Goal: Task Accomplishment & Management: Use online tool/utility

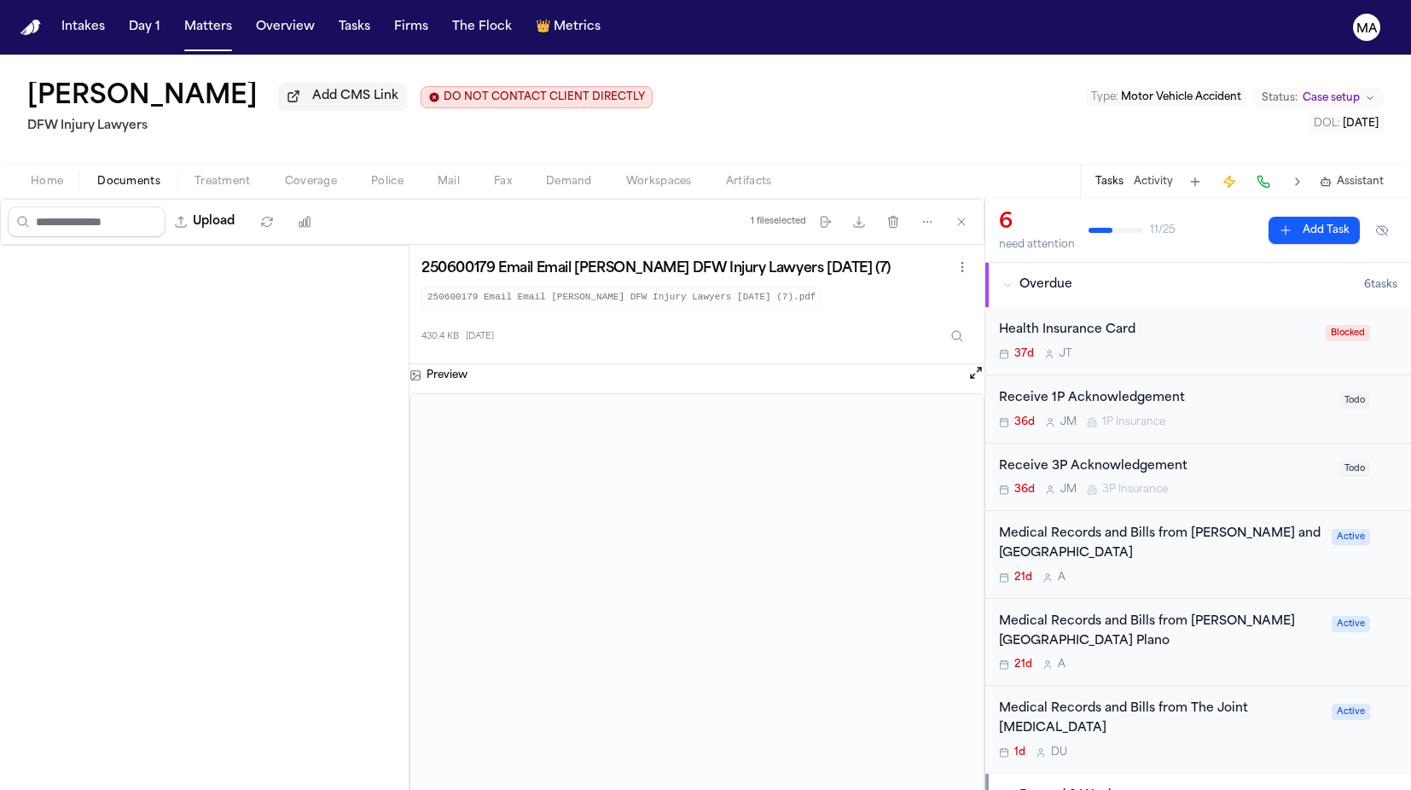
click at [573, 55] on div "[PERSON_NAME] Add CMS Link DO NOT CONTACT CLIENT DIRECTLY DO NOT CONTACT DFW In…" at bounding box center [705, 109] width 1411 height 109
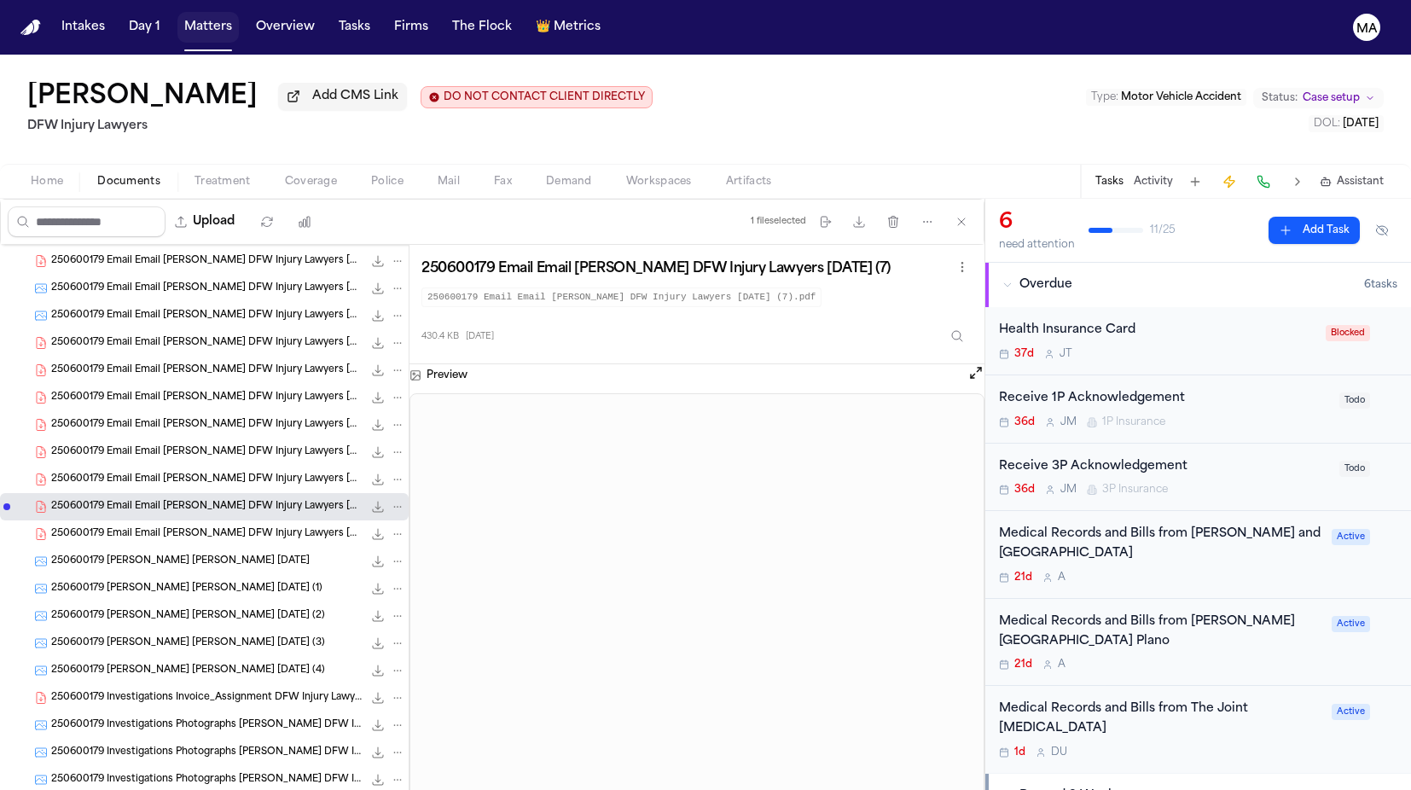
click at [177, 15] on button "Matters" at bounding box center [207, 27] width 61 height 31
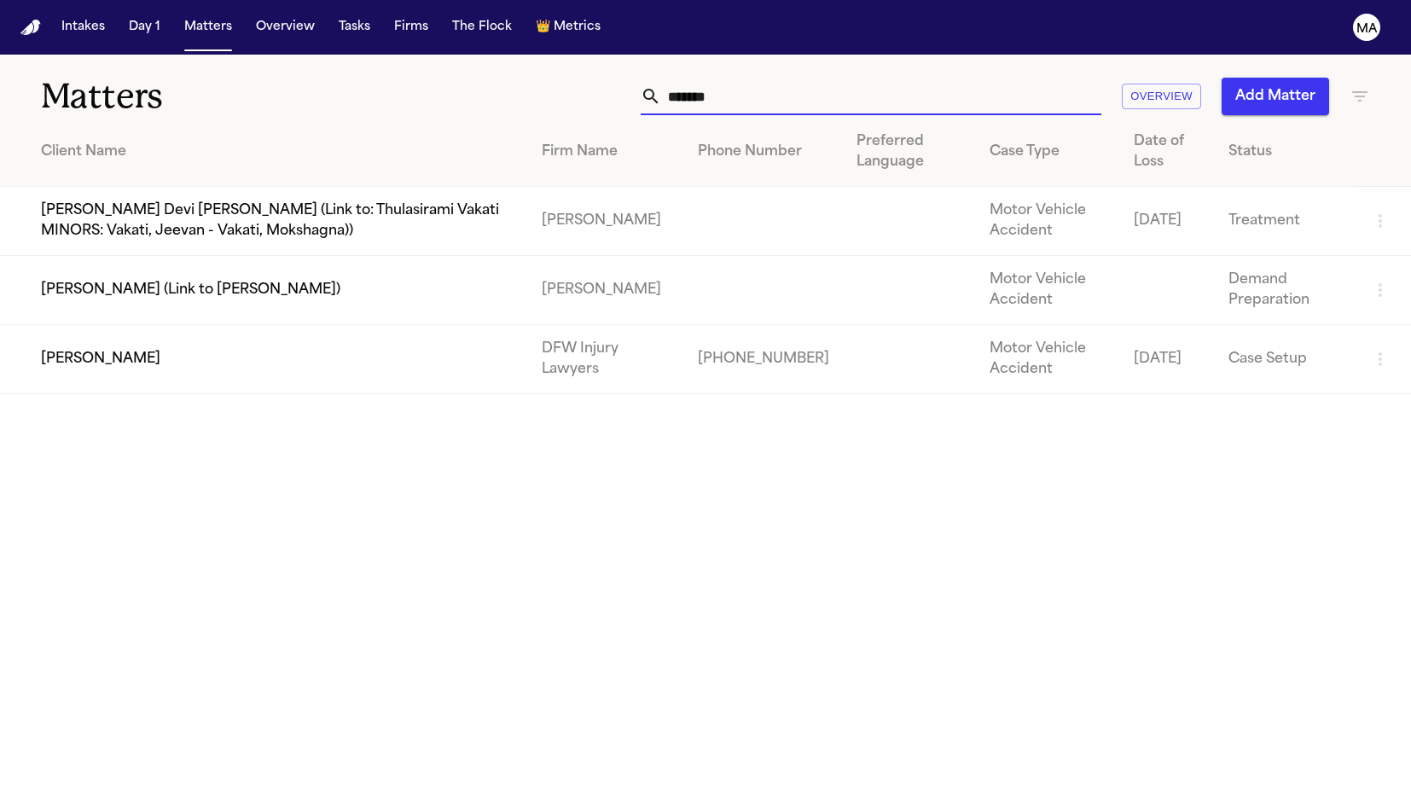
click at [994, 79] on input "*******" at bounding box center [881, 97] width 440 height 38
drag, startPoint x: 1017, startPoint y: 75, endPoint x: 862, endPoint y: 68, distance: 154.5
click at [862, 78] on div "******* Overview Add Matter" at bounding box center [894, 97] width 951 height 38
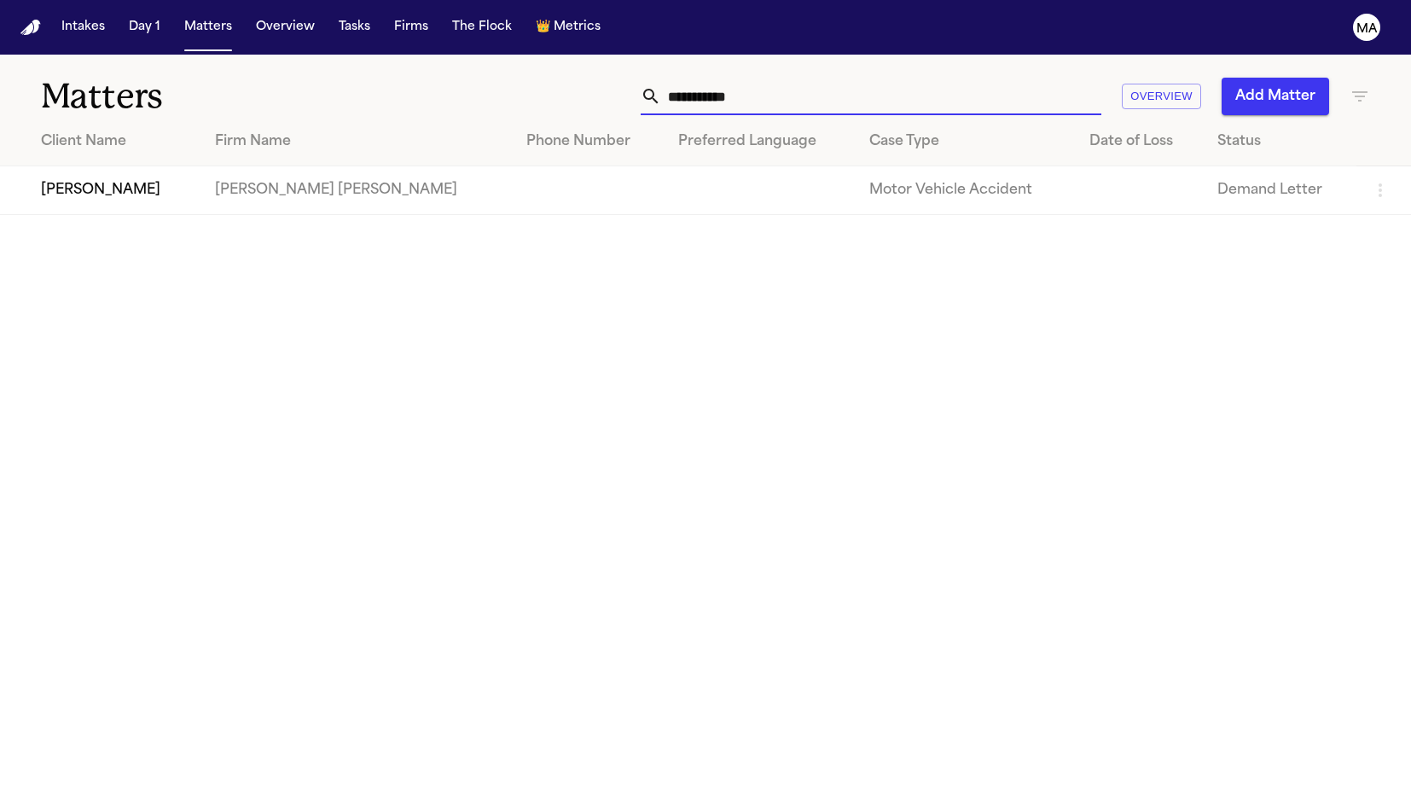
type input "**********"
click at [158, 166] on td "[PERSON_NAME]" at bounding box center [100, 190] width 201 height 49
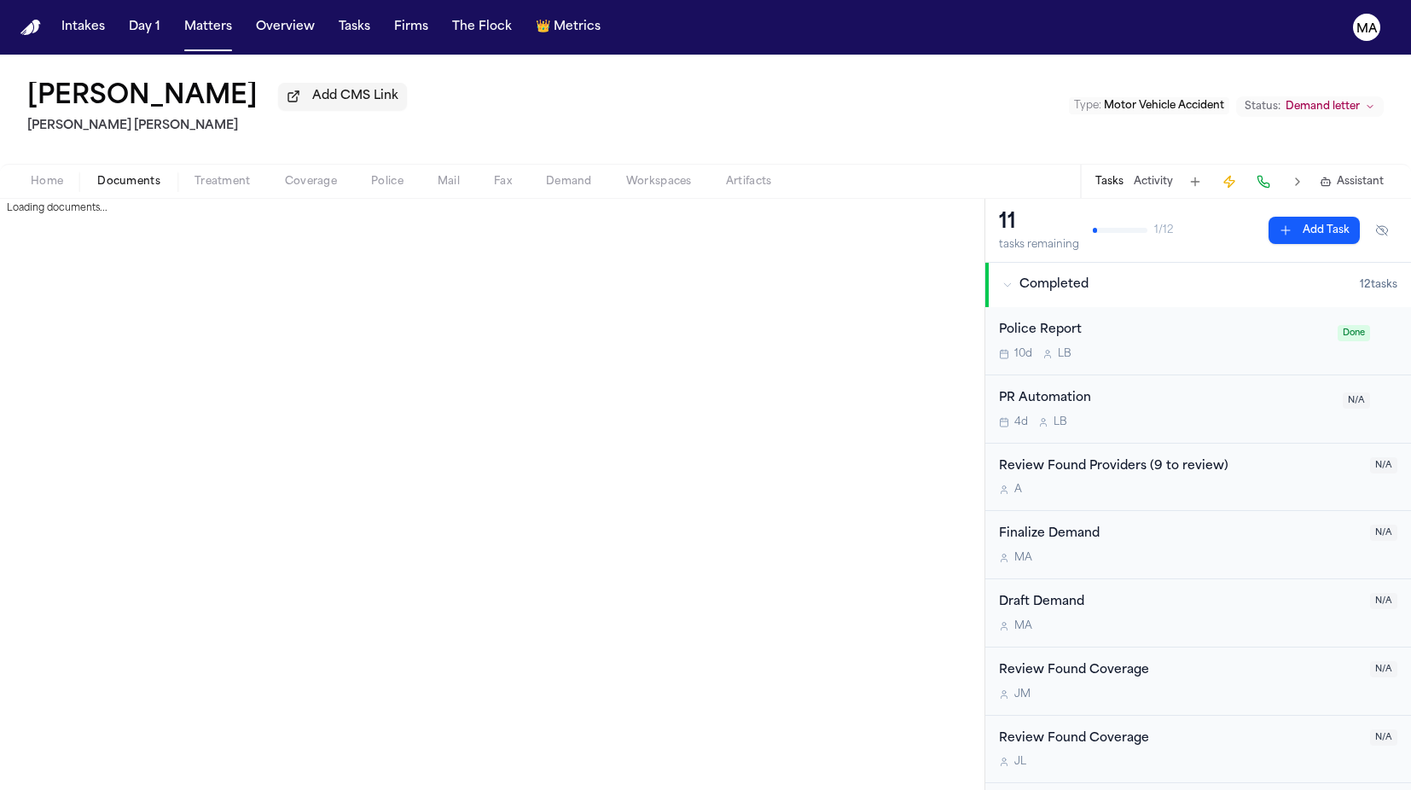
click at [97, 175] on span "Documents" at bounding box center [128, 182] width 63 height 14
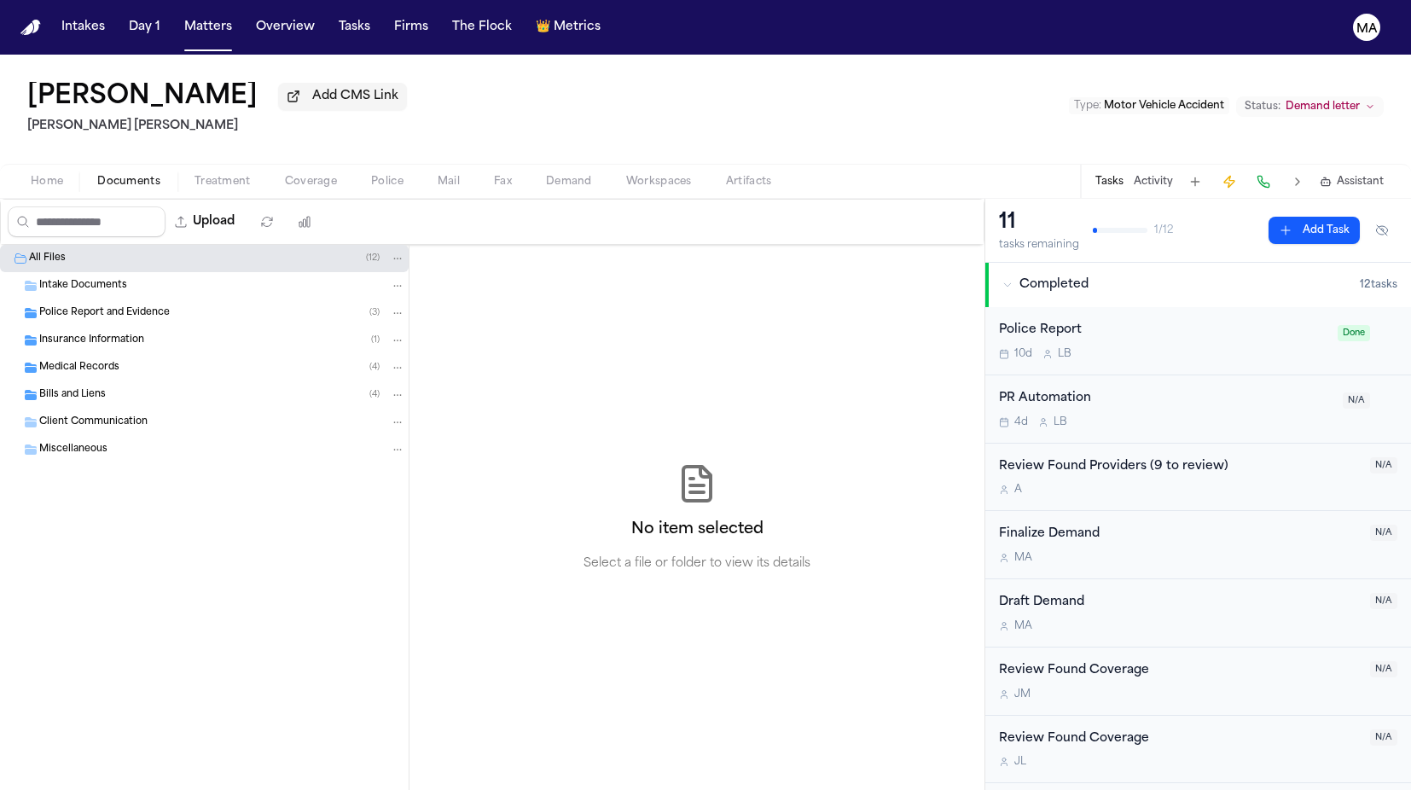
click at [96, 381] on div "Bills and Liens ( 4 )" at bounding box center [204, 394] width 409 height 27
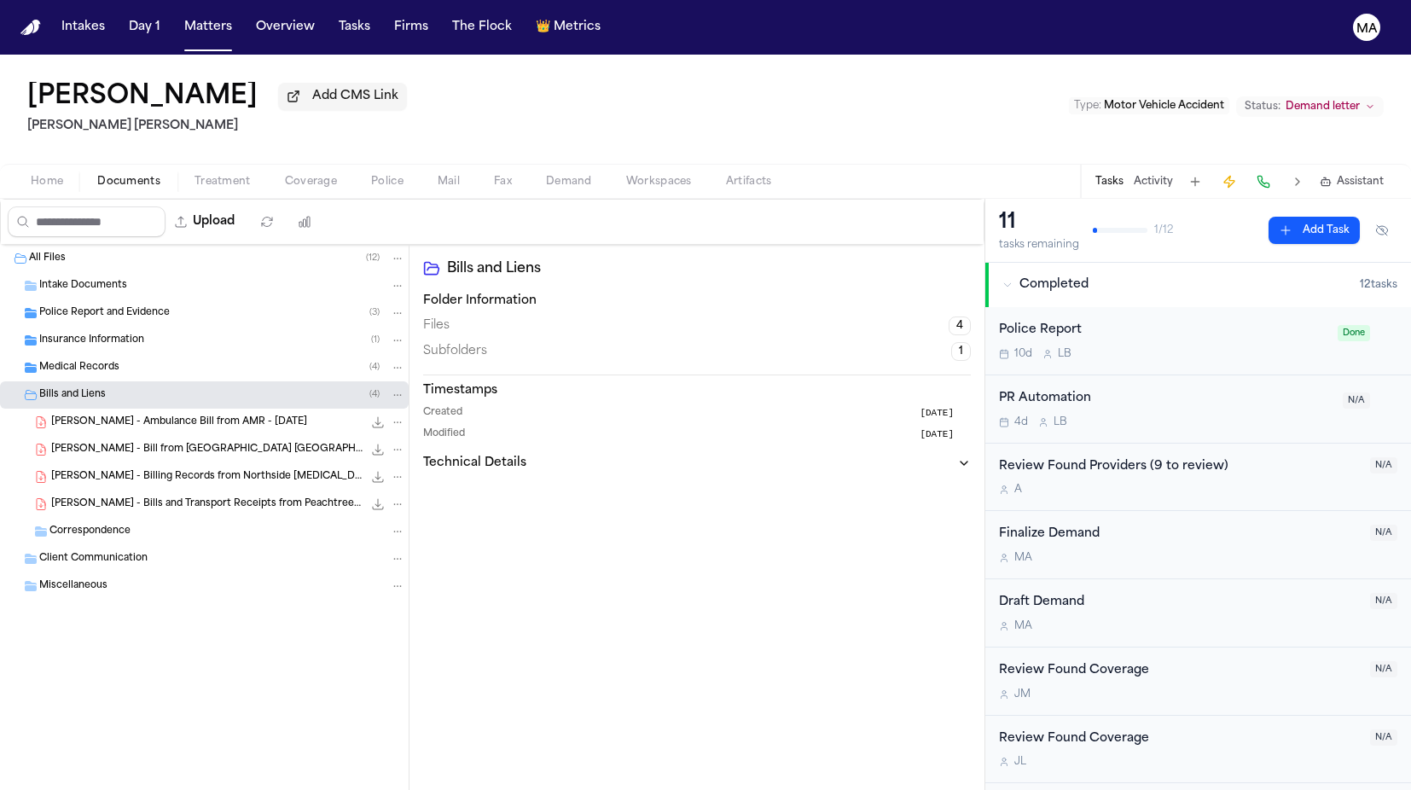
click at [98, 360] on div "Medical Records ( 4 )" at bounding box center [222, 367] width 366 height 15
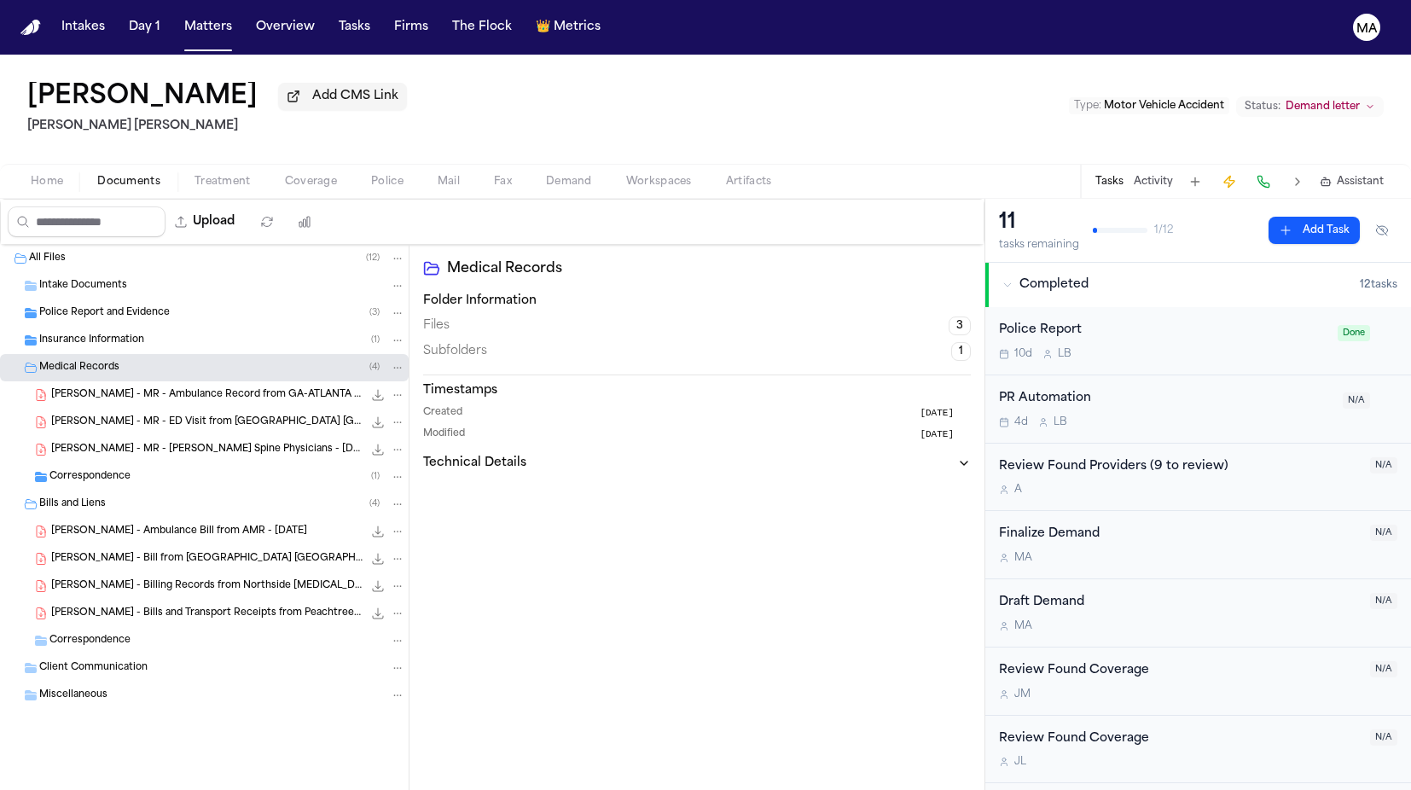
click at [101, 333] on span "Insurance Information" at bounding box center [91, 340] width 105 height 14
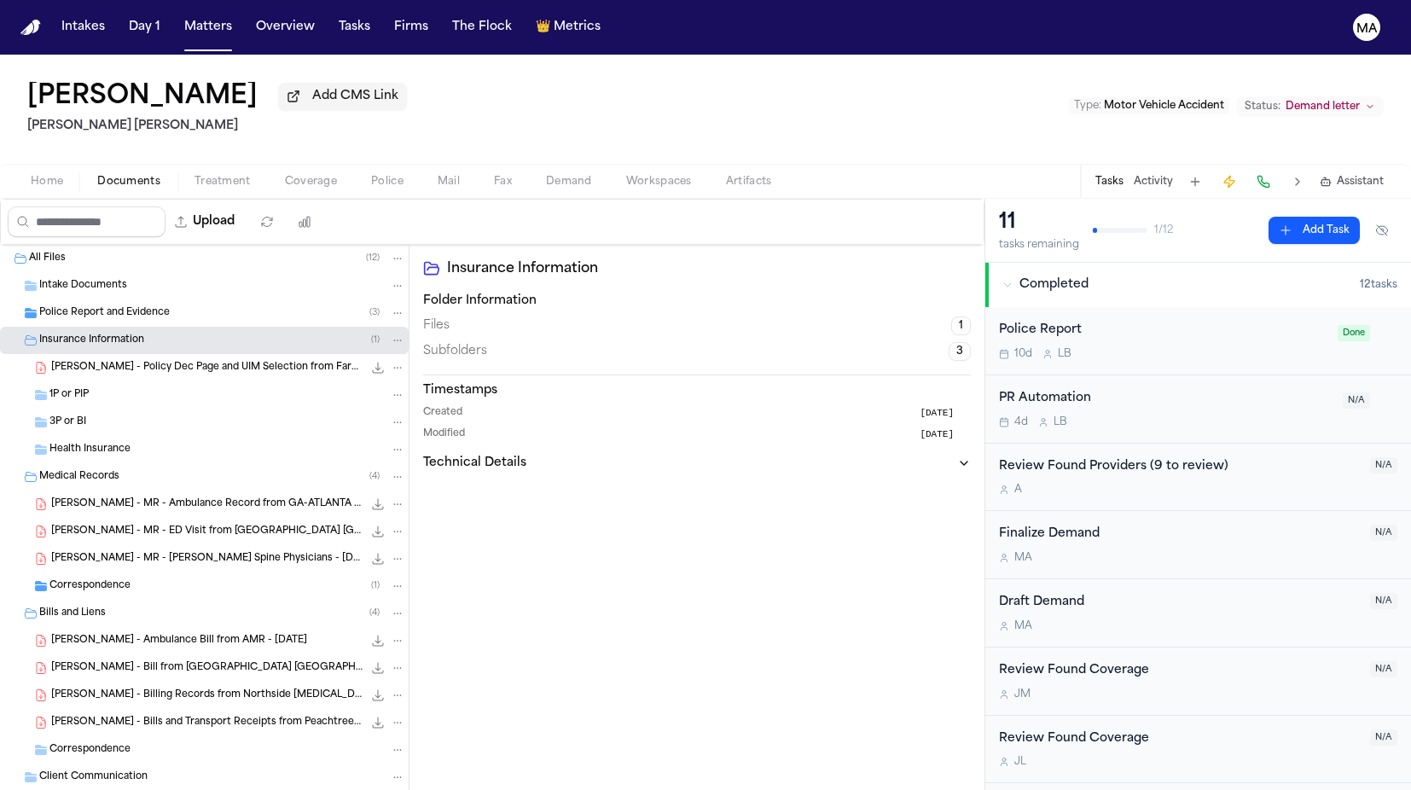
click at [101, 306] on span "Police Report and Evidence" at bounding box center [104, 313] width 130 height 14
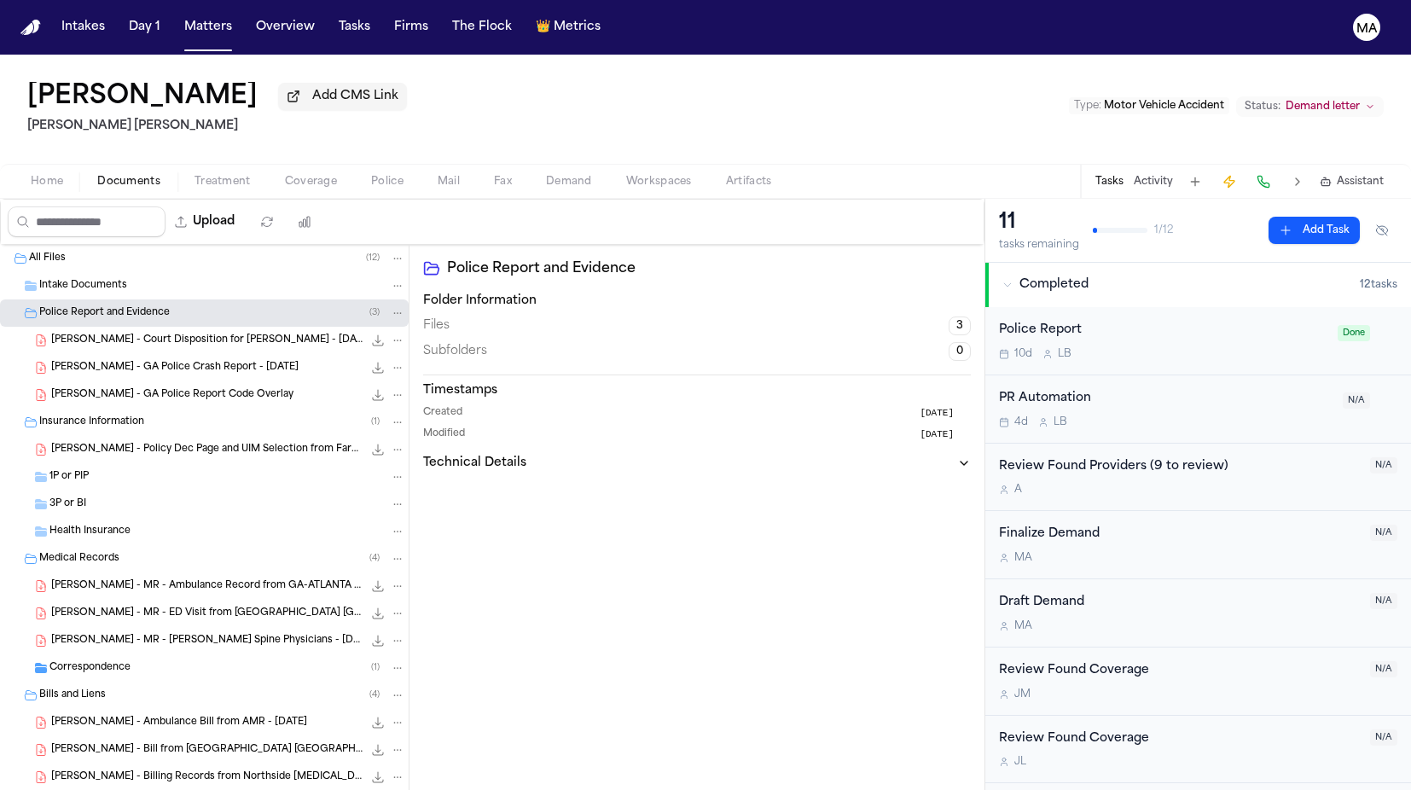
click at [698, 84] on div "[PERSON_NAME] Add CMS Link [PERSON_NAME] [PERSON_NAME] Type : Motor Vehicle Acc…" at bounding box center [705, 109] width 1411 height 109
click at [1383, 175] on span "Assistant" at bounding box center [1360, 182] width 47 height 14
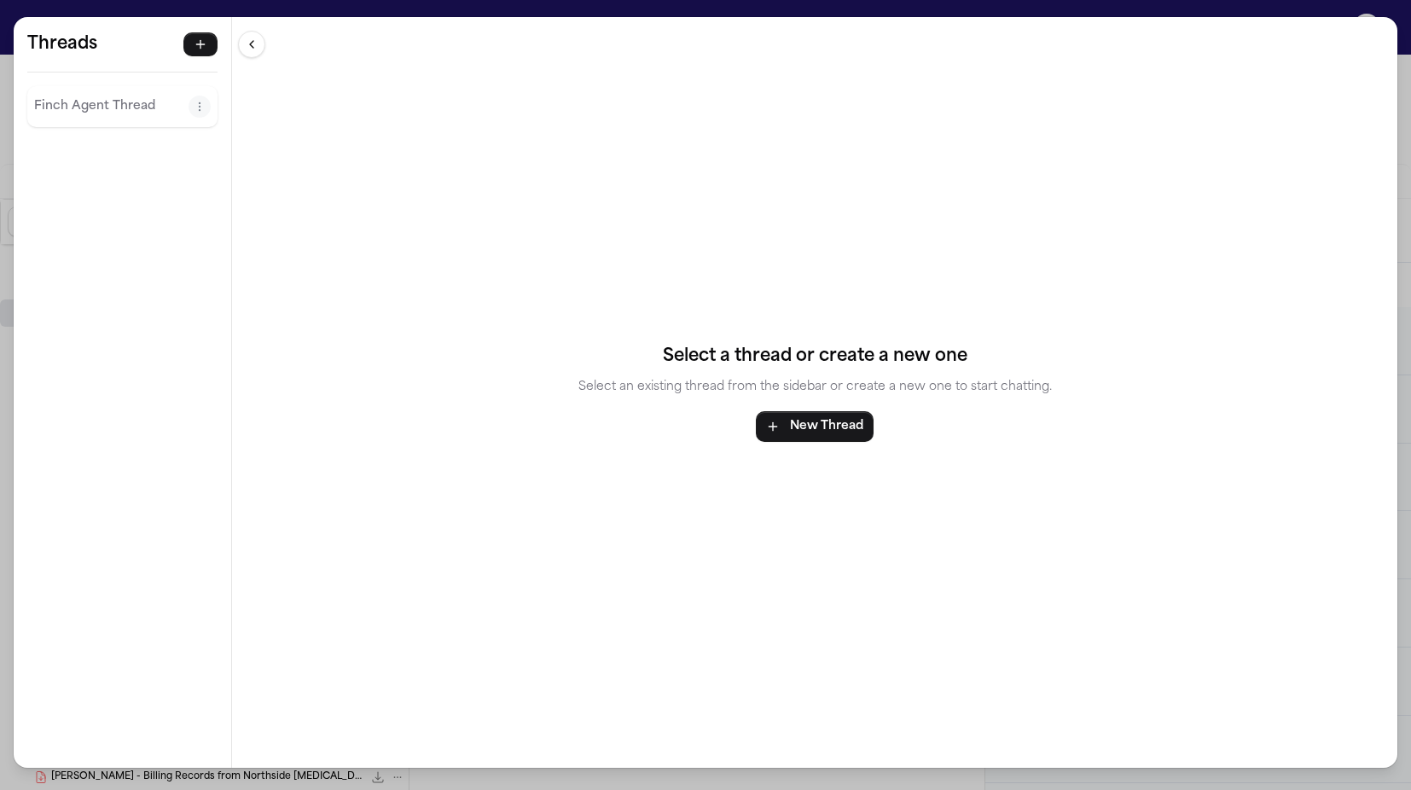
click at [57, 96] on p "Finch Agent Thread" at bounding box center [111, 106] width 154 height 20
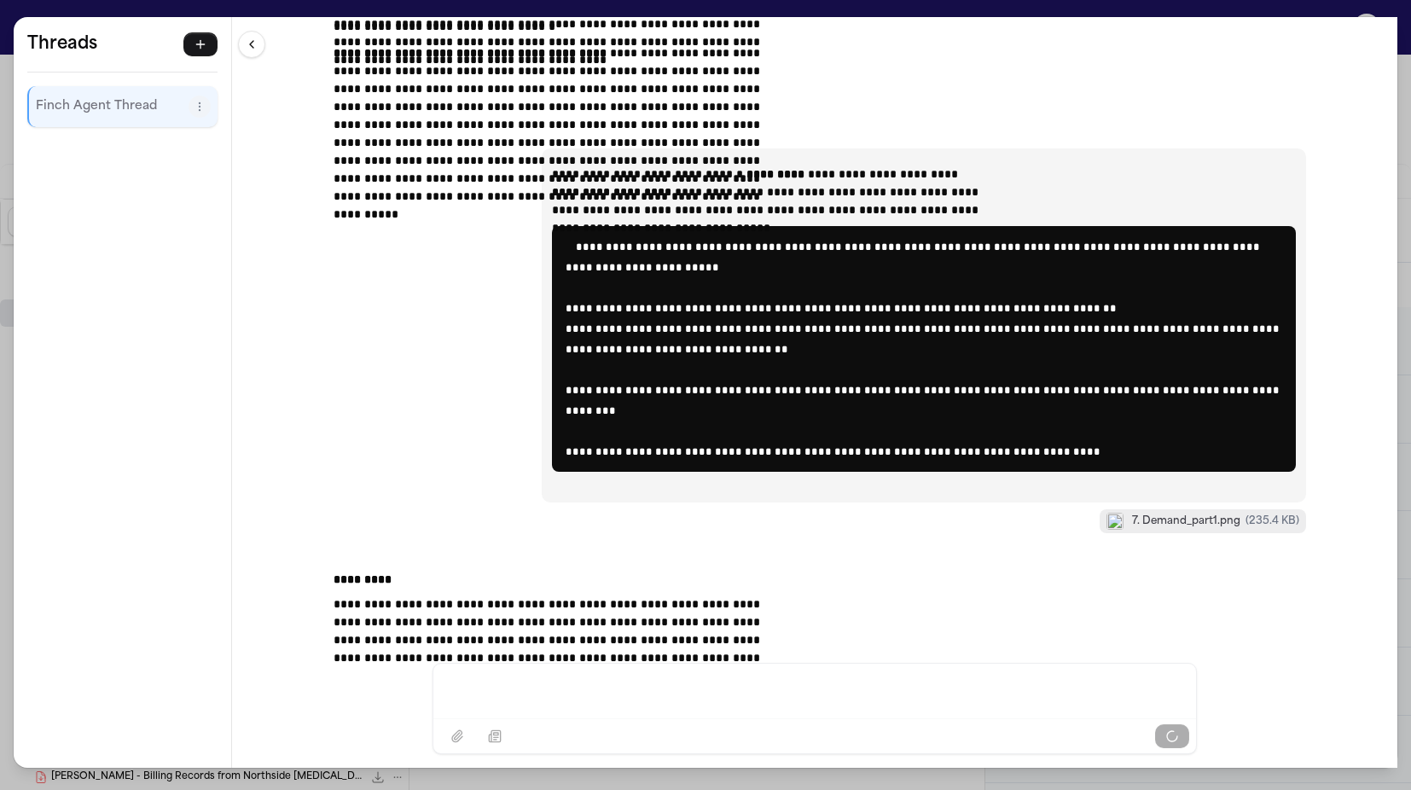
scroll to position [27235, 0]
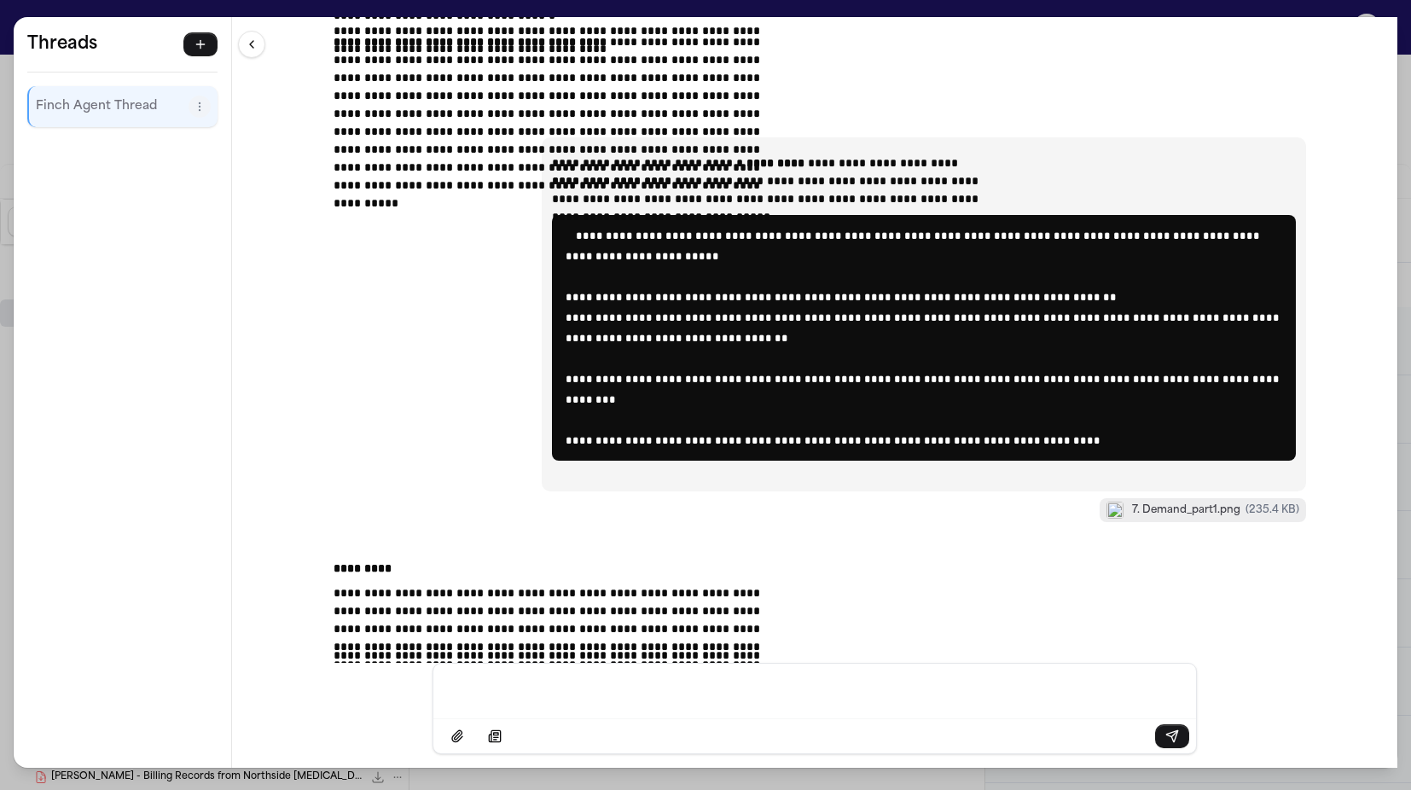
click at [560, 705] on div "Message input" at bounding box center [815, 688] width 742 height 51
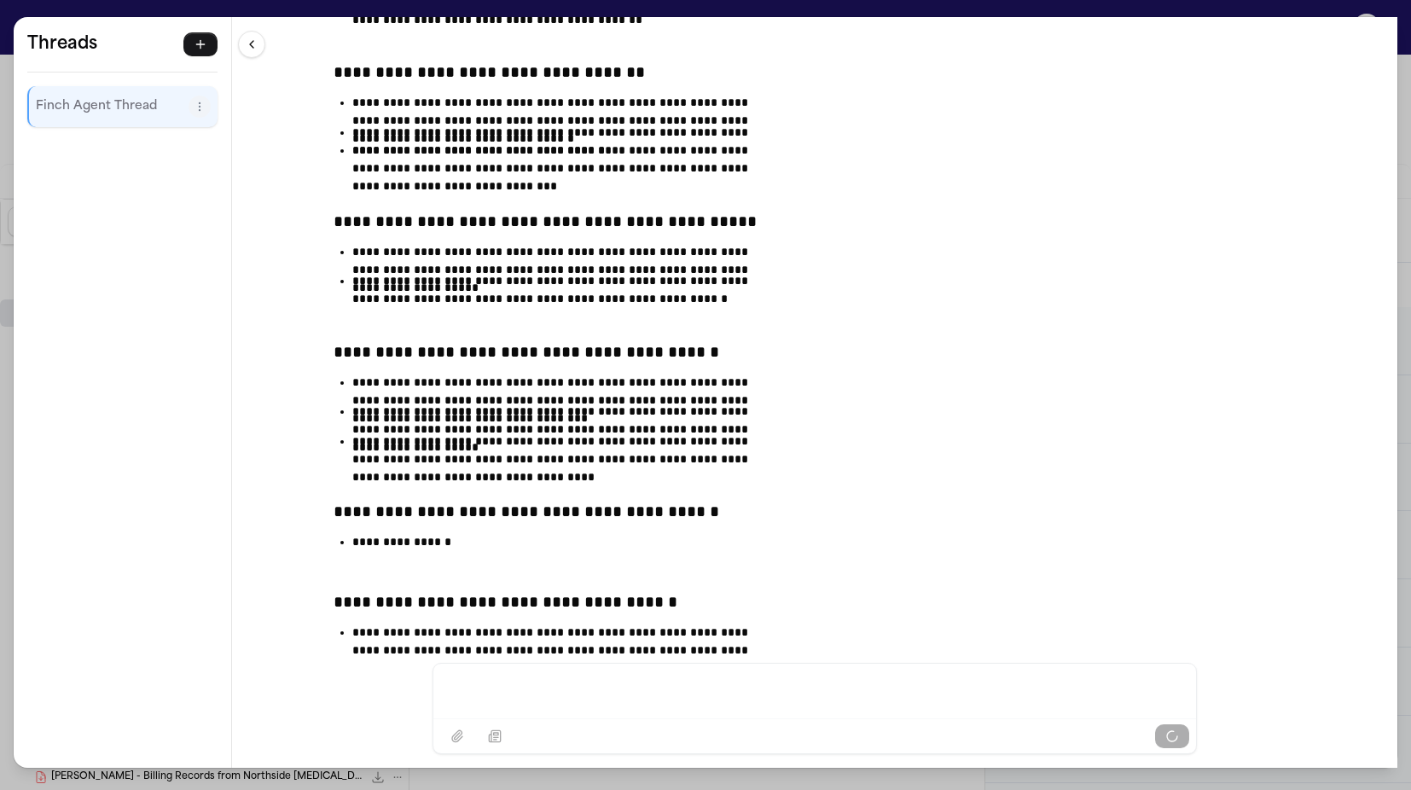
scroll to position [29082, 0]
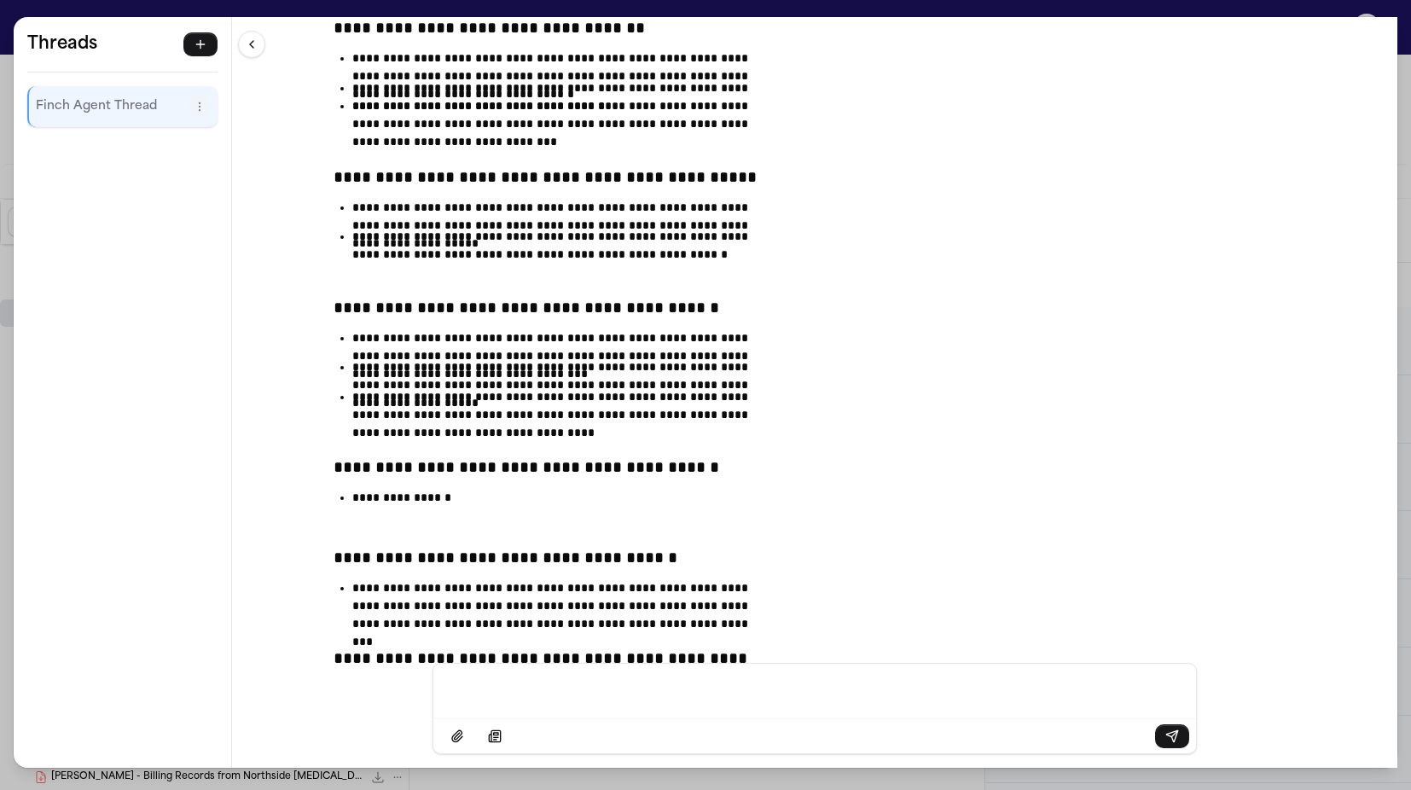
click at [396, 7] on div "**********" at bounding box center [705, 395] width 1411 height 790
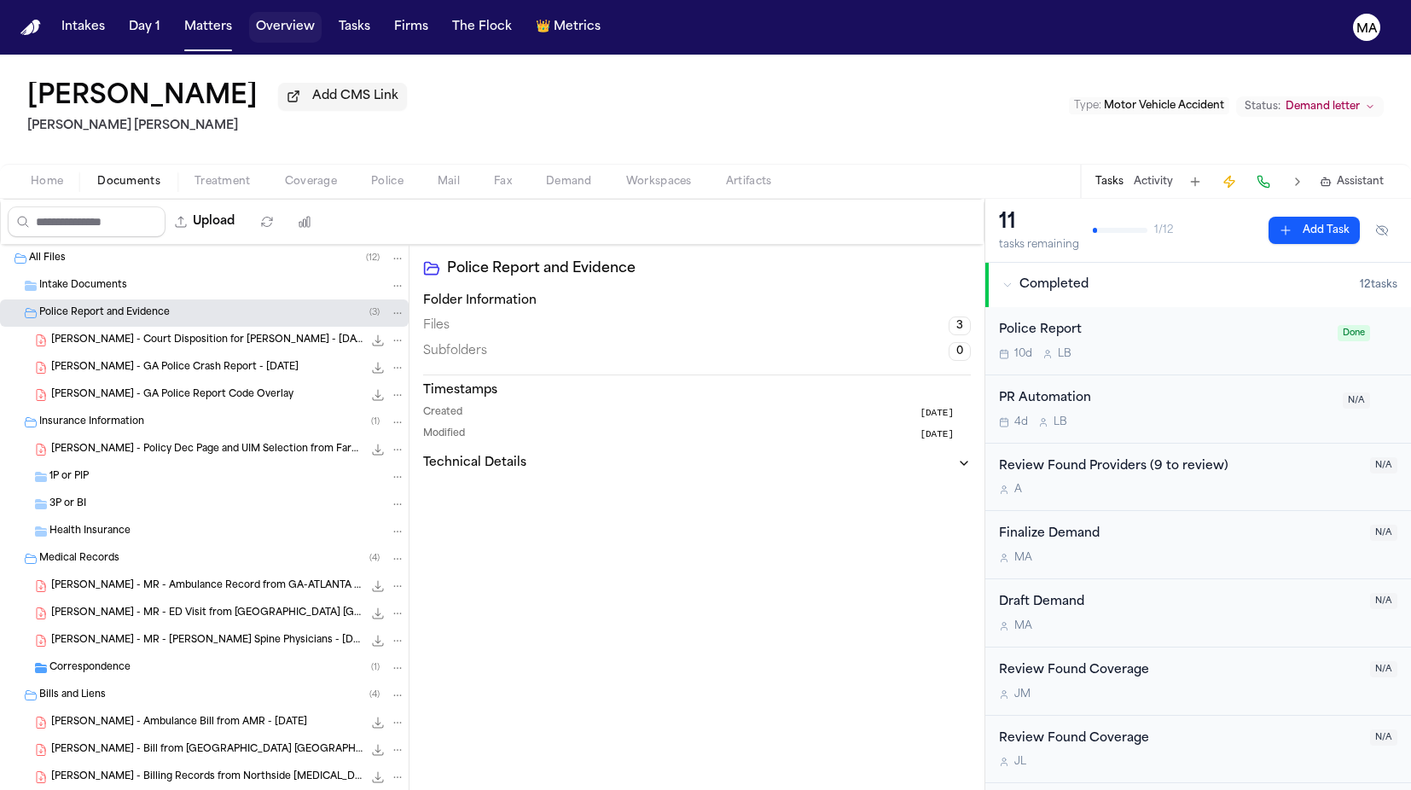
click at [249, 15] on button "Overview" at bounding box center [285, 27] width 72 height 31
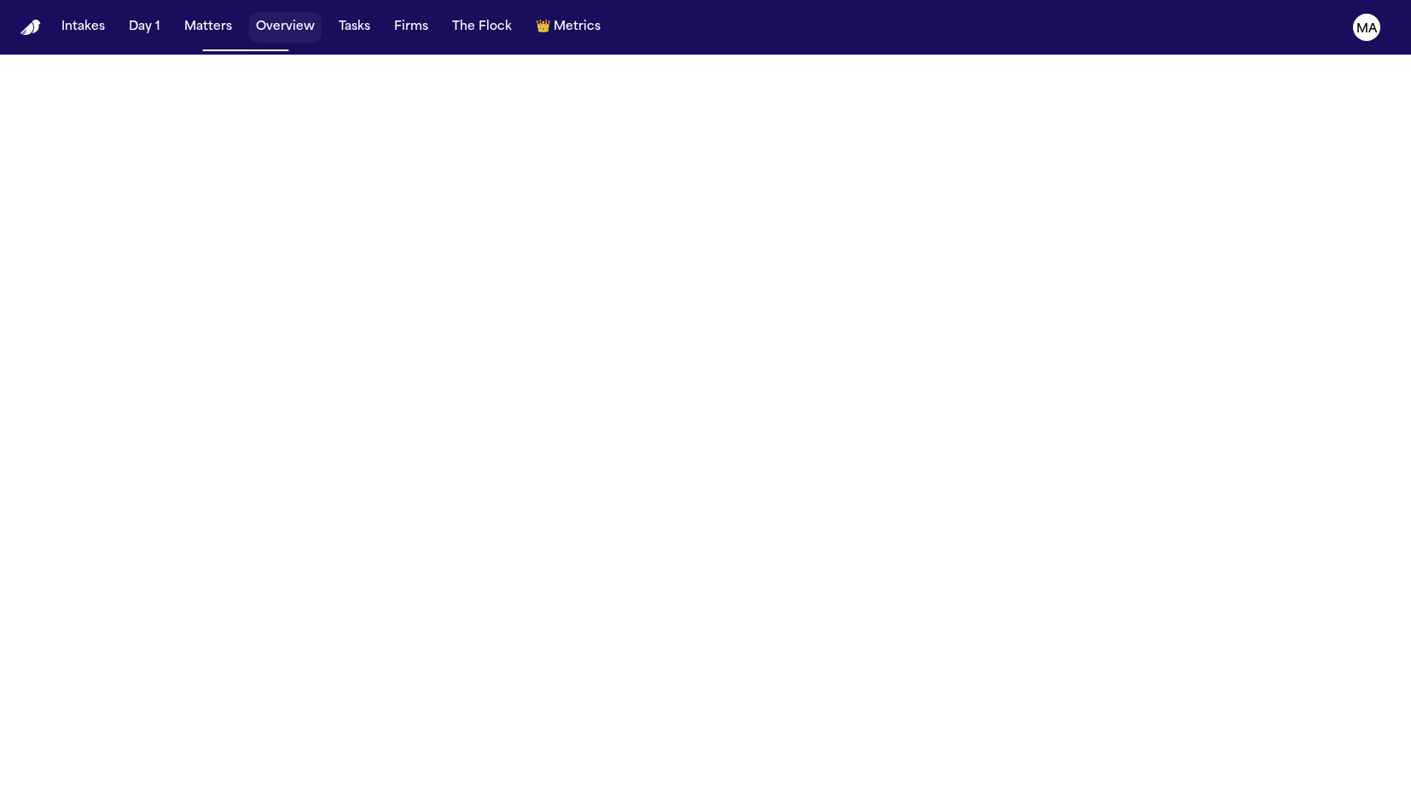
select select "**"
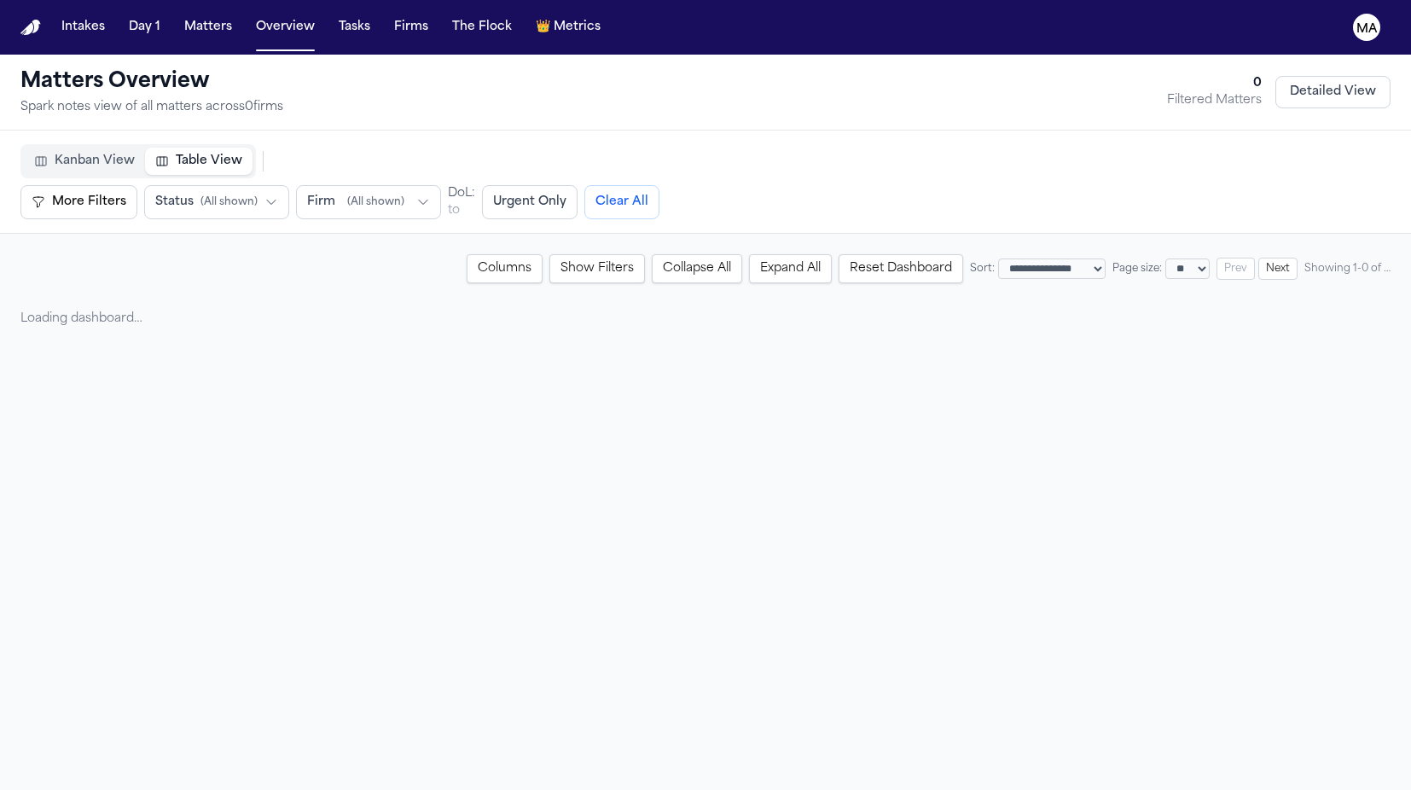
click at [177, 22] on button "Matters" at bounding box center [207, 27] width 61 height 31
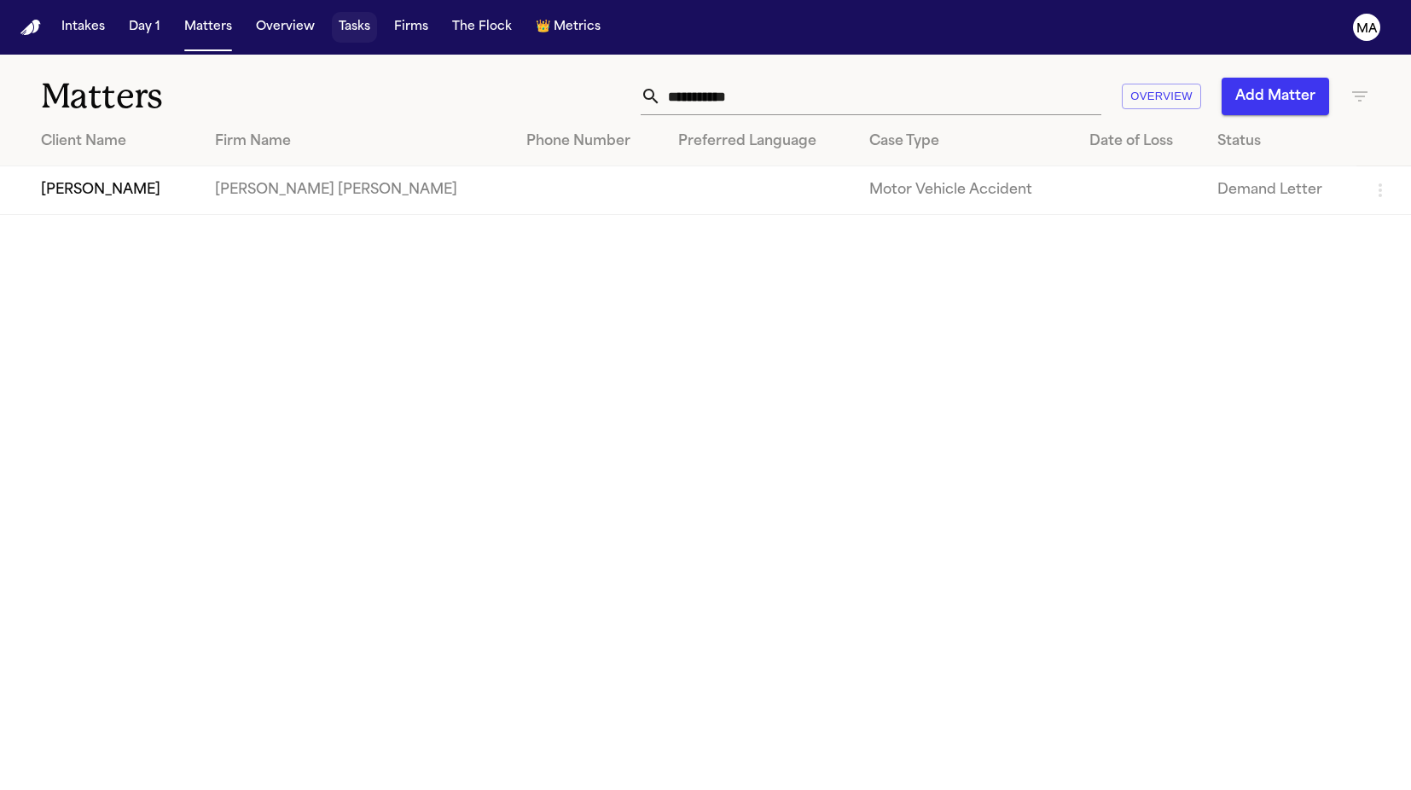
click at [332, 20] on button "Tasks" at bounding box center [354, 27] width 45 height 31
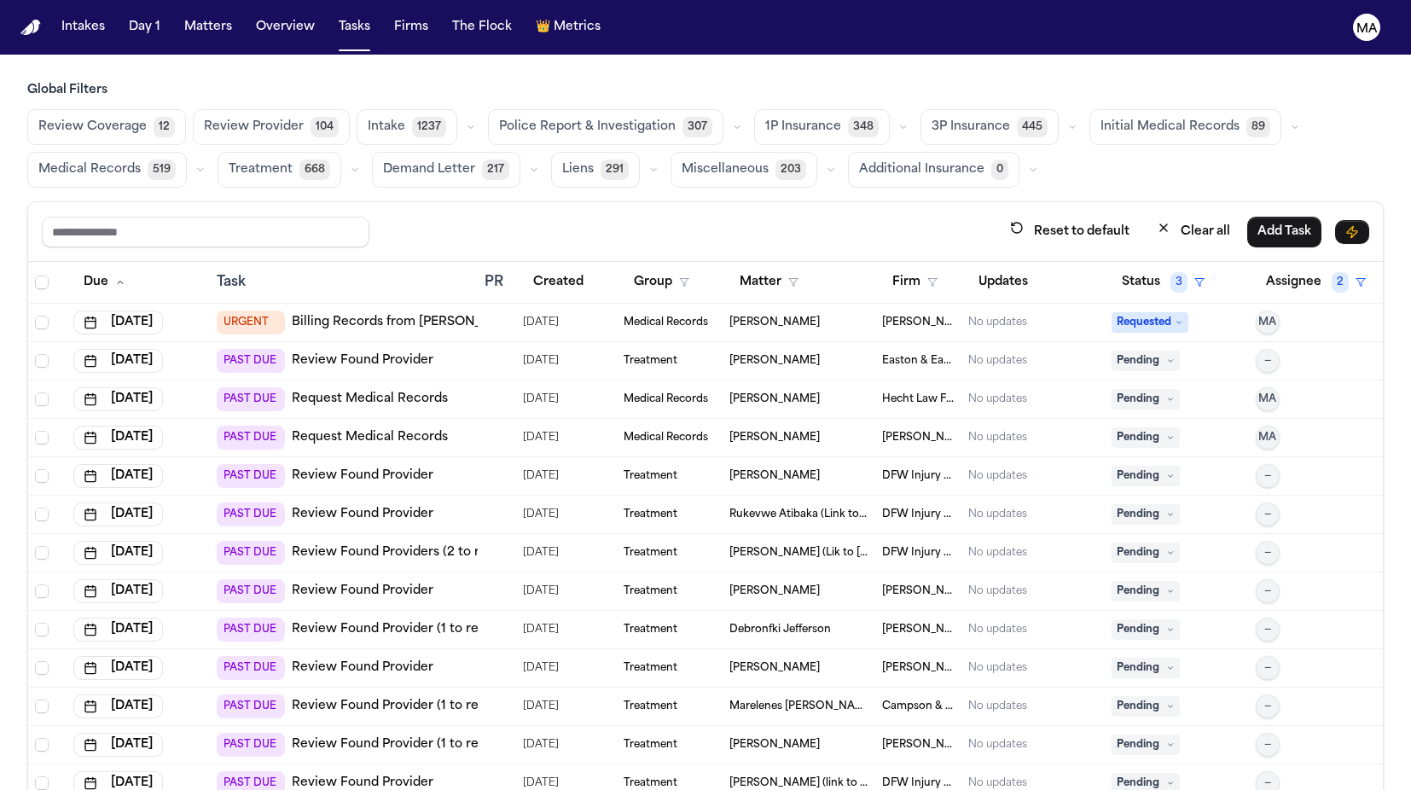
click at [1100, 119] on span "Initial Medical Records" at bounding box center [1169, 127] width 139 height 17
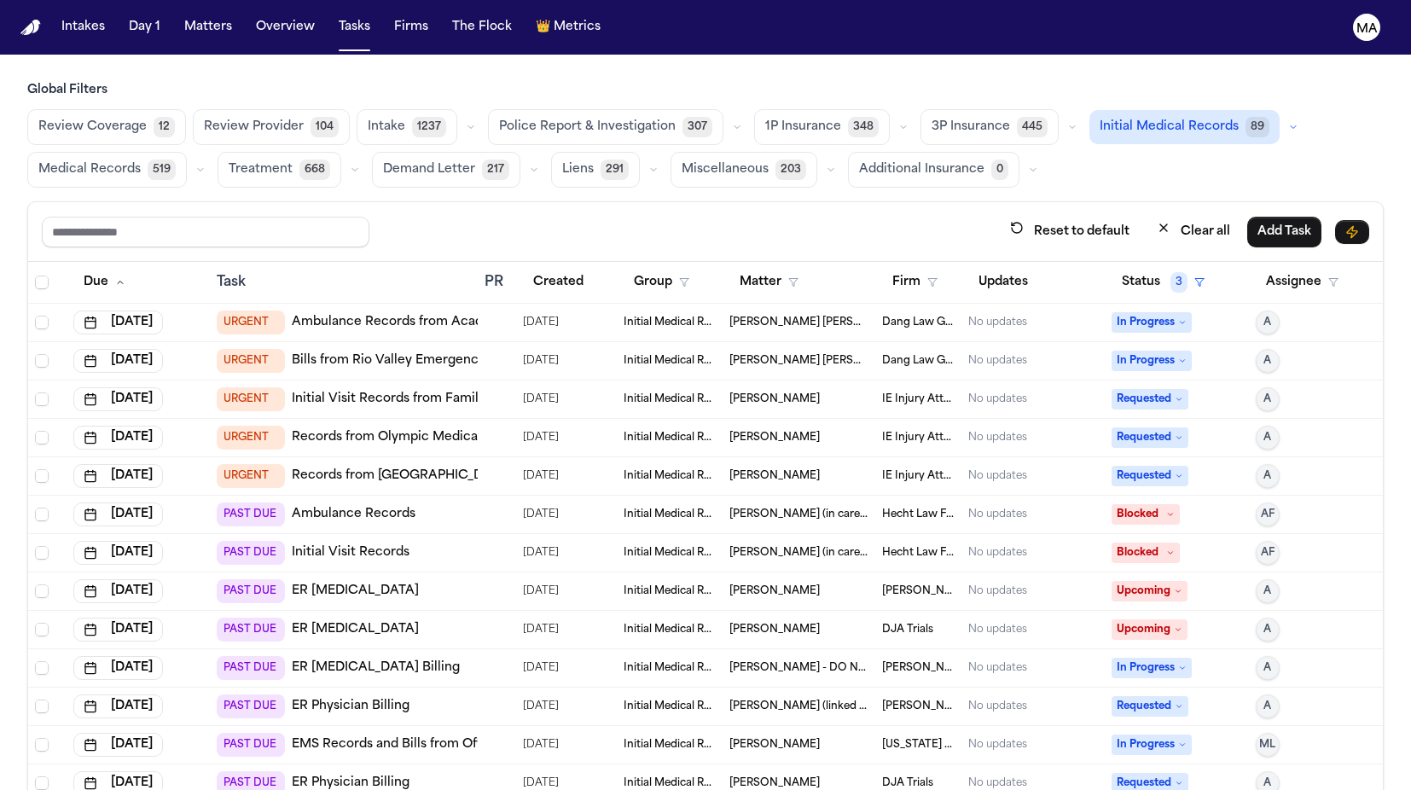
click at [141, 161] on span "Medical Records" at bounding box center [89, 169] width 102 height 17
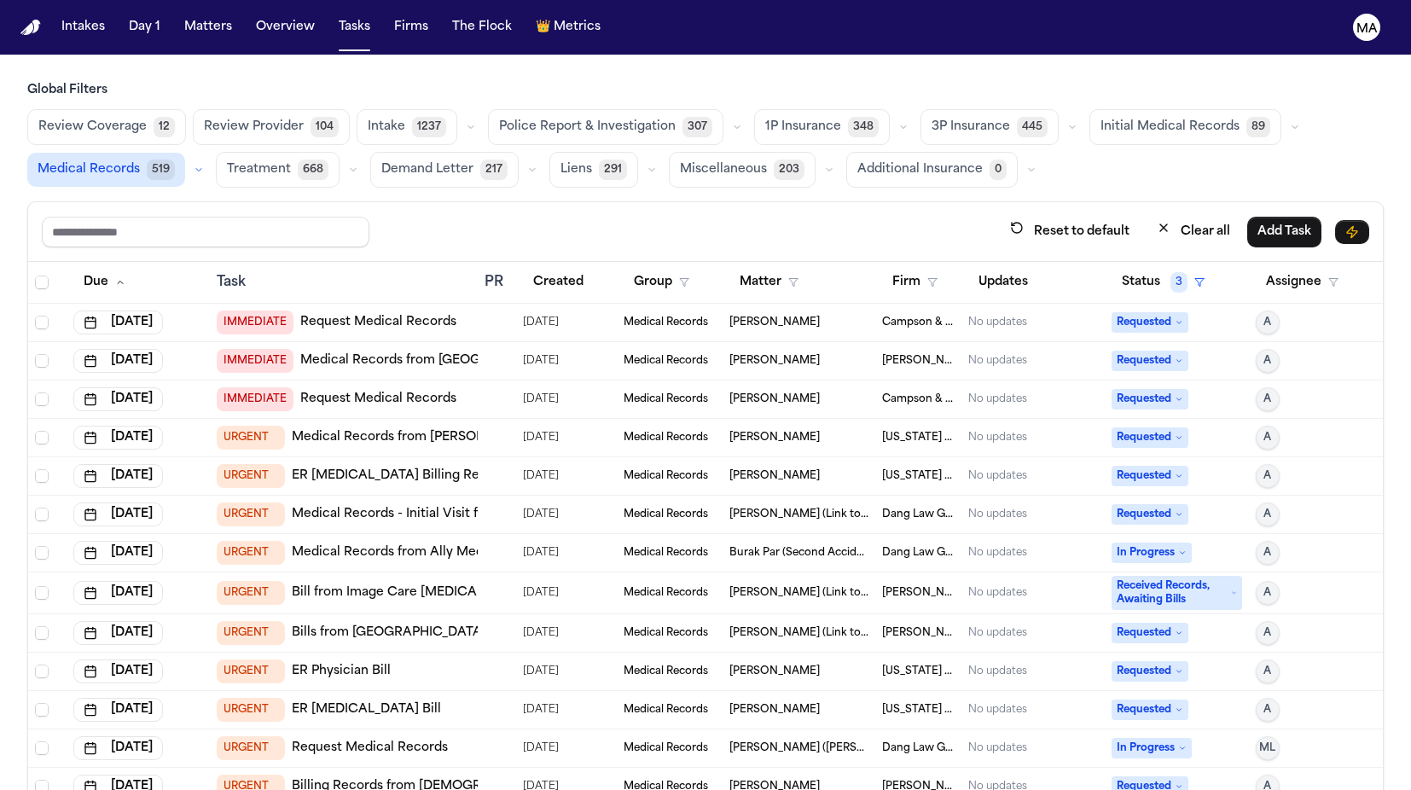
scroll to position [3, 0]
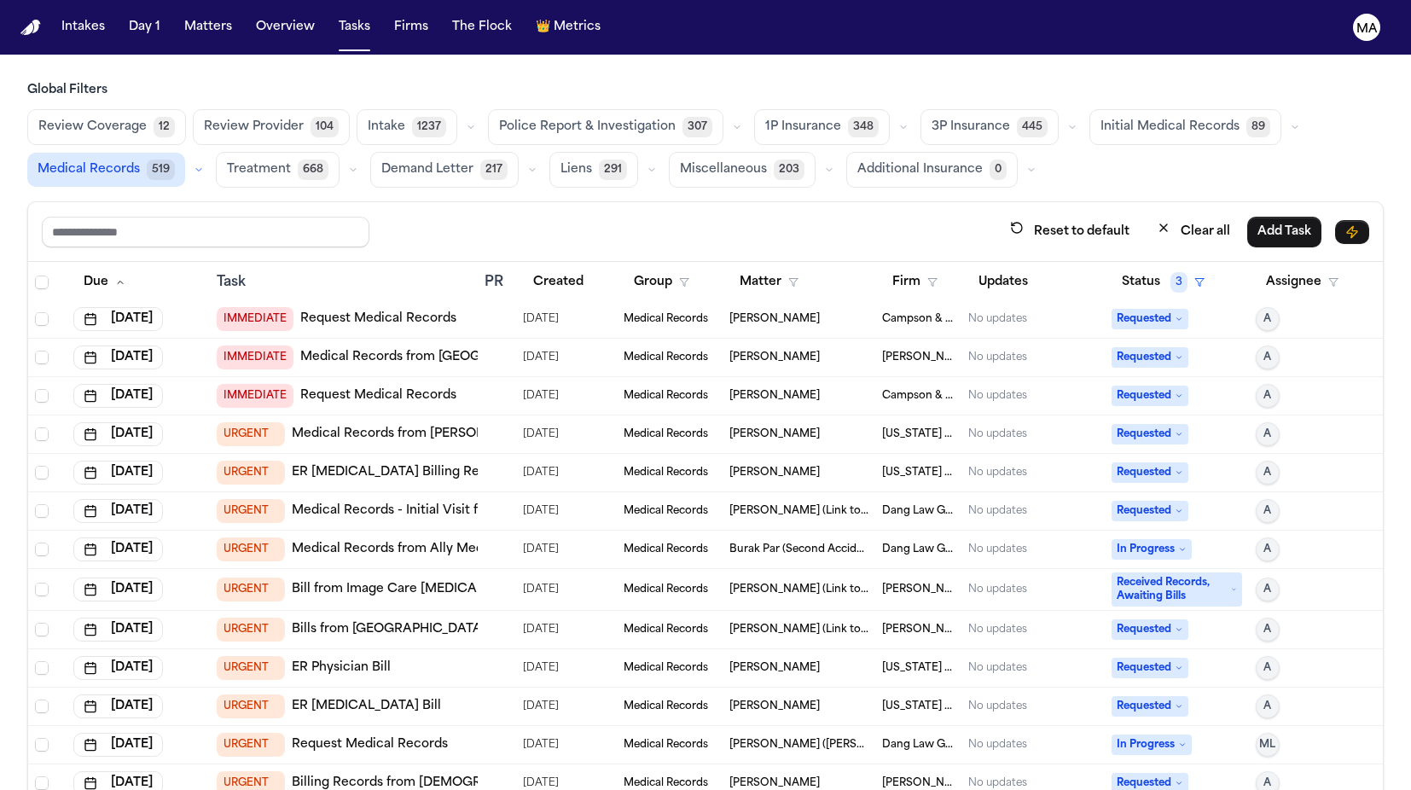
click at [373, 569] on td "URGENT [PERSON_NAME] from Image Care [MEDICAL_DATA] - [PERSON_NAME]" at bounding box center [344, 590] width 268 height 42
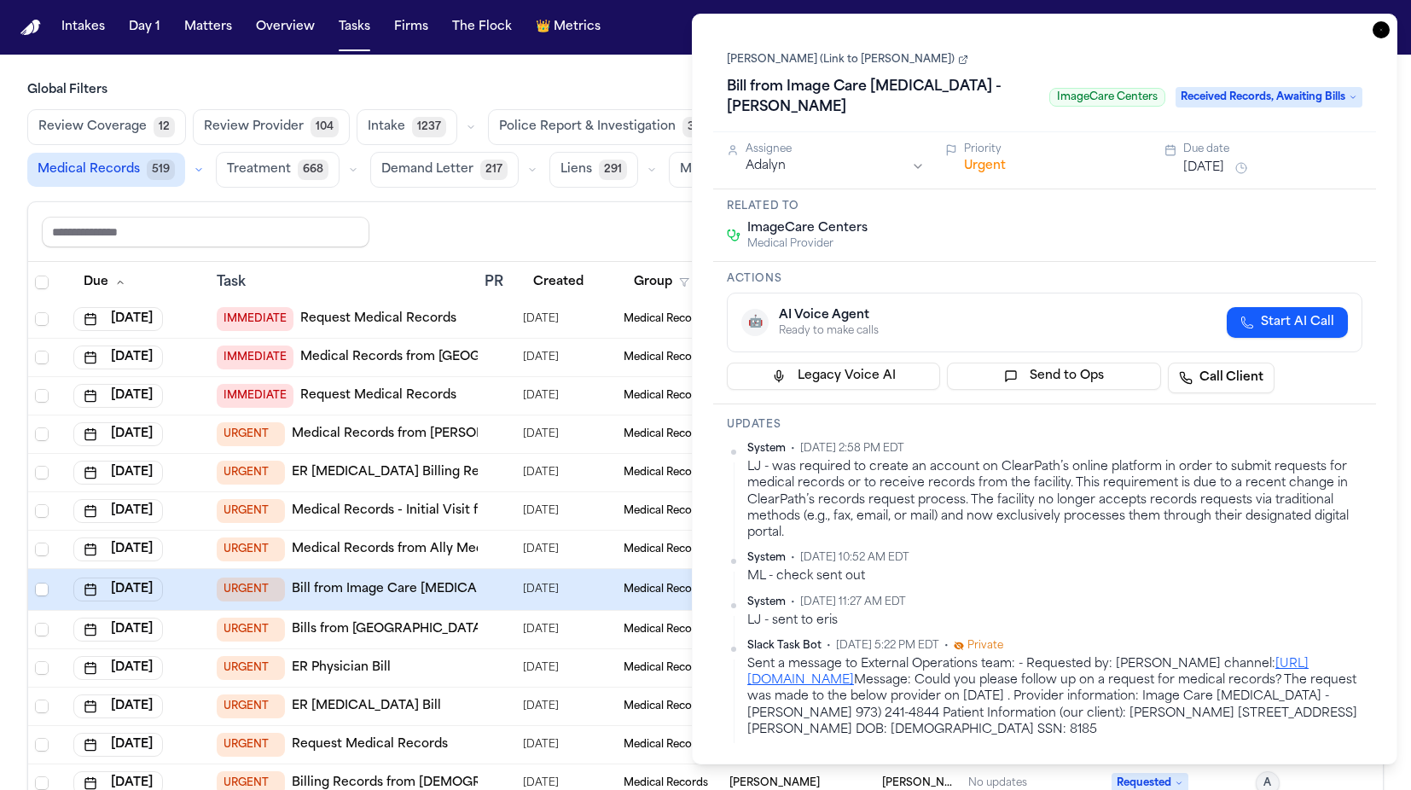
click at [782, 53] on link "[PERSON_NAME] (Link to [PERSON_NAME])" at bounding box center [847, 60] width 241 height 14
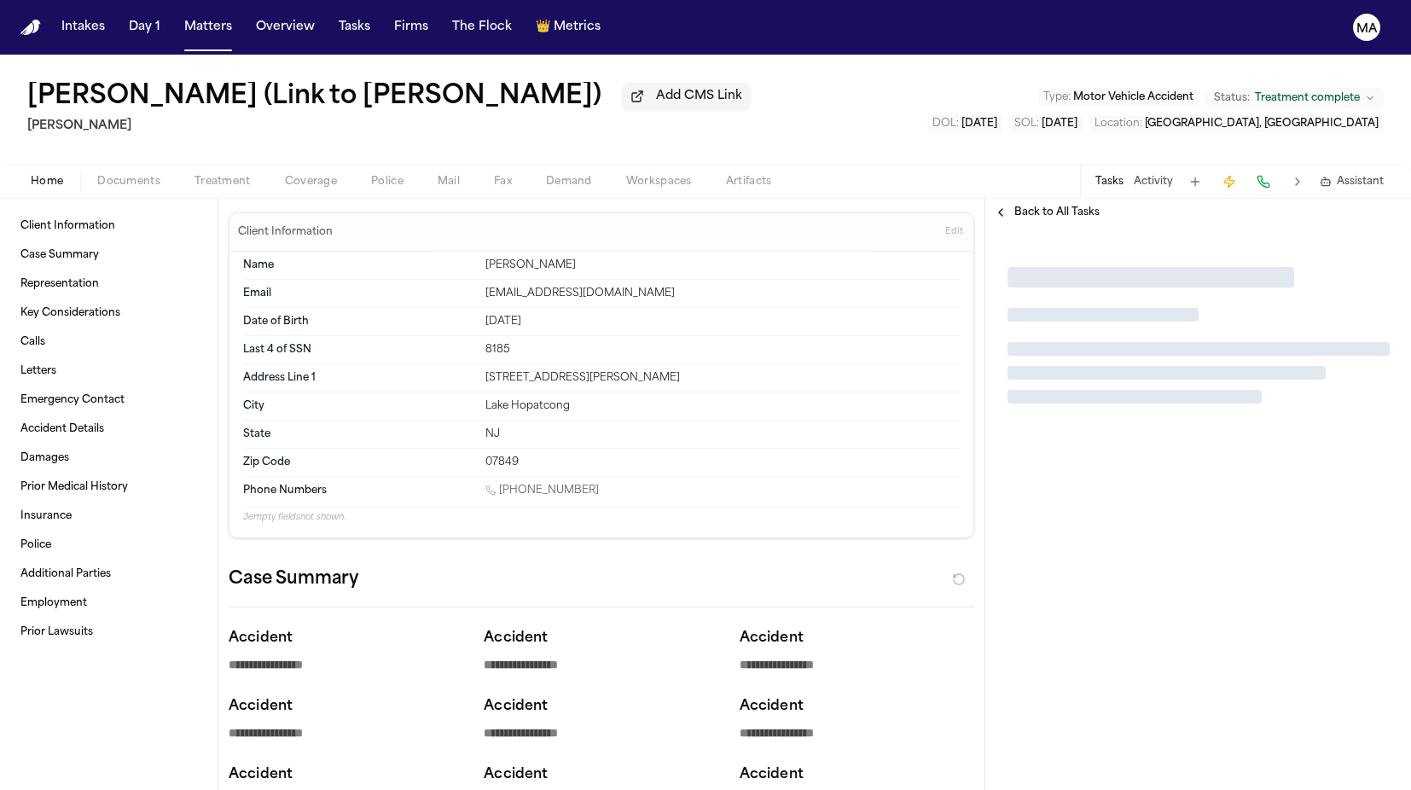
type textarea "*"
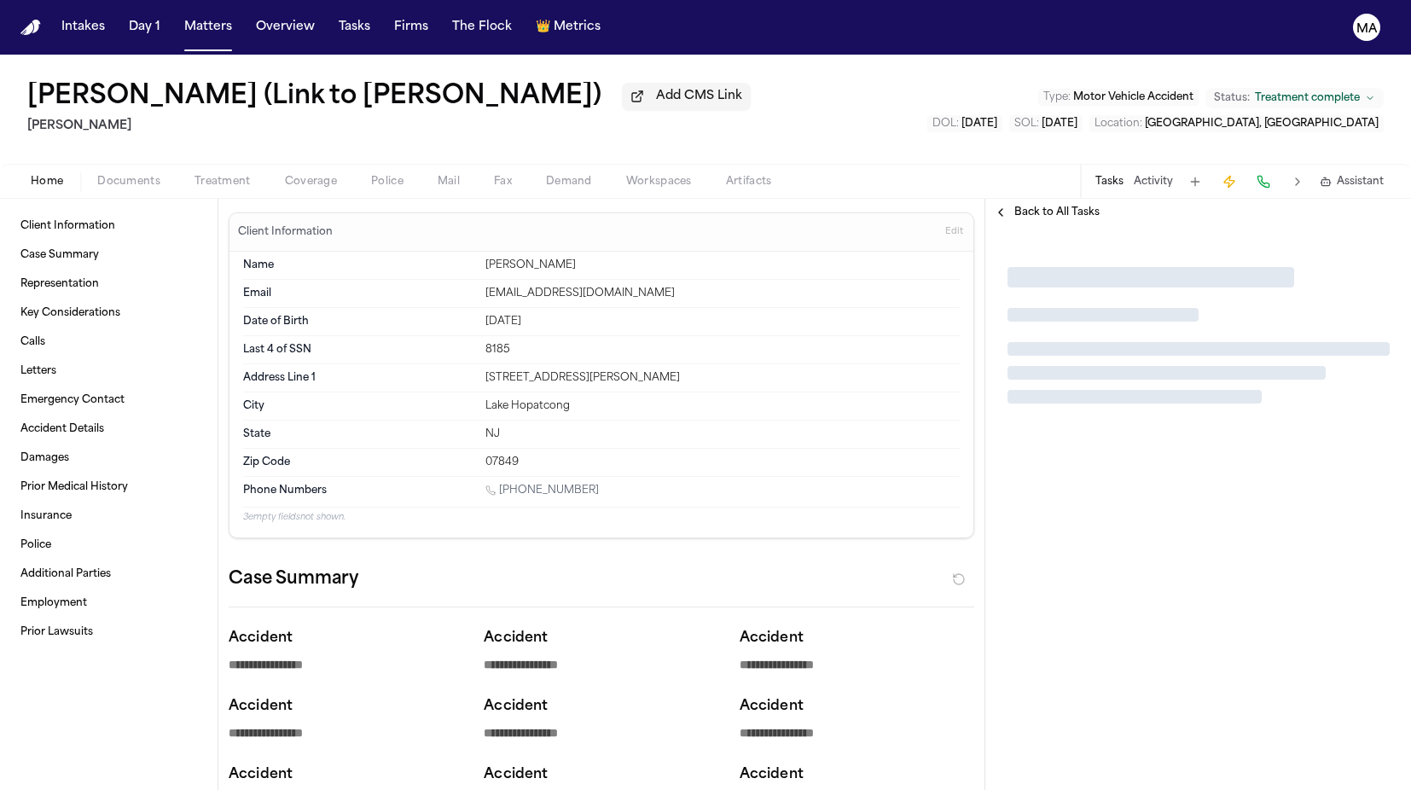
type textarea "*"
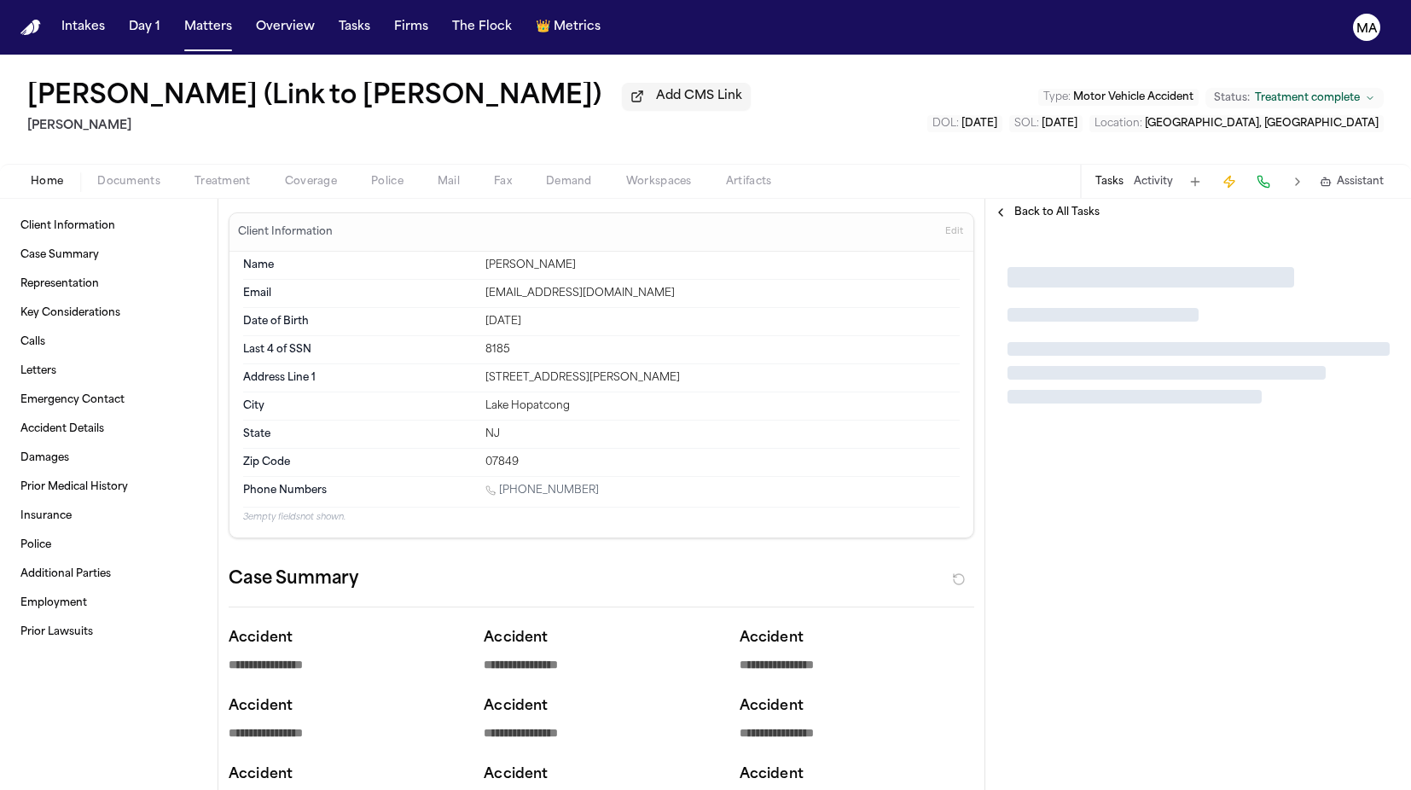
type textarea "*"
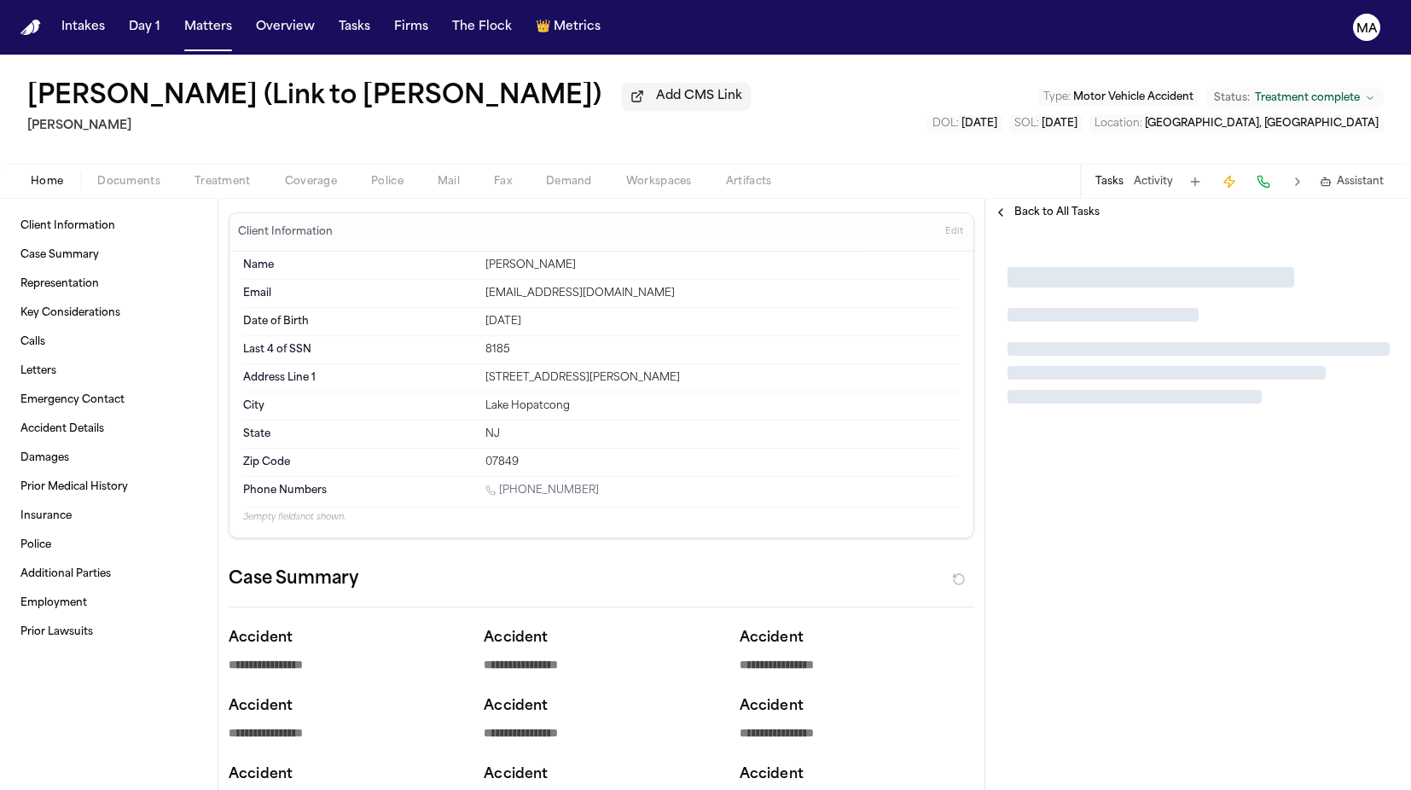
type textarea "*"
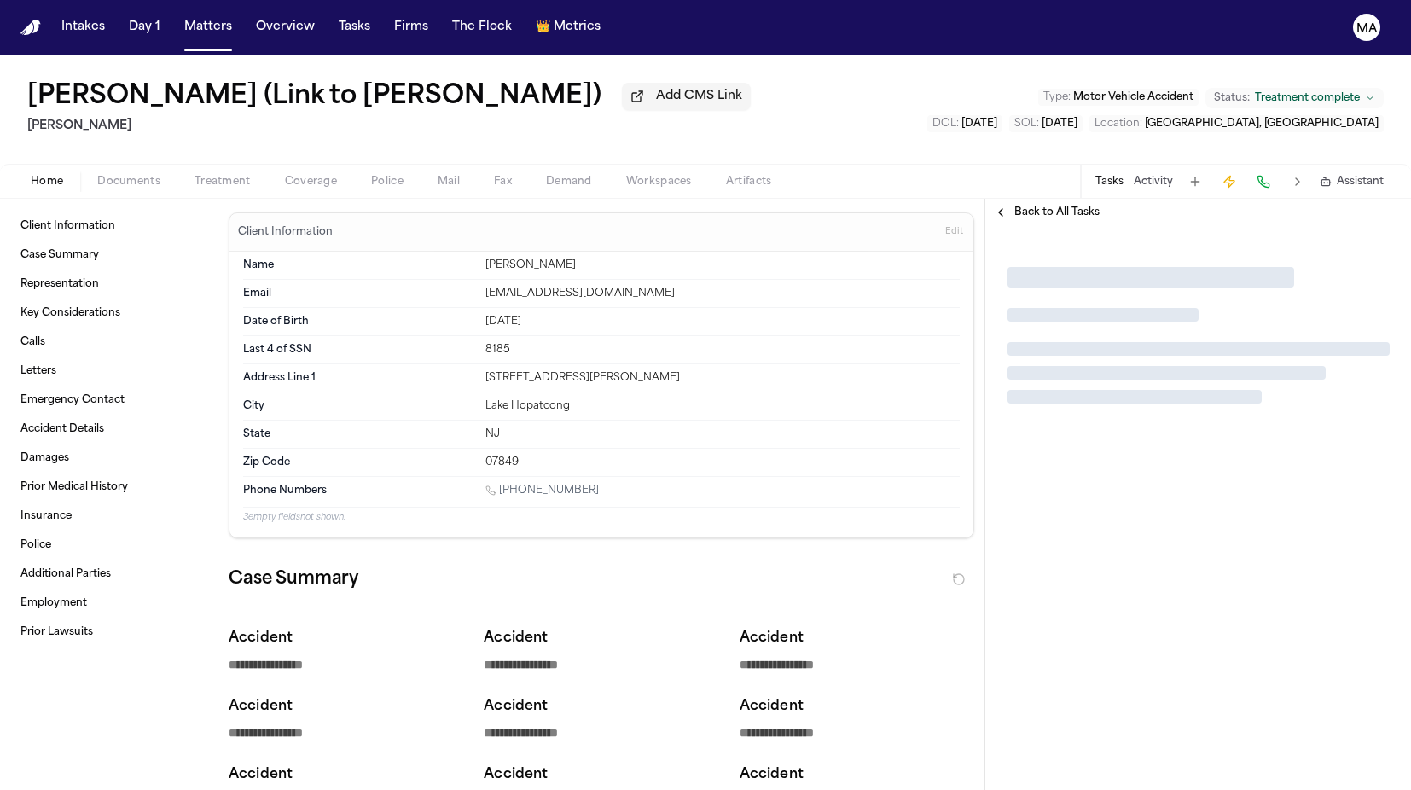
type textarea "*"
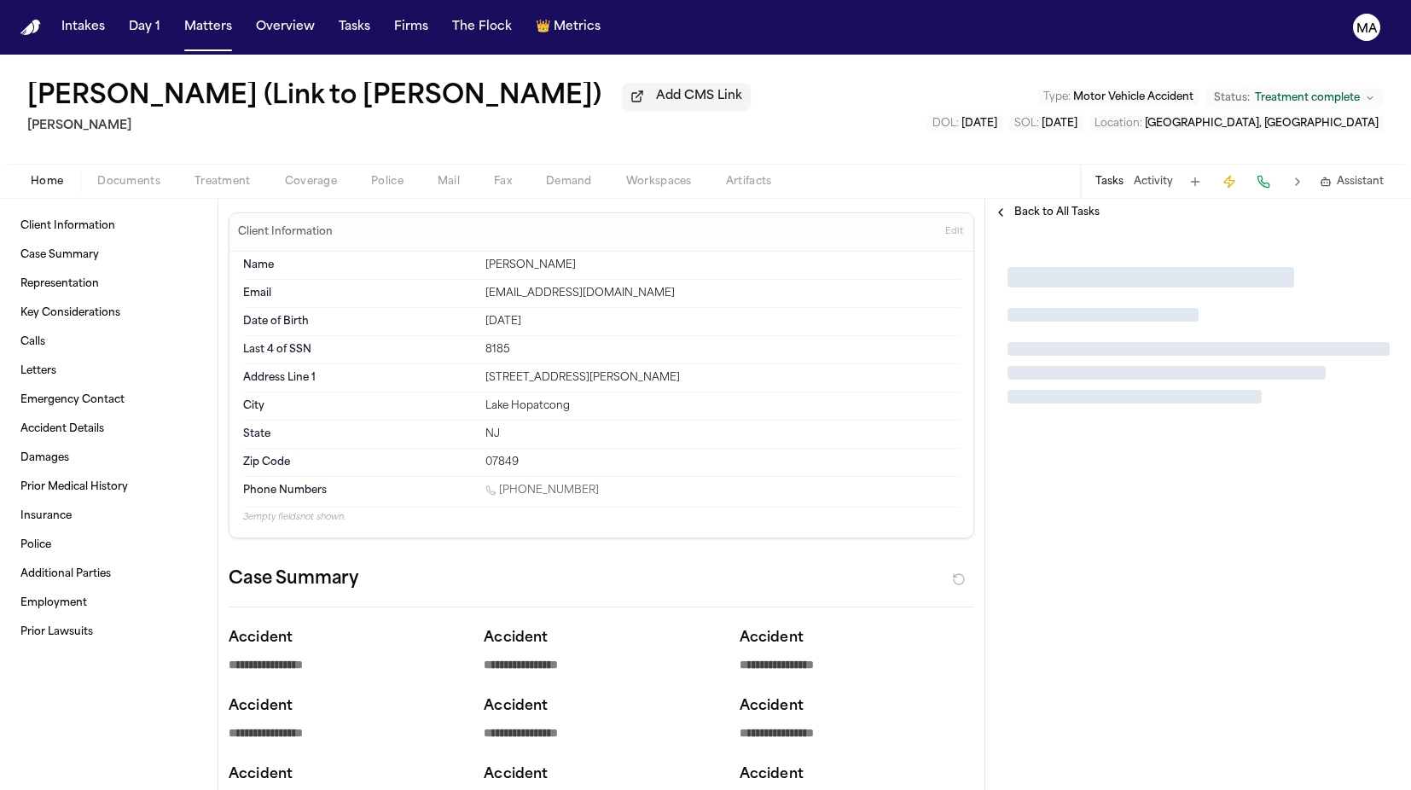
type textarea "*"
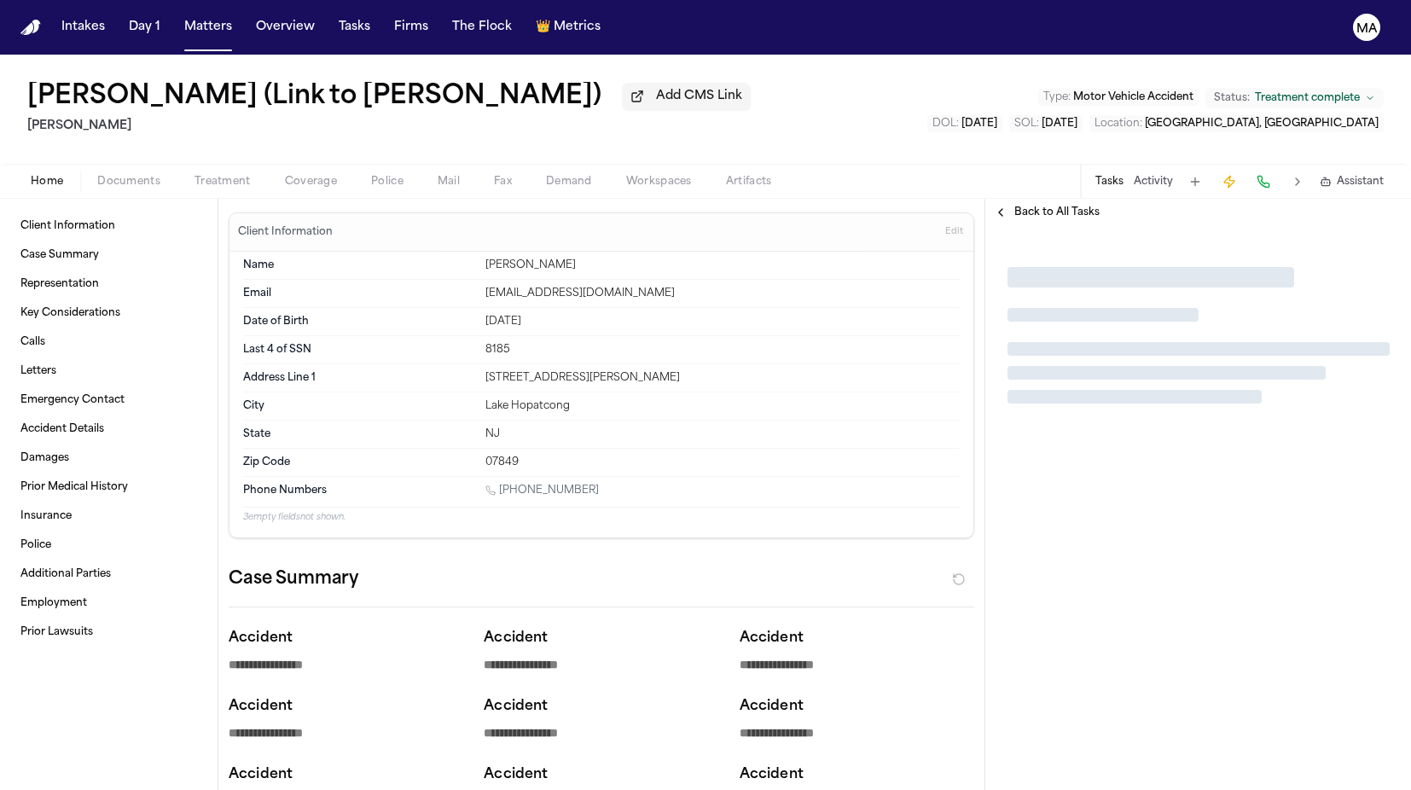
type textarea "*"
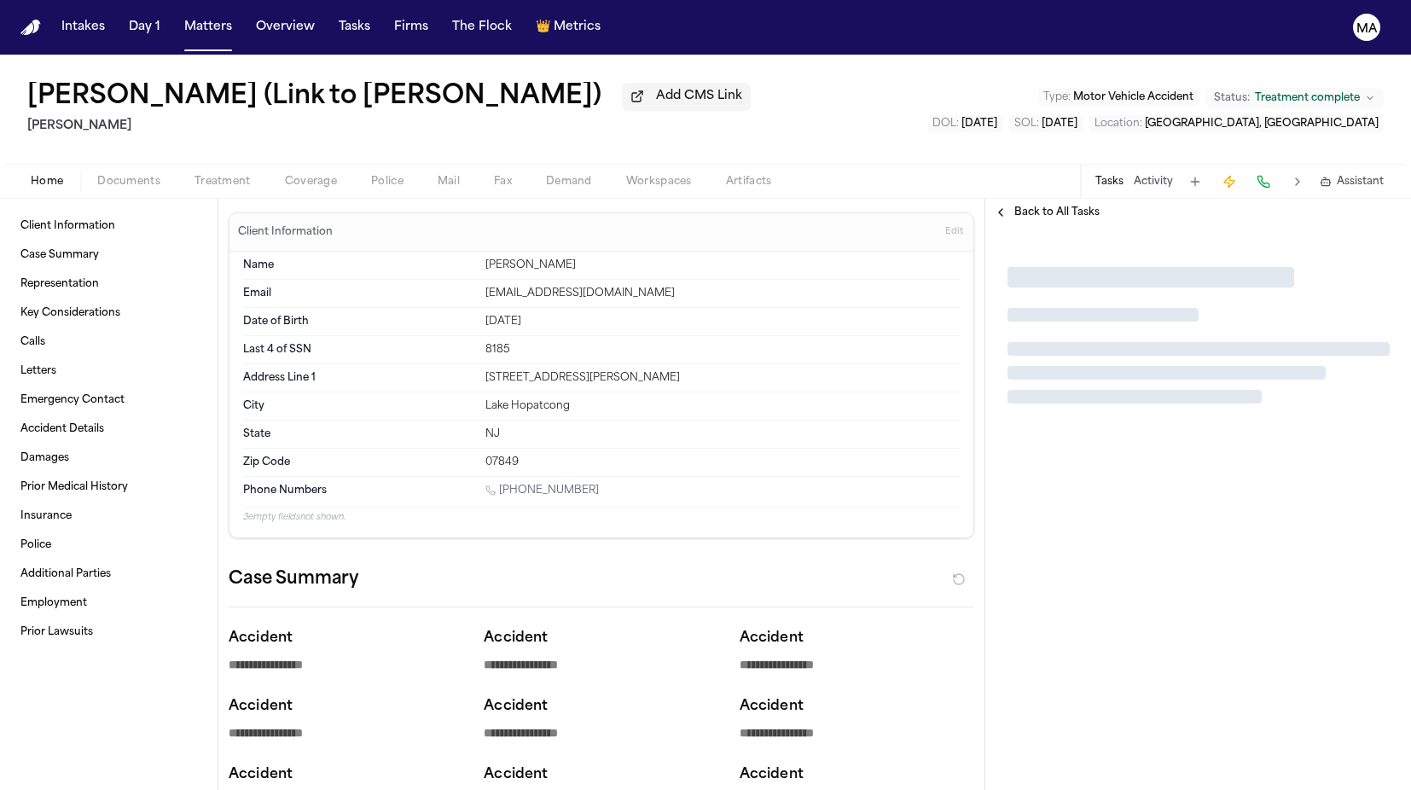
type textarea "*"
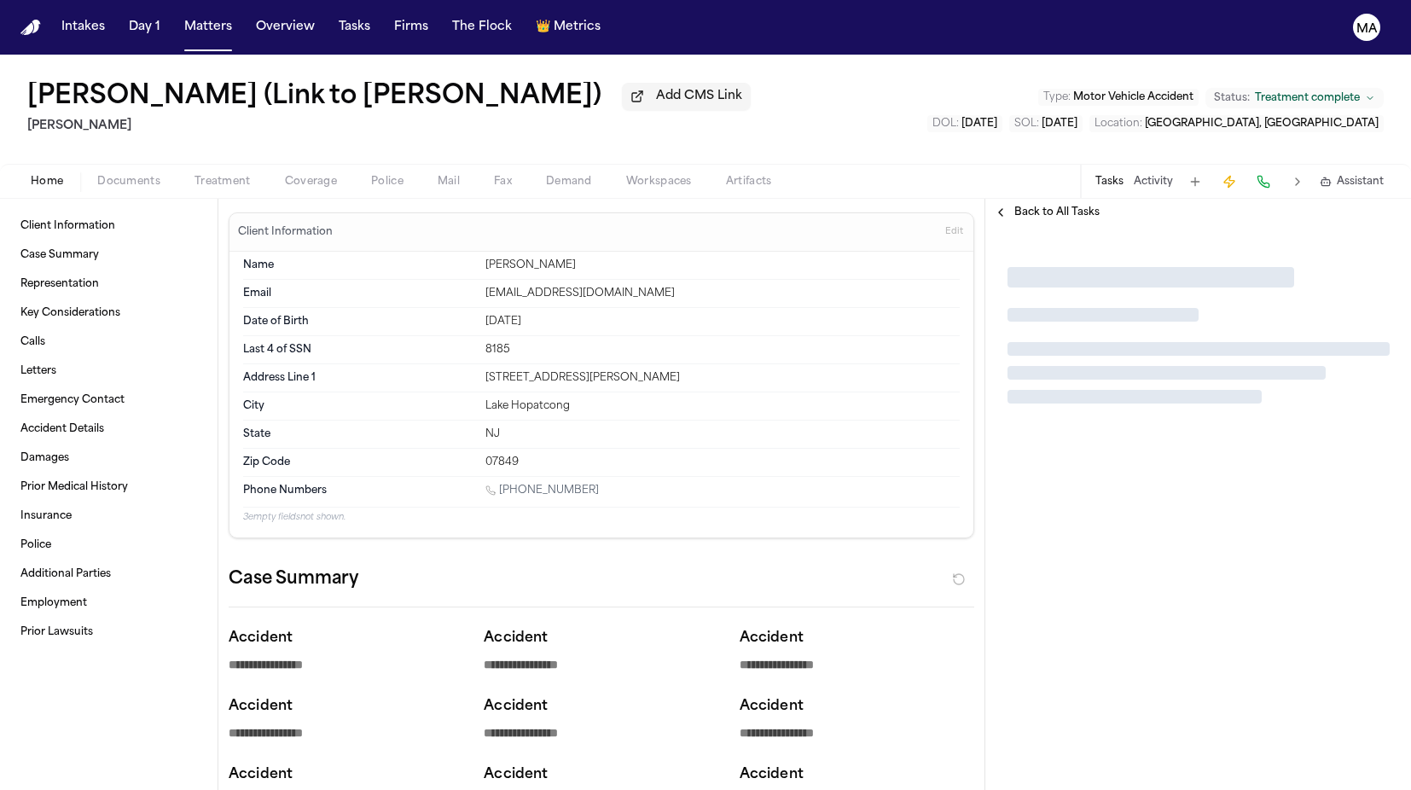
type textarea "*"
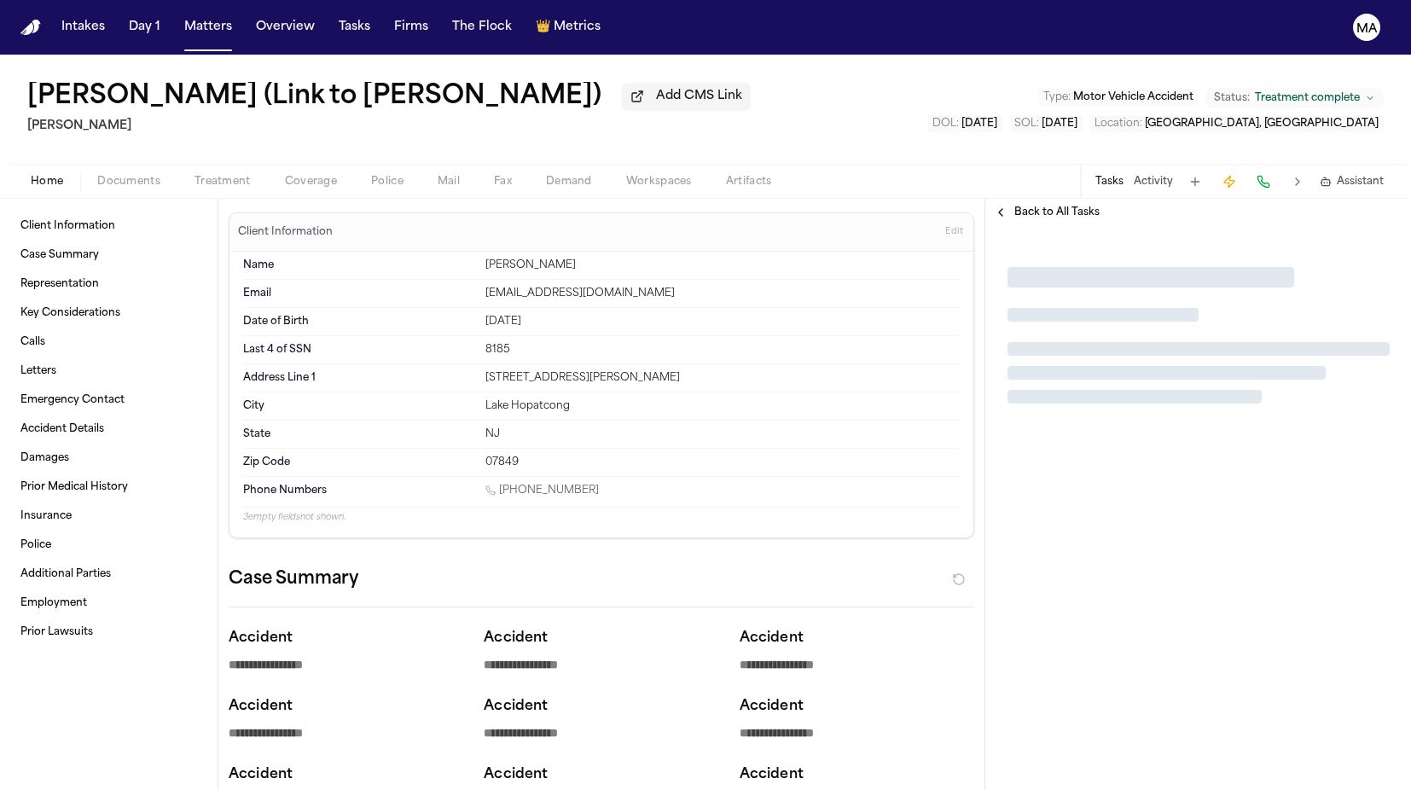
type textarea "*"
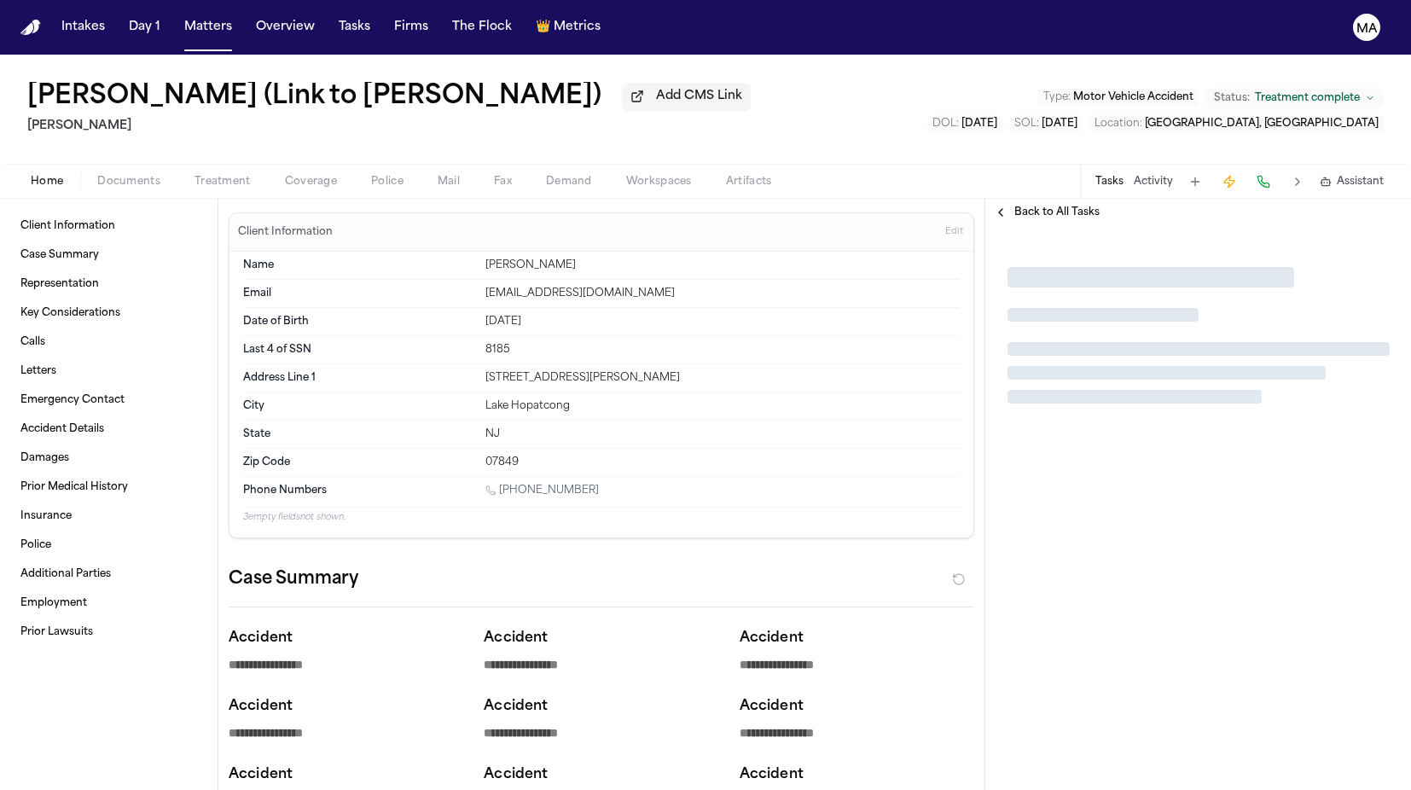
type textarea "*"
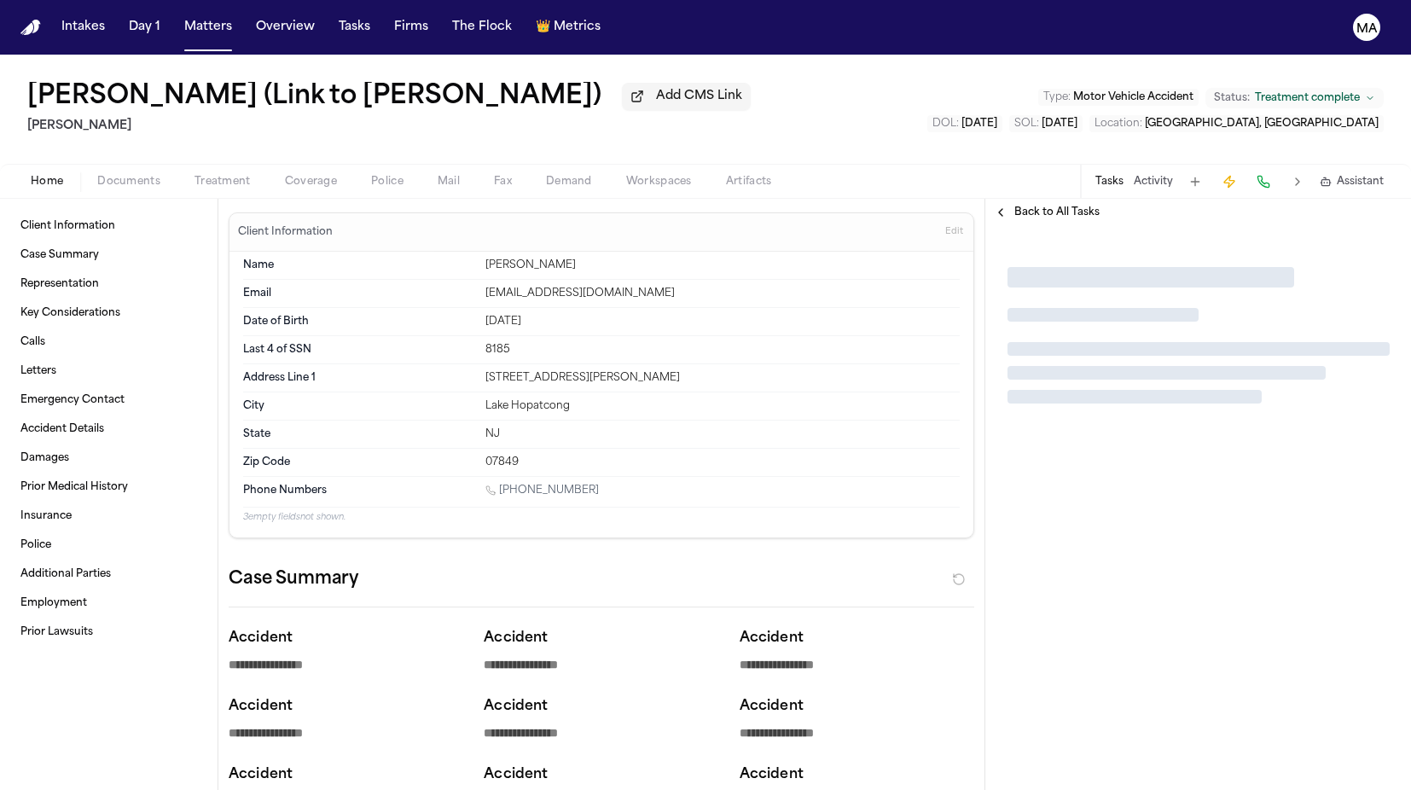
type textarea "*"
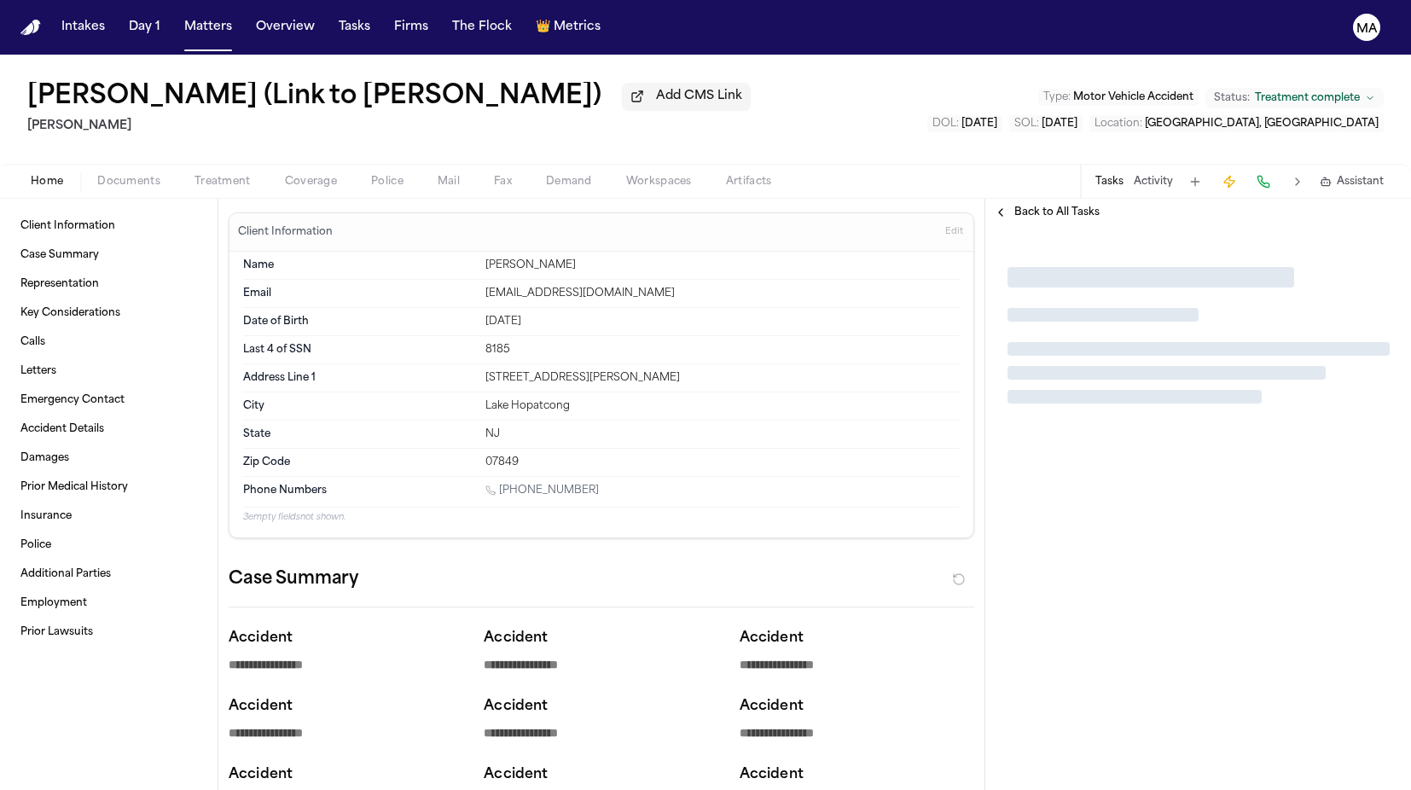
type textarea "*"
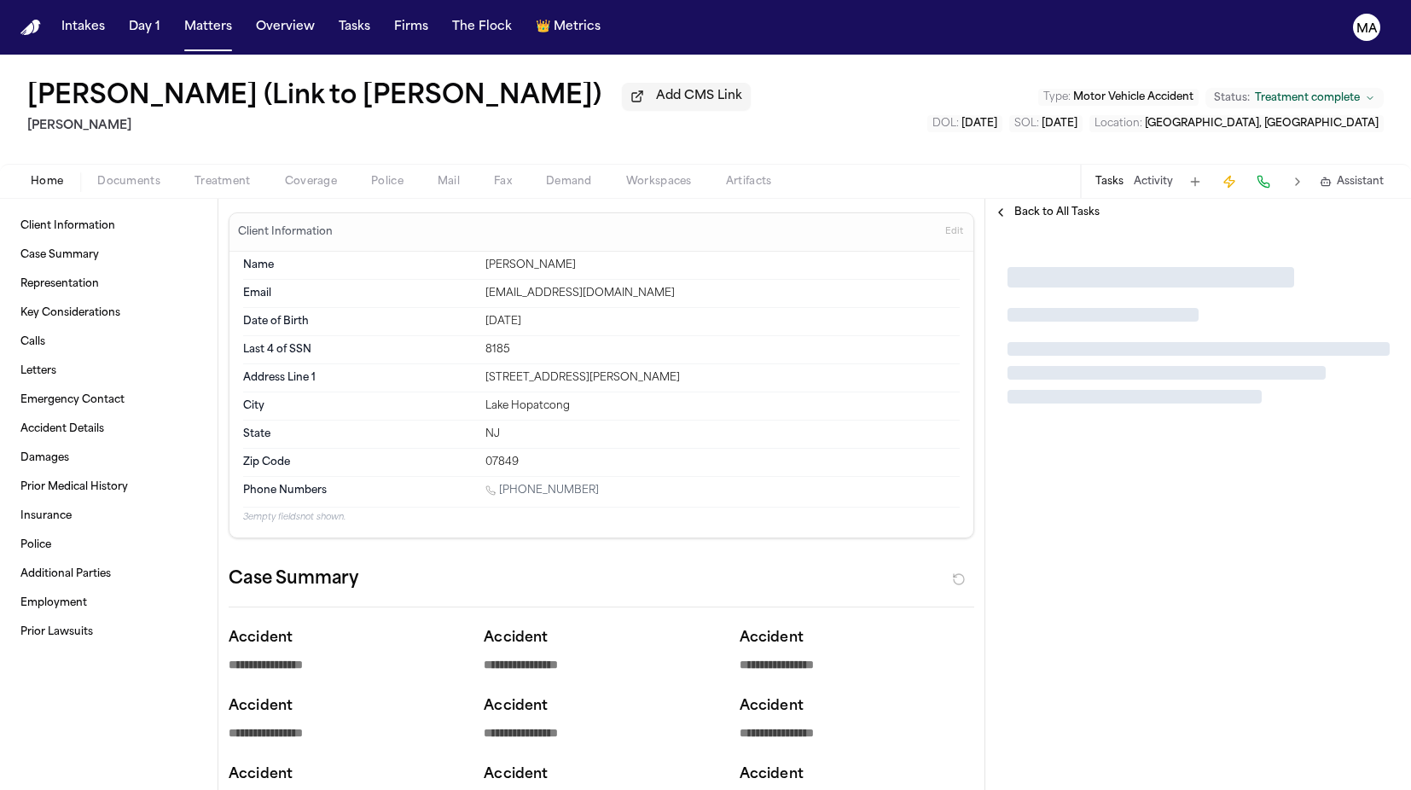
type textarea "*"
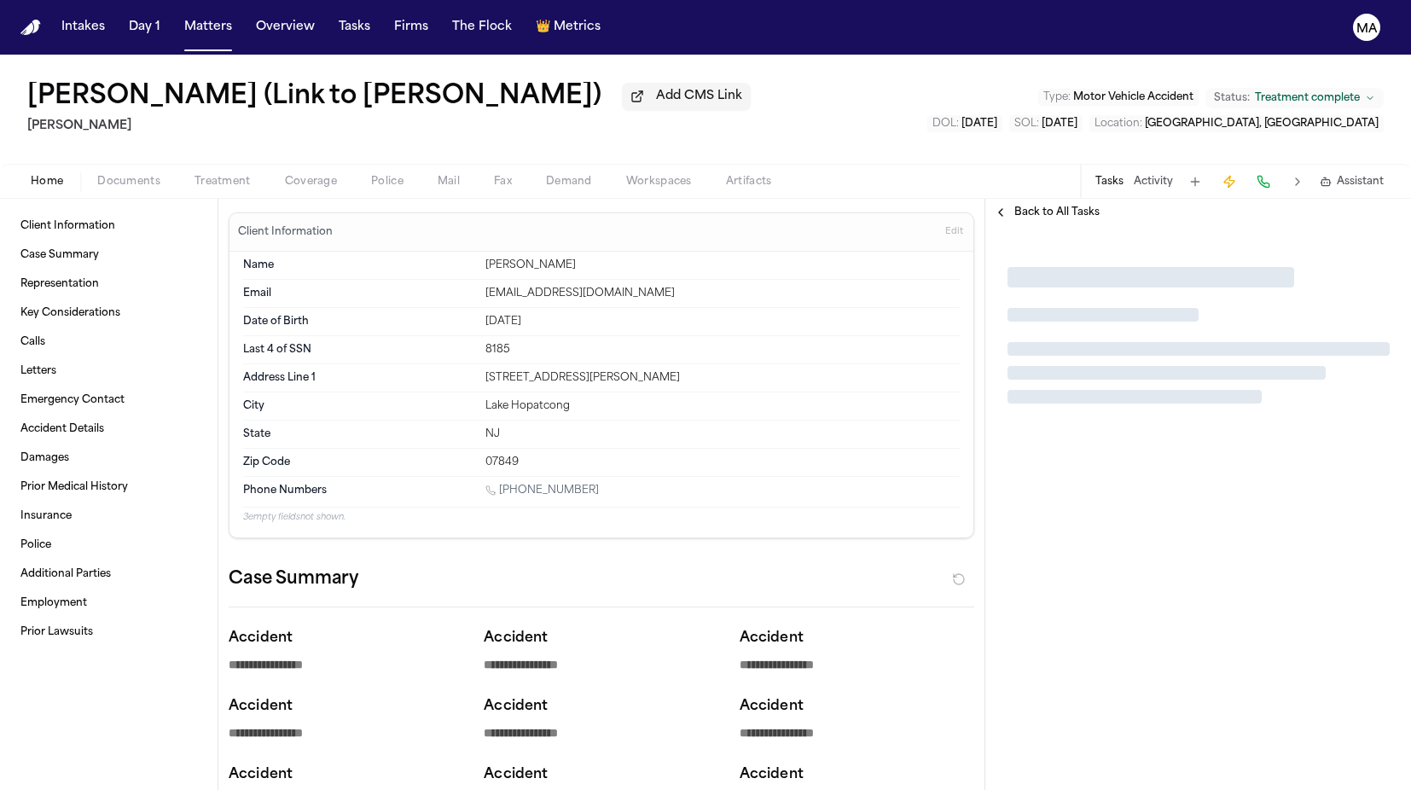
type textarea "*"
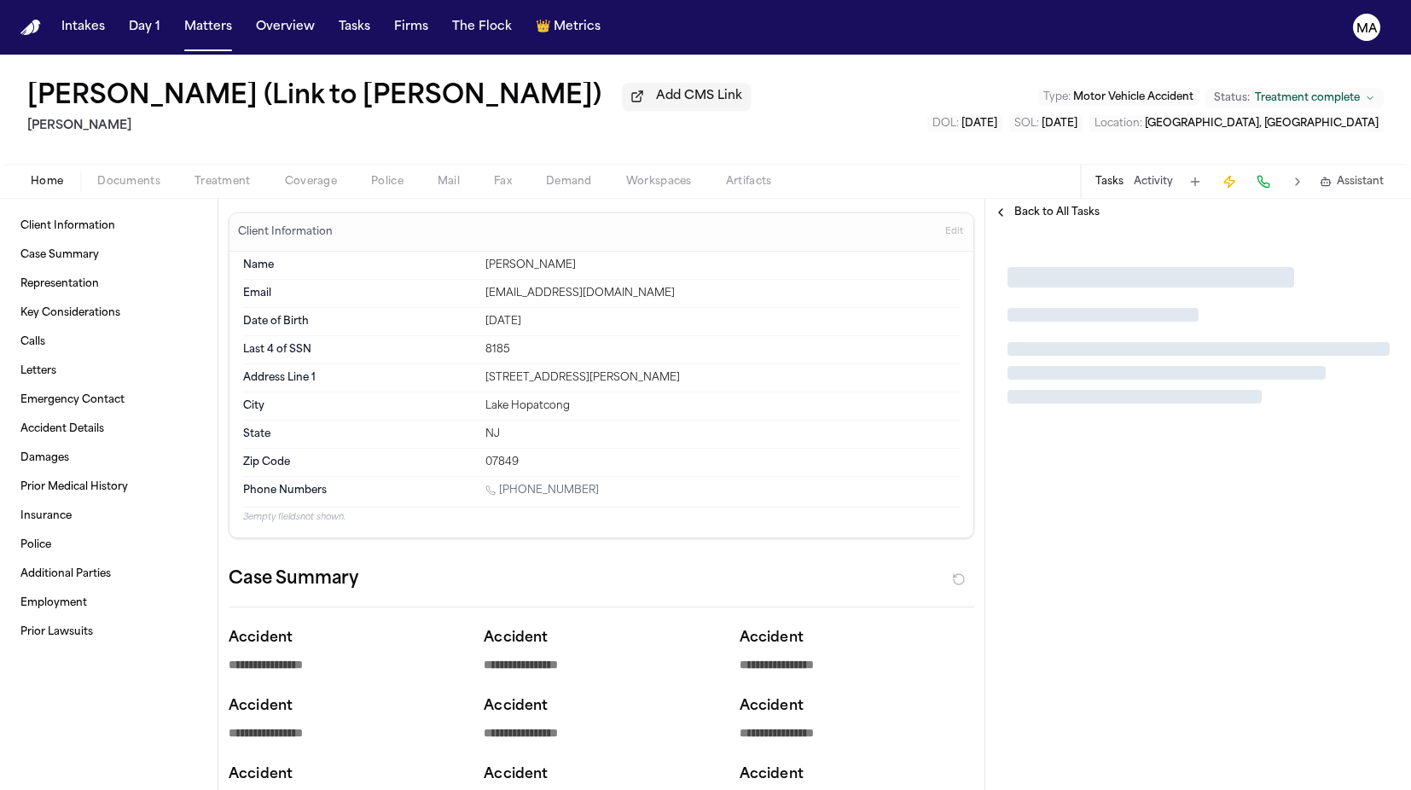
type textarea "*"
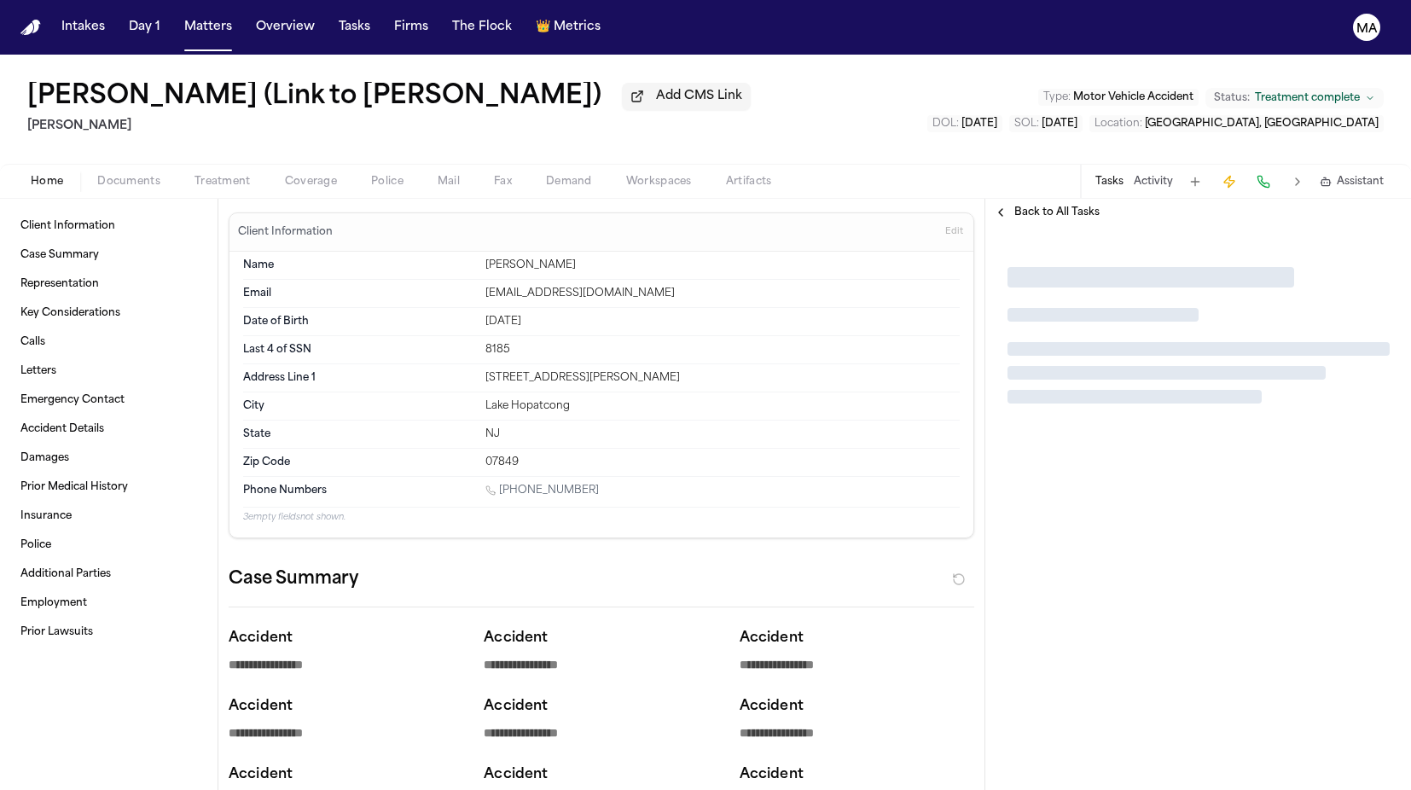
type textarea "*"
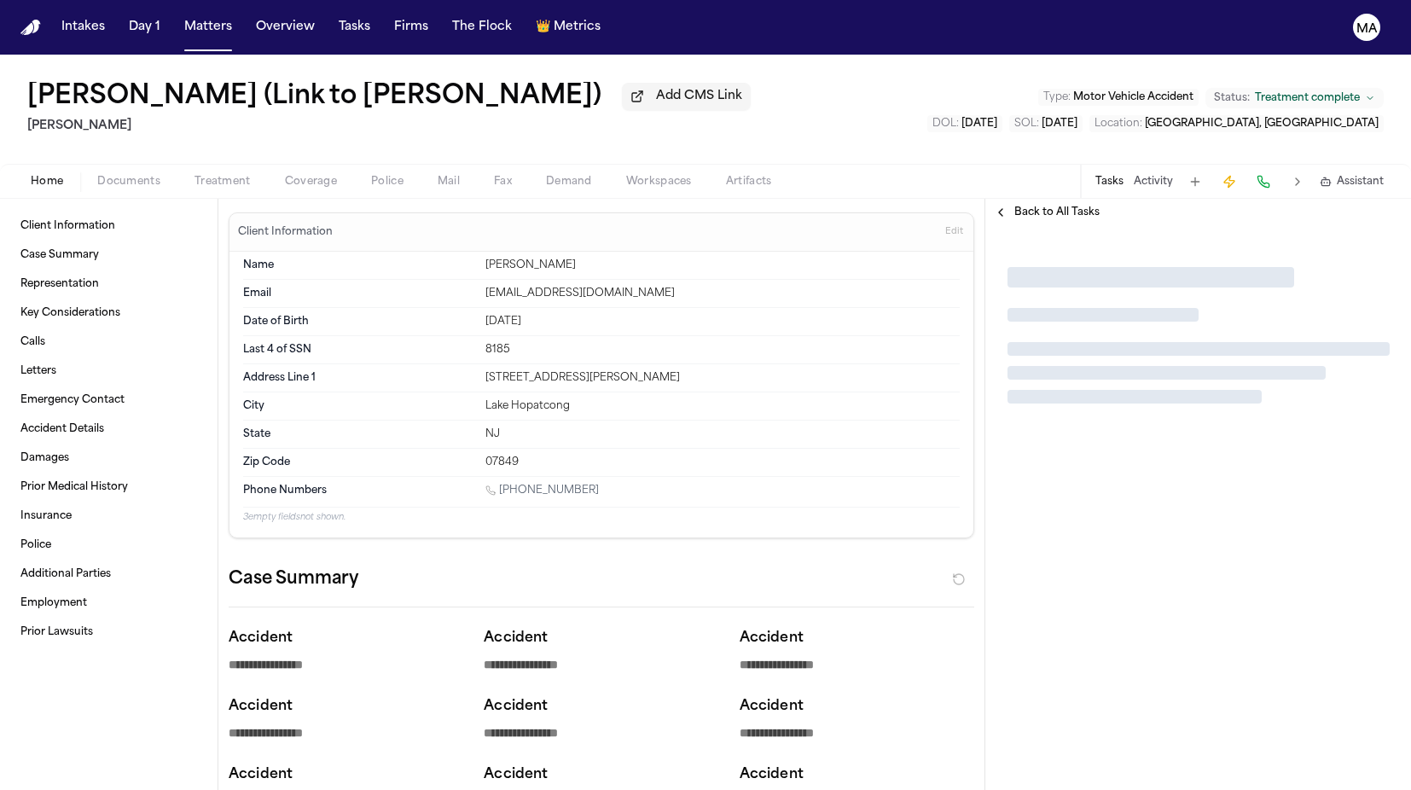
type textarea "*"
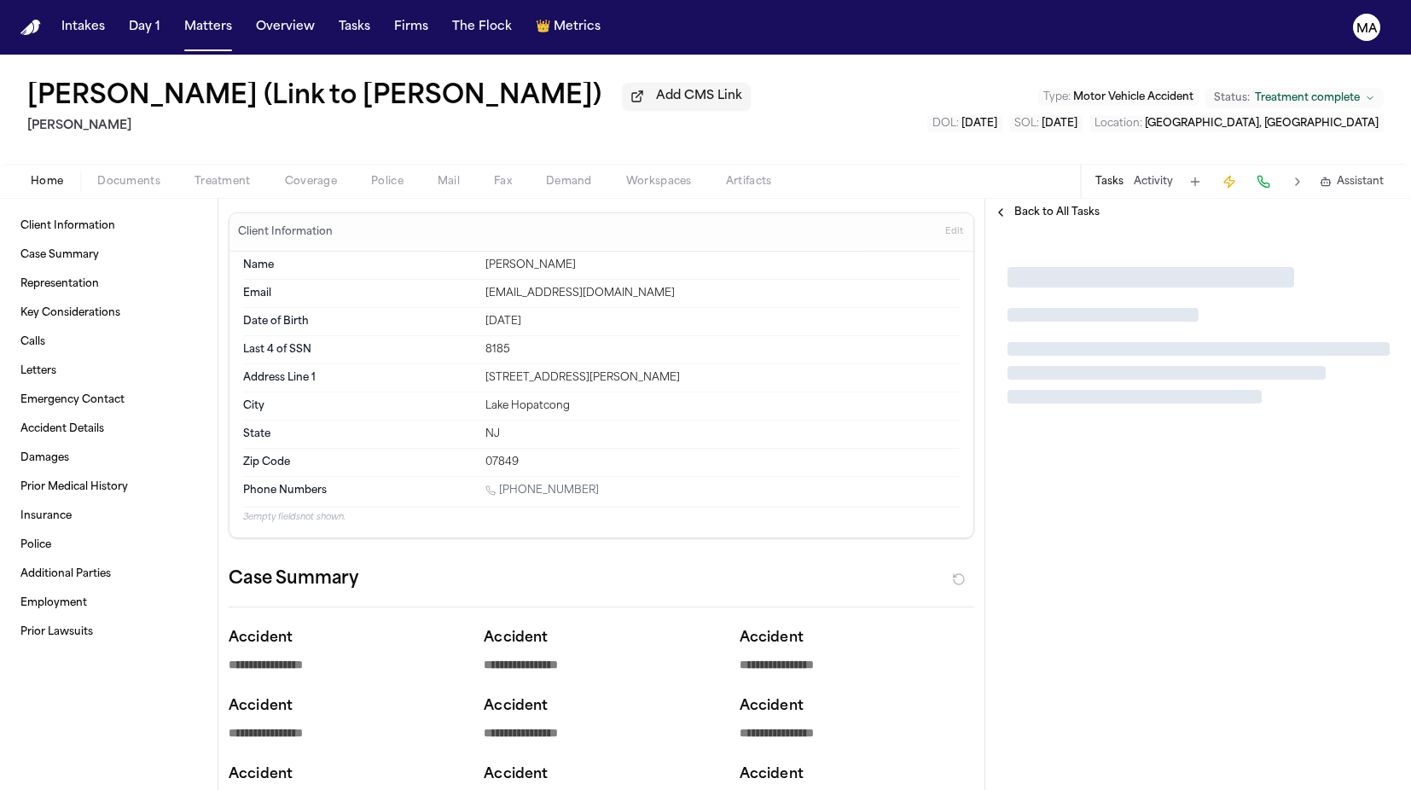
type textarea "*"
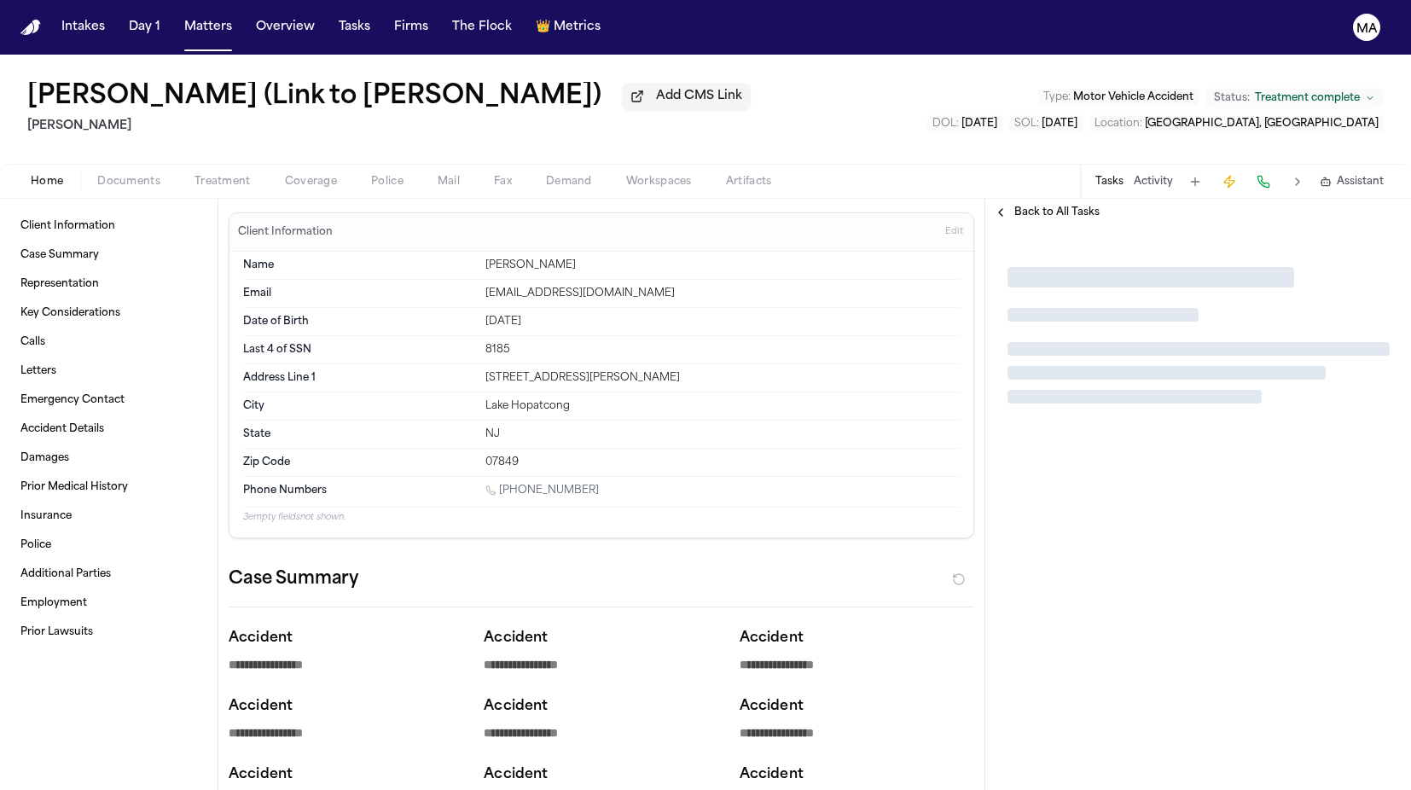
type textarea "*"
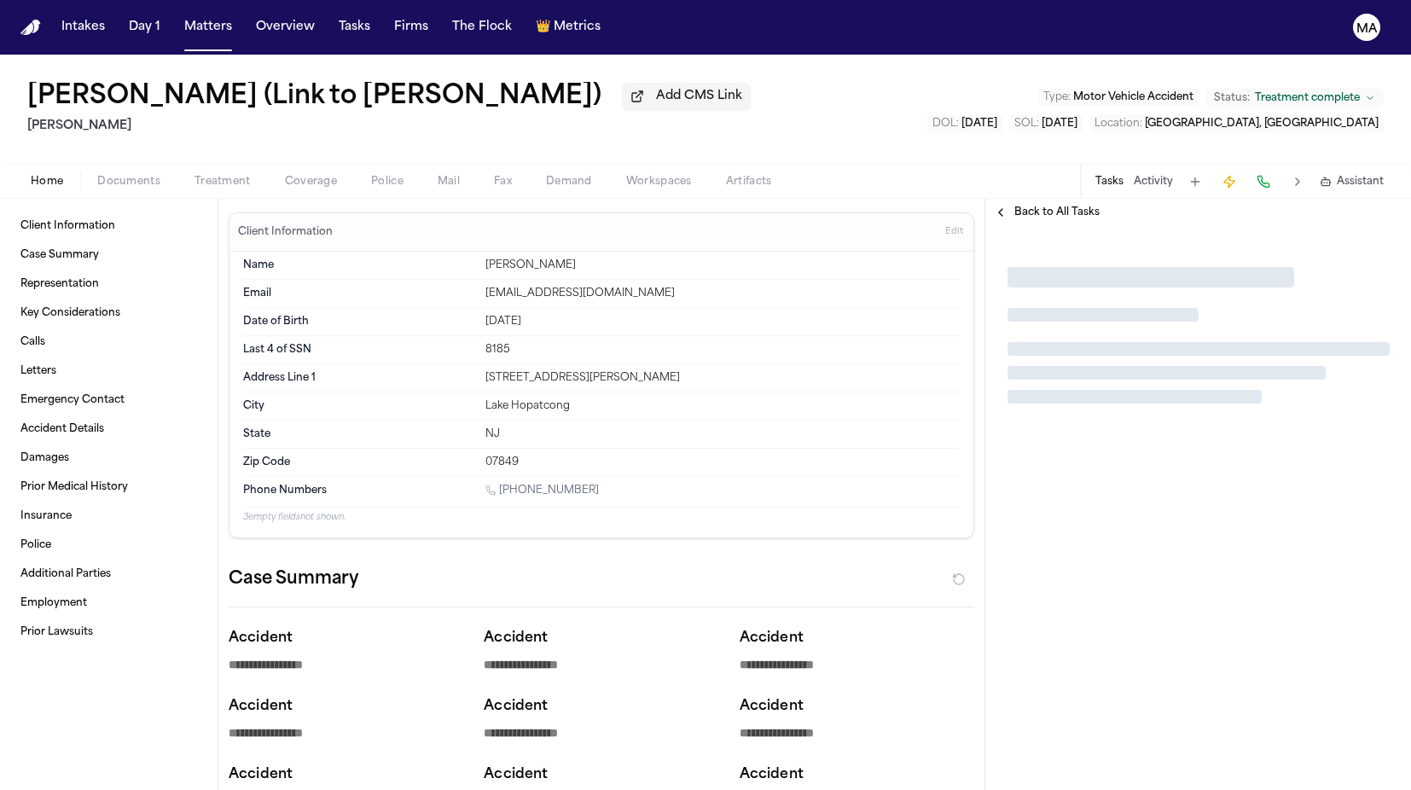
type textarea "*"
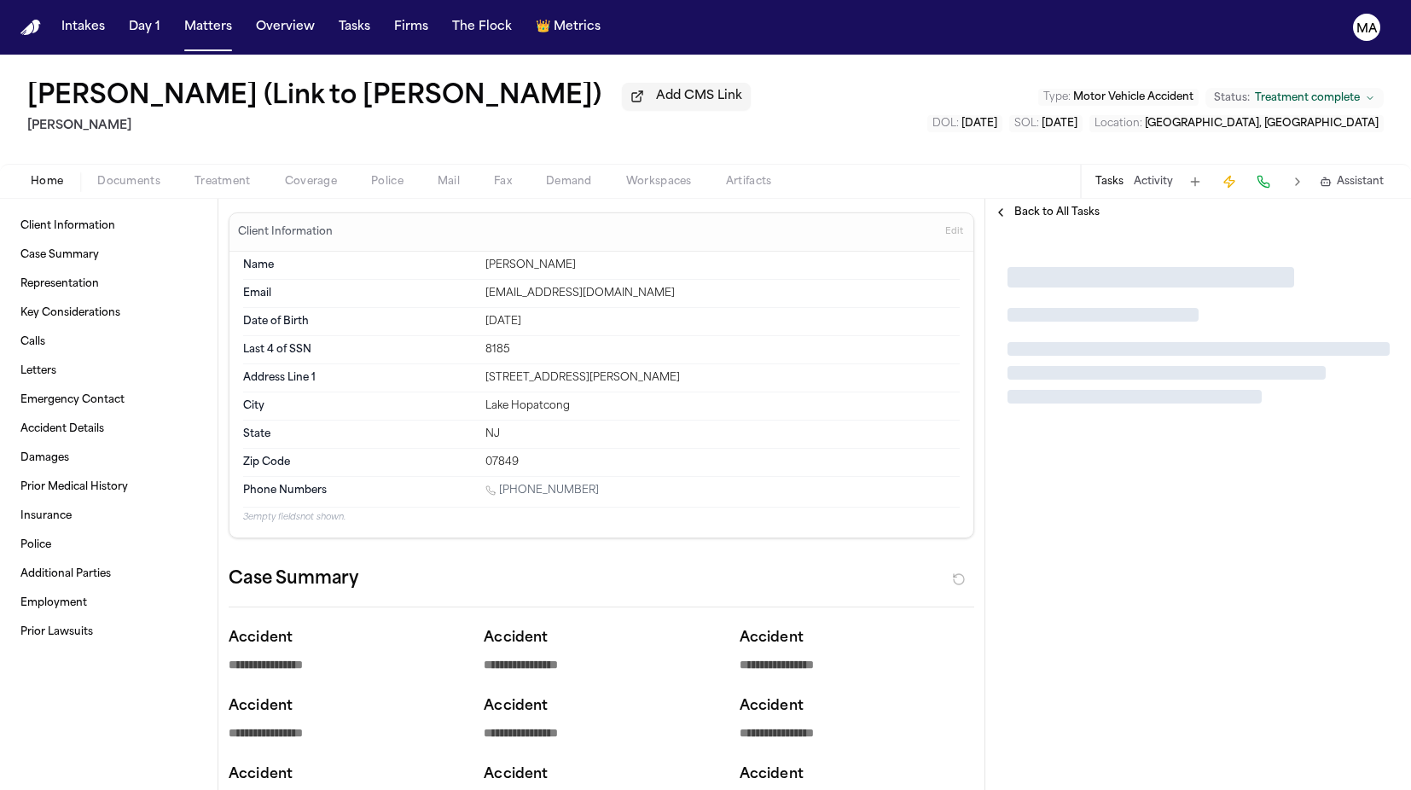
type textarea "*"
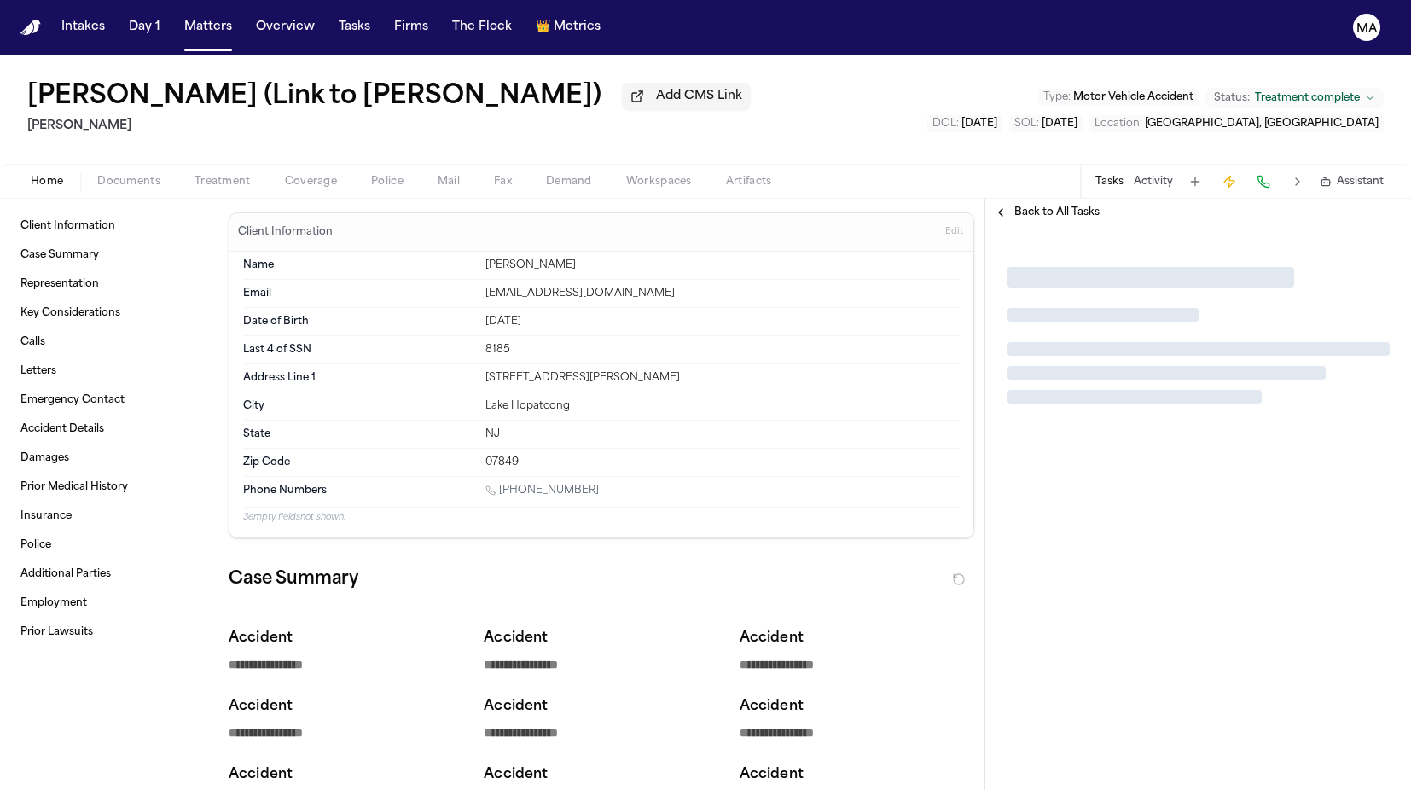
type textarea "*"
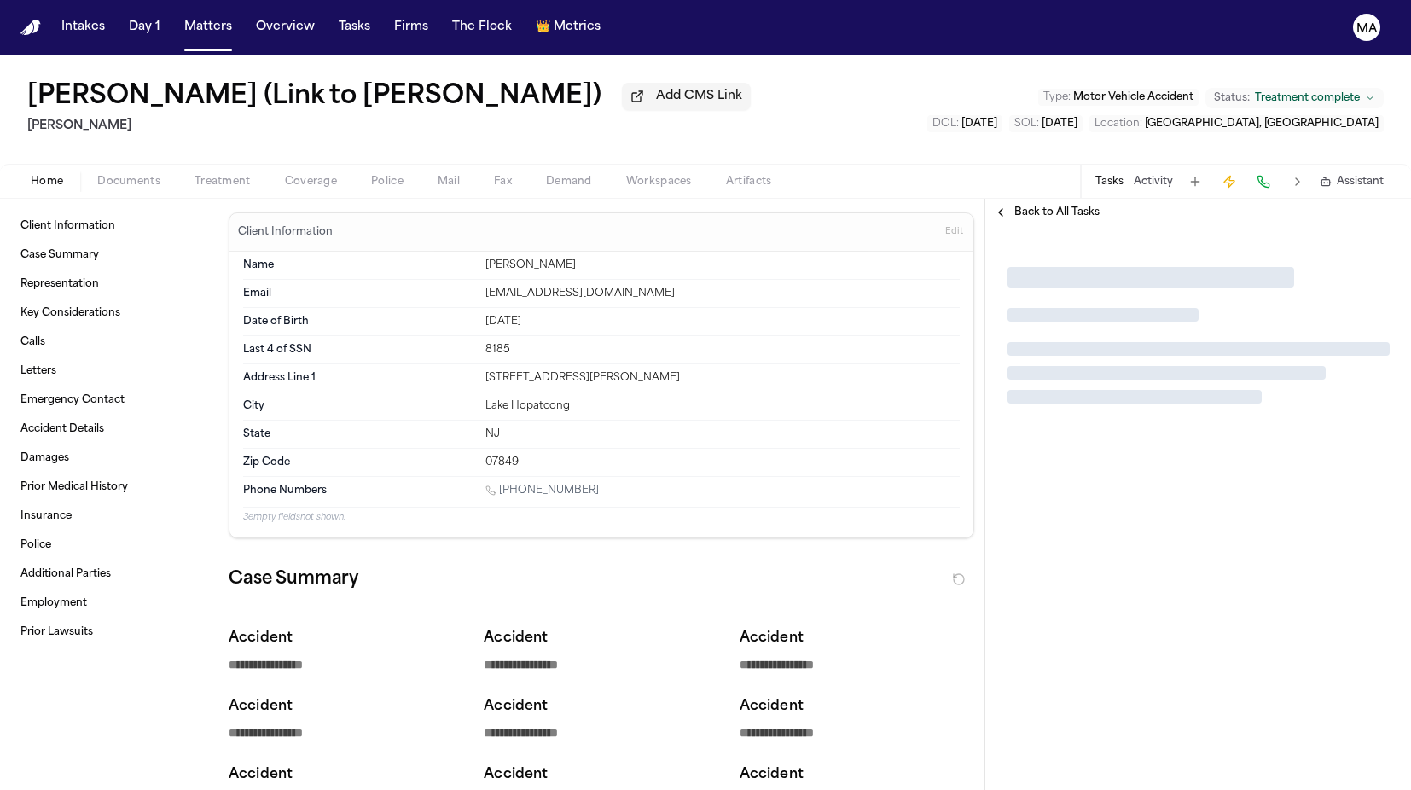
type textarea "*"
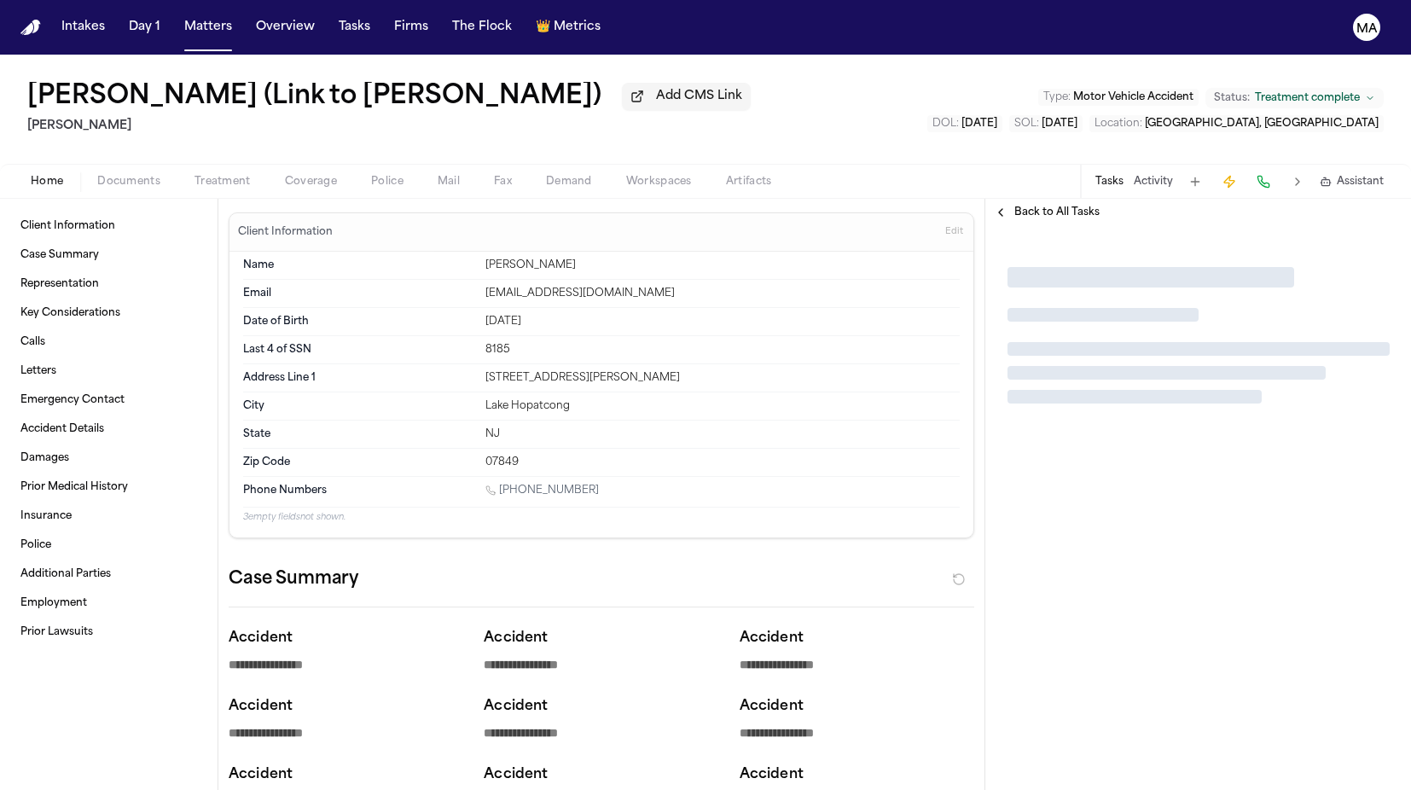
type textarea "*"
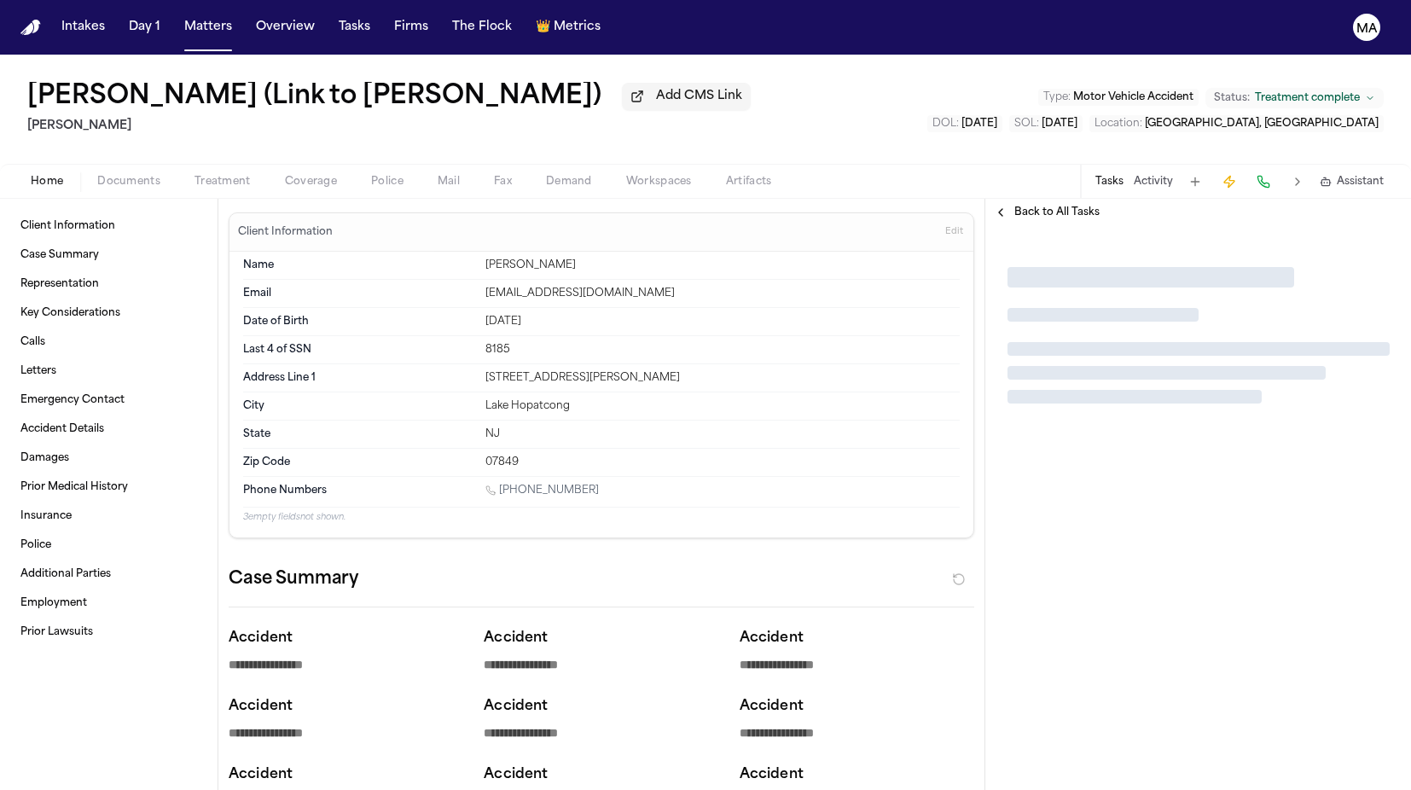
type textarea "*"
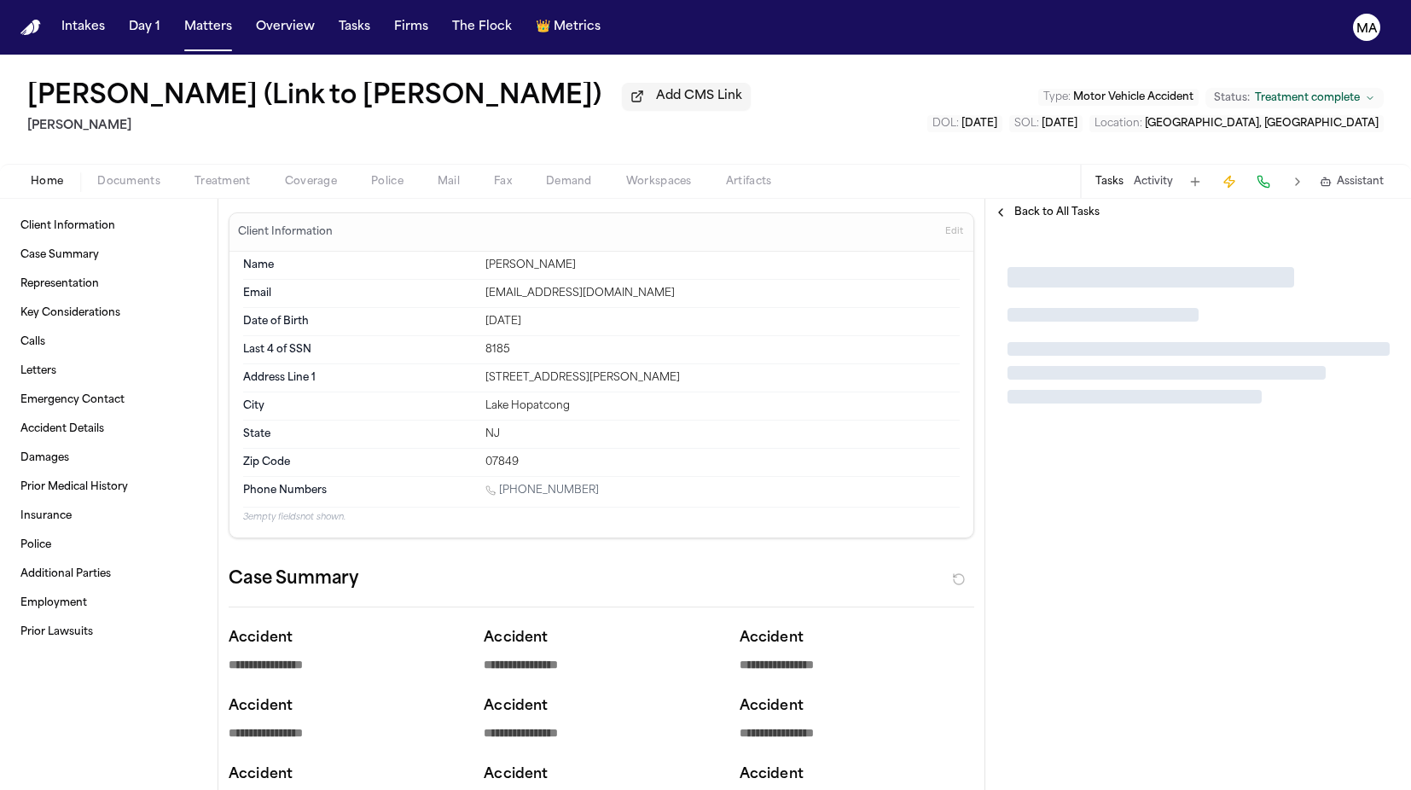
type textarea "*"
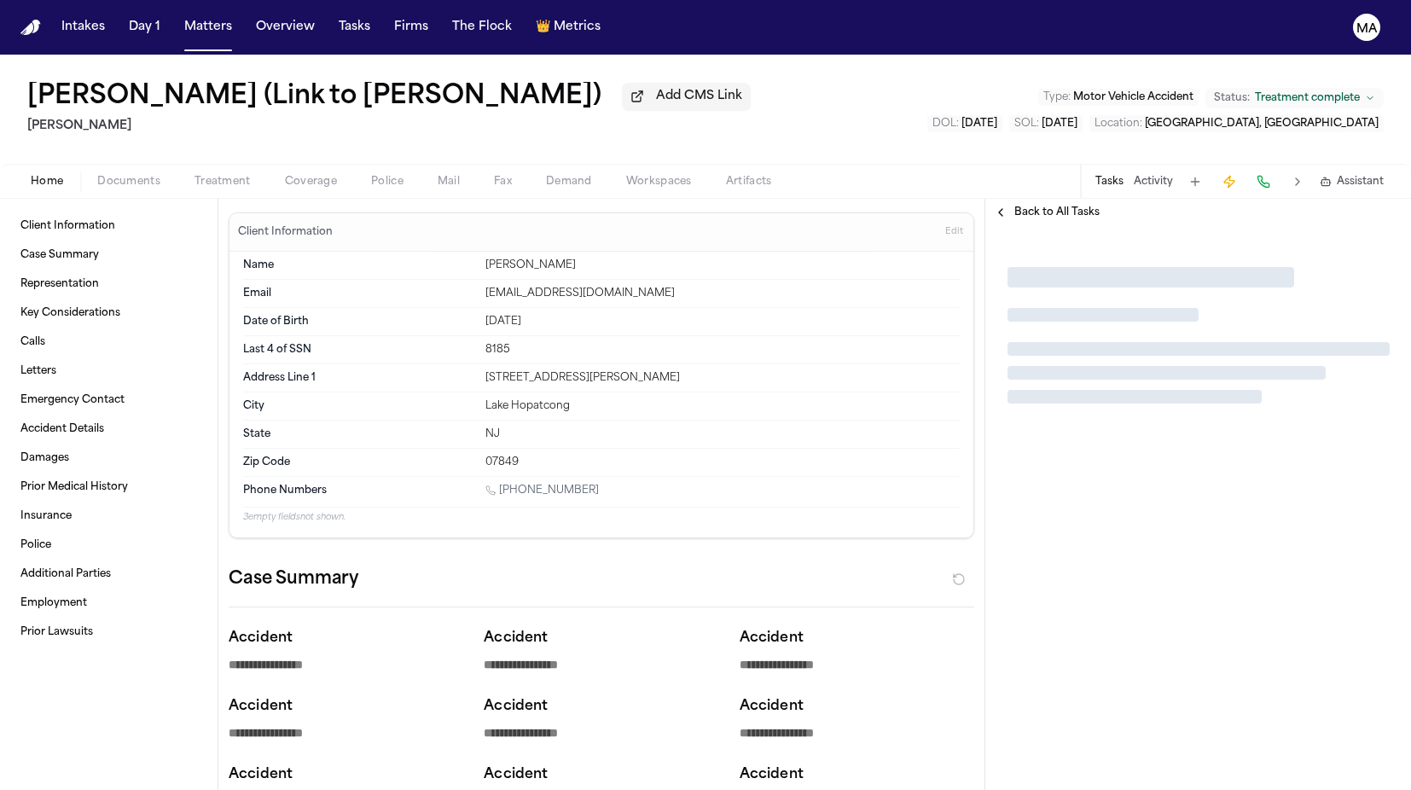
type textarea "*"
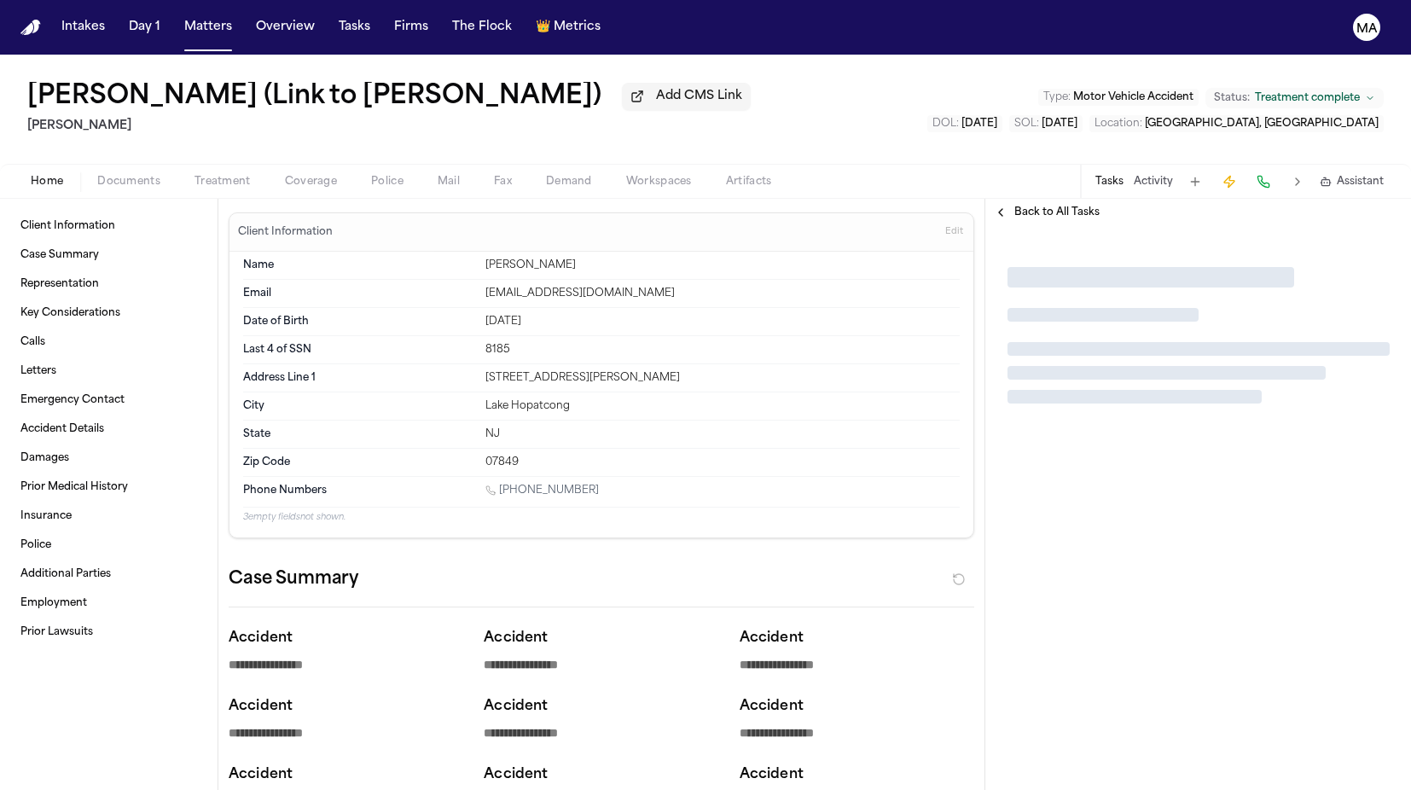
type textarea "*"
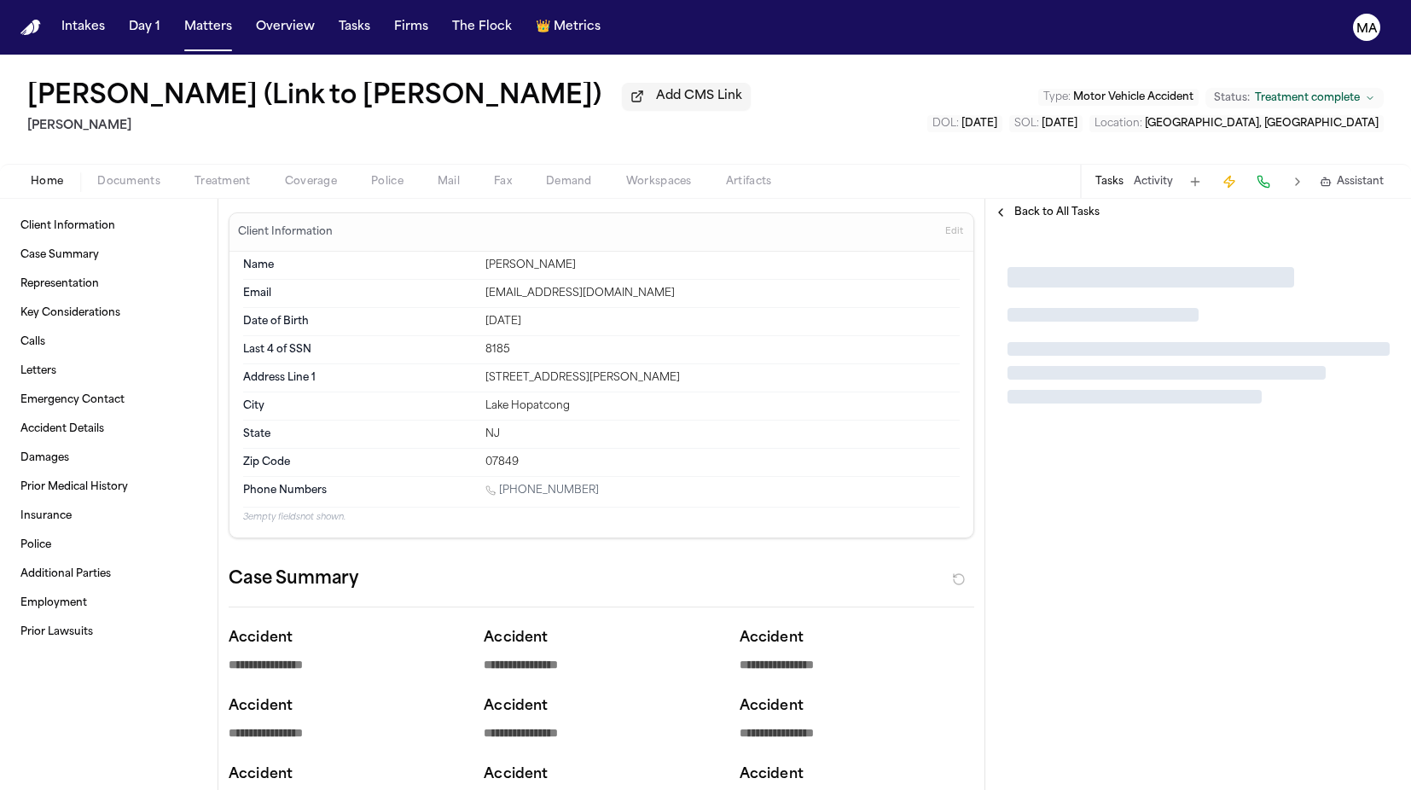
type textarea "*"
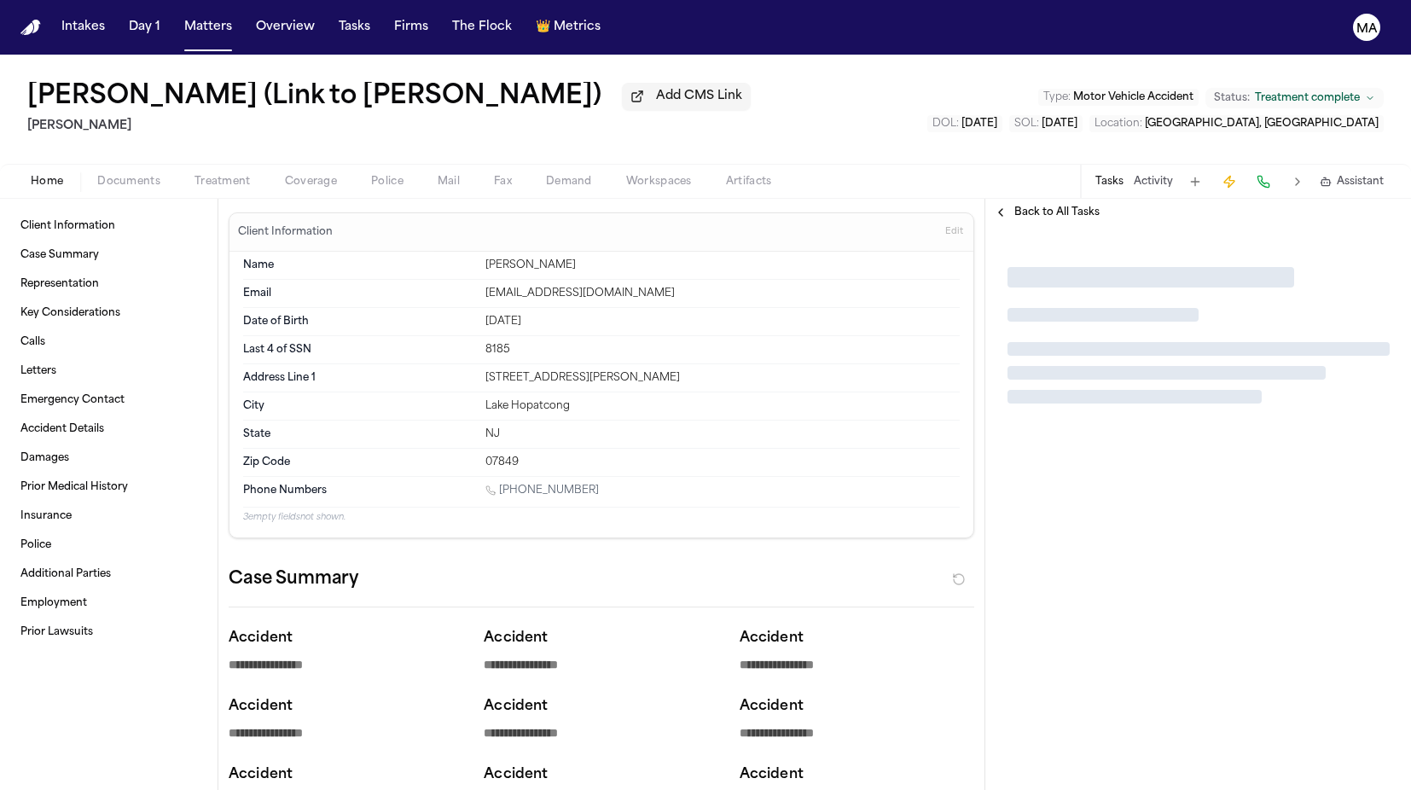
type textarea "*"
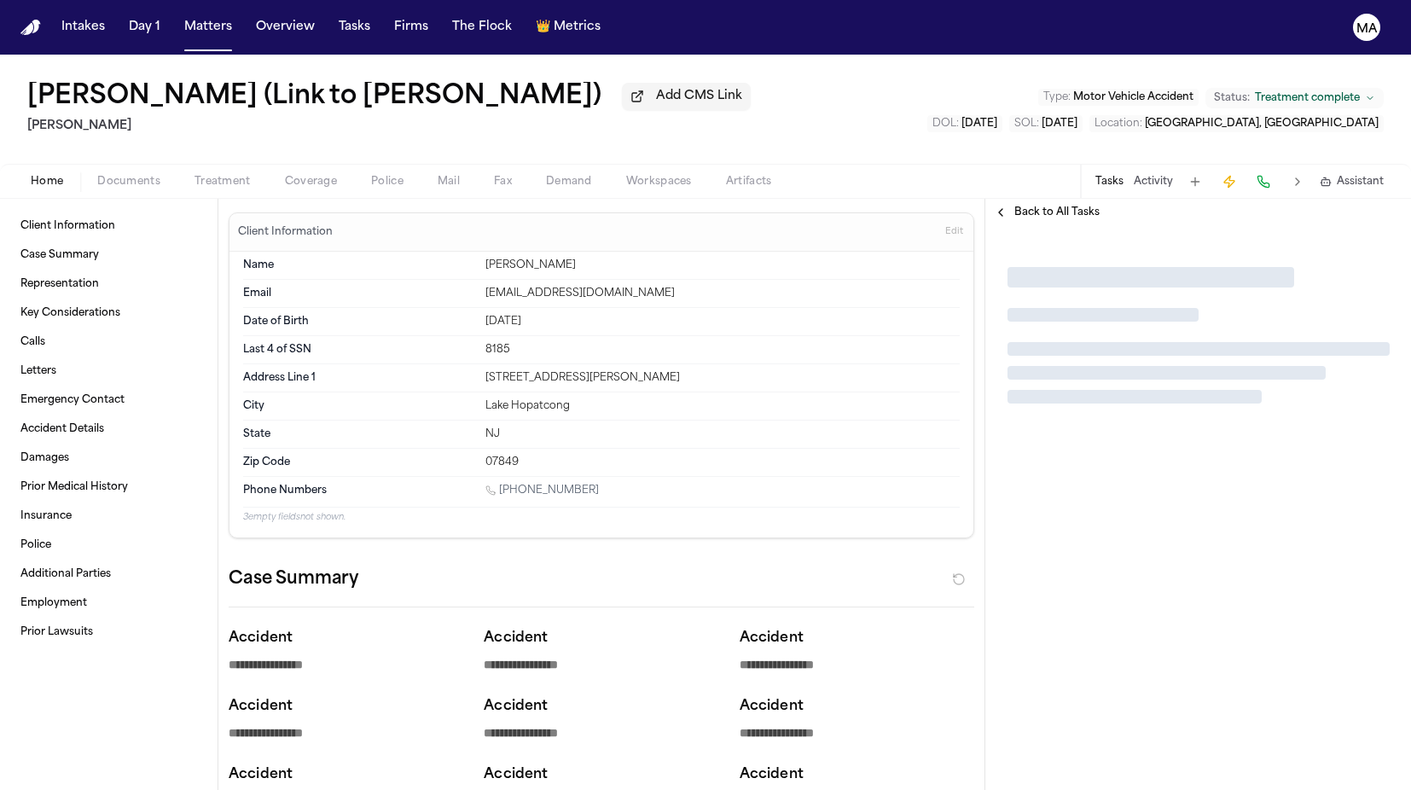
type textarea "*"
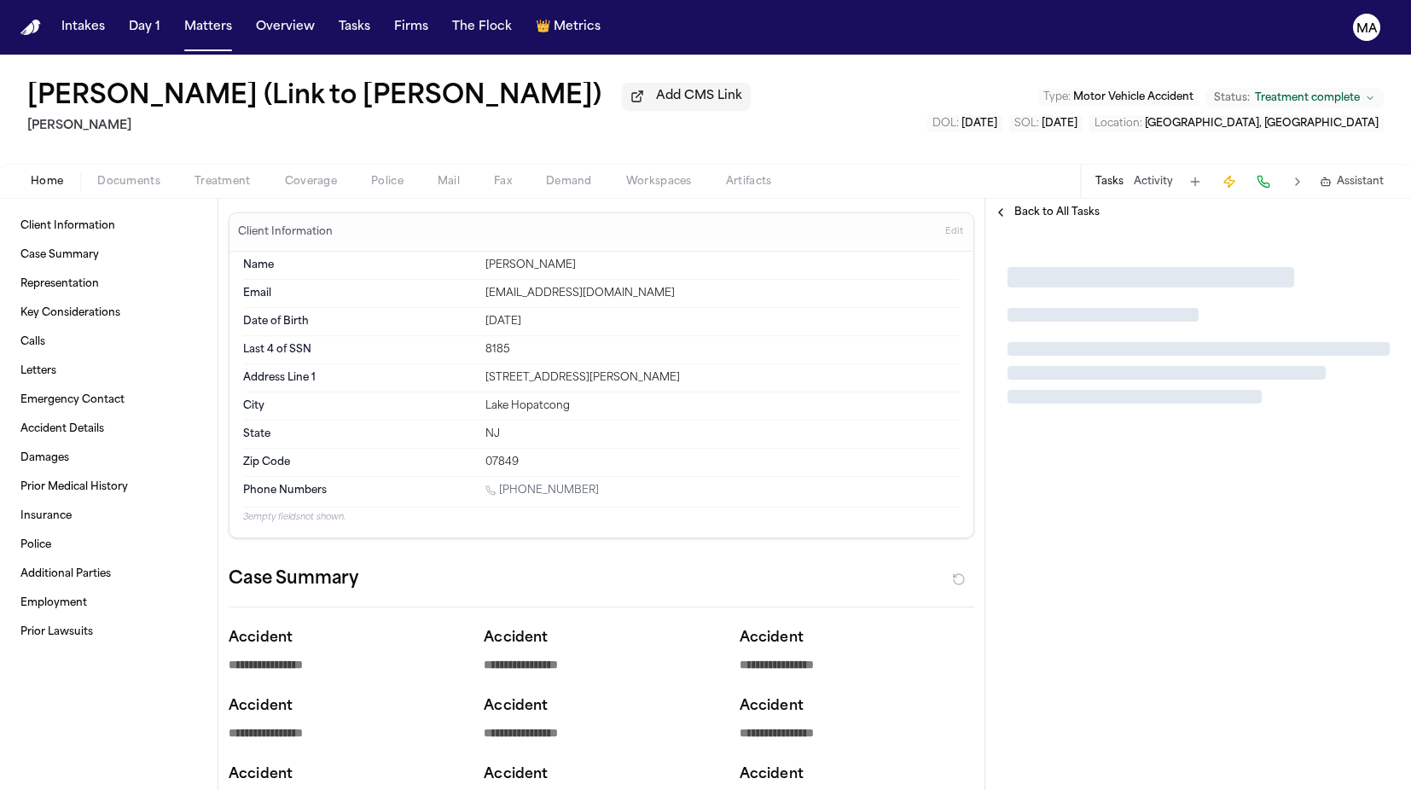
type textarea "*"
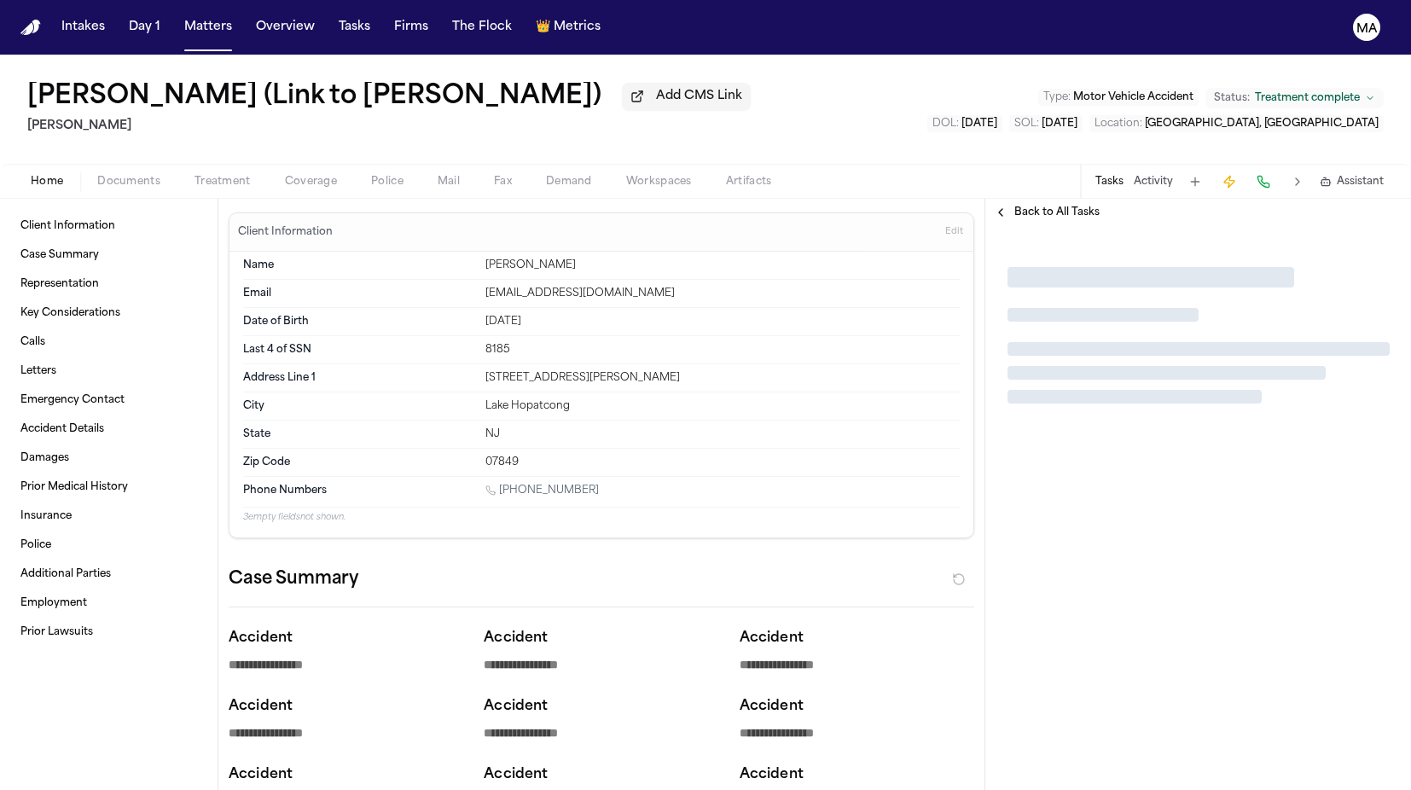
type textarea "*"
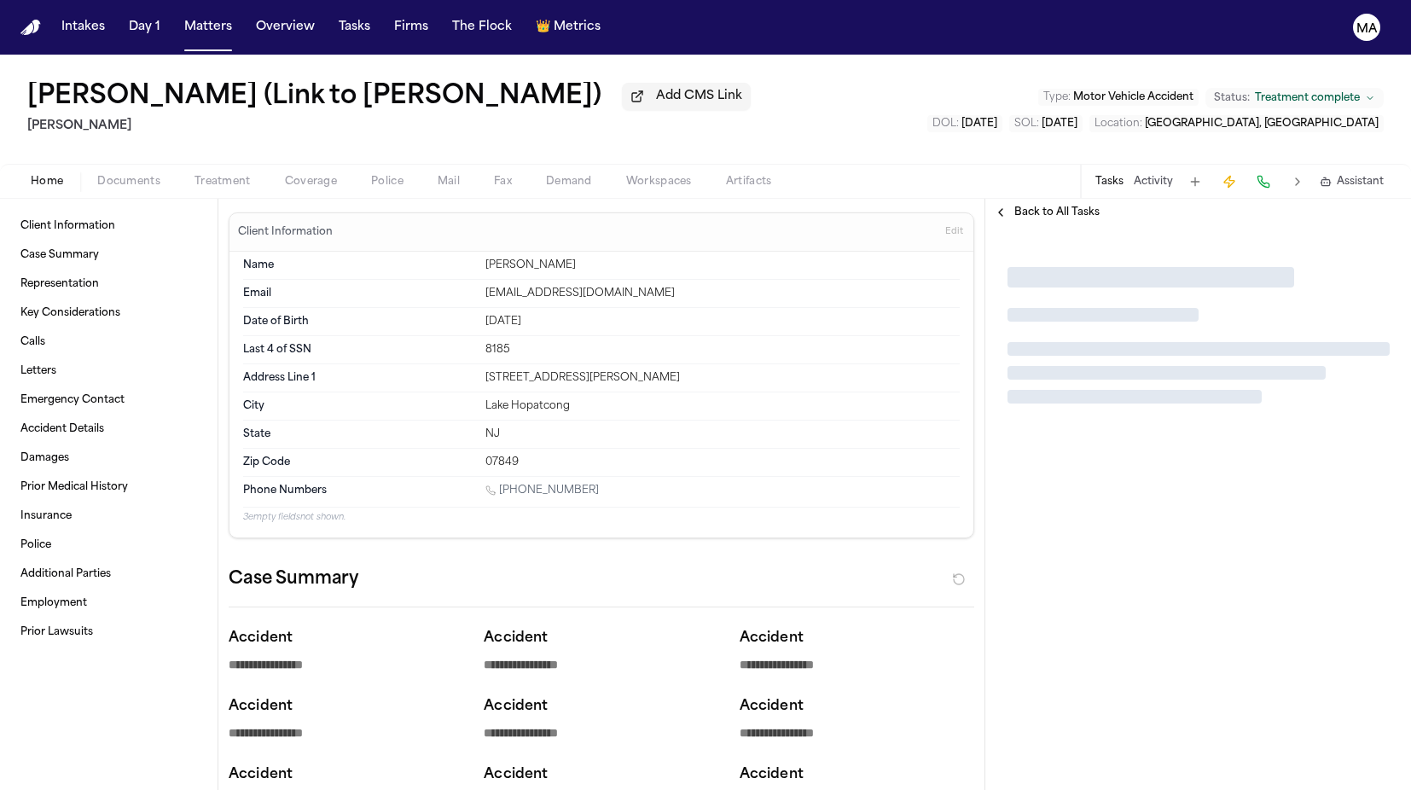
type textarea "*"
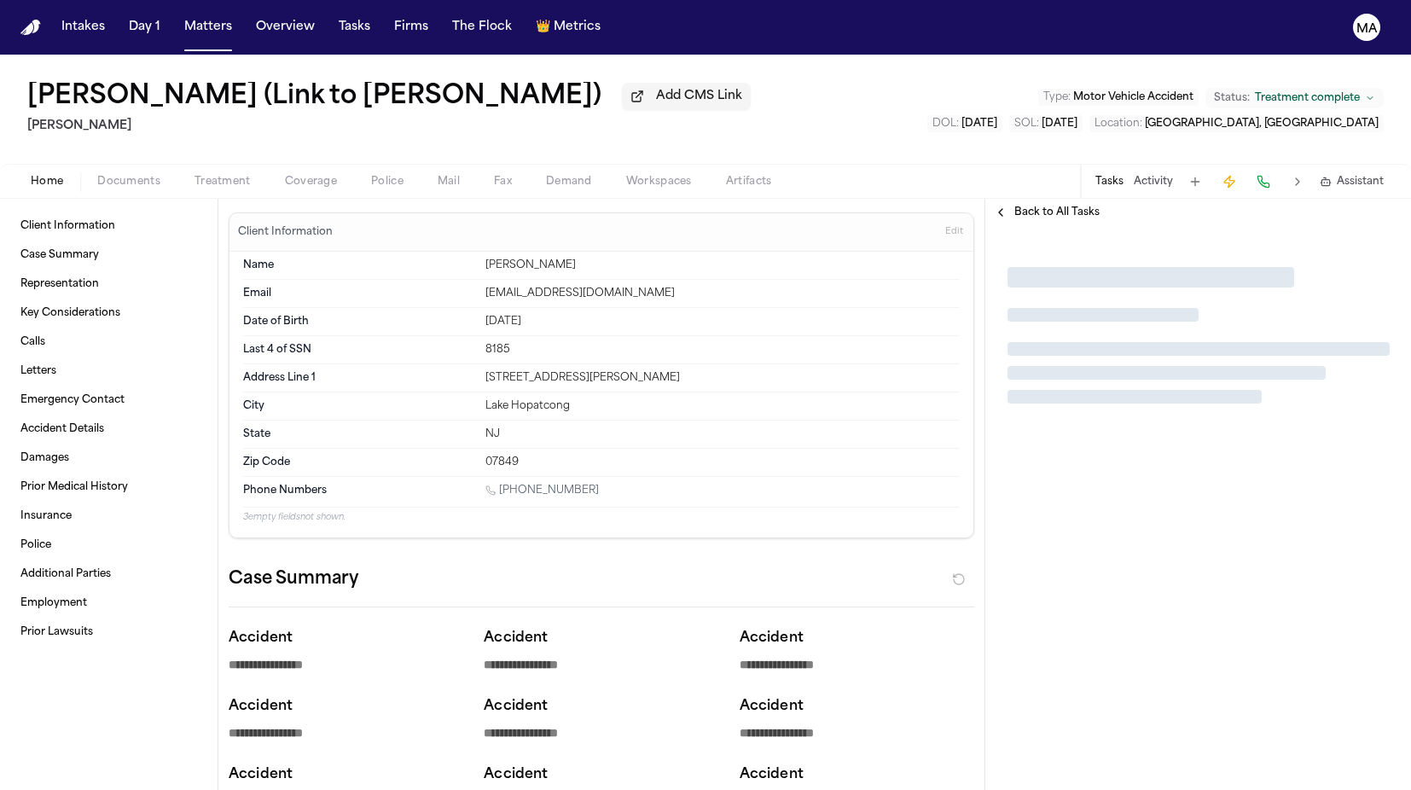
type textarea "*"
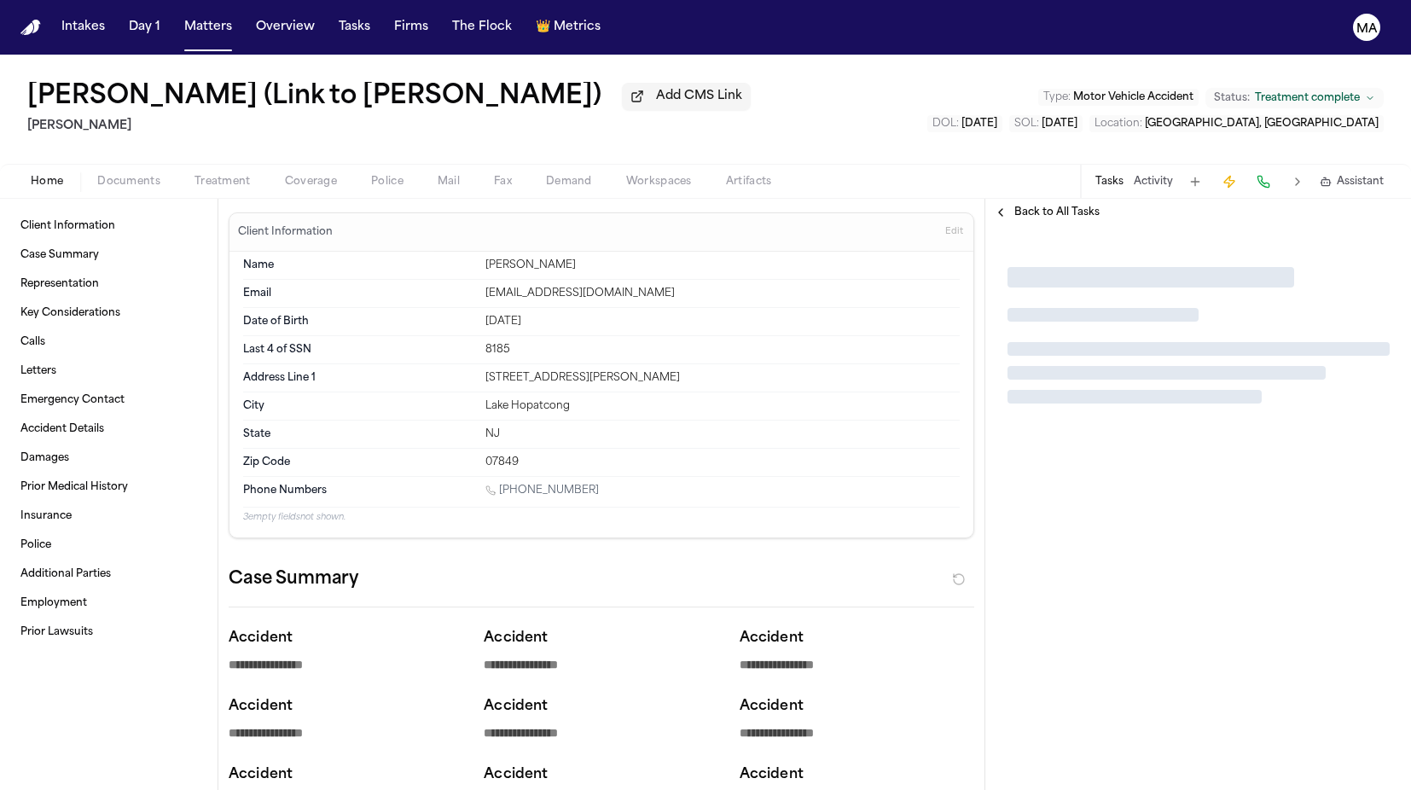
type textarea "*"
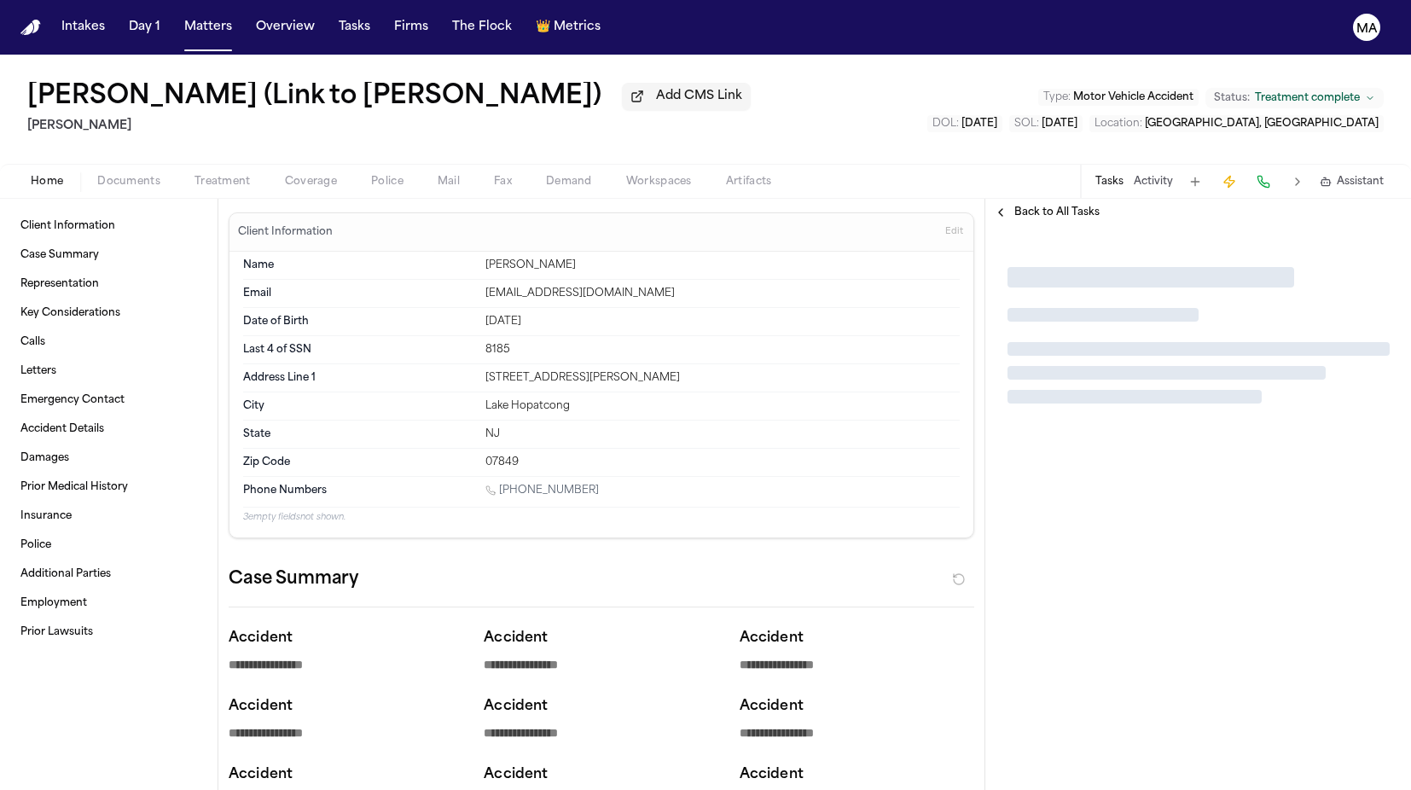
type textarea "*"
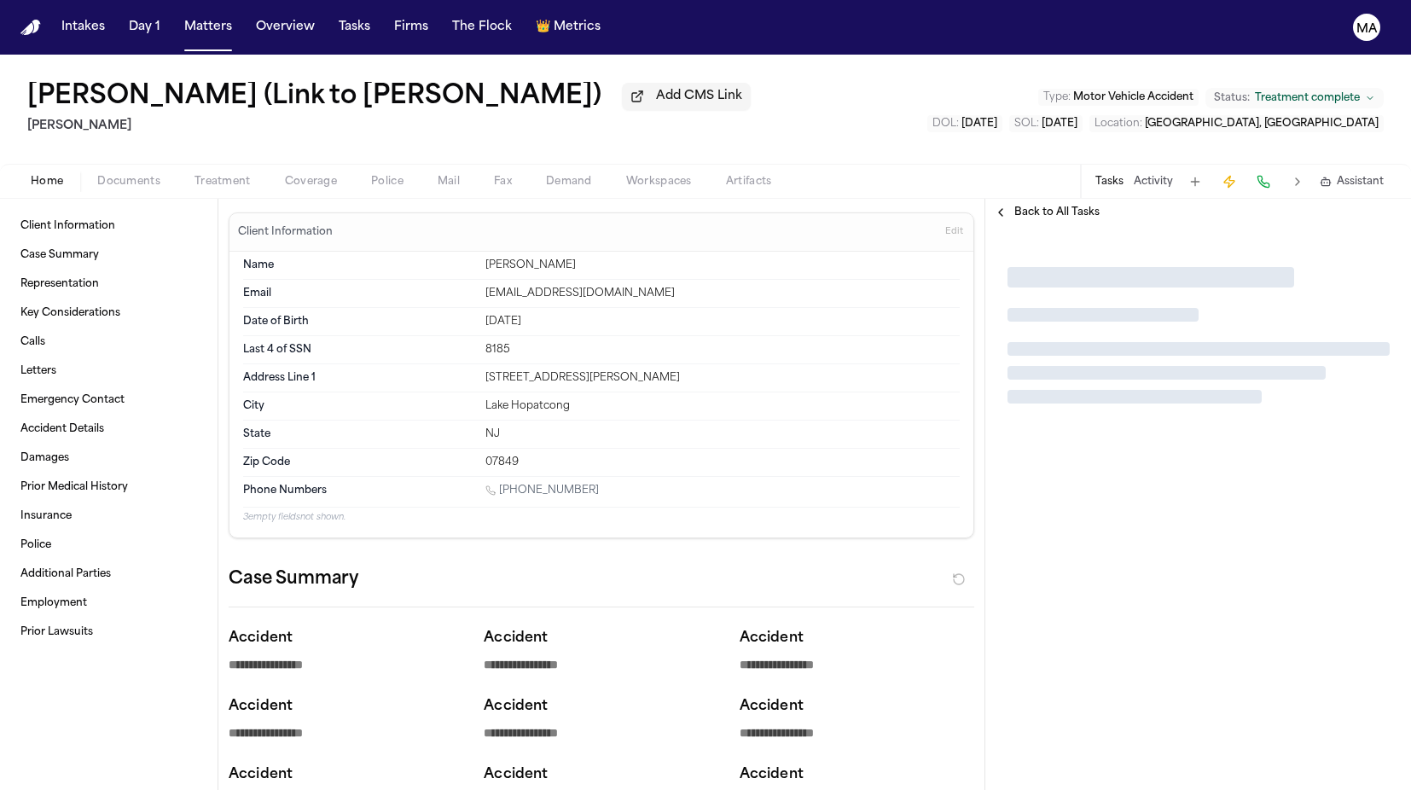
type textarea "*"
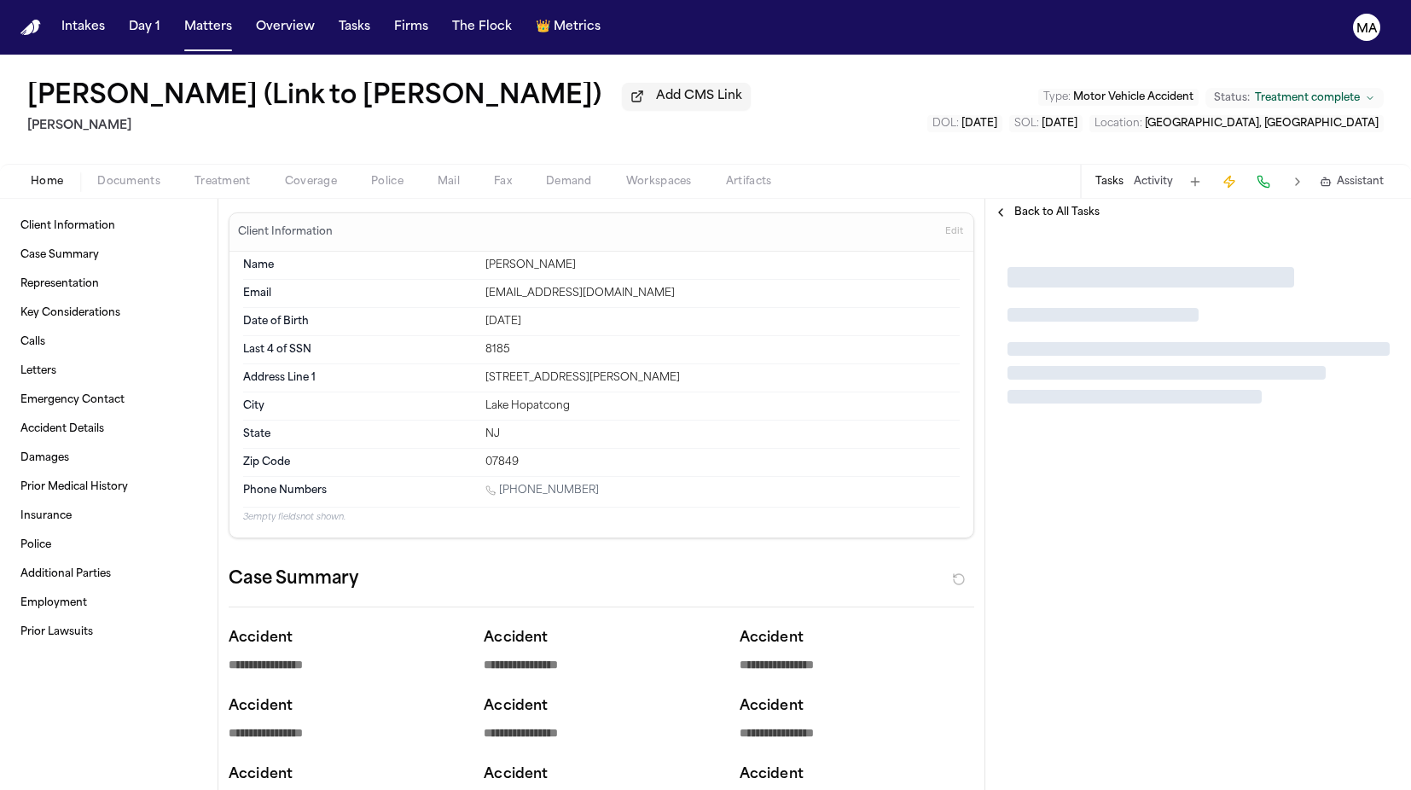
type textarea "*"
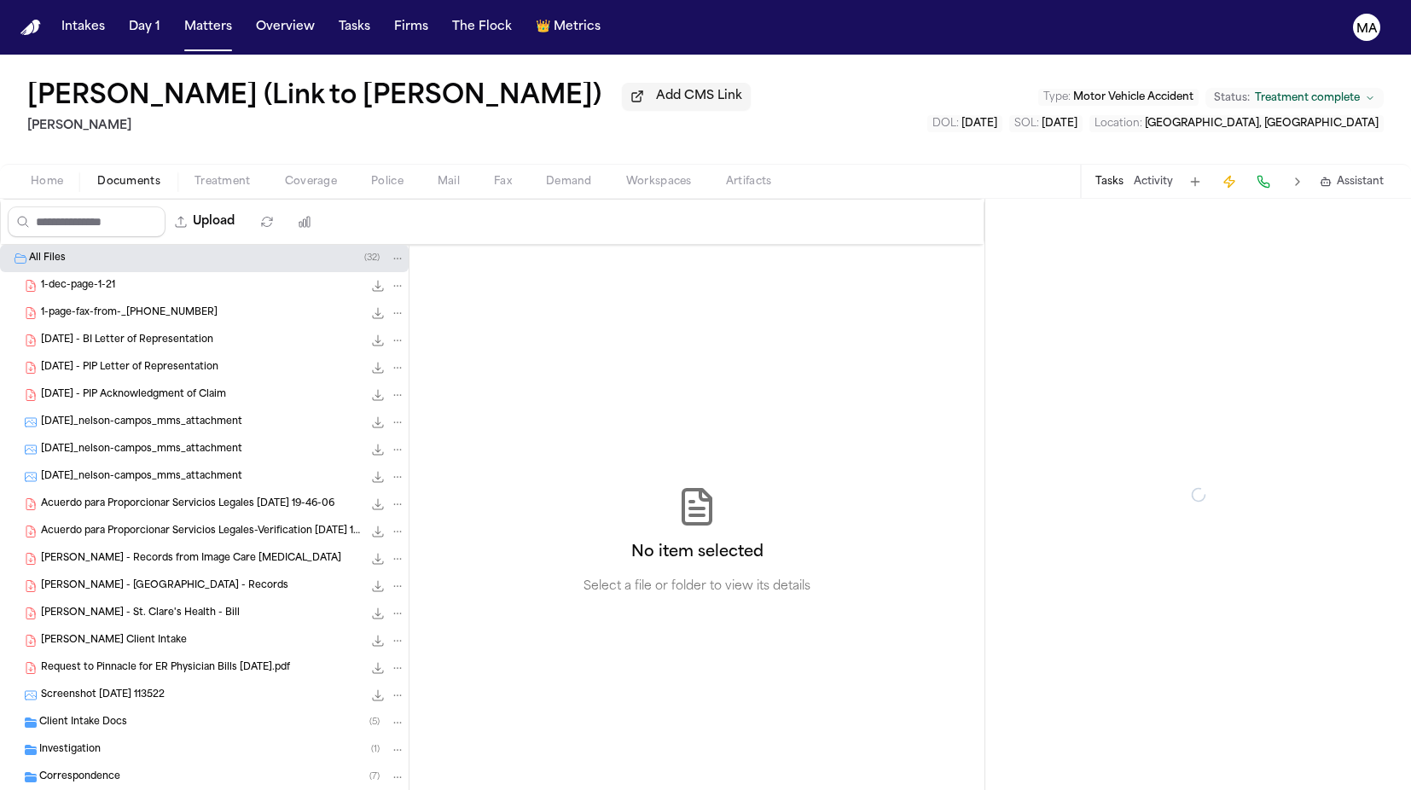
click at [97, 175] on span "Documents" at bounding box center [128, 182] width 63 height 14
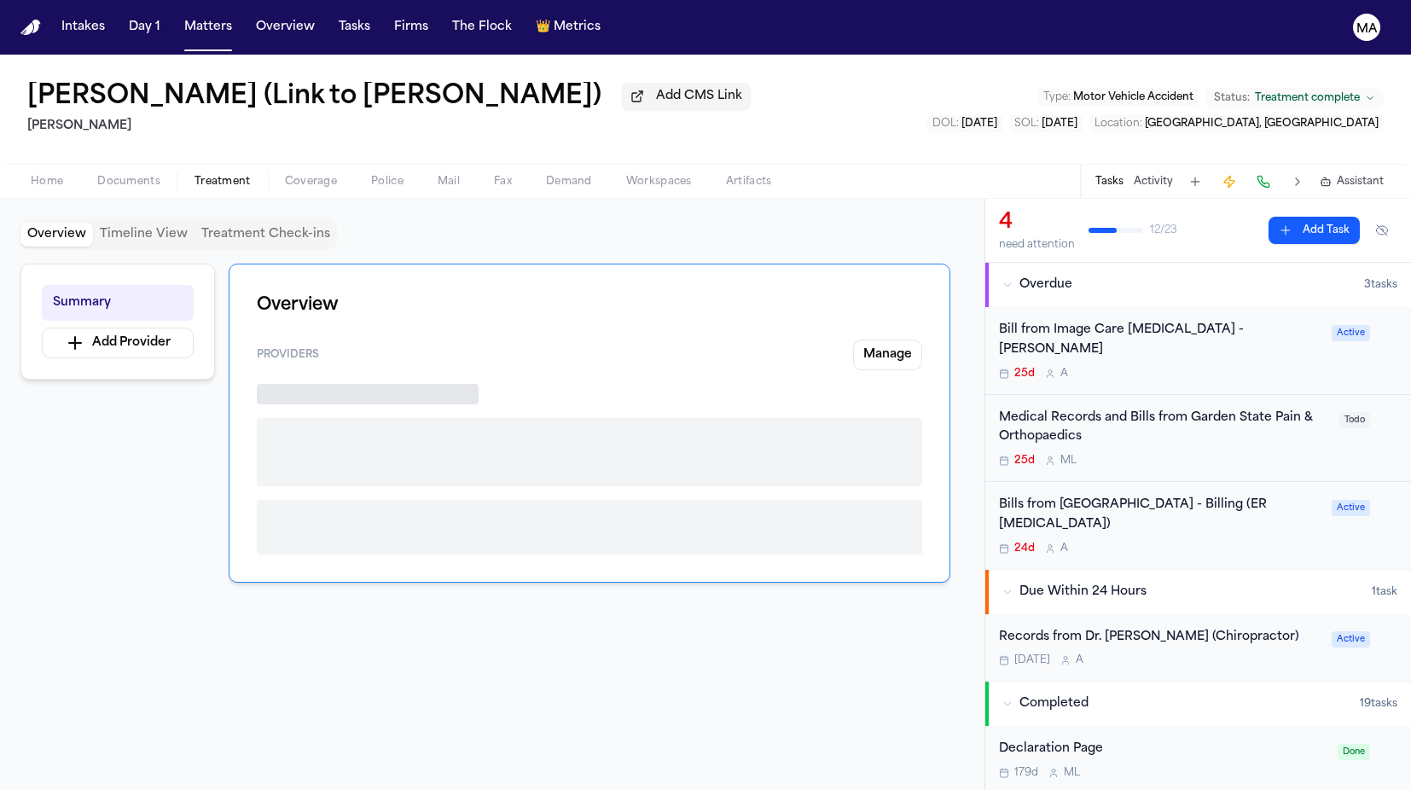
click at [194, 175] on span "Treatment" at bounding box center [222, 182] width 56 height 14
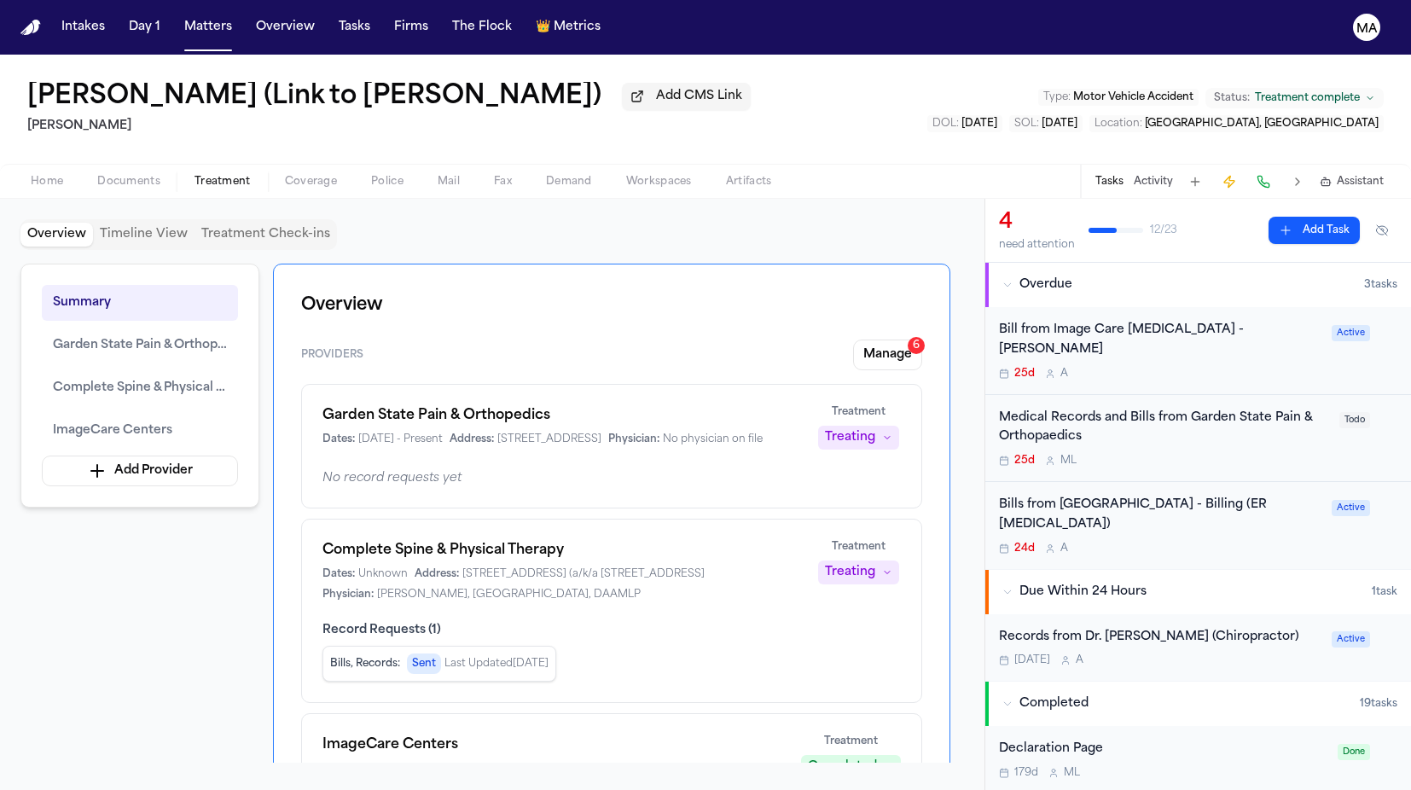
scroll to position [122, 0]
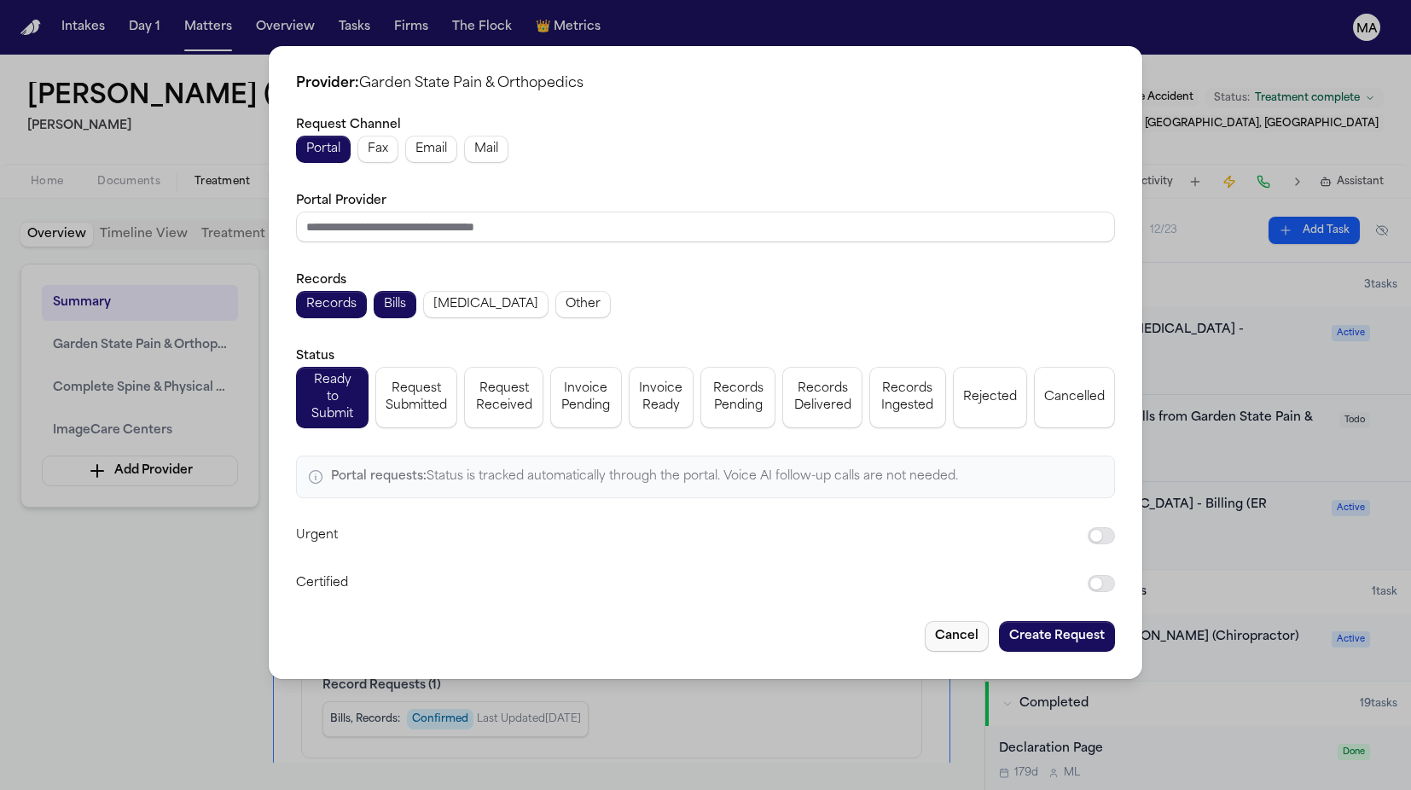
click at [925, 621] on button "Cancel" at bounding box center [957, 636] width 64 height 31
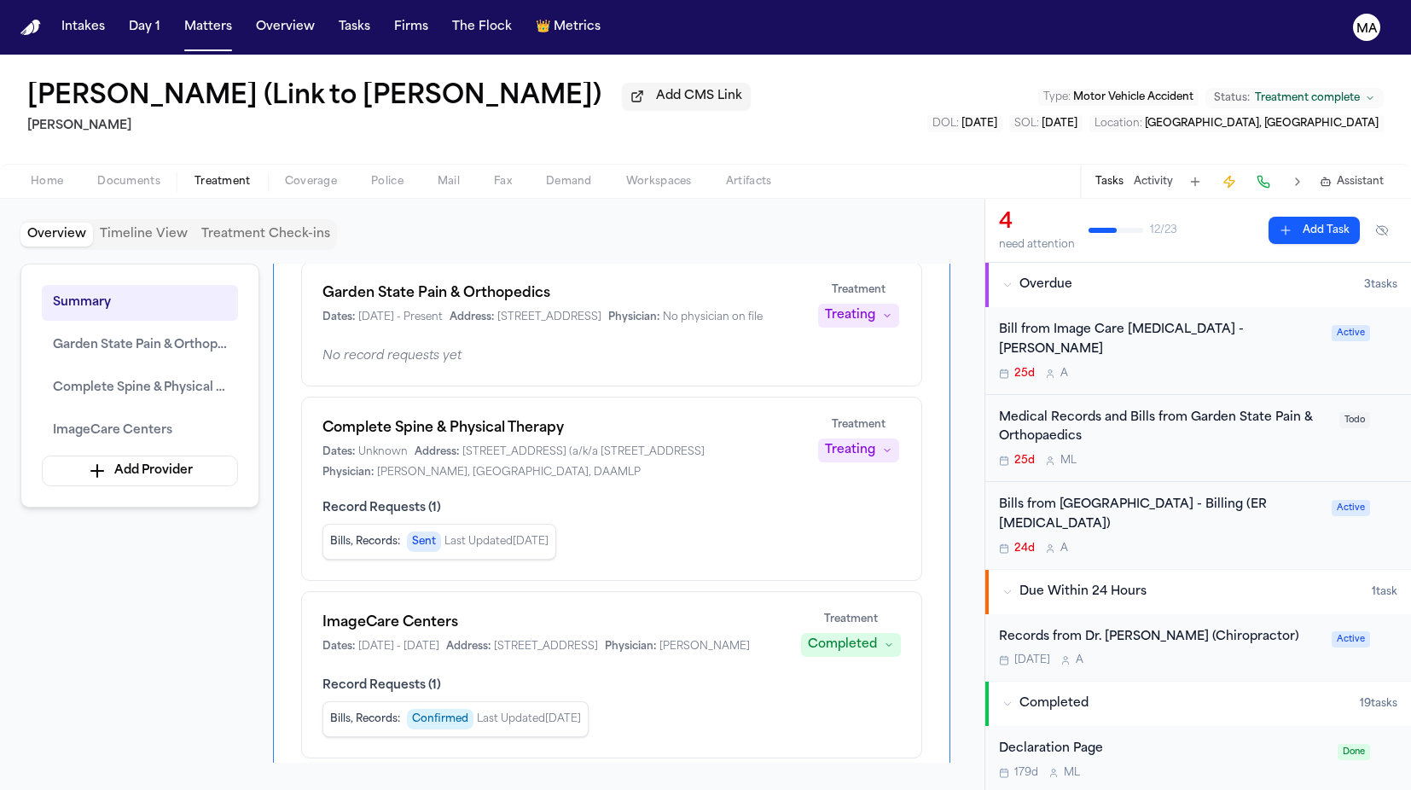
scroll to position [281, 0]
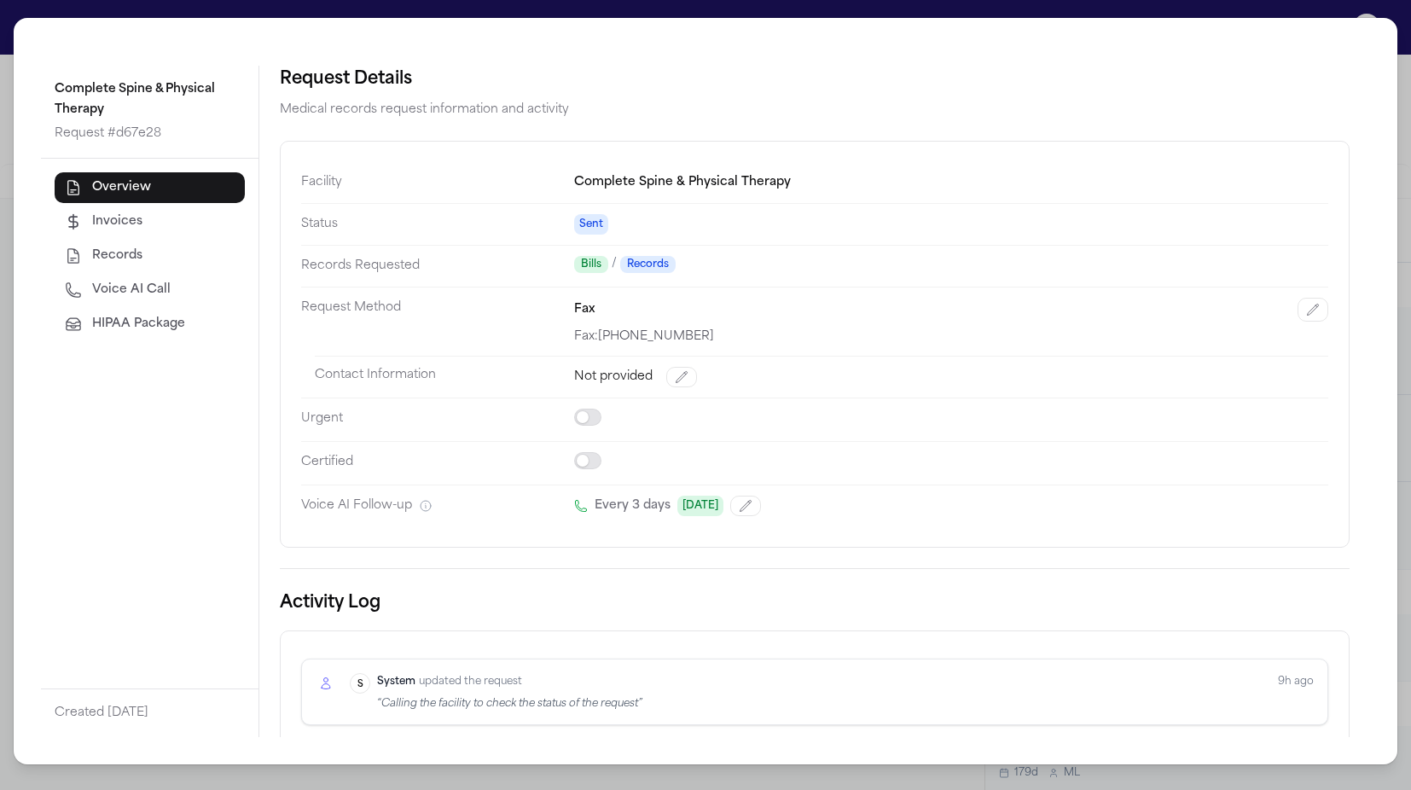
click at [92, 316] on span "HIPAA Package" at bounding box center [138, 324] width 93 height 17
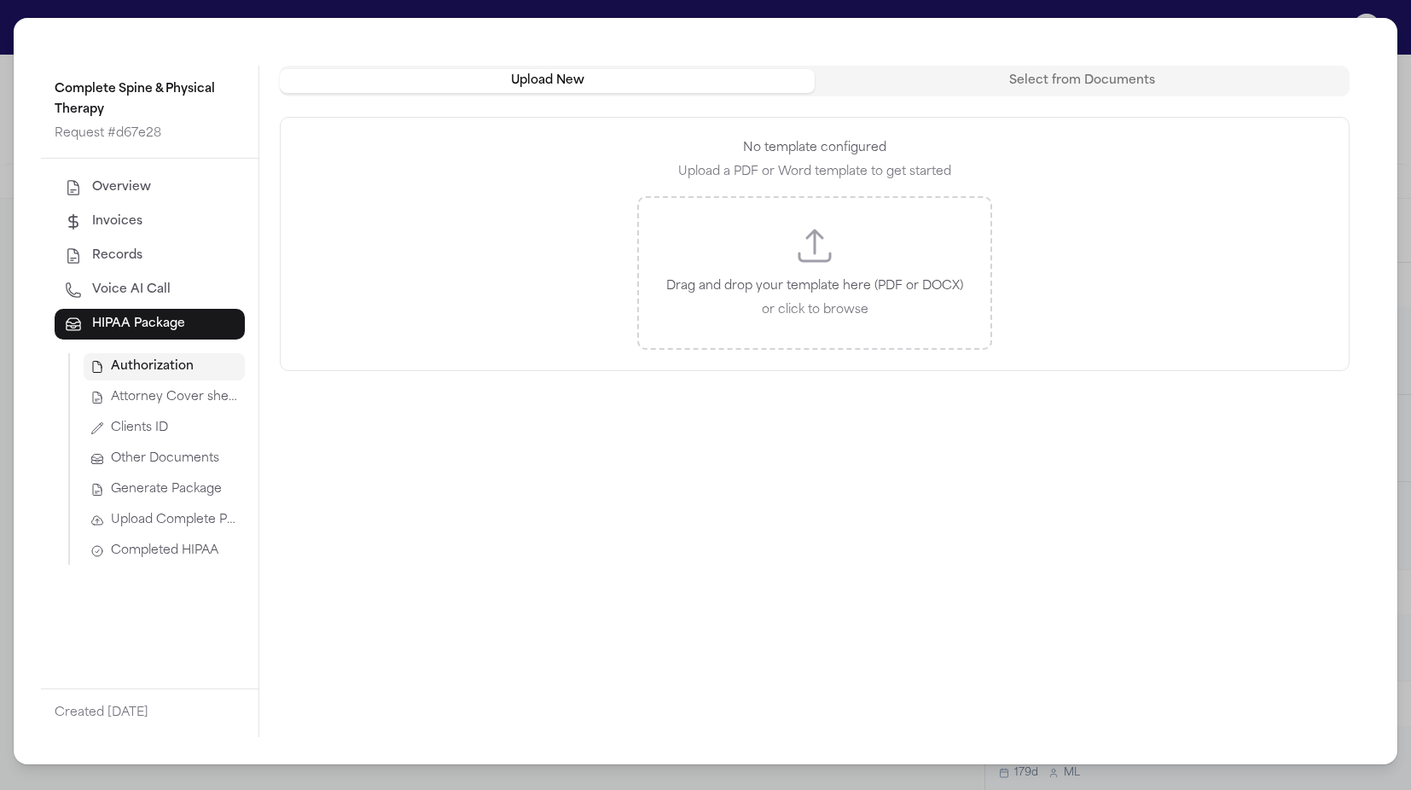
click at [111, 542] on span "Completed HIPAA" at bounding box center [164, 550] width 107 height 17
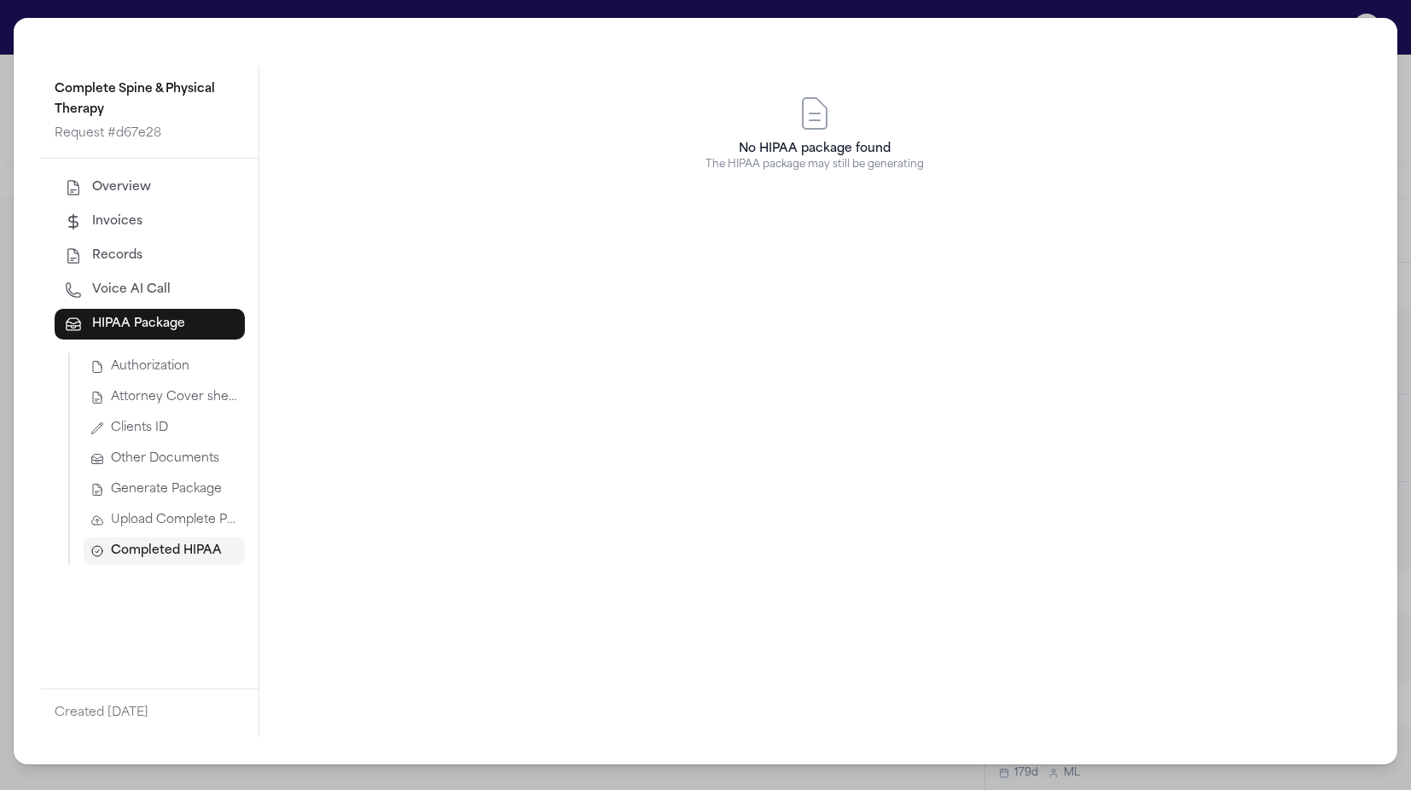
click at [111, 512] on span "Upload Complete Package" at bounding box center [174, 520] width 127 height 17
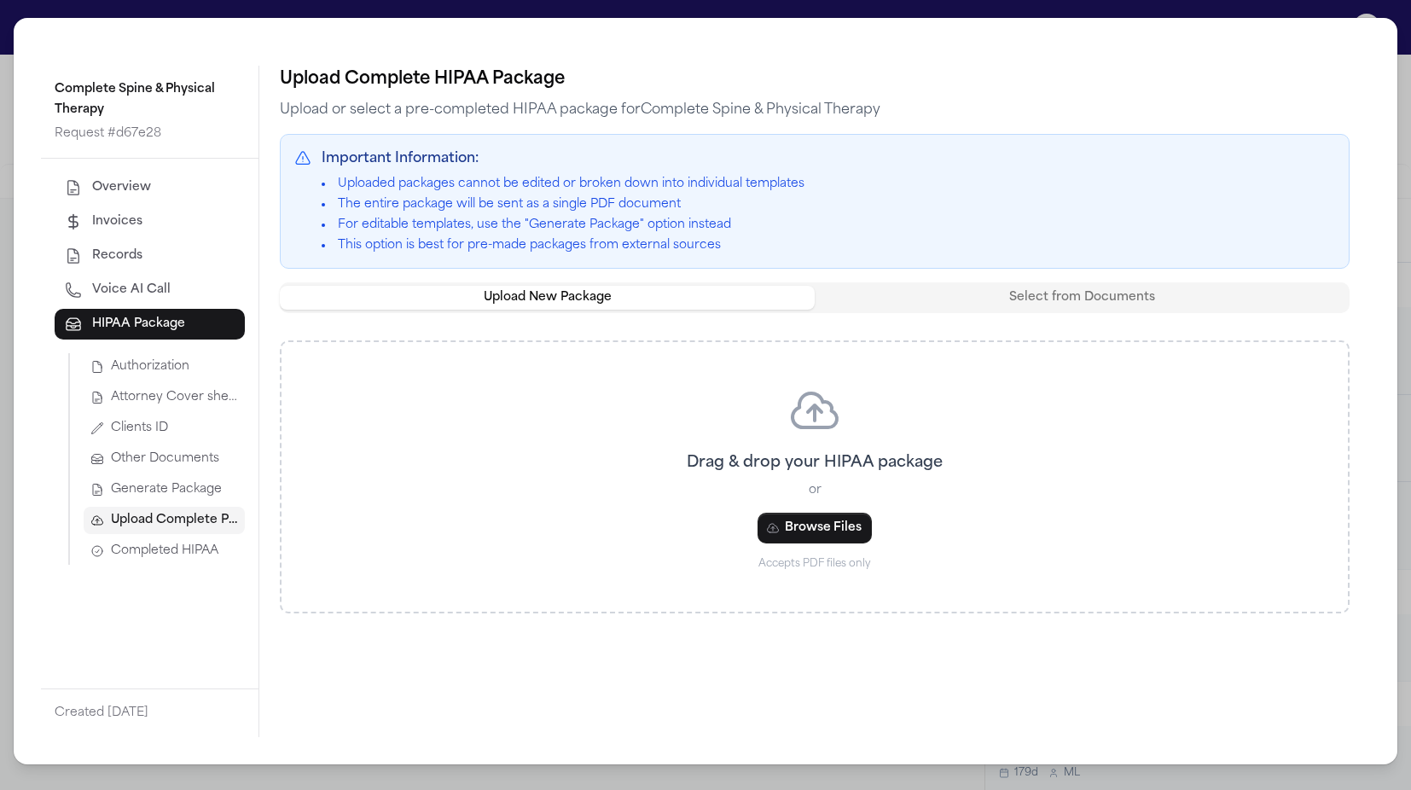
click at [111, 542] on span "Completed HIPAA" at bounding box center [164, 550] width 107 height 17
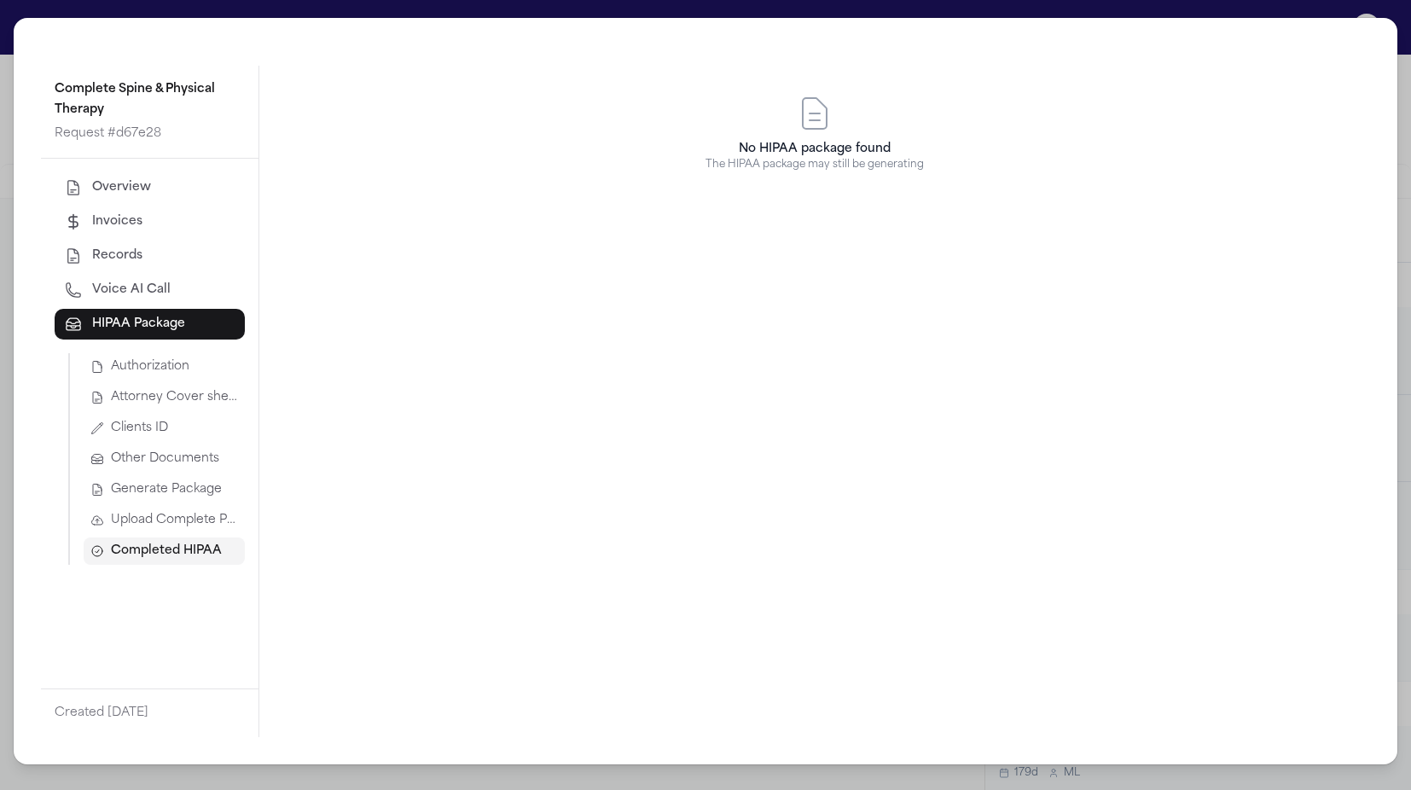
click at [92, 507] on button "Upload Complete Package" at bounding box center [164, 520] width 161 height 27
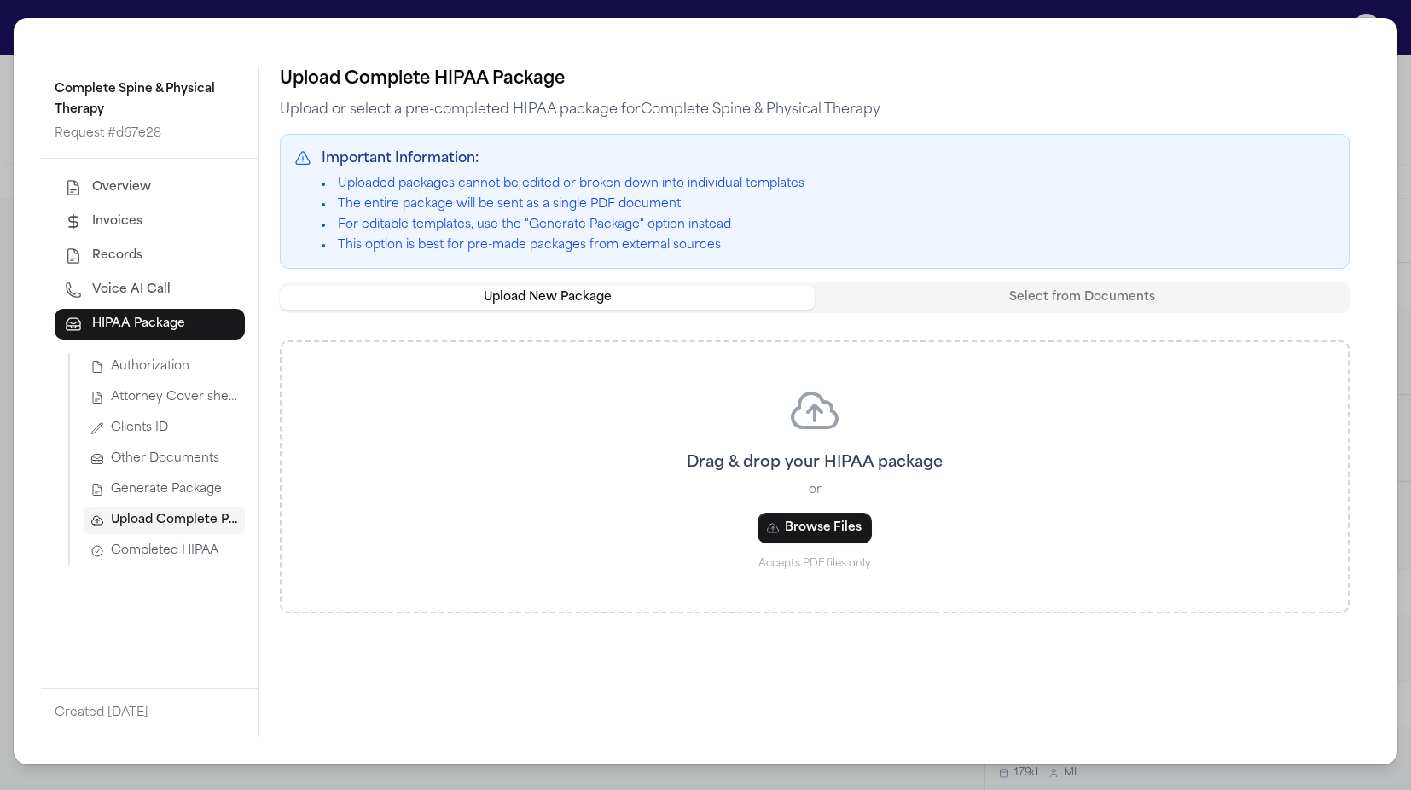
click at [281, 412] on div "Upload Complete HIPAA Package Upload or select a pre-completed HIPAA package fo…" at bounding box center [814, 401] width 1110 height 671
click at [94, 384] on button "Attorney Cover sheet" at bounding box center [164, 397] width 161 height 27
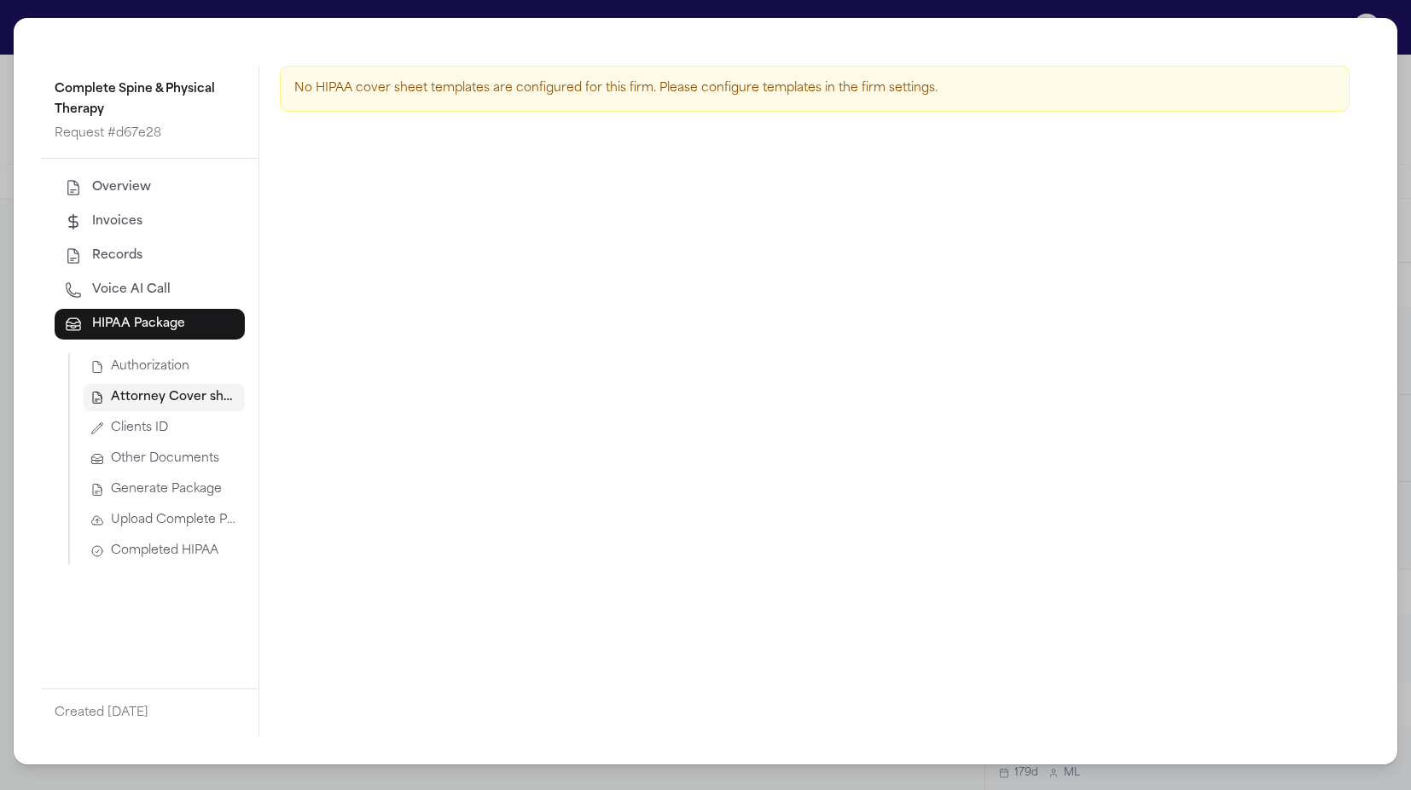
click at [93, 353] on div "Authorization Attorney Cover sheet Clients ID Other Documents Generate Package …" at bounding box center [156, 459] width 177 height 212
click at [111, 358] on span "Authorization" at bounding box center [150, 366] width 78 height 17
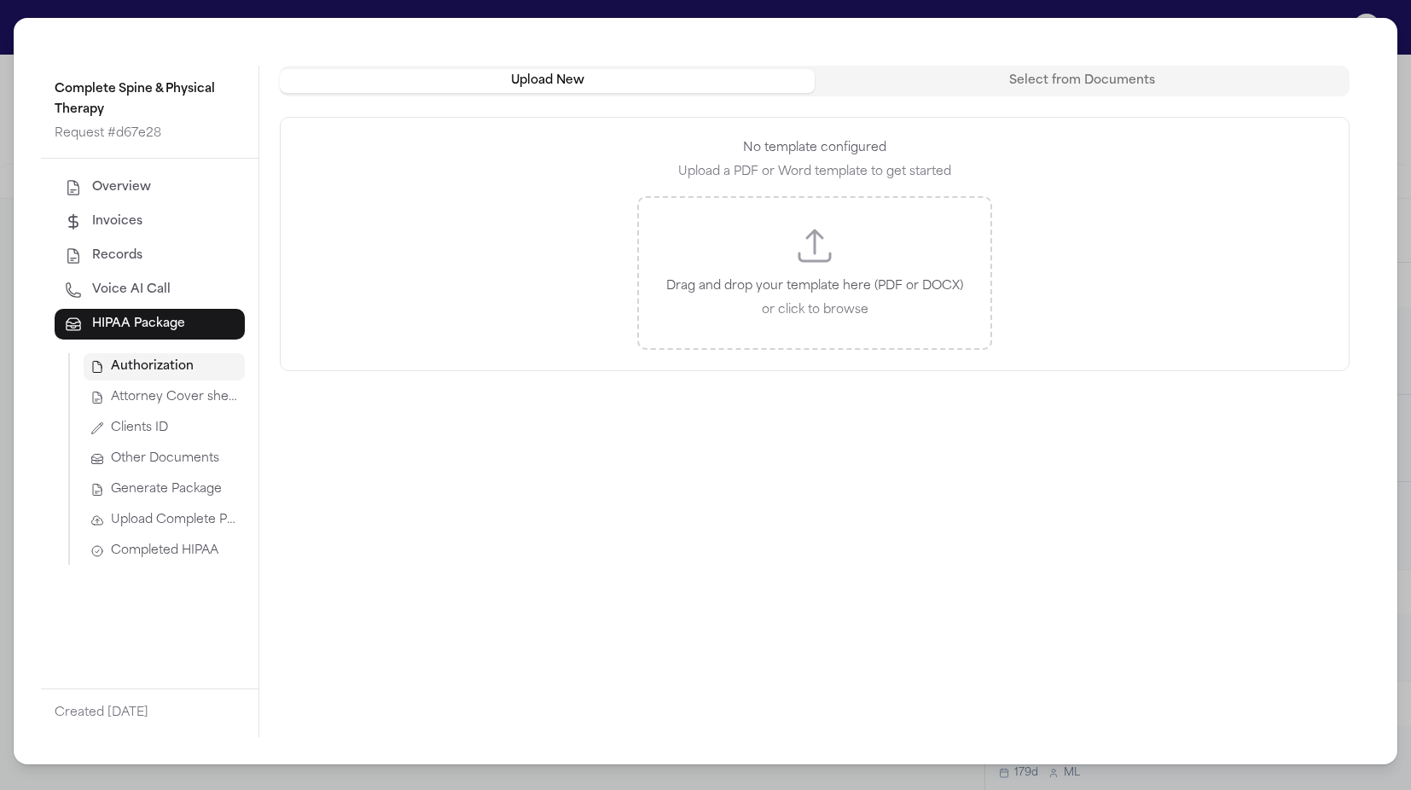
click at [411, 11] on div "Complete Spine & Physical Therapy Request # d67e28 Overview Invoices Records Vo…" at bounding box center [705, 395] width 1411 height 790
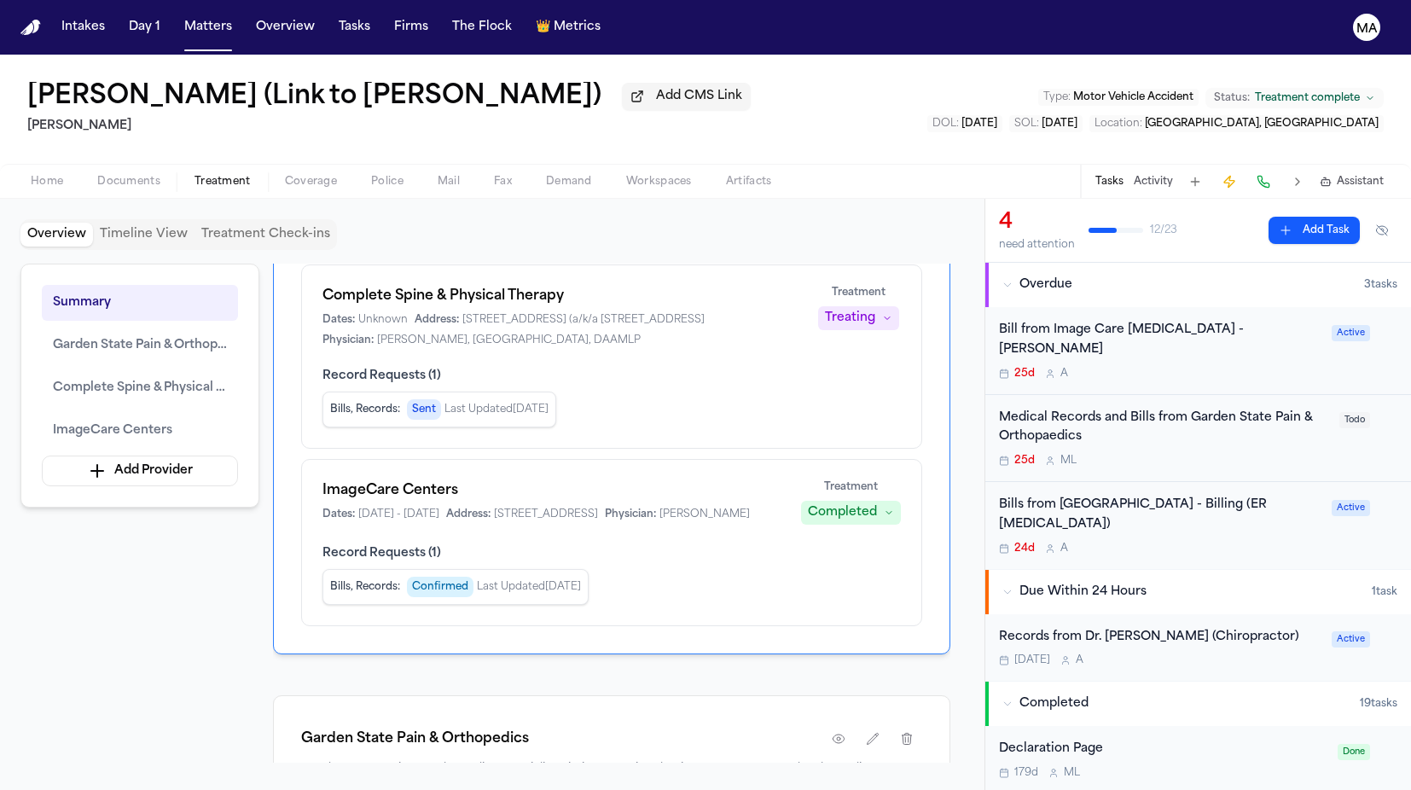
scroll to position [363, 0]
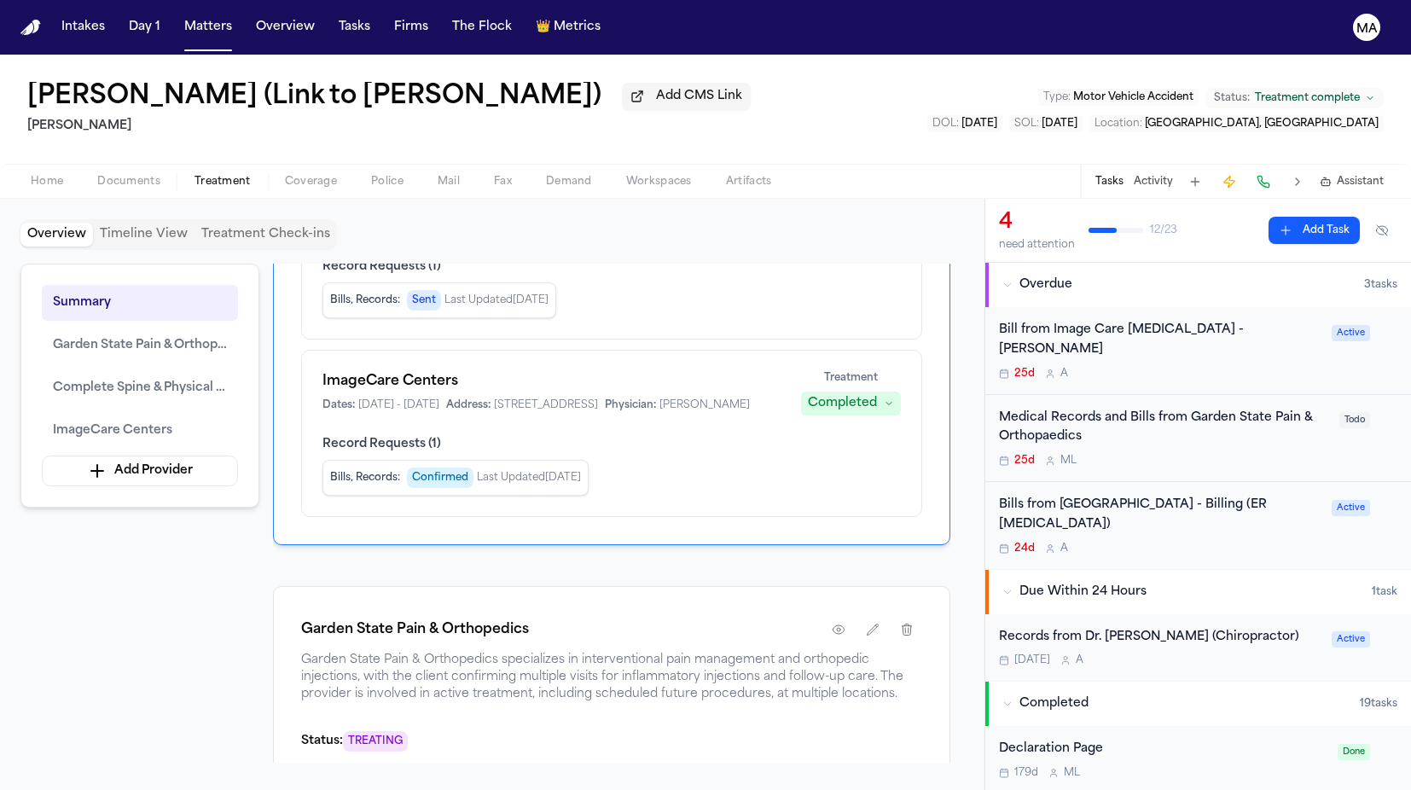
click at [181, 456] on div "Summary Garden State Pain & Orthopedics Complete Spine & Physical Therapy Image…" at bounding box center [491, 513] width 943 height 499
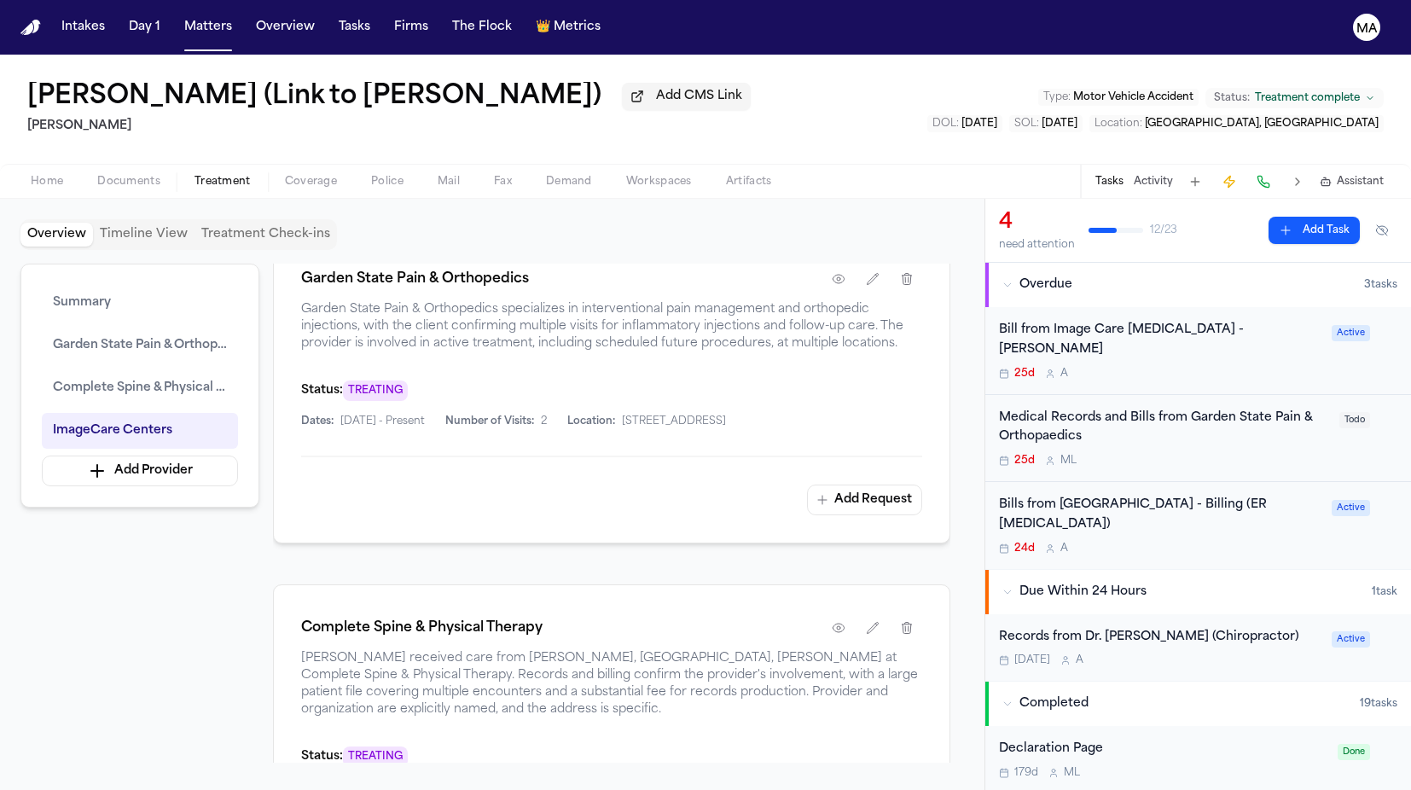
scroll to position [731, 0]
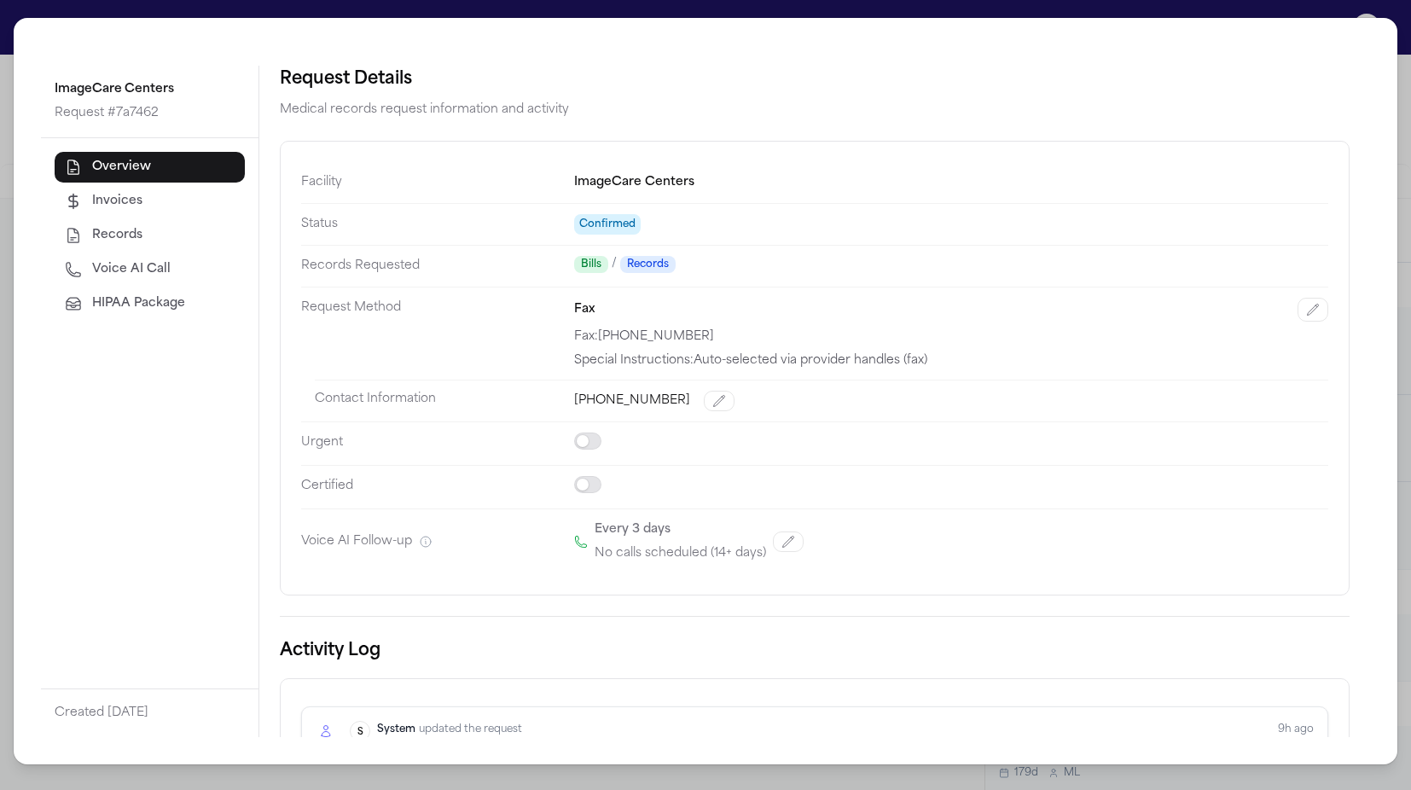
click at [92, 261] on span "Voice AI Call" at bounding box center [131, 269] width 78 height 17
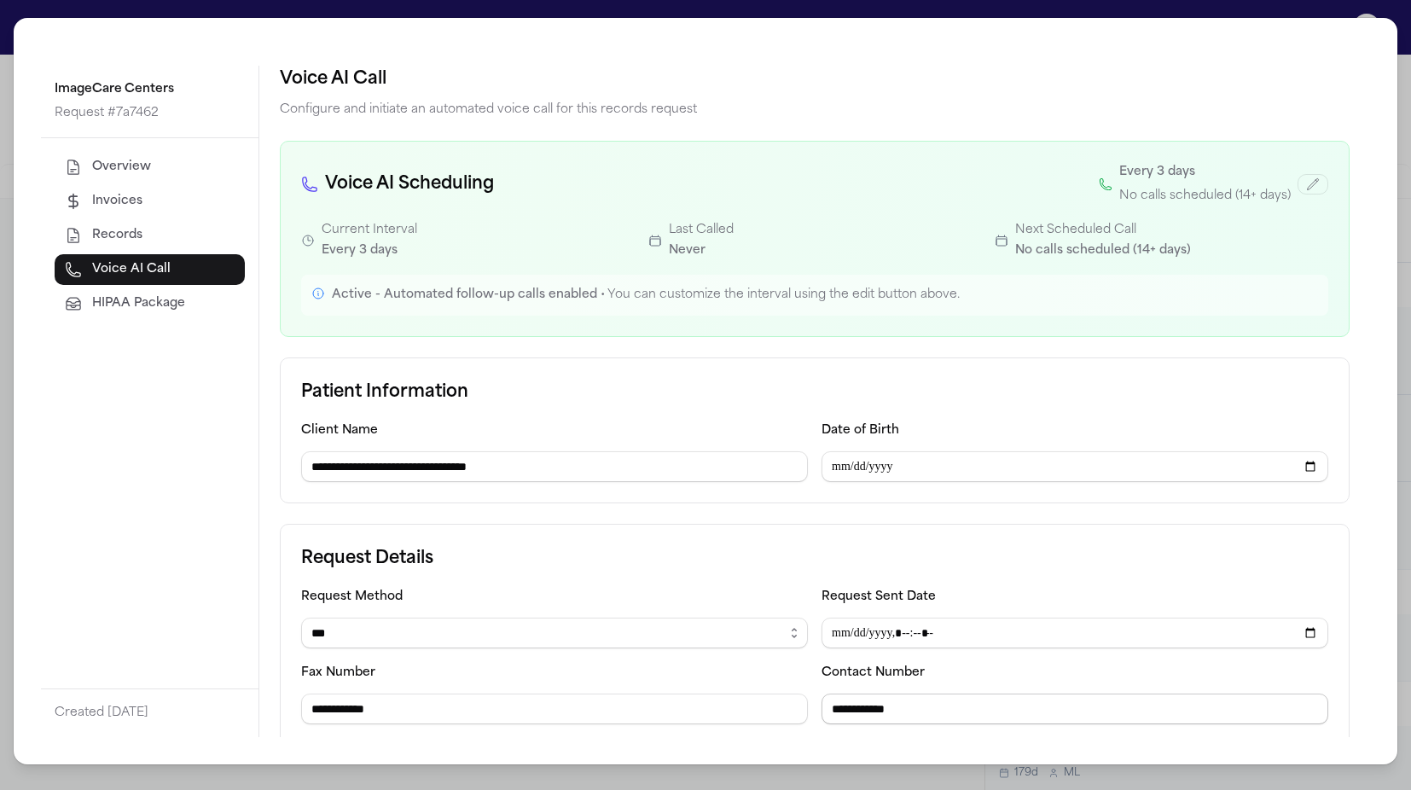
click at [835, 693] on input "**********" at bounding box center [1074, 708] width 507 height 31
drag, startPoint x: 844, startPoint y: 368, endPoint x: 761, endPoint y: 367, distance: 83.6
click at [761, 586] on div "**********" at bounding box center [814, 655] width 1027 height 138
click at [92, 159] on span "Overview" at bounding box center [121, 167] width 59 height 17
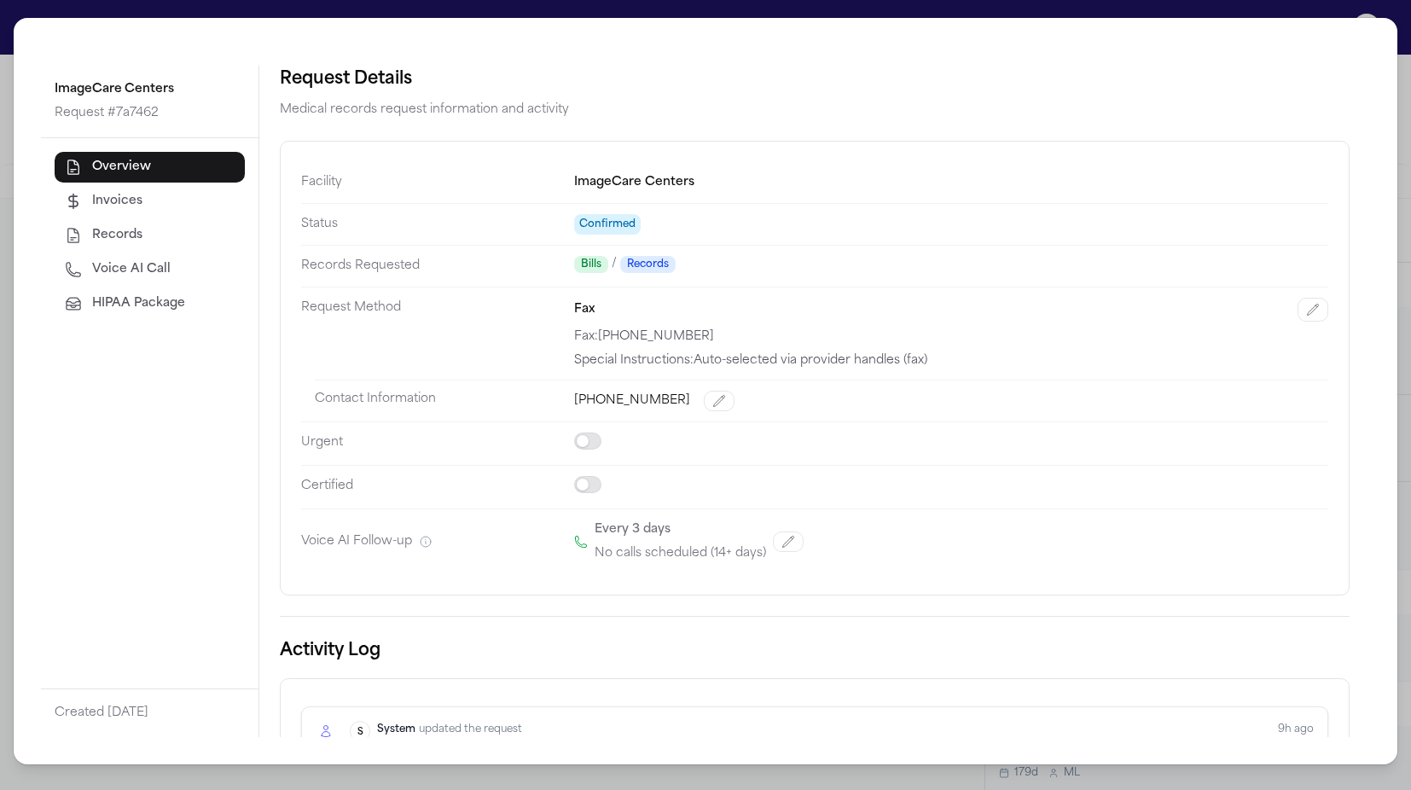
scroll to position [78, 0]
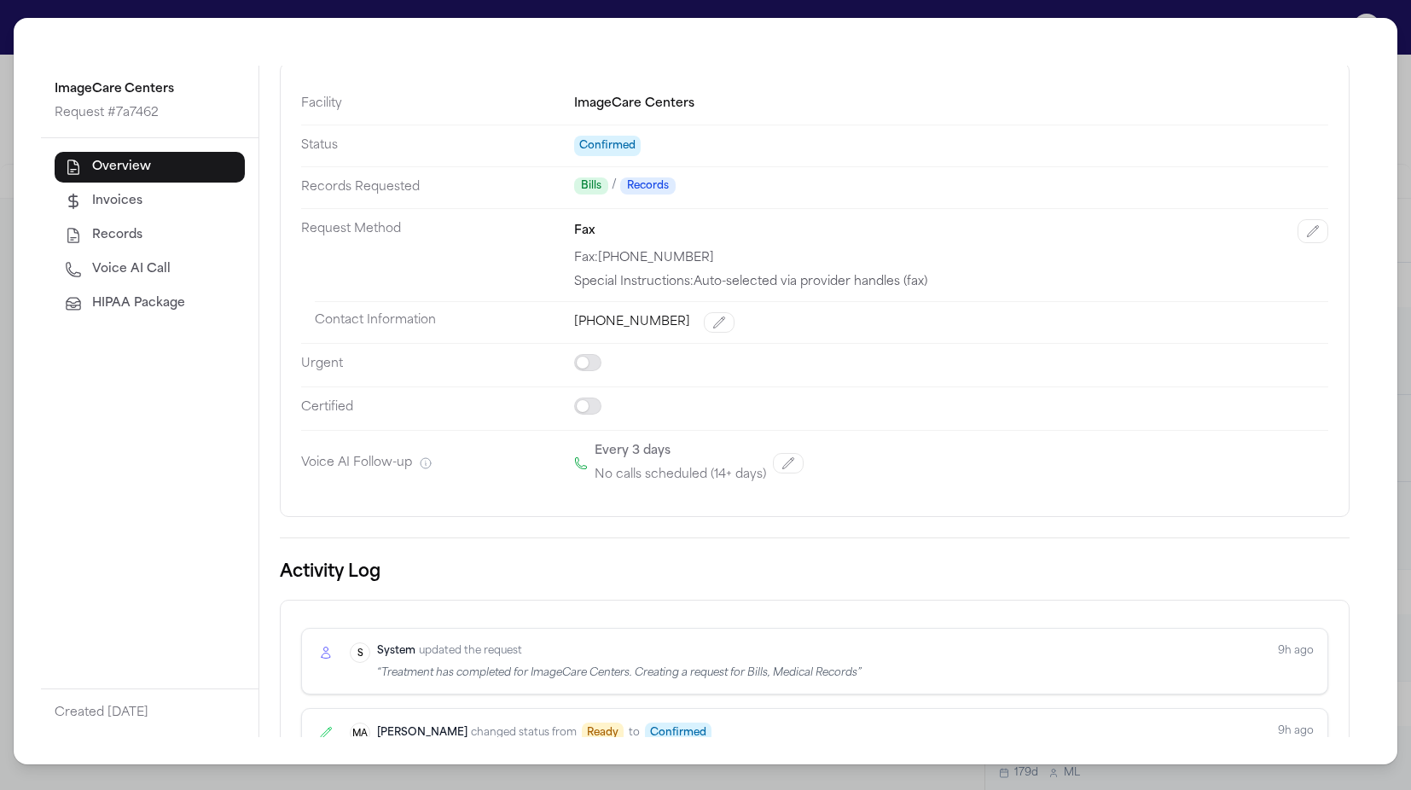
click at [474, 11] on div "ImageCare Centers Request # 7a7462 Overview Invoices Records Voice AI Call HIPA…" at bounding box center [705, 395] width 1411 height 790
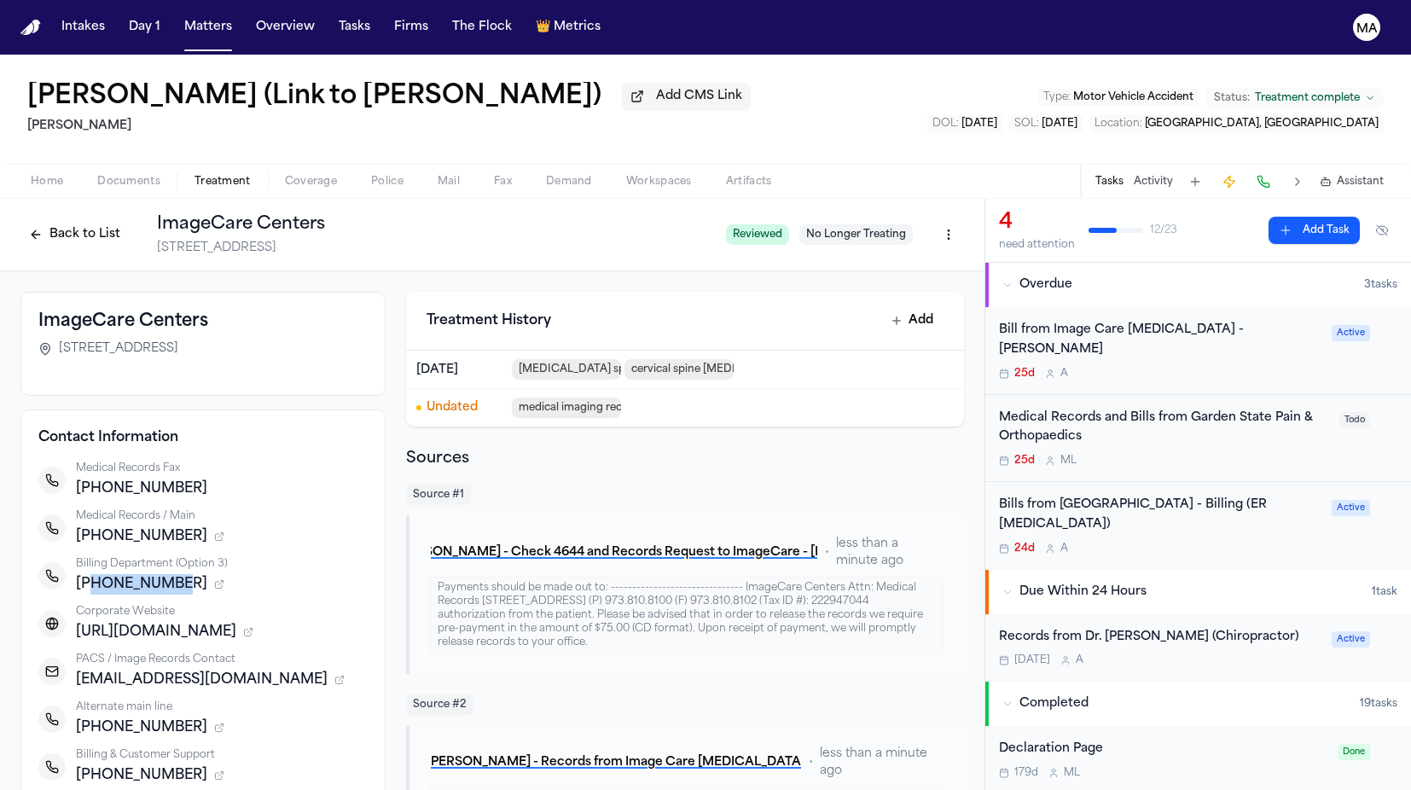
drag, startPoint x: 258, startPoint y: 355, endPoint x: 208, endPoint y: 357, distance: 49.5
click at [208, 574] on div "+19089791621" at bounding box center [222, 584] width 292 height 20
copy span "9089791621"
click at [129, 221] on button "Back to List" at bounding box center [74, 234] width 108 height 27
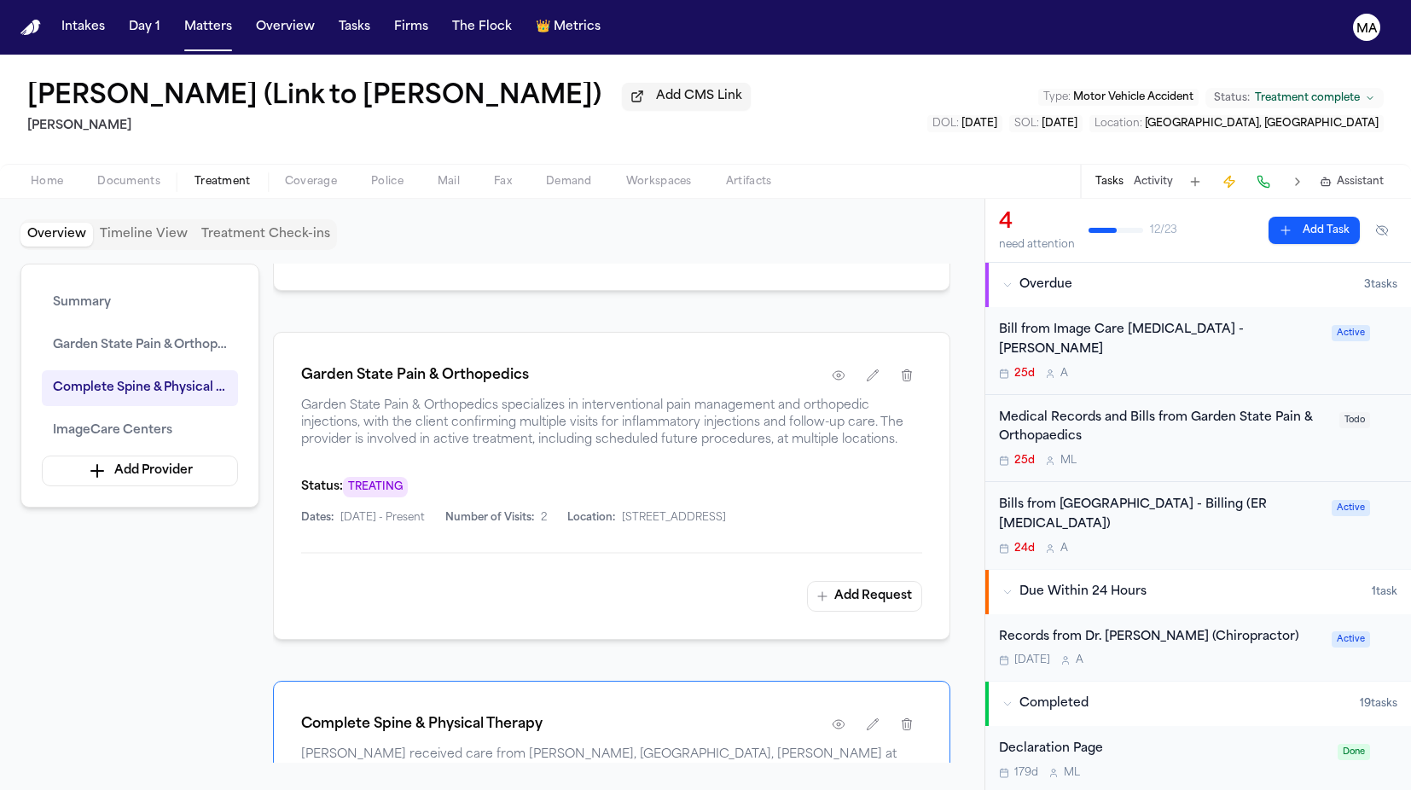
scroll to position [677, 0]
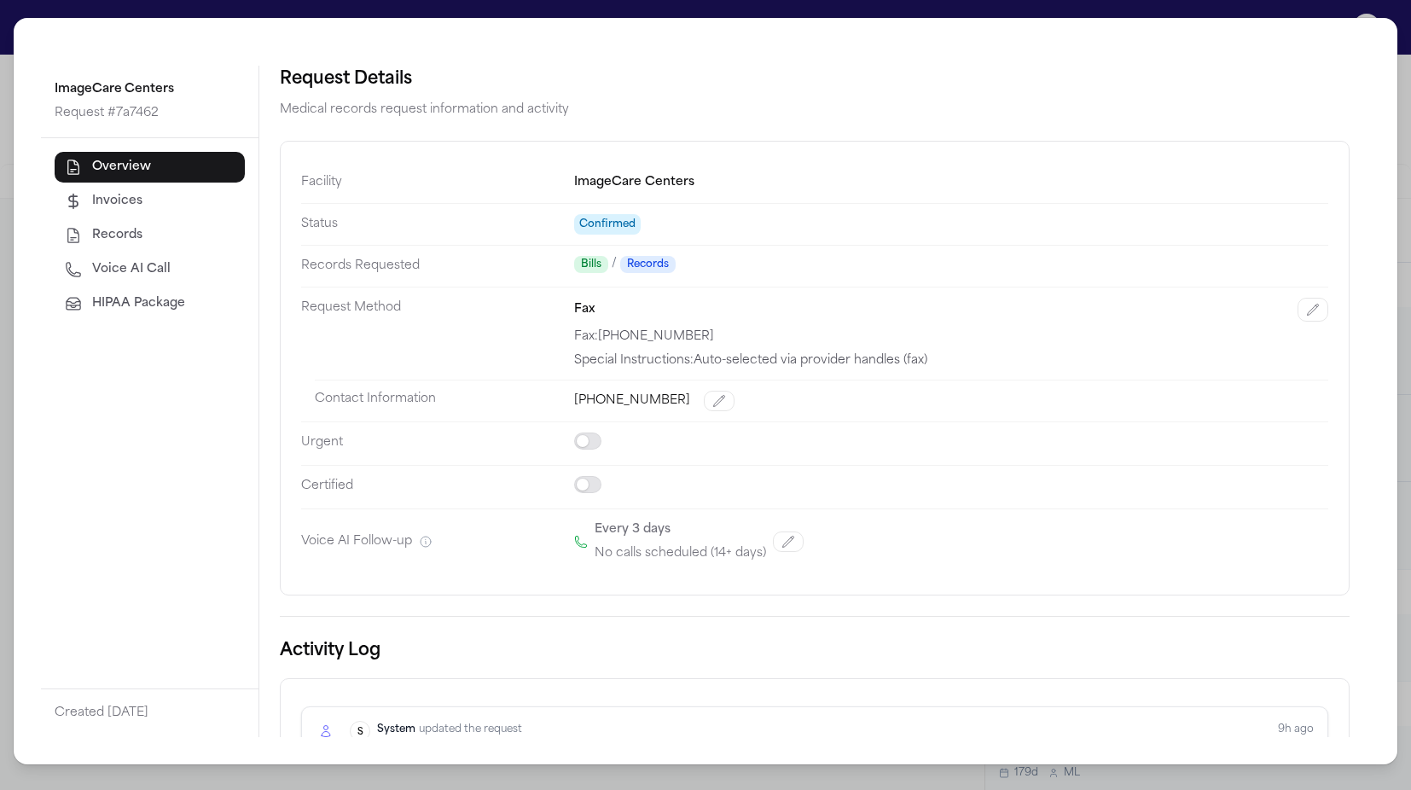
click at [87, 254] on button "Voice AI Call" at bounding box center [150, 269] width 190 height 31
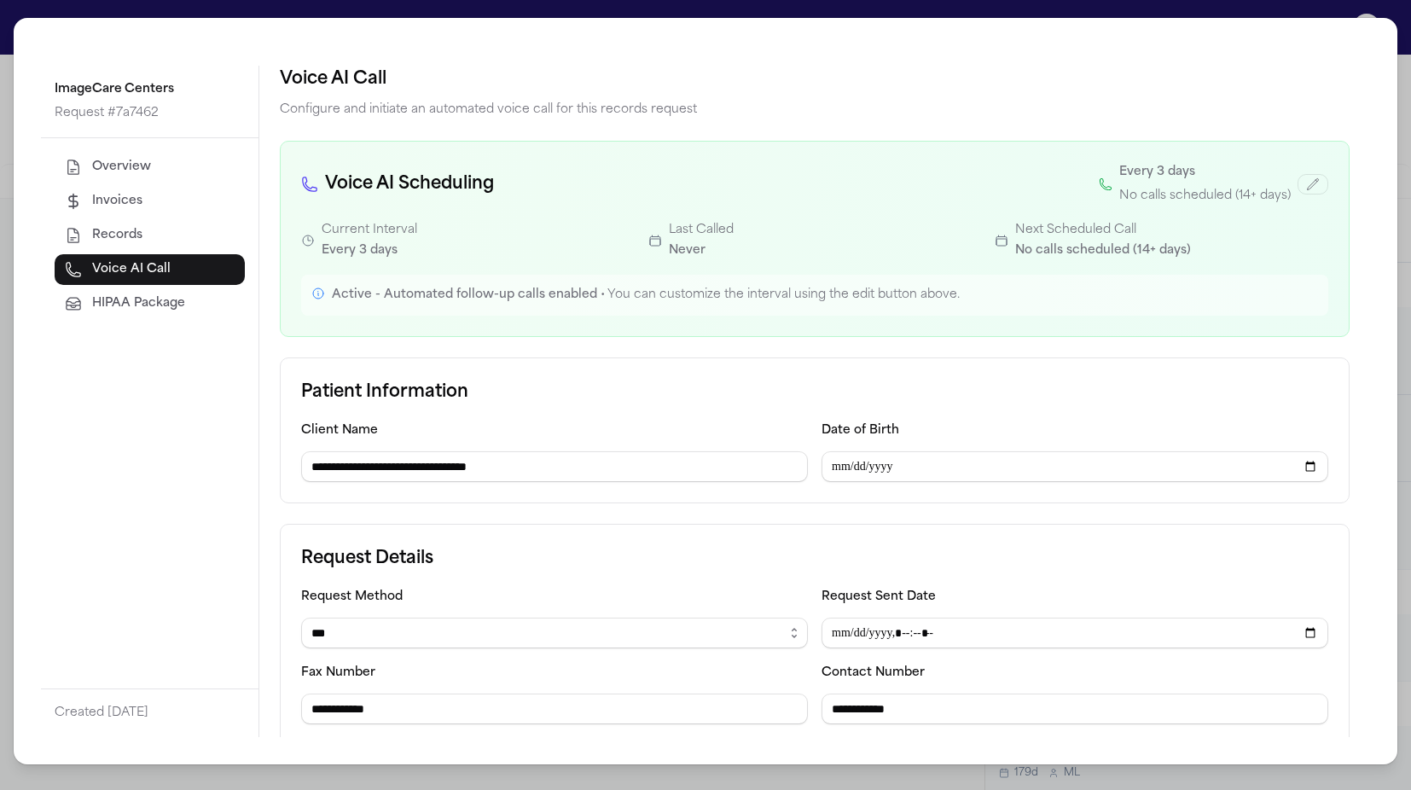
click at [483, 16] on div "**********" at bounding box center [705, 395] width 1411 height 790
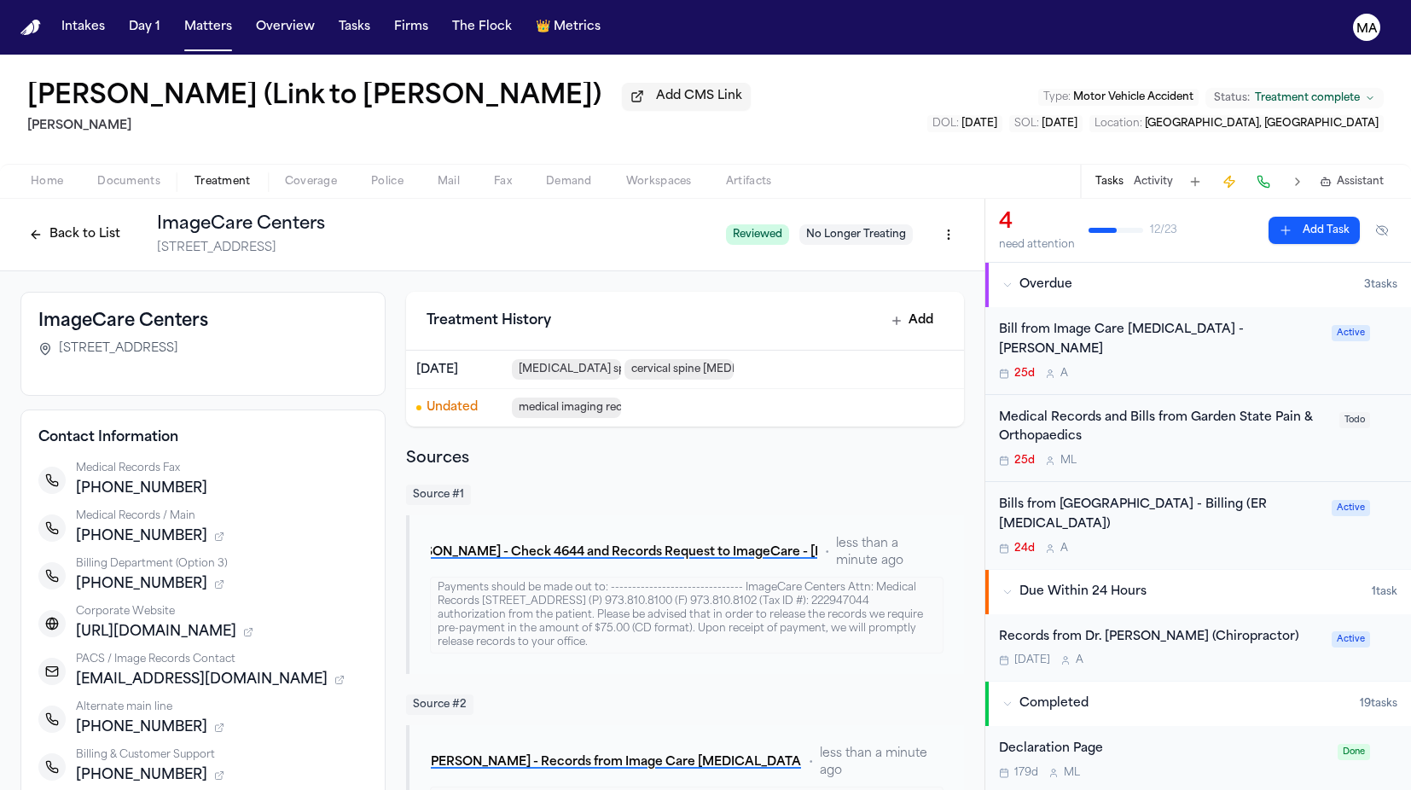
click at [129, 221] on button "Back to List" at bounding box center [74, 234] width 108 height 27
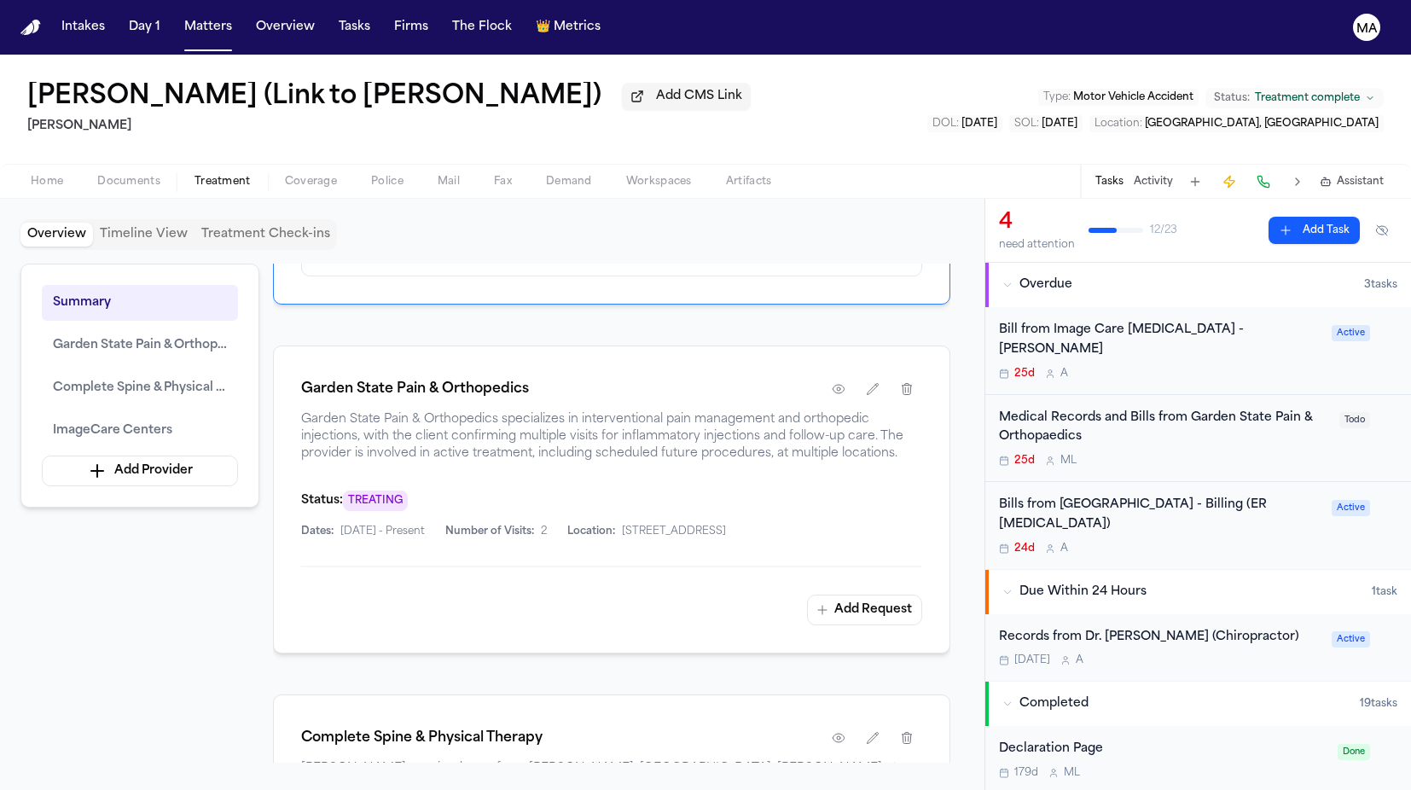
scroll to position [669, 0]
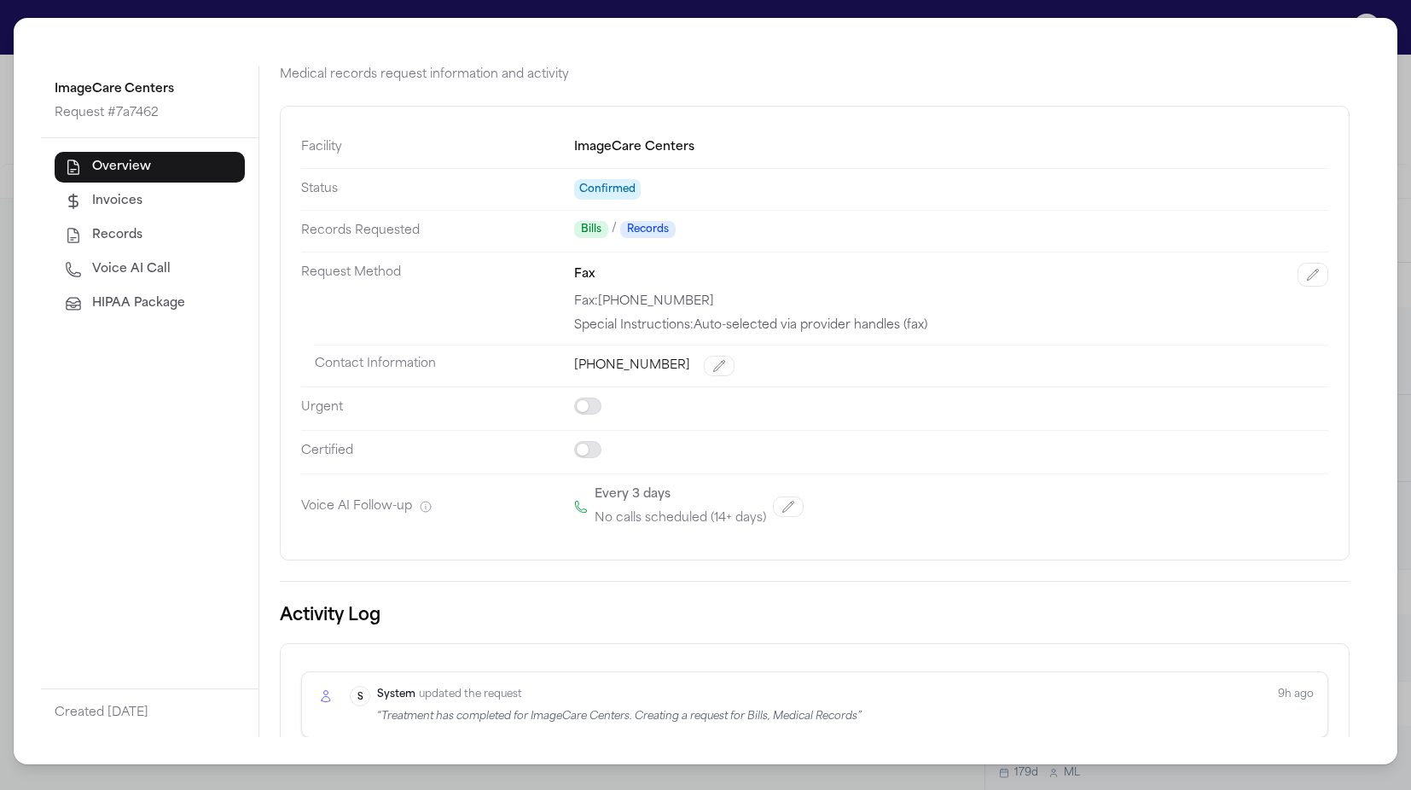
scroll to position [78, 0]
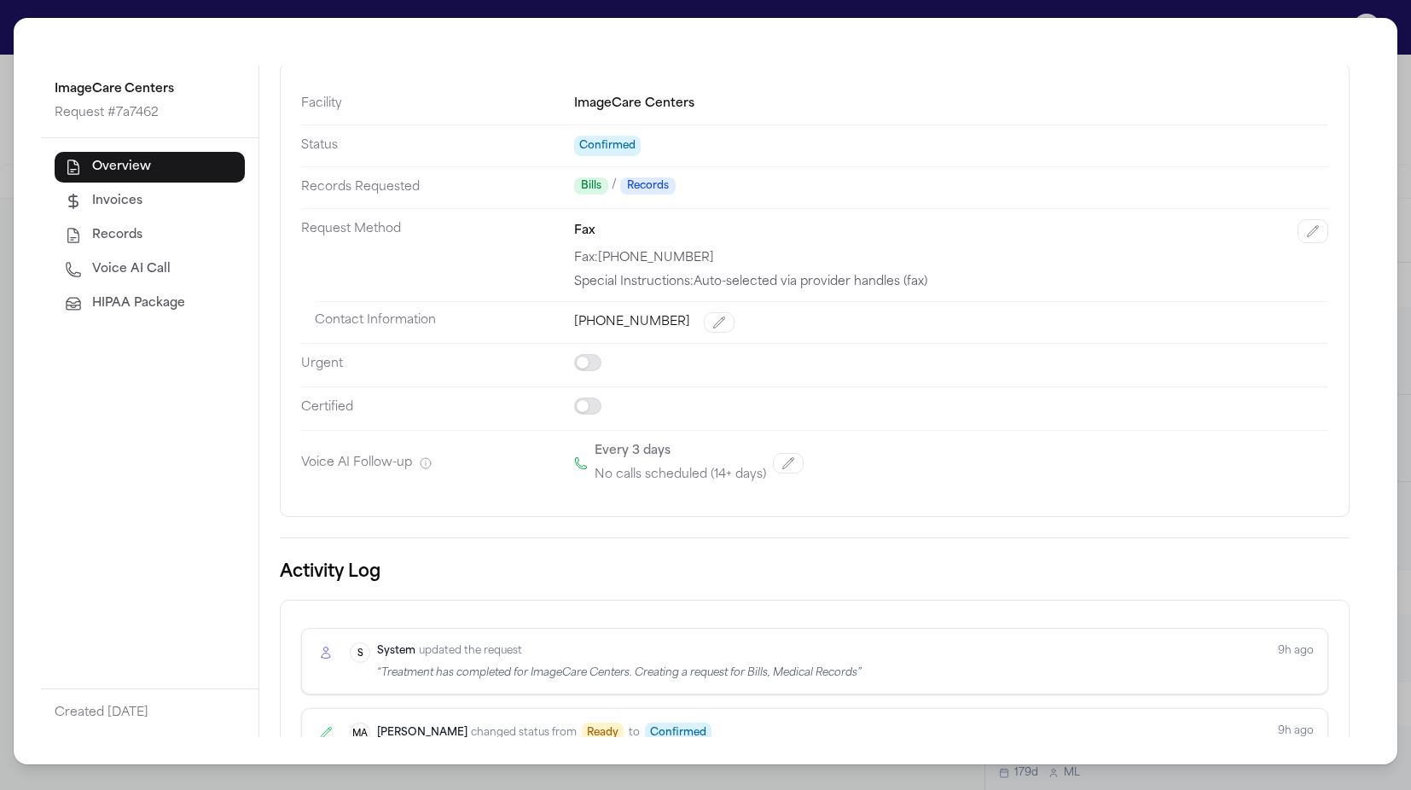
click at [542, 16] on div "ImageCare Centers Request # 7a7462 Overview Invoices Records Voice AI Call HIPA…" at bounding box center [705, 395] width 1411 height 790
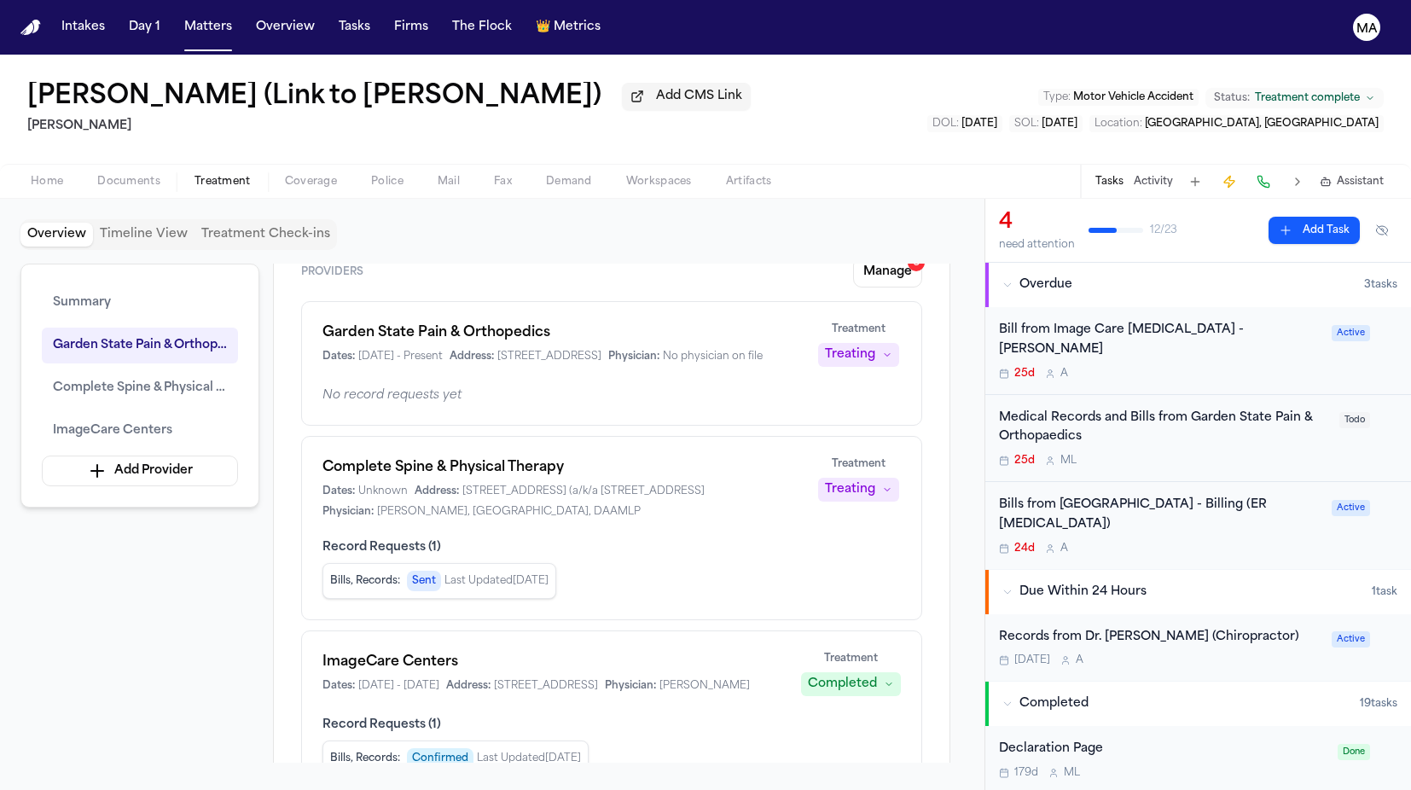
scroll to position [0, 0]
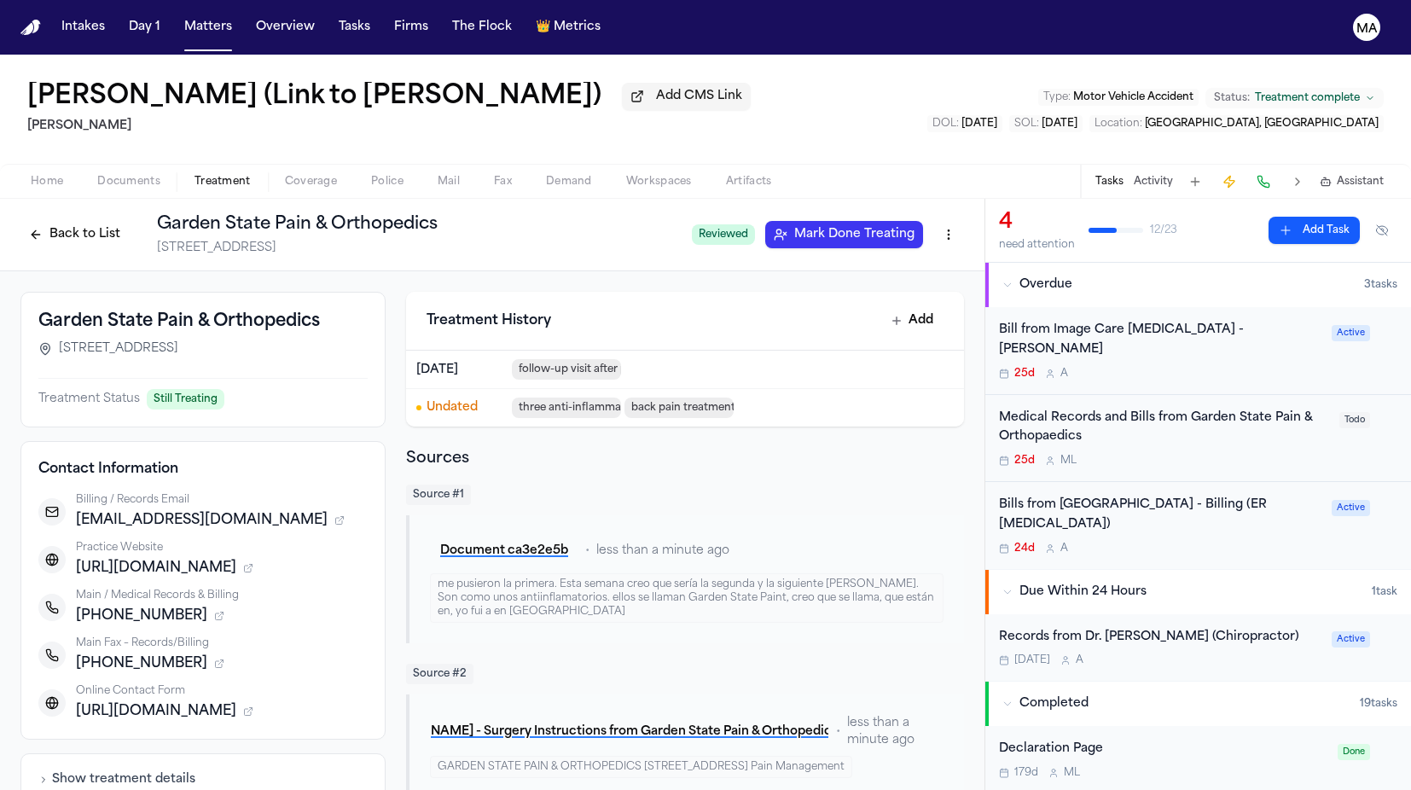
click at [129, 221] on button "Back to List" at bounding box center [74, 234] width 108 height 27
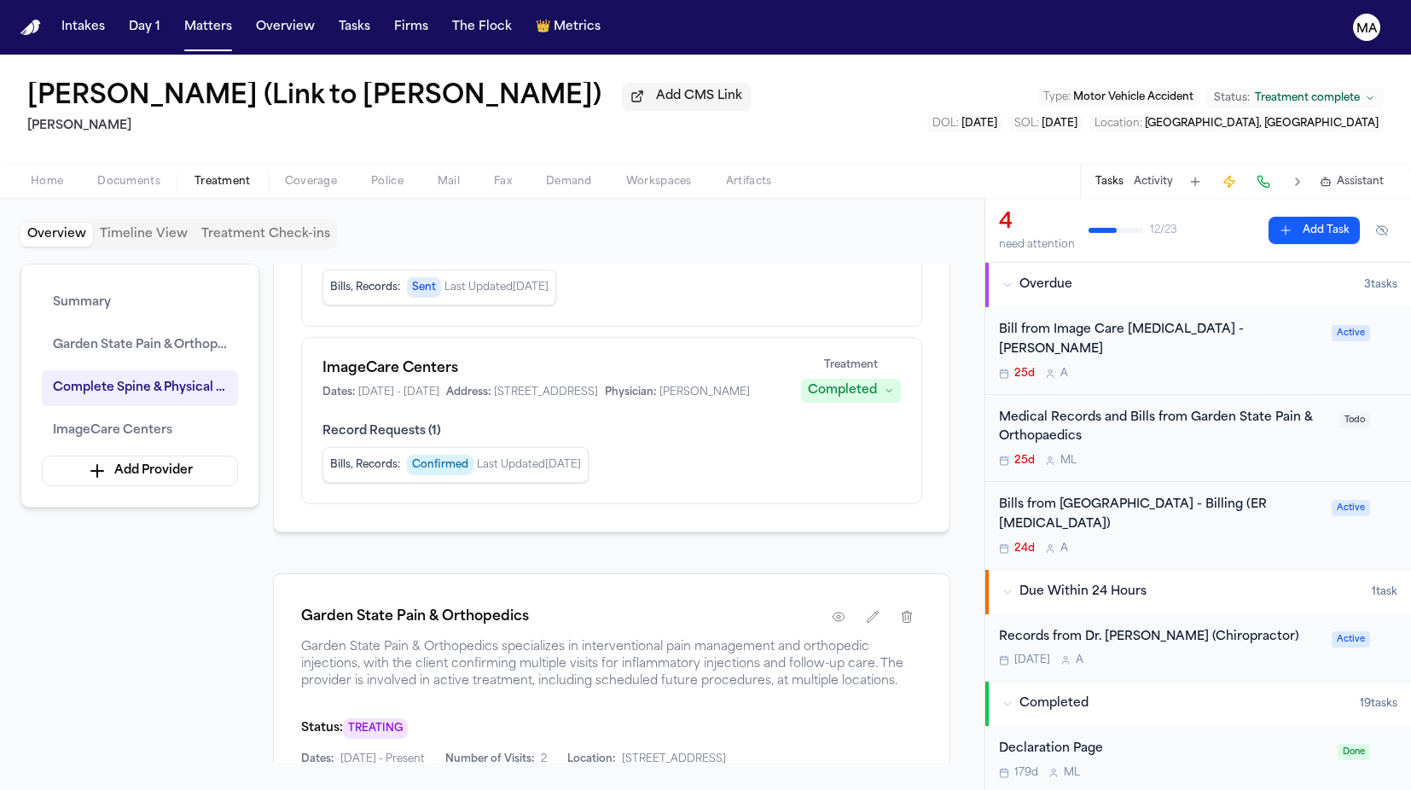
scroll to position [496, 0]
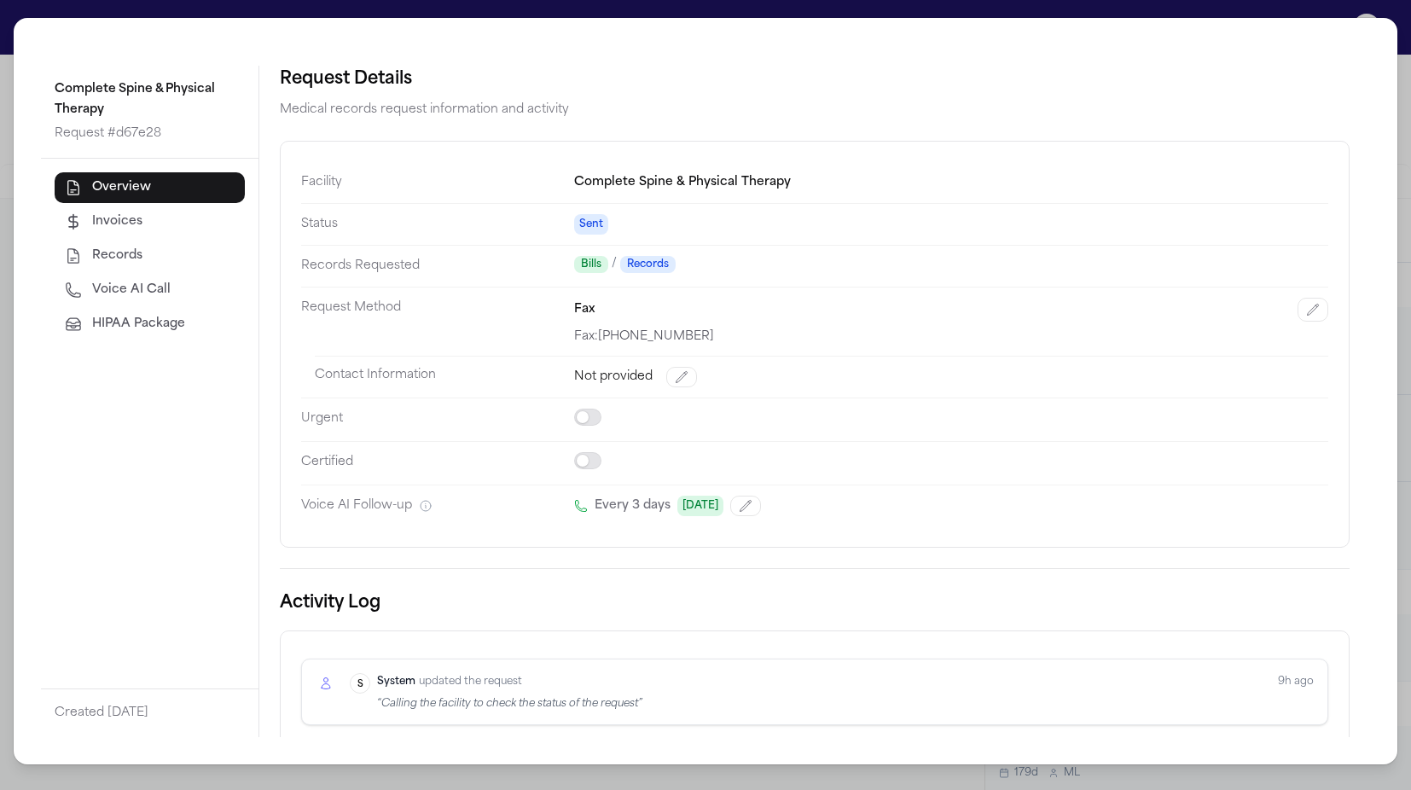
click at [92, 316] on span "HIPAA Package" at bounding box center [138, 324] width 93 height 17
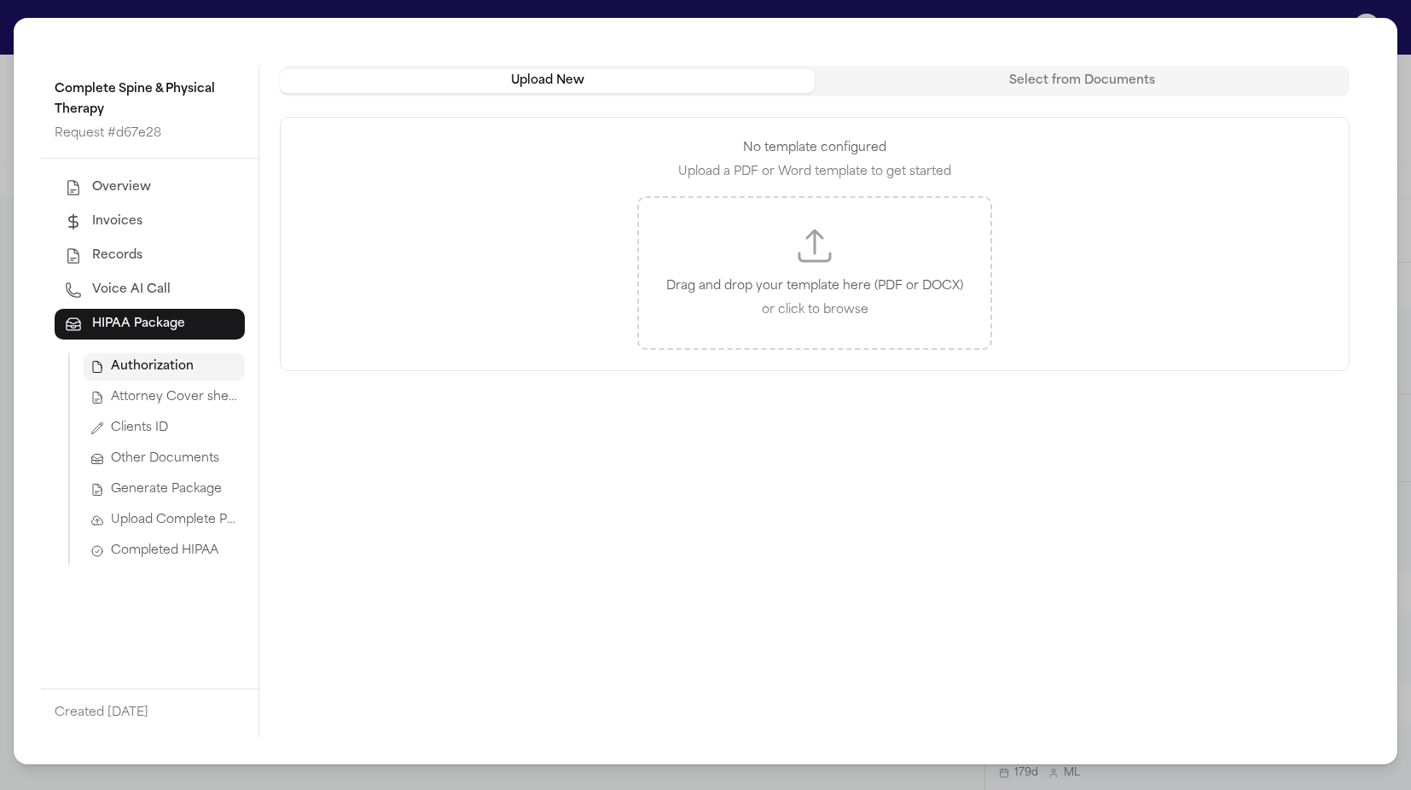
click at [111, 389] on span "Attorney Cover sheet" at bounding box center [174, 397] width 127 height 17
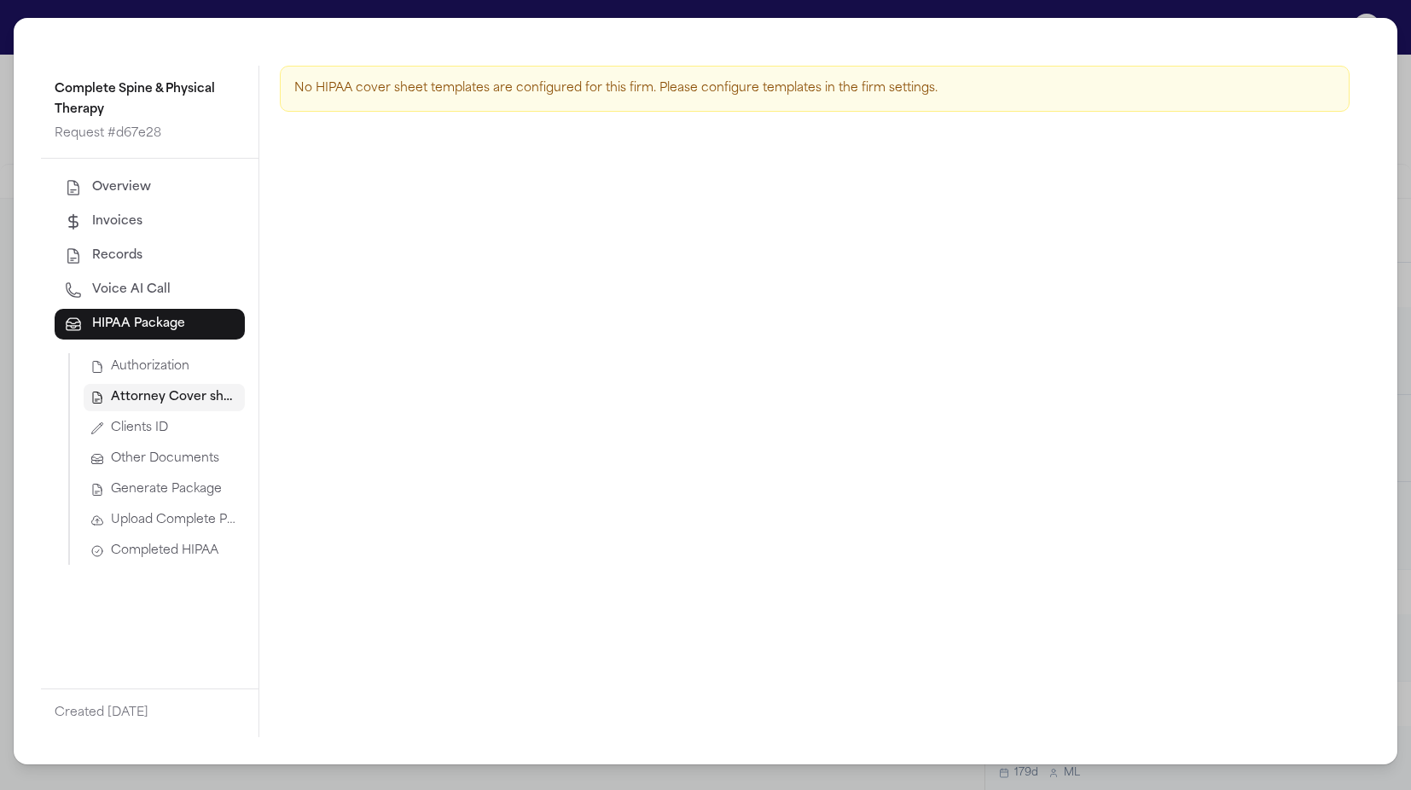
click at [101, 353] on div "Authorization Attorney Cover sheet Clients ID Other Documents Generate Package …" at bounding box center [156, 459] width 177 height 212
click at [111, 358] on span "Authorization" at bounding box center [150, 366] width 78 height 17
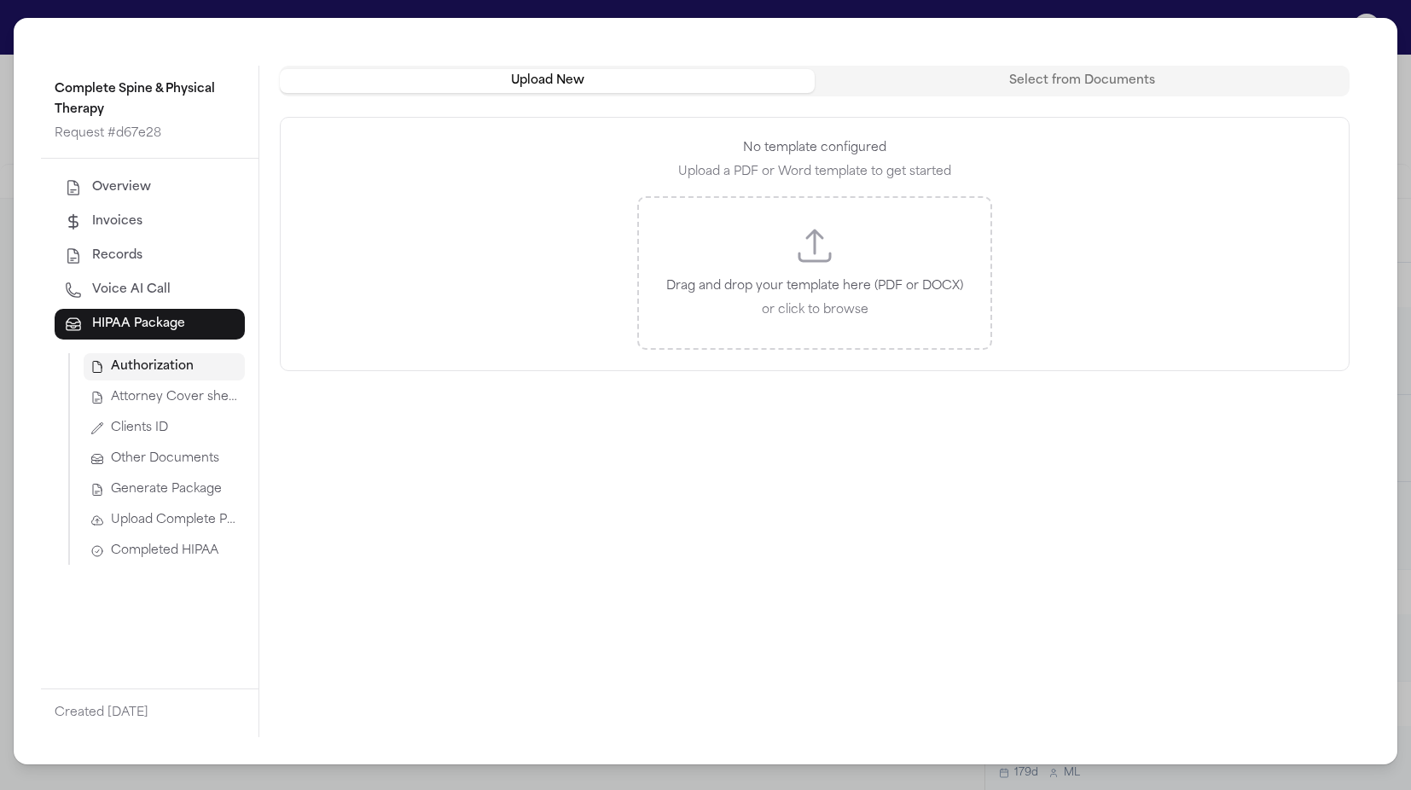
click at [111, 389] on span "Attorney Cover sheet" at bounding box center [174, 397] width 127 height 17
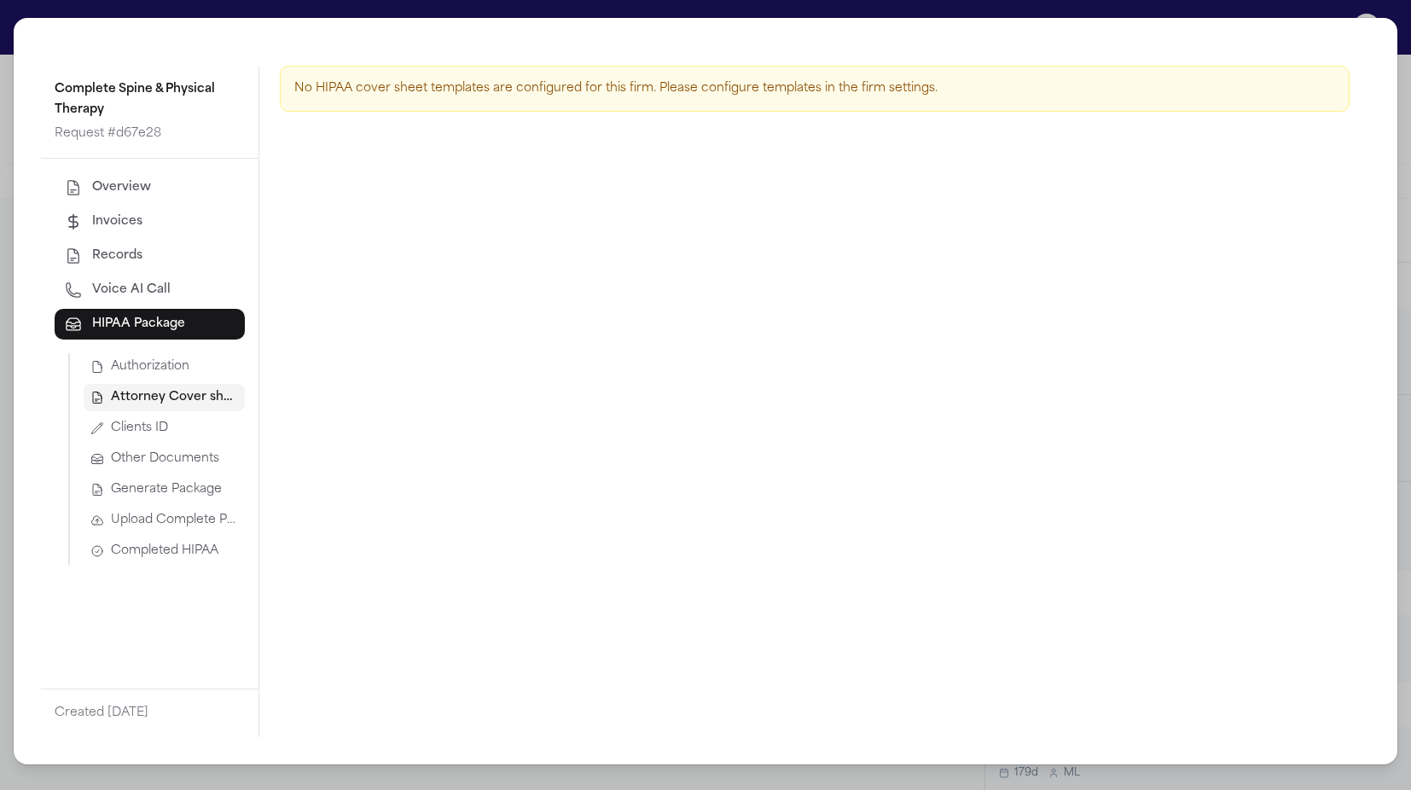
click at [391, 13] on div "Complete Spine & Physical Therapy Request # d67e28 Overview Invoices Records Vo…" at bounding box center [705, 395] width 1411 height 790
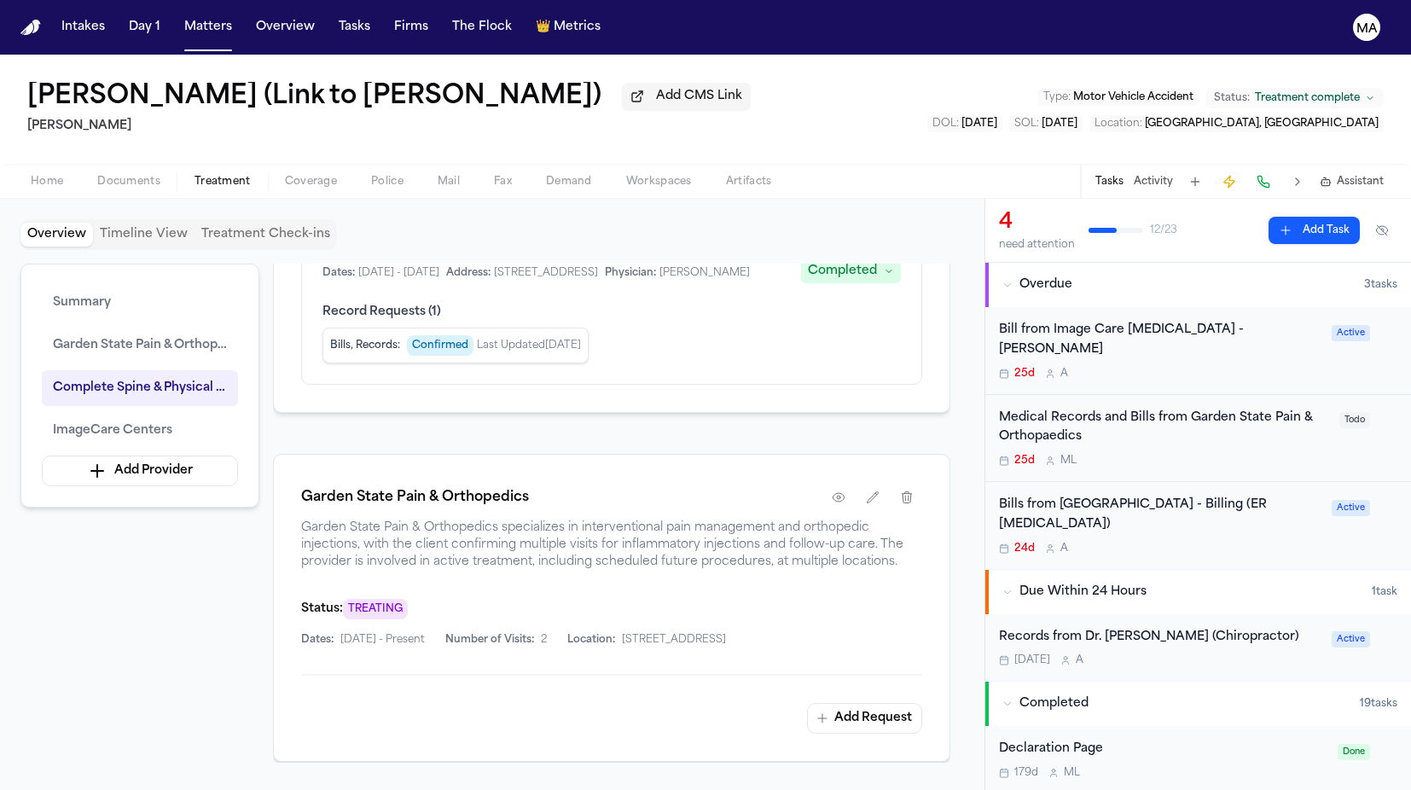
click at [546, 175] on span "Demand" at bounding box center [569, 182] width 46 height 14
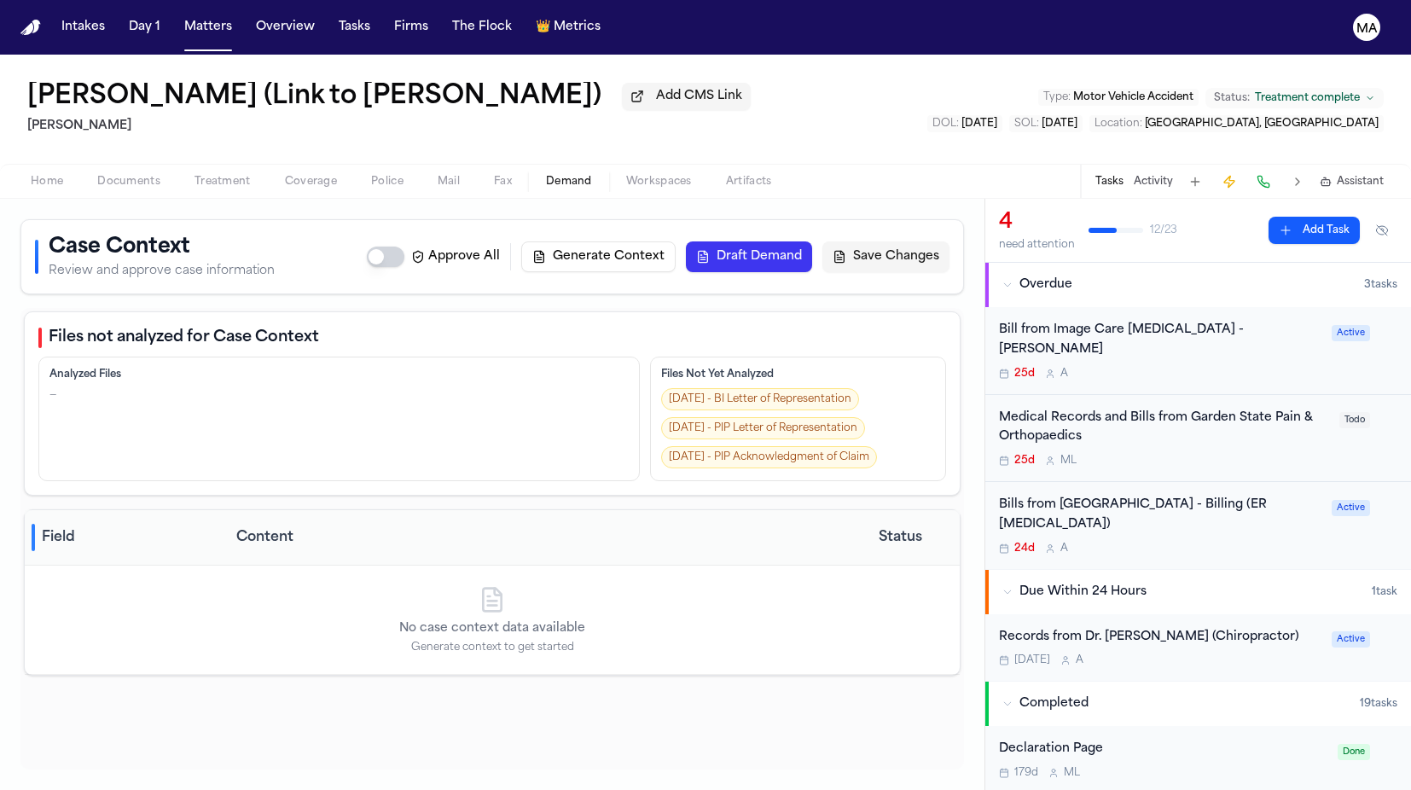
click at [438, 92] on div "Nelson Campos (Link to Emily Campos) Add CMS Link Mohamed K Ahmed Type : Motor …" at bounding box center [705, 109] width 1411 height 109
click at [626, 175] on span "Workspaces" at bounding box center [659, 182] width 66 height 14
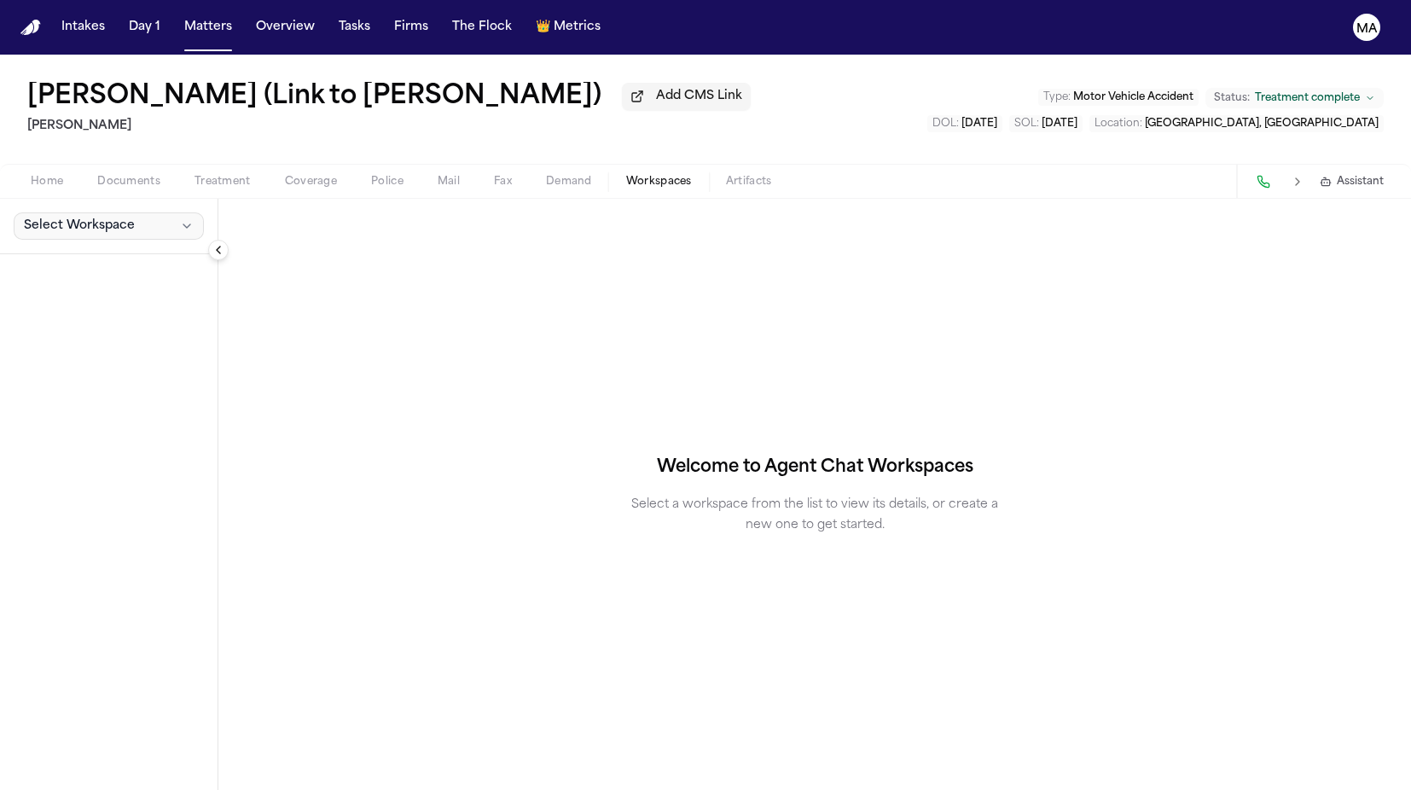
click at [97, 212] on button "Select Workspace" at bounding box center [109, 225] width 190 height 27
click at [78, 152] on button "+ Create New Workspace" at bounding box center [107, 161] width 202 height 31
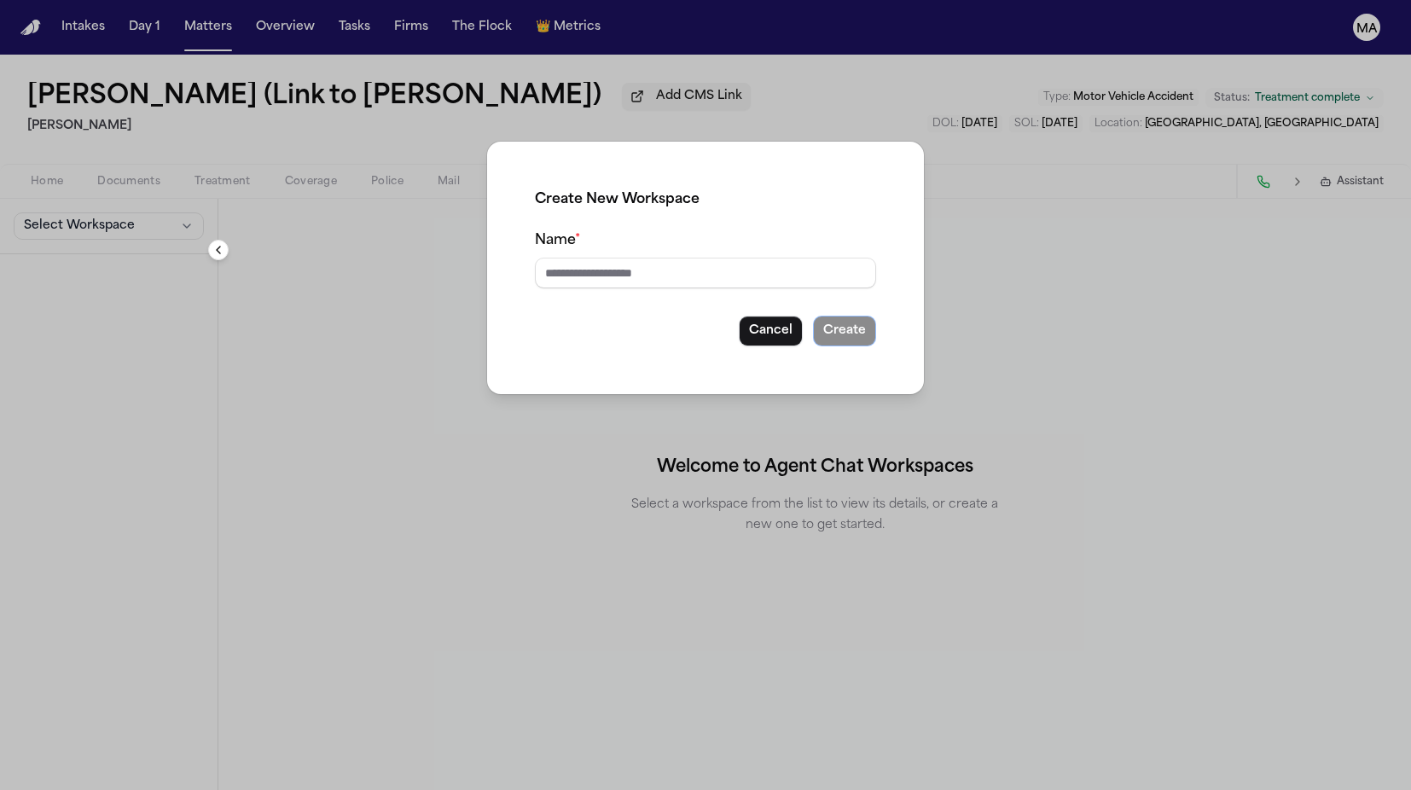
click at [630, 258] on input "Name *" at bounding box center [705, 273] width 341 height 31
click at [813, 316] on button "Create" at bounding box center [844, 331] width 63 height 31
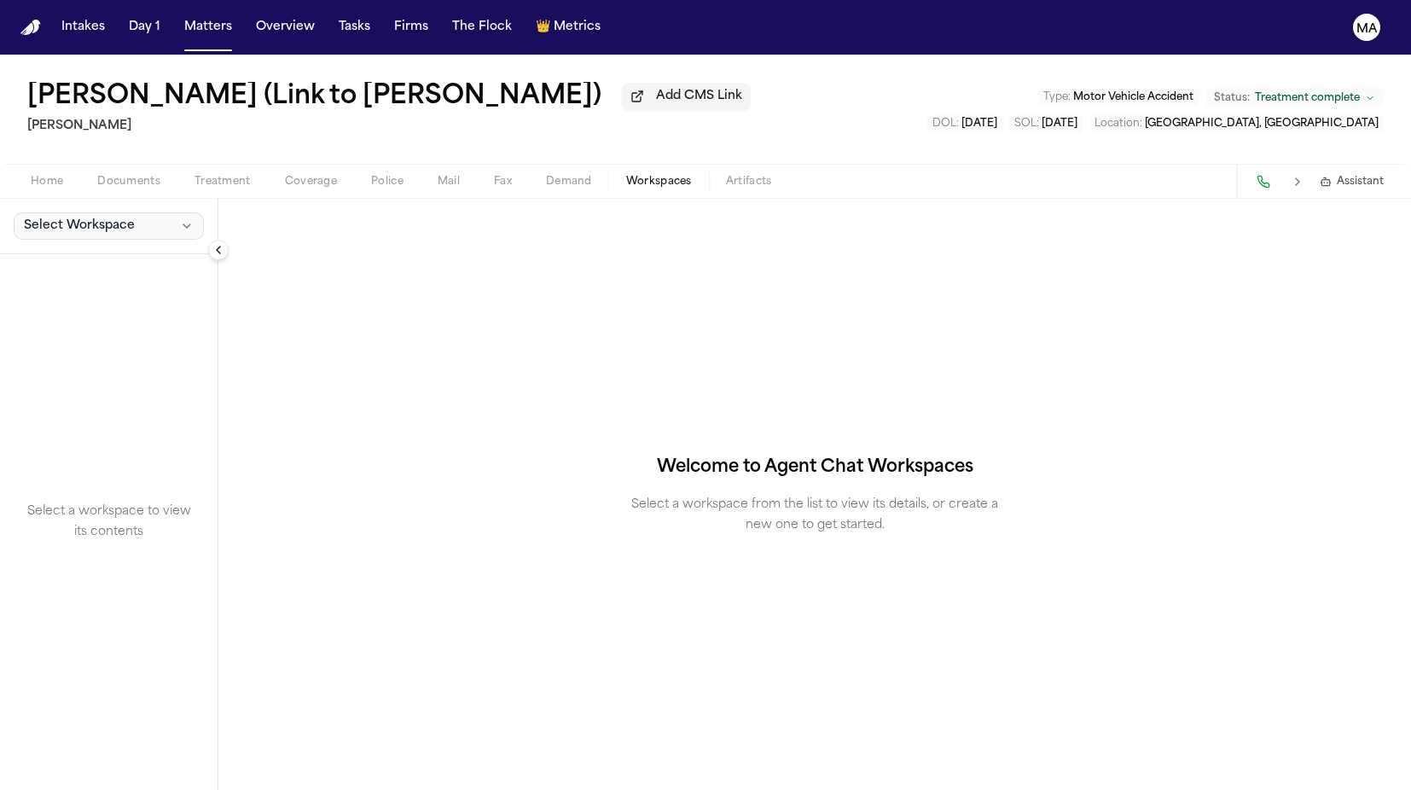
click at [76, 217] on span "Select Workspace" at bounding box center [79, 225] width 111 height 17
click at [74, 155] on span "mm" at bounding box center [93, 159] width 154 height 17
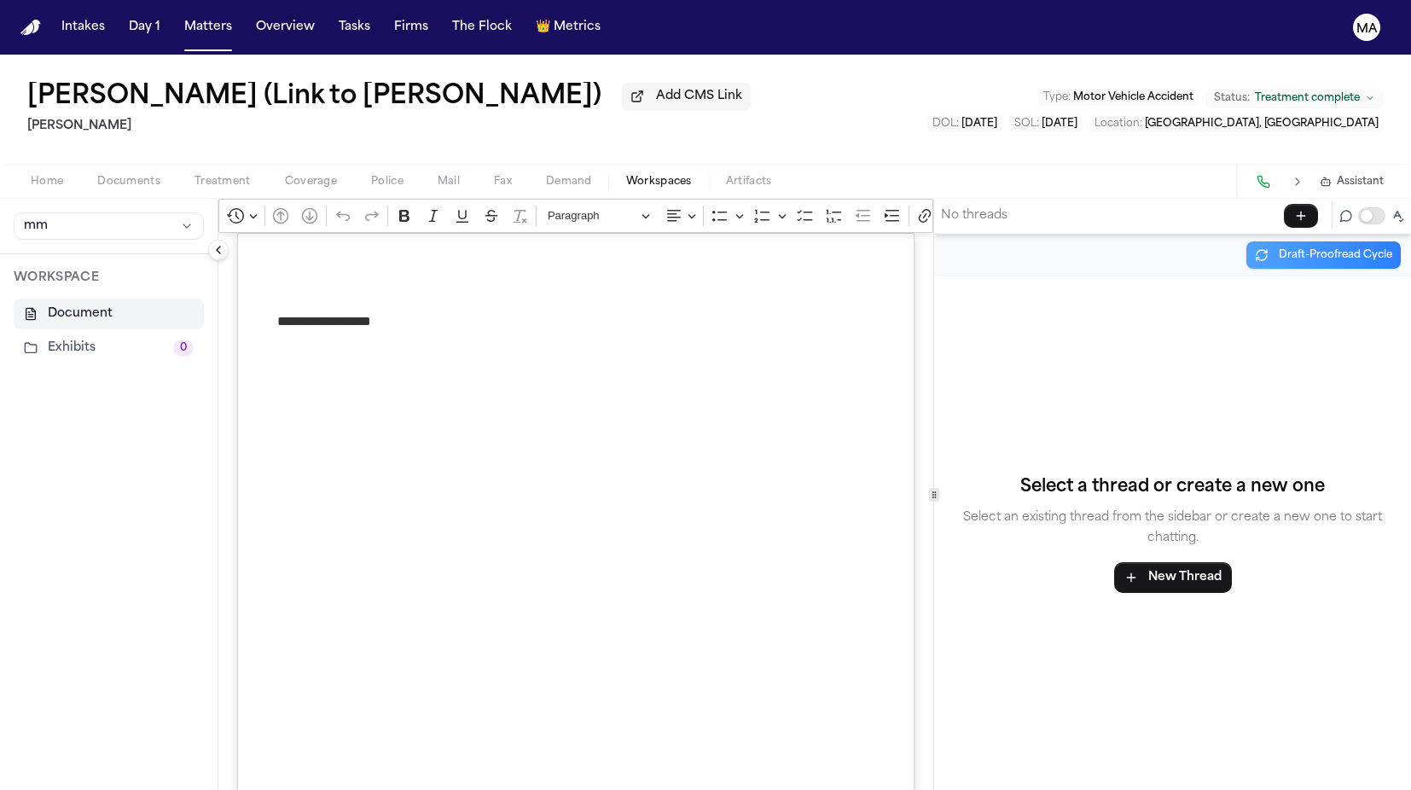
click at [376, 275] on div "**********" at bounding box center [575, 712] width 677 height 958
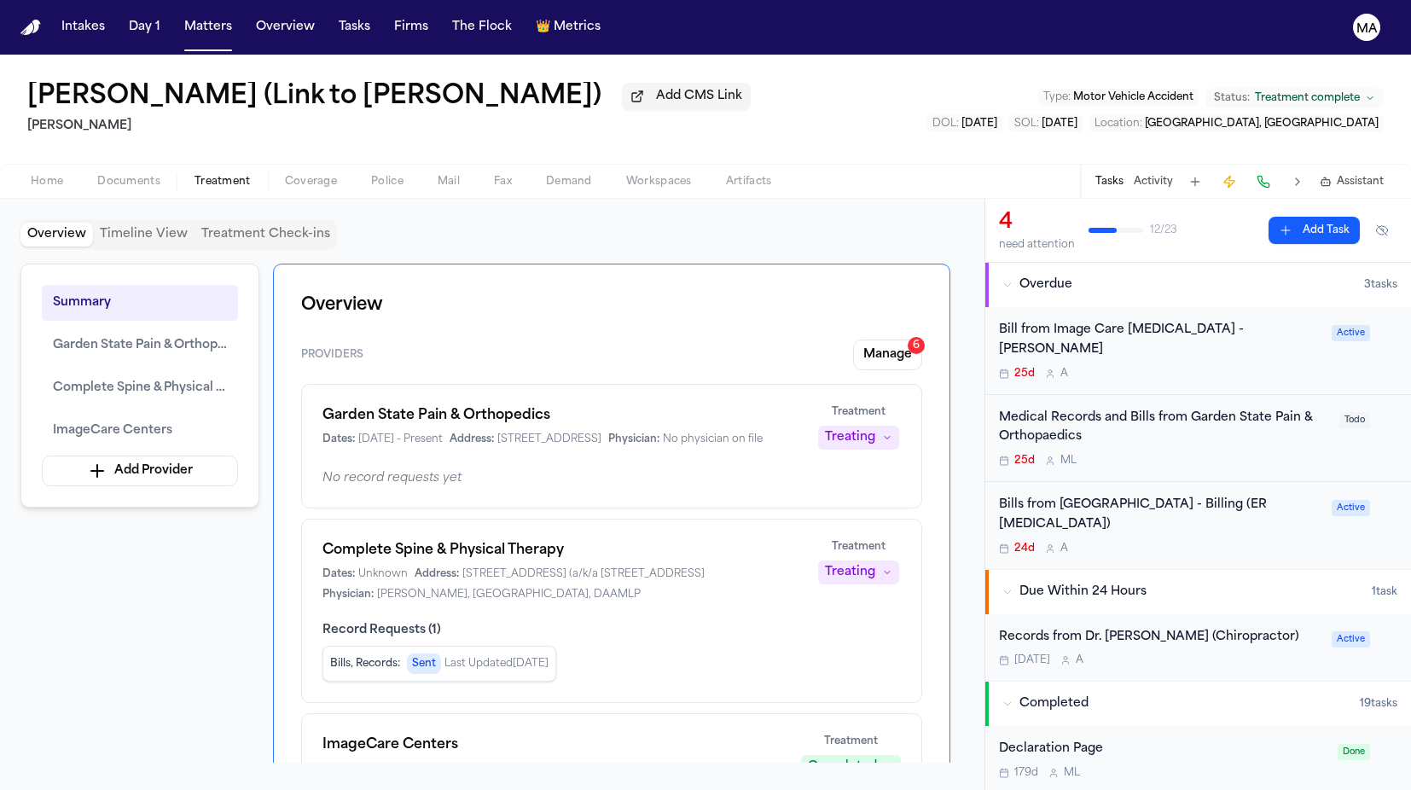
click at [194, 175] on span "Treatment" at bounding box center [222, 182] width 56 height 14
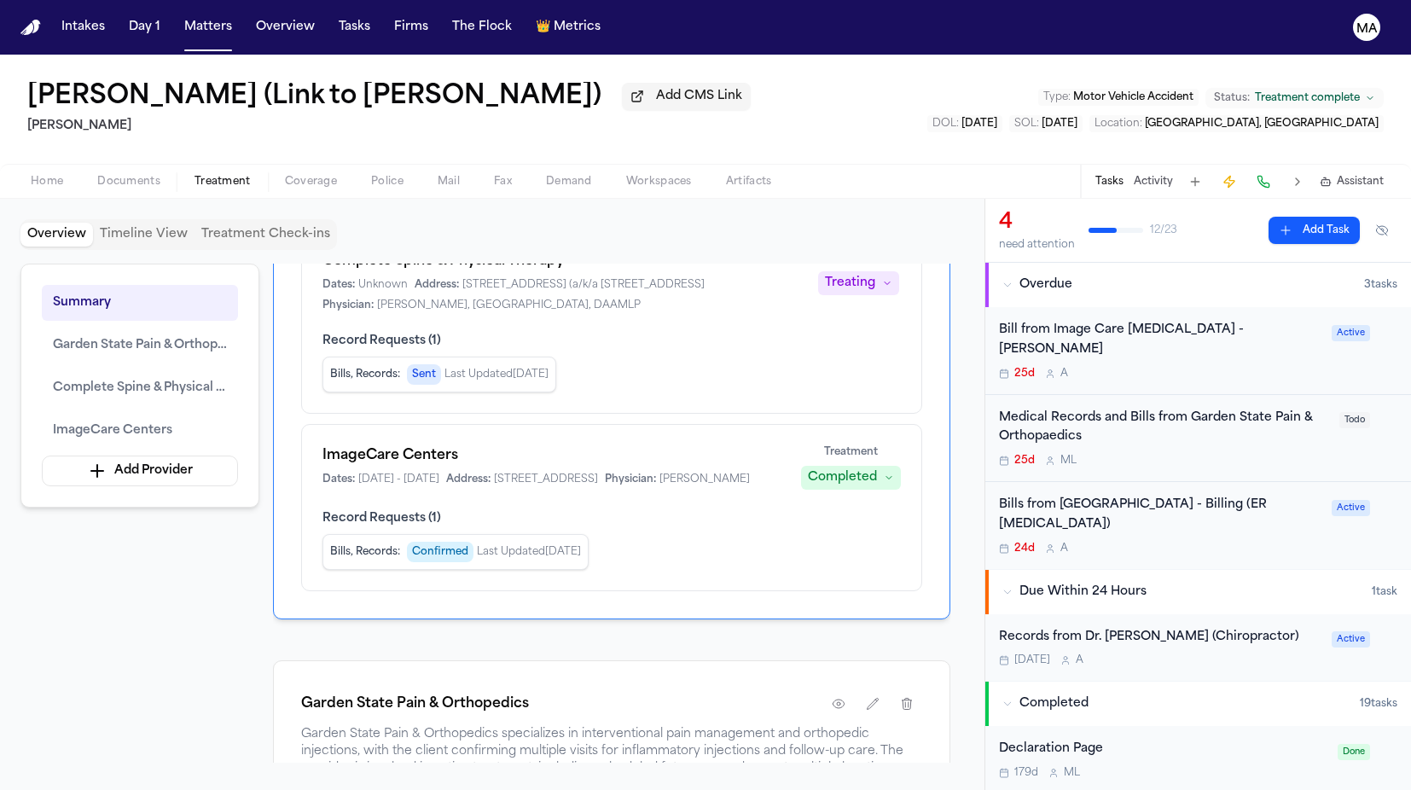
scroll to position [329, 0]
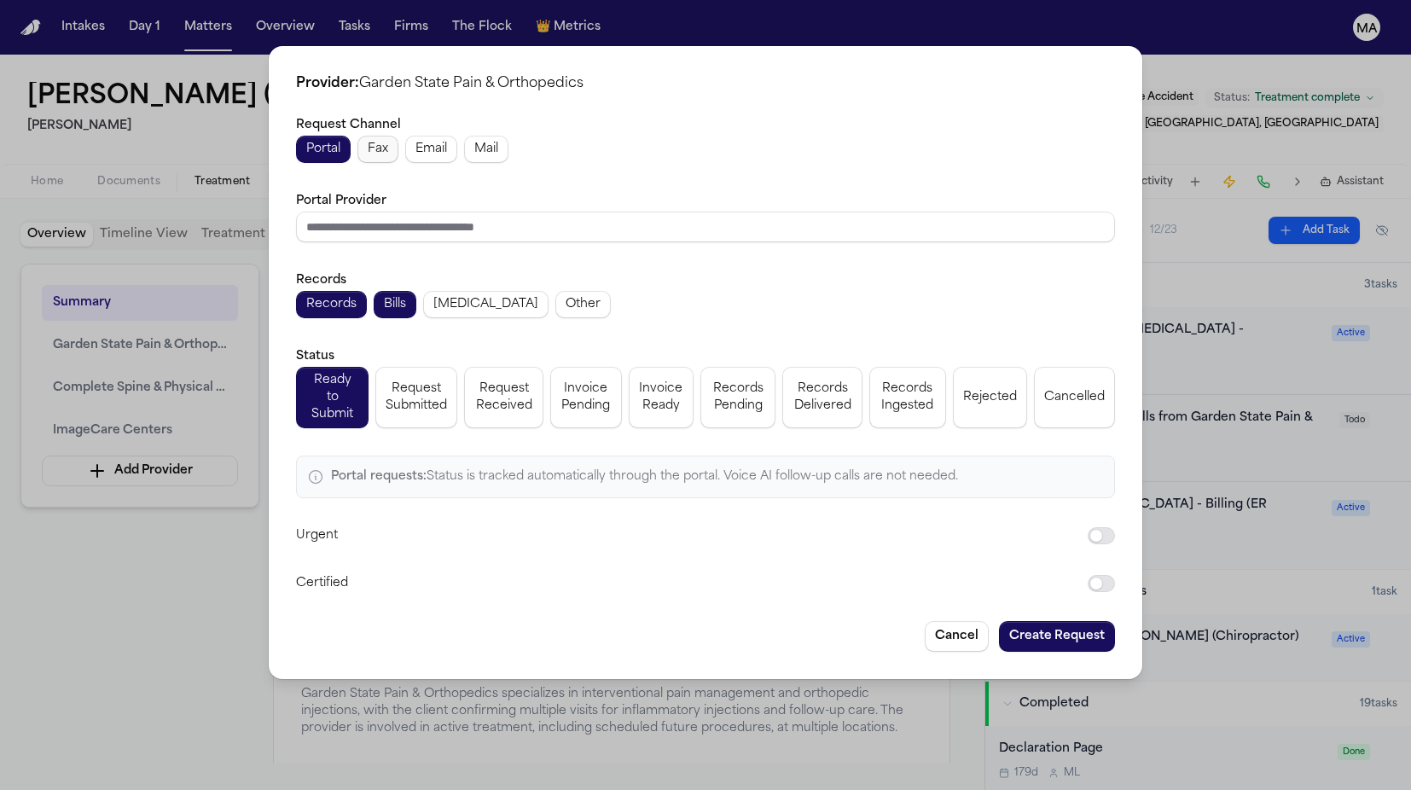
click at [398, 163] on button "Fax" at bounding box center [377, 149] width 41 height 27
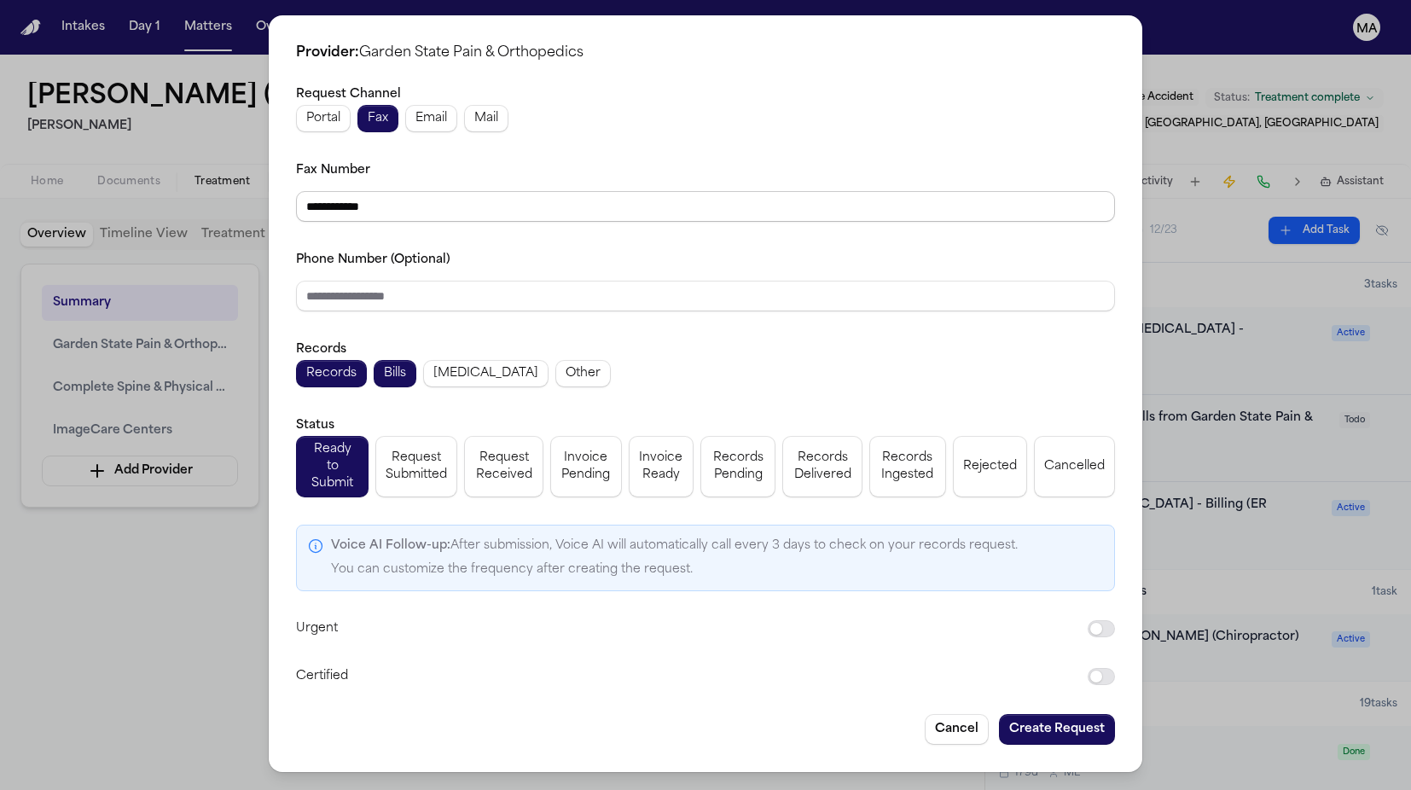
click at [527, 201] on input "**********" at bounding box center [705, 206] width 819 height 31
click at [340, 127] on span "Portal" at bounding box center [323, 118] width 34 height 17
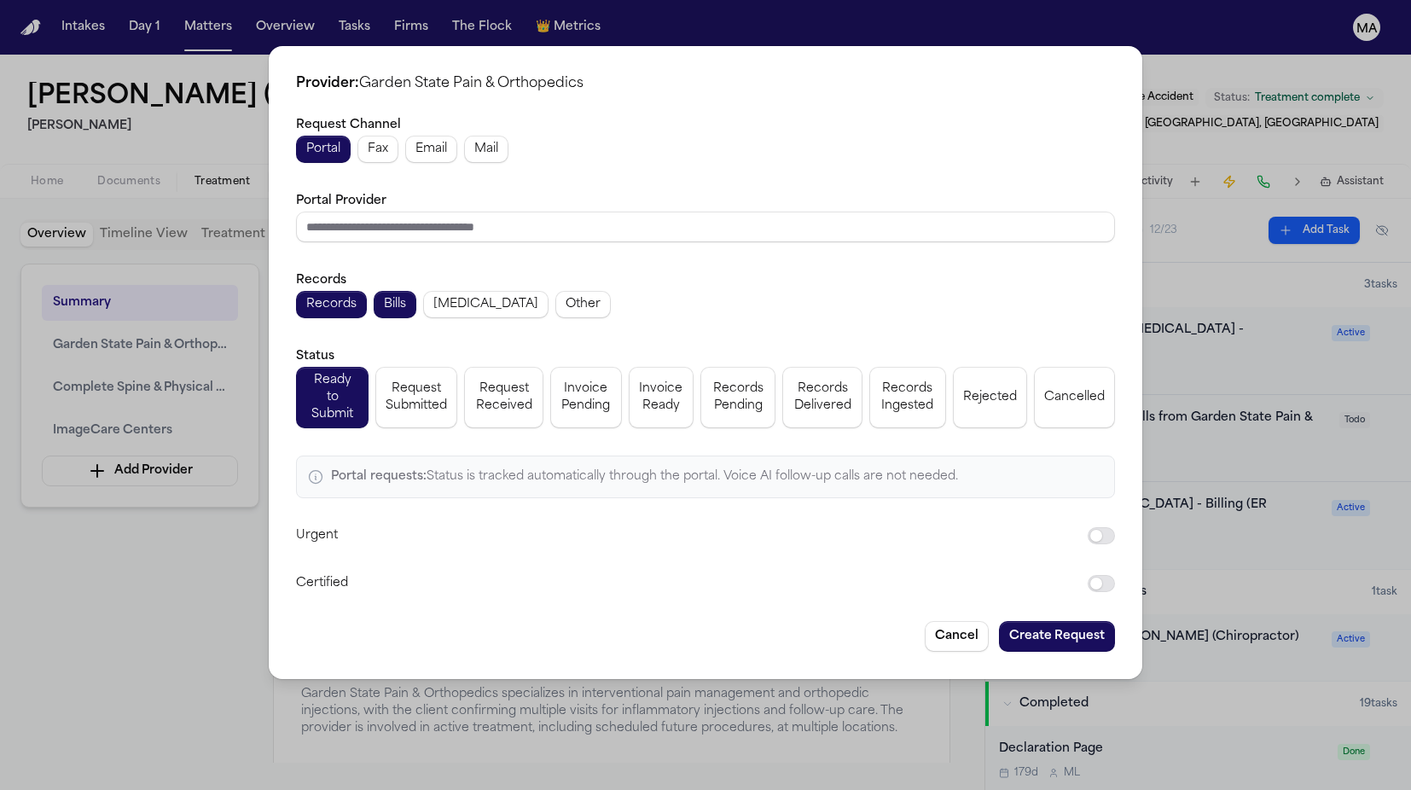
click at [447, 158] on span "Email" at bounding box center [431, 149] width 32 height 17
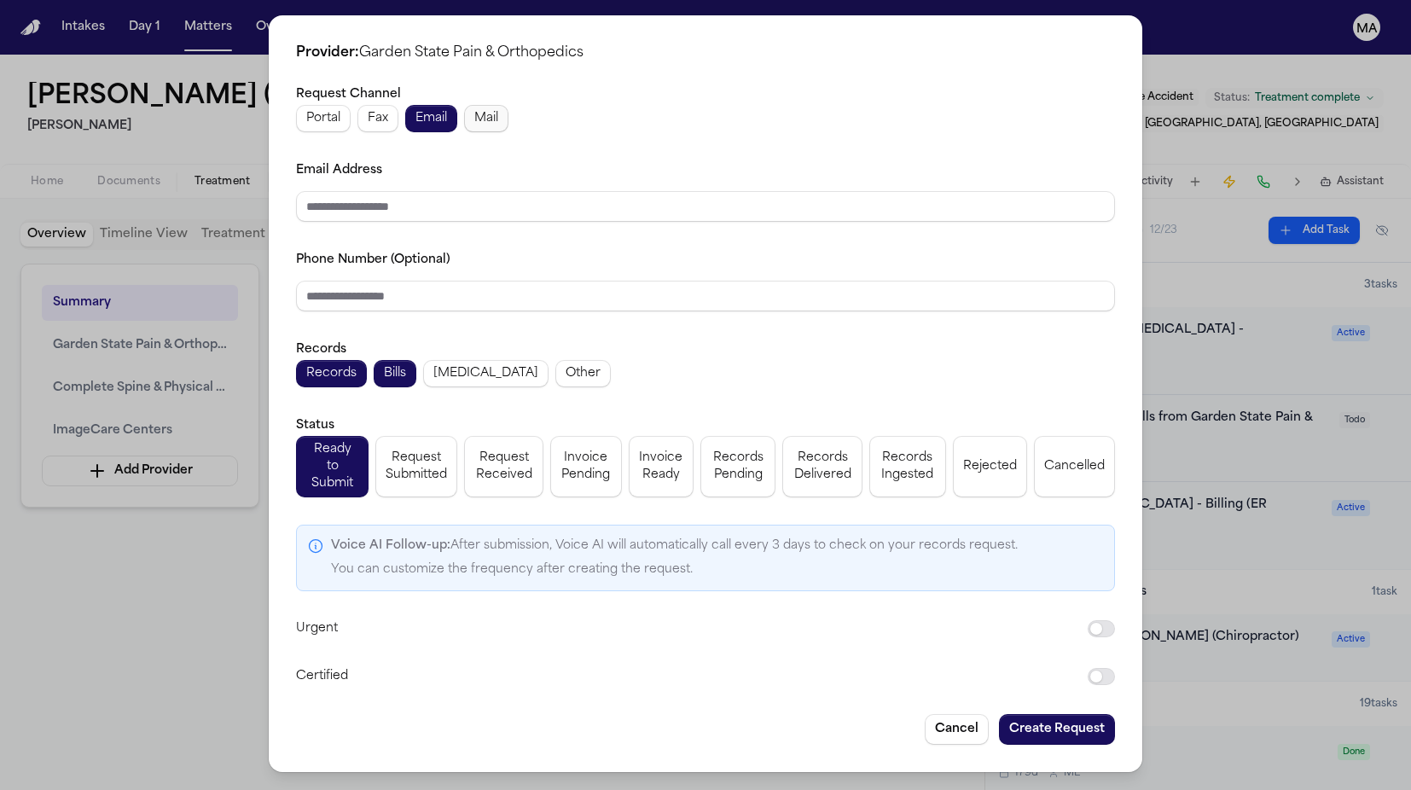
click at [498, 127] on span "Mail" at bounding box center [486, 118] width 24 height 17
click at [281, 406] on div "**********" at bounding box center [705, 395] width 1411 height 790
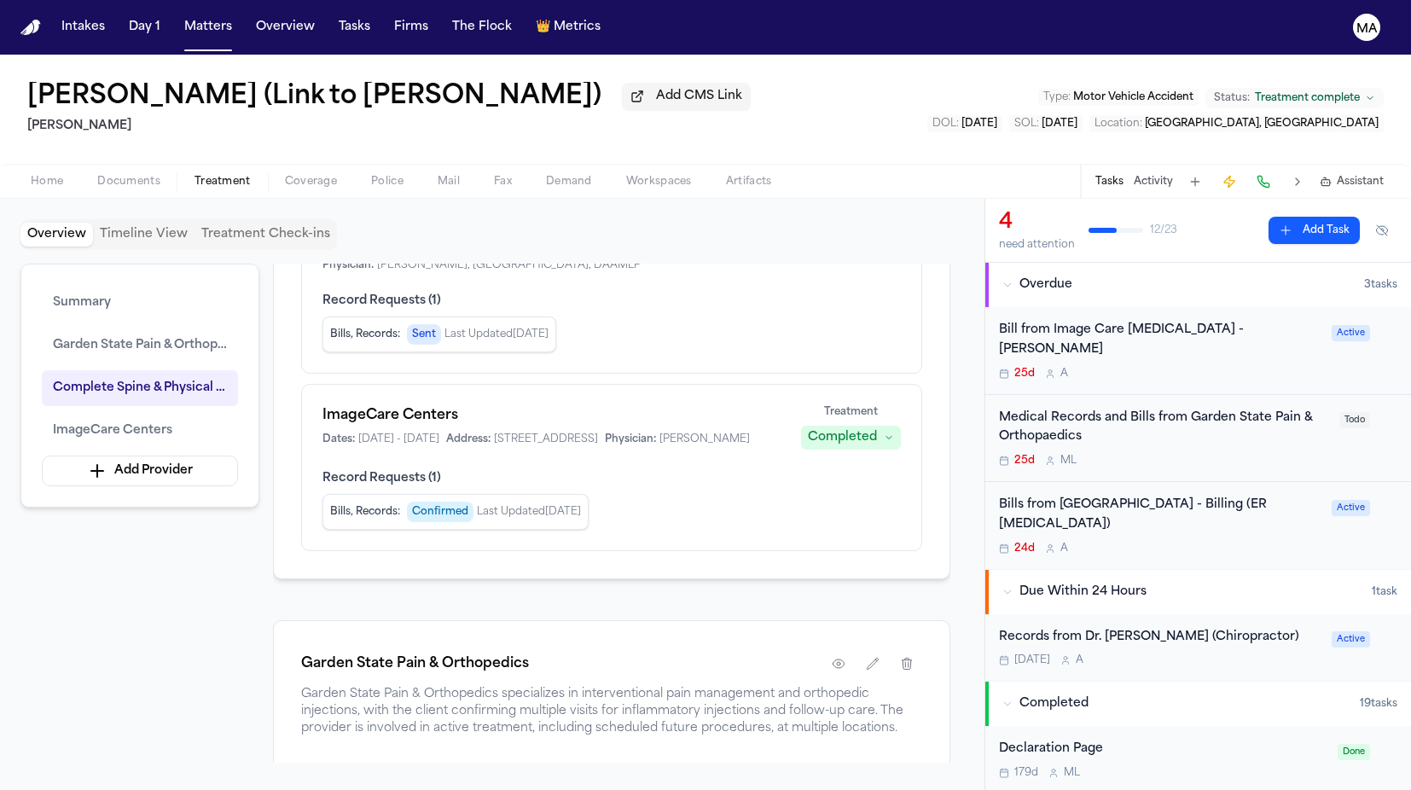
click at [121, 24] on nav "Intakes Day 1 Matters Overview Tasks Firms The Flock 👑 Metrics MA" at bounding box center [705, 27] width 1411 height 55
click at [177, 16] on button "Matters" at bounding box center [207, 27] width 61 height 31
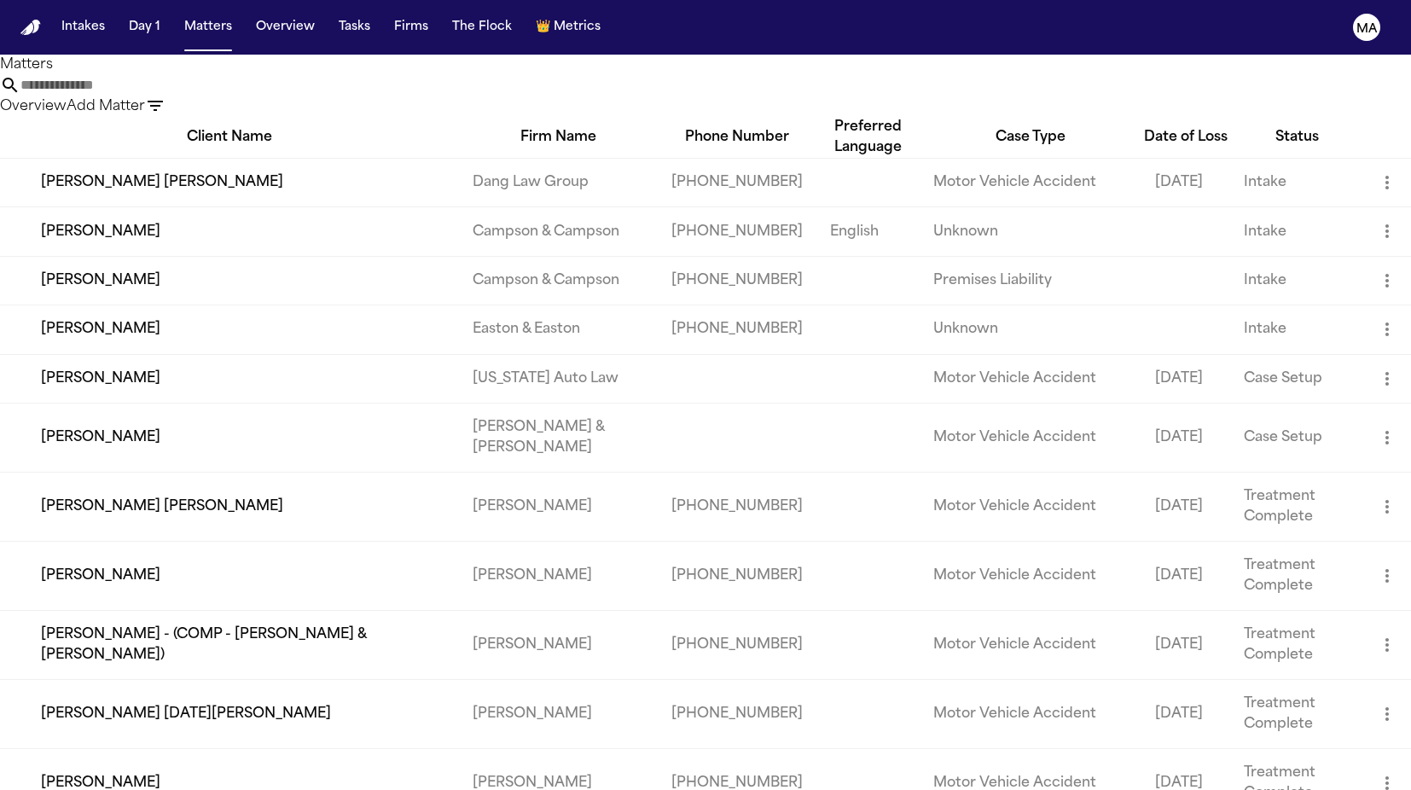
click at [157, 75] on input "text" at bounding box center [88, 85] width 136 height 20
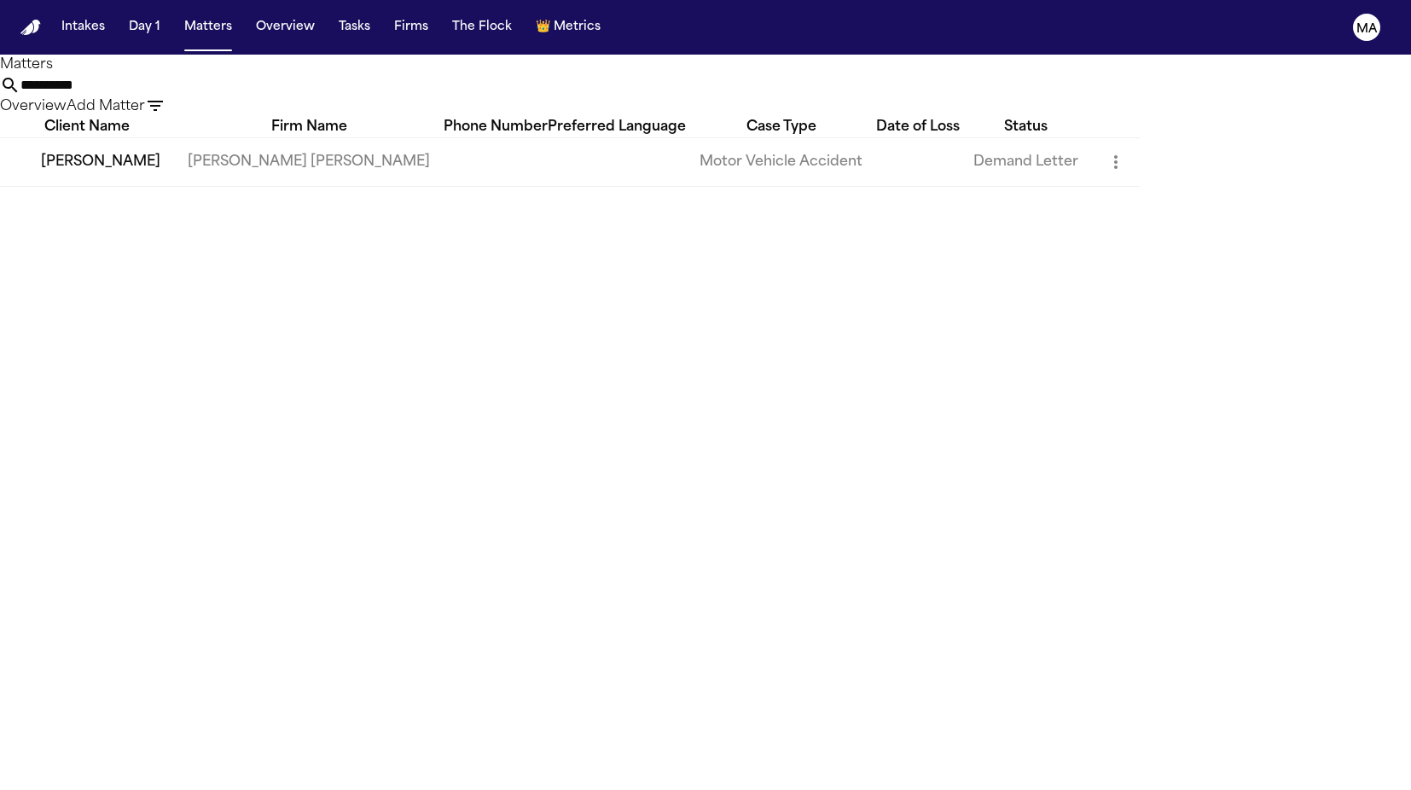
click at [97, 158] on td "[PERSON_NAME]" at bounding box center [87, 161] width 174 height 49
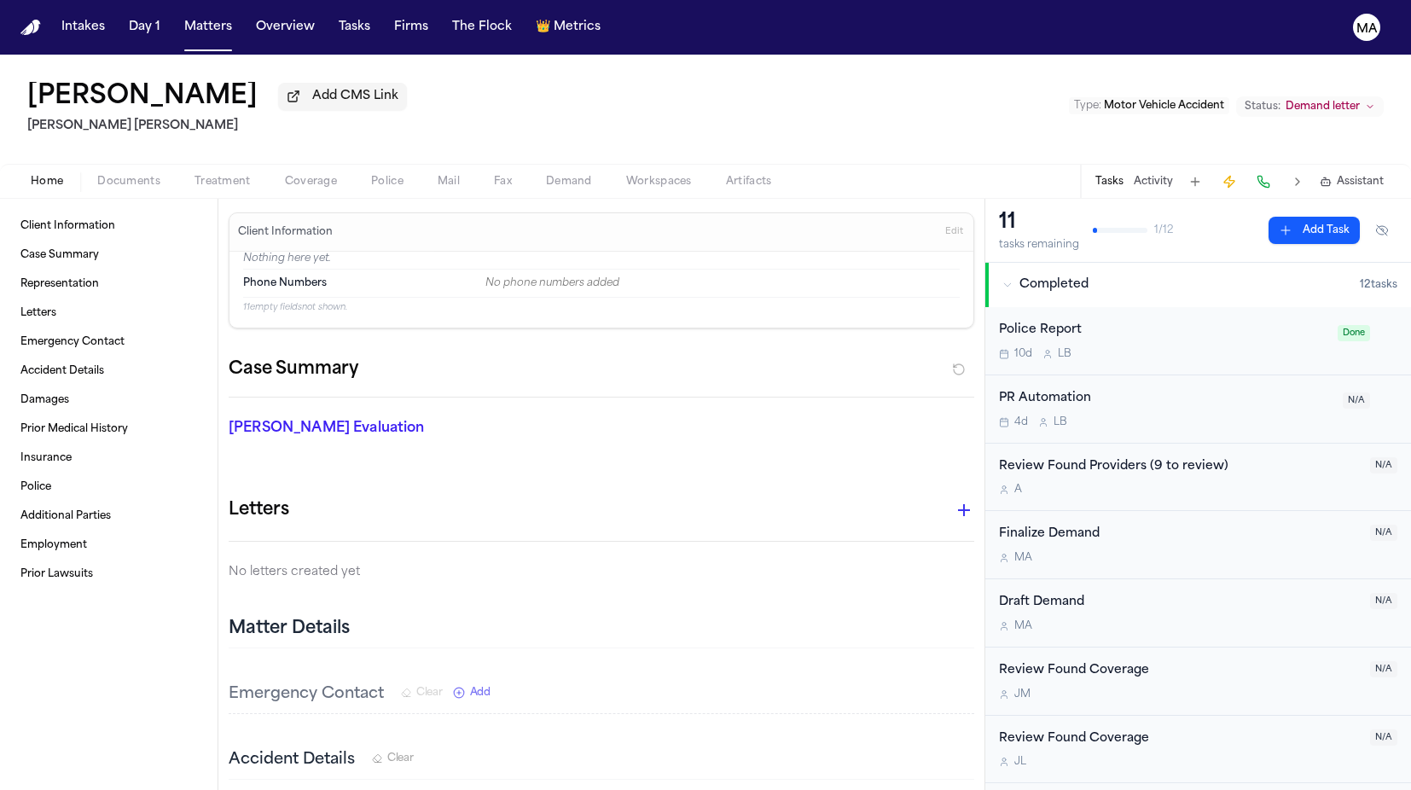
click at [1377, 175] on span "Assistant" at bounding box center [1360, 182] width 47 height 14
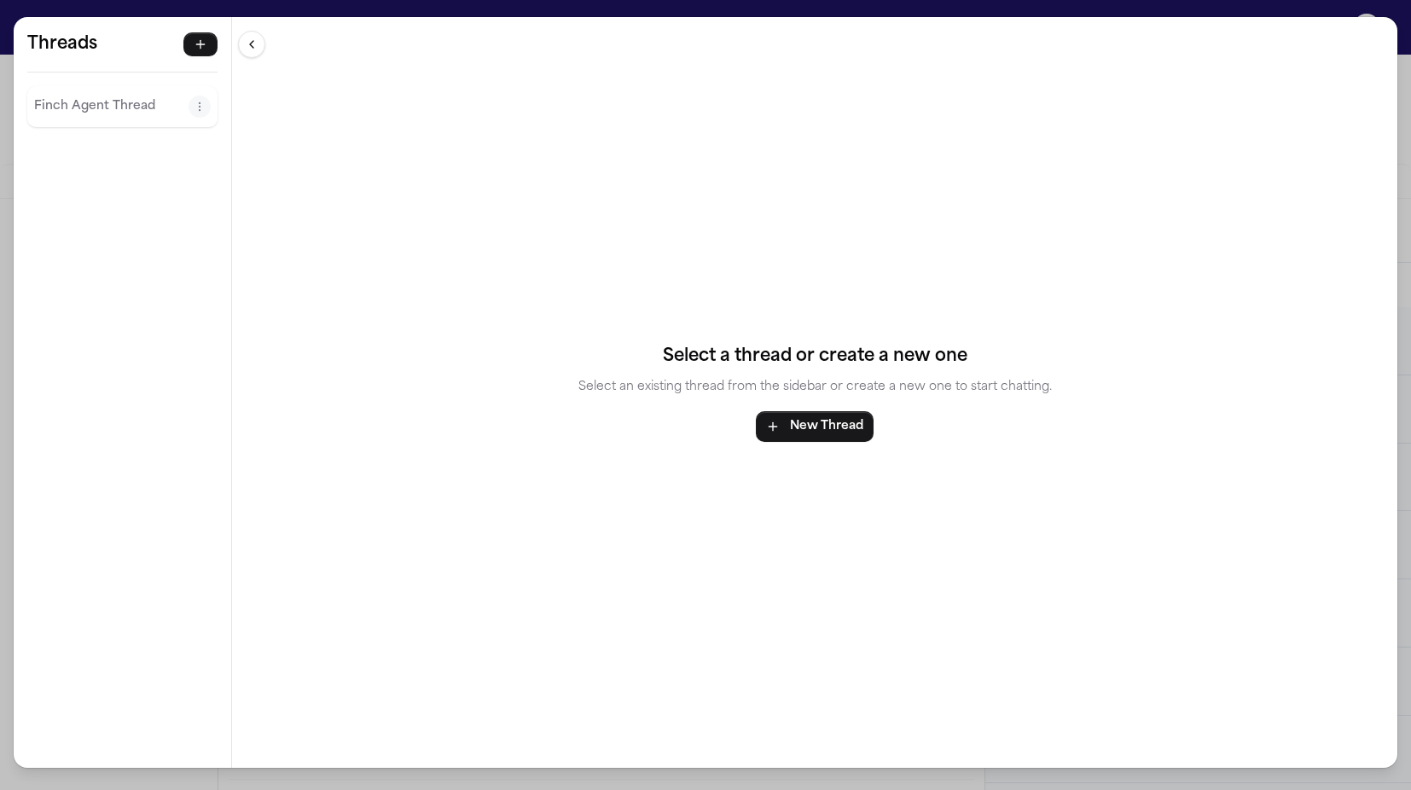
click at [84, 86] on div "Finch Agent Thread" at bounding box center [122, 106] width 190 height 41
click at [79, 96] on p "Finch Agent Thread" at bounding box center [111, 106] width 154 height 20
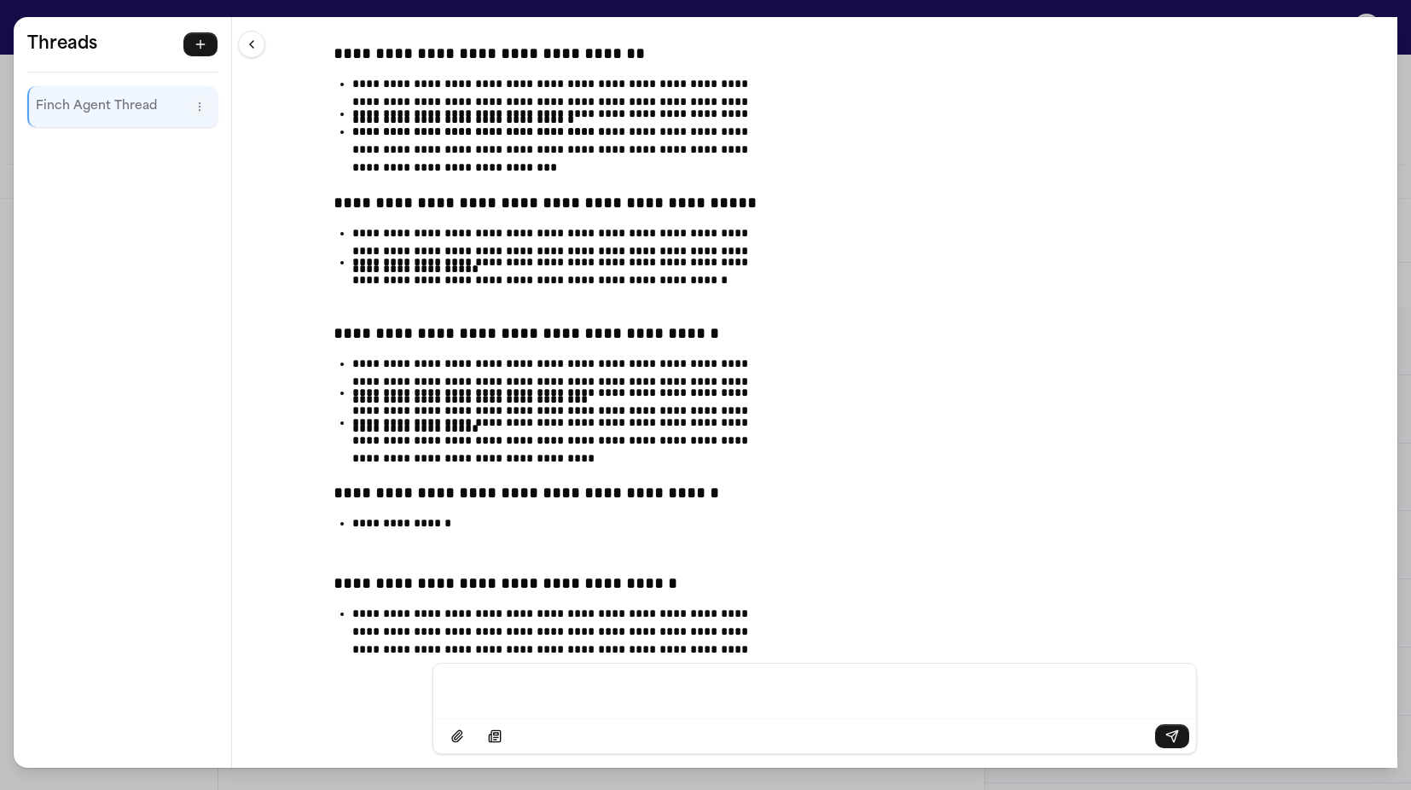
scroll to position [29060, 0]
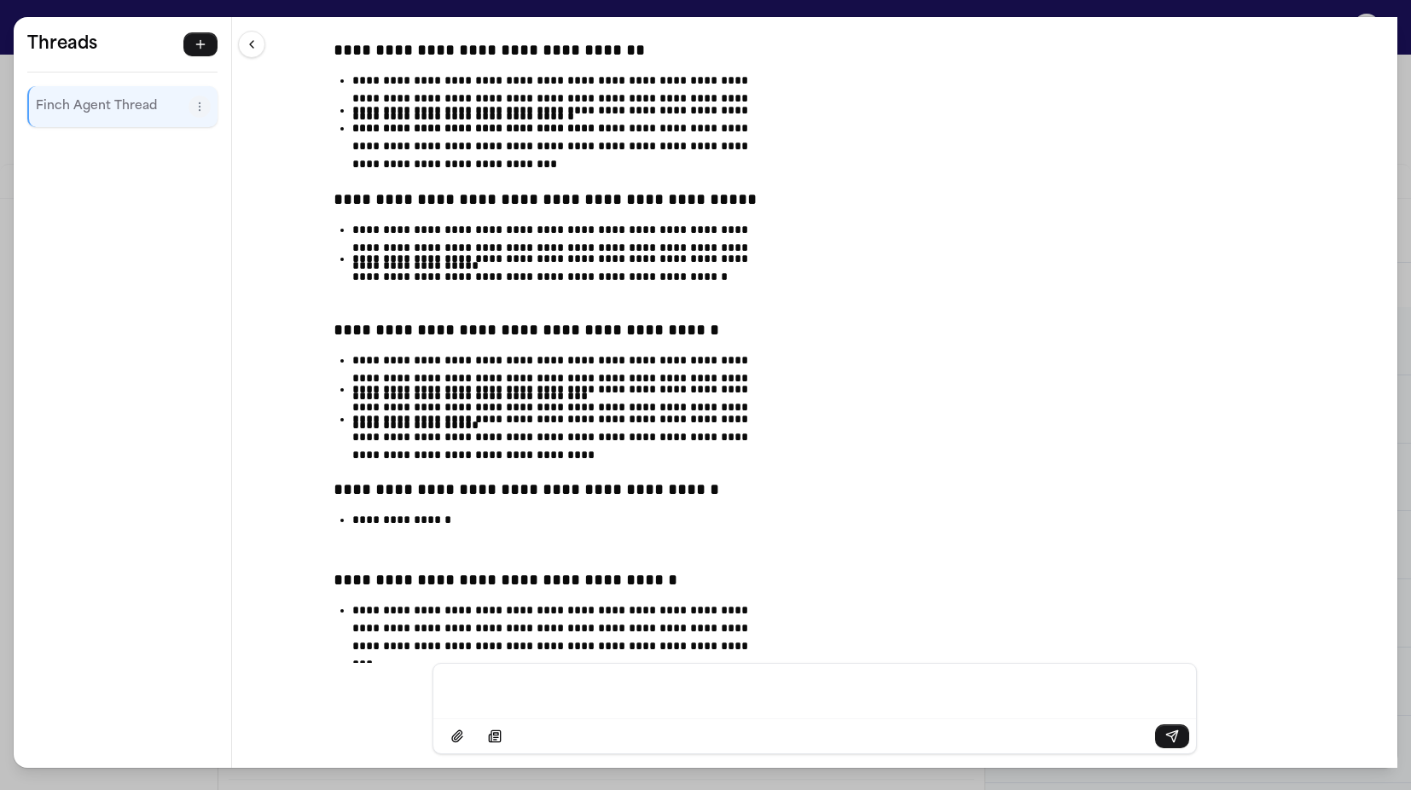
click at [1200, 17] on div "**********" at bounding box center [814, 340] width 1165 height 646
click at [1294, 11] on div "**********" at bounding box center [705, 395] width 1411 height 790
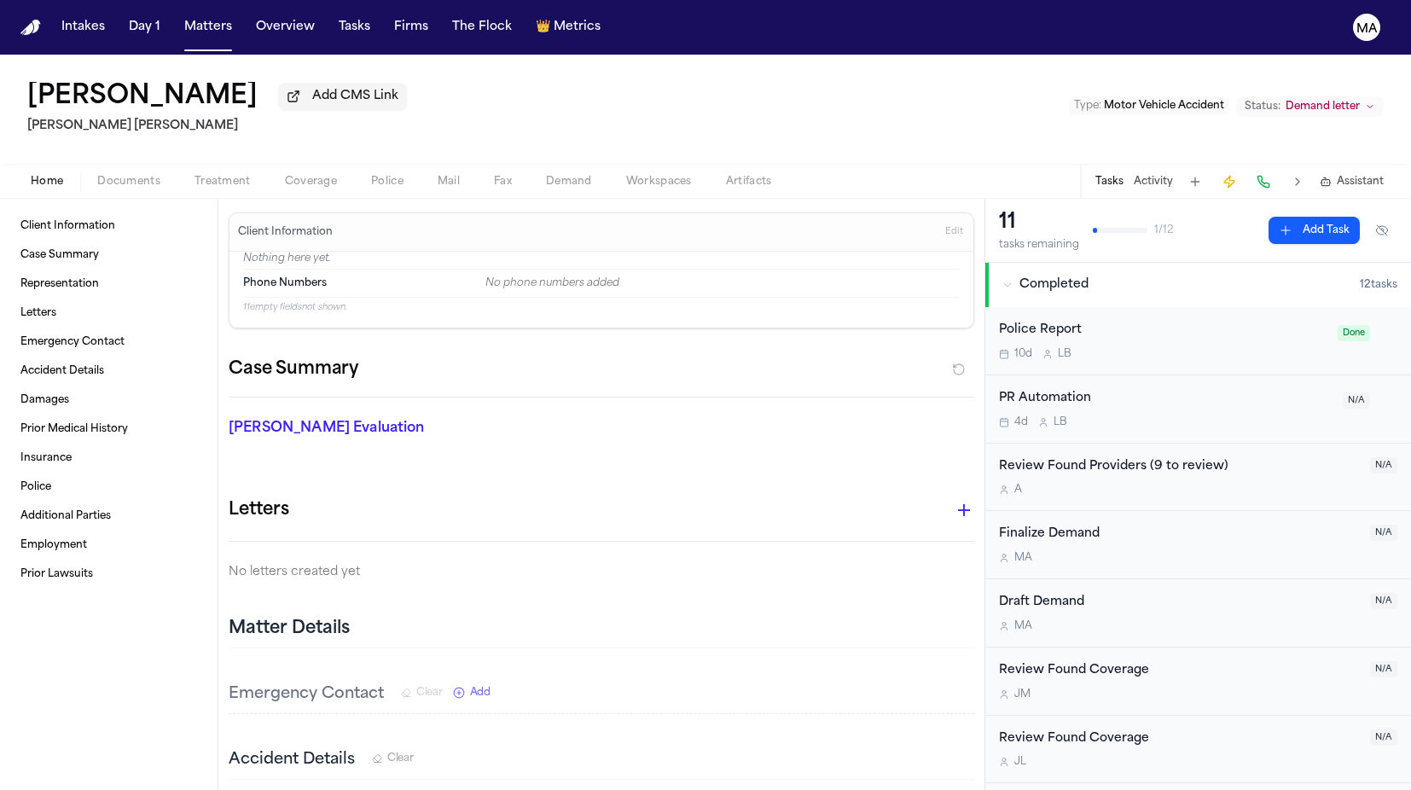
click at [1350, 100] on span "Demand letter" at bounding box center [1322, 107] width 74 height 14
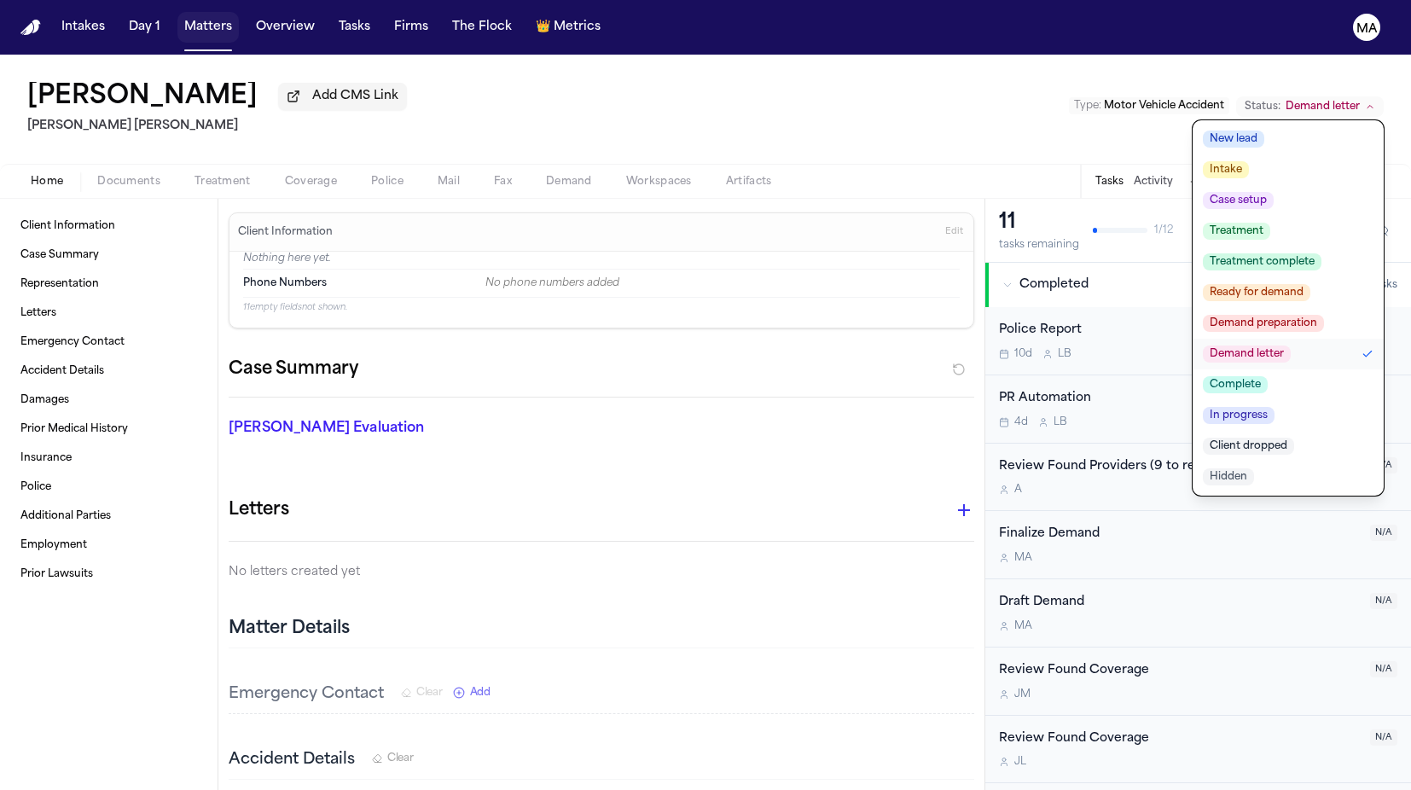
click at [177, 22] on button "Matters" at bounding box center [207, 27] width 61 height 31
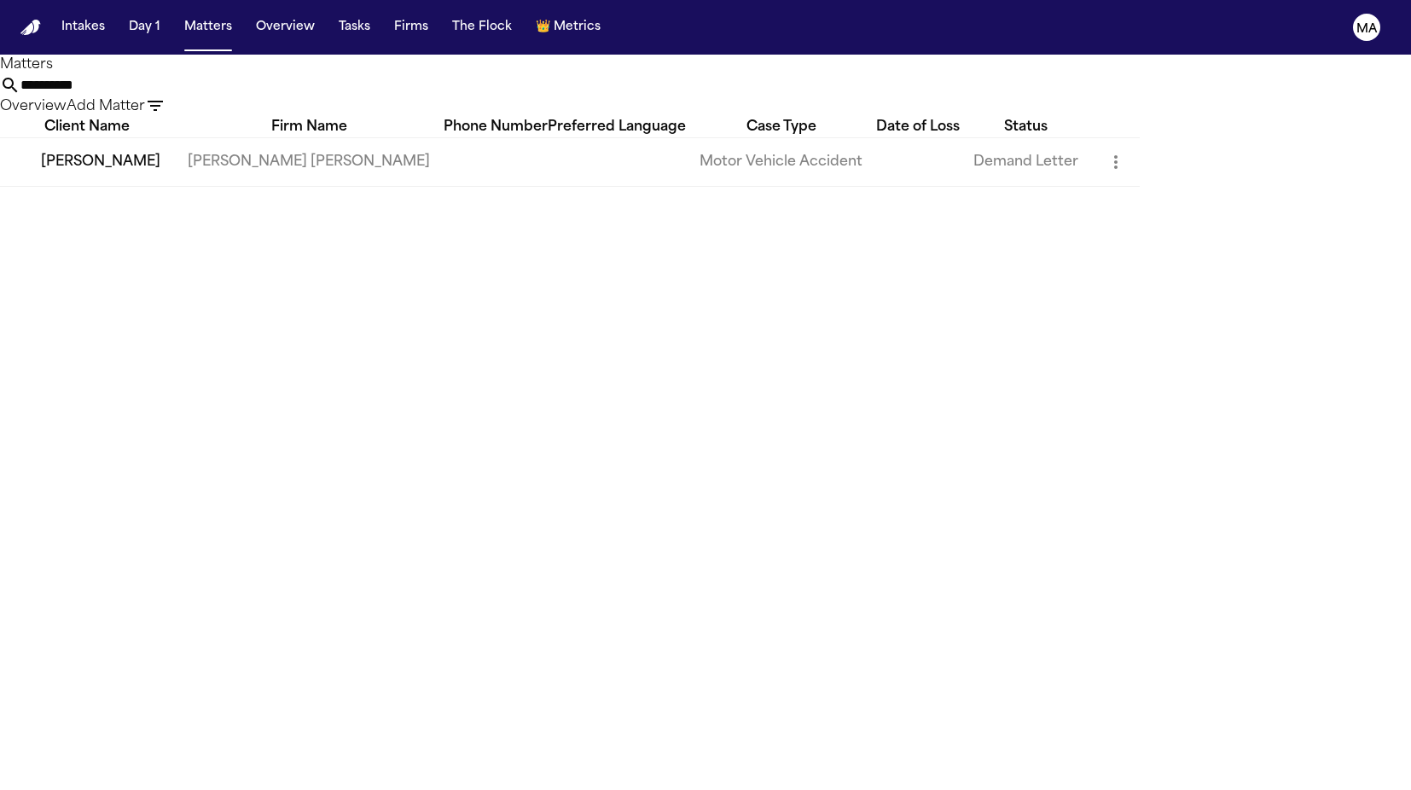
click at [157, 75] on input "**********" at bounding box center [88, 85] width 136 height 20
drag, startPoint x: 977, startPoint y: 68, endPoint x: 858, endPoint y: 64, distance: 119.5
click at [858, 75] on div "**********" at bounding box center [705, 96] width 1411 height 42
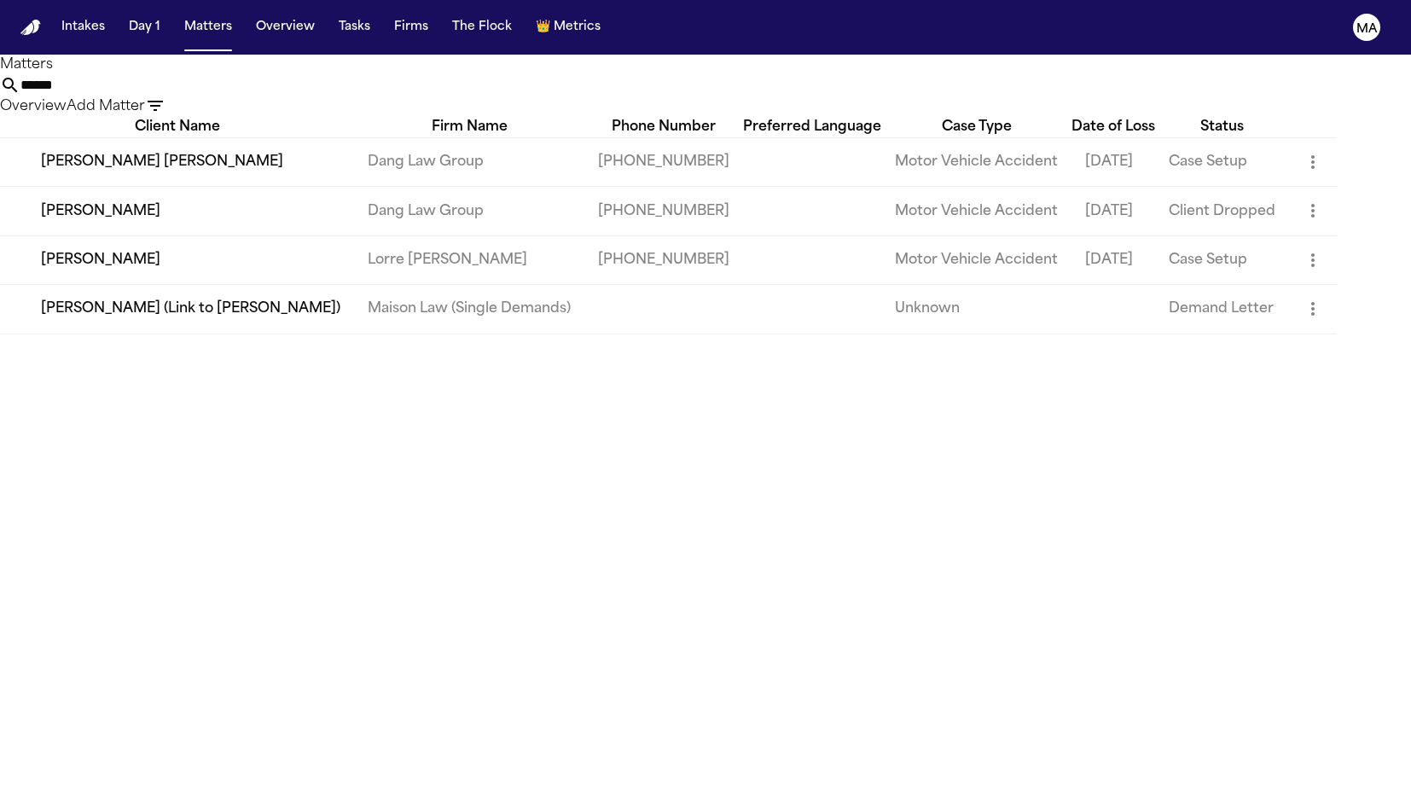
drag, startPoint x: 857, startPoint y: 64, endPoint x: 179, endPoint y: 249, distance: 702.9
click at [179, 249] on td "[PERSON_NAME]" at bounding box center [177, 259] width 354 height 49
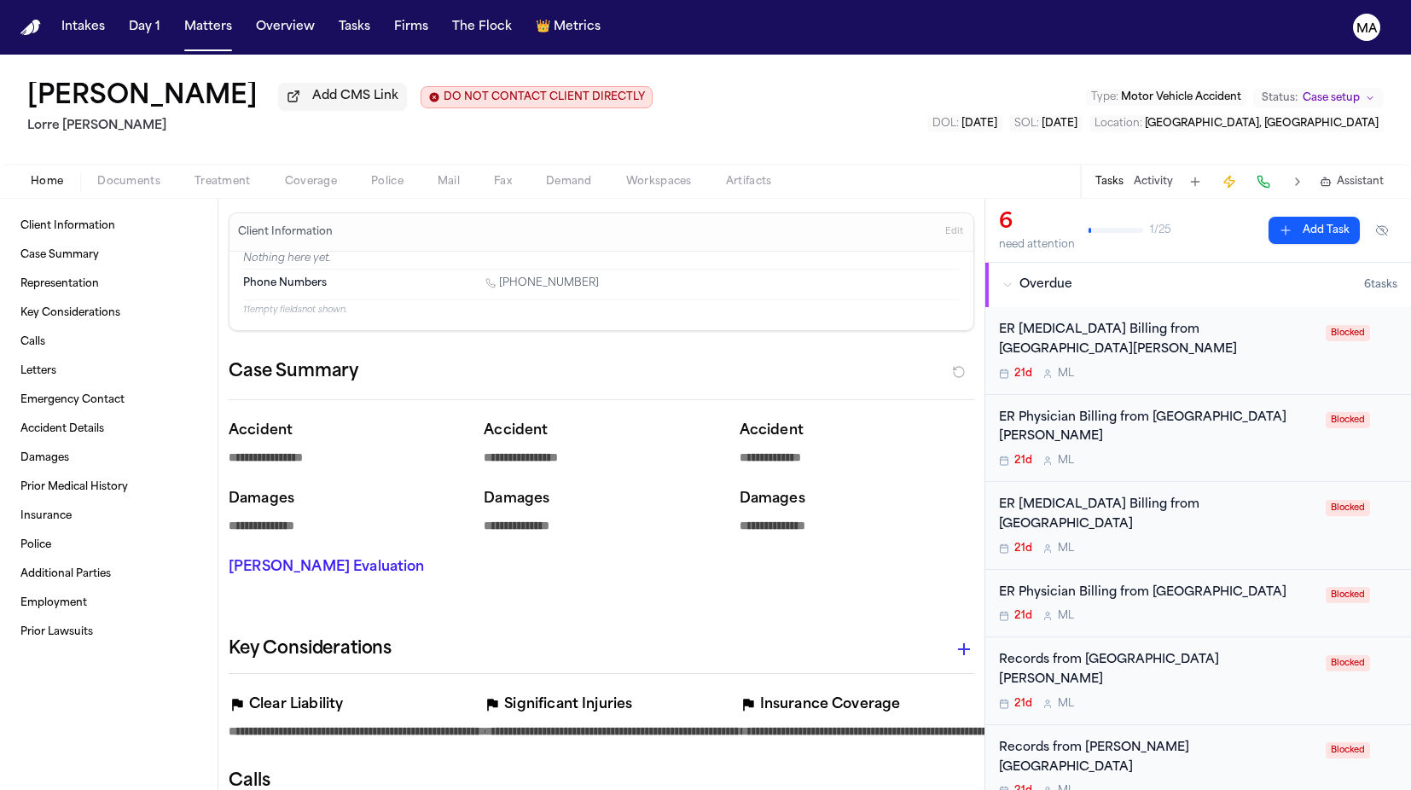
click at [99, 175] on span "Documents" at bounding box center [128, 182] width 63 height 14
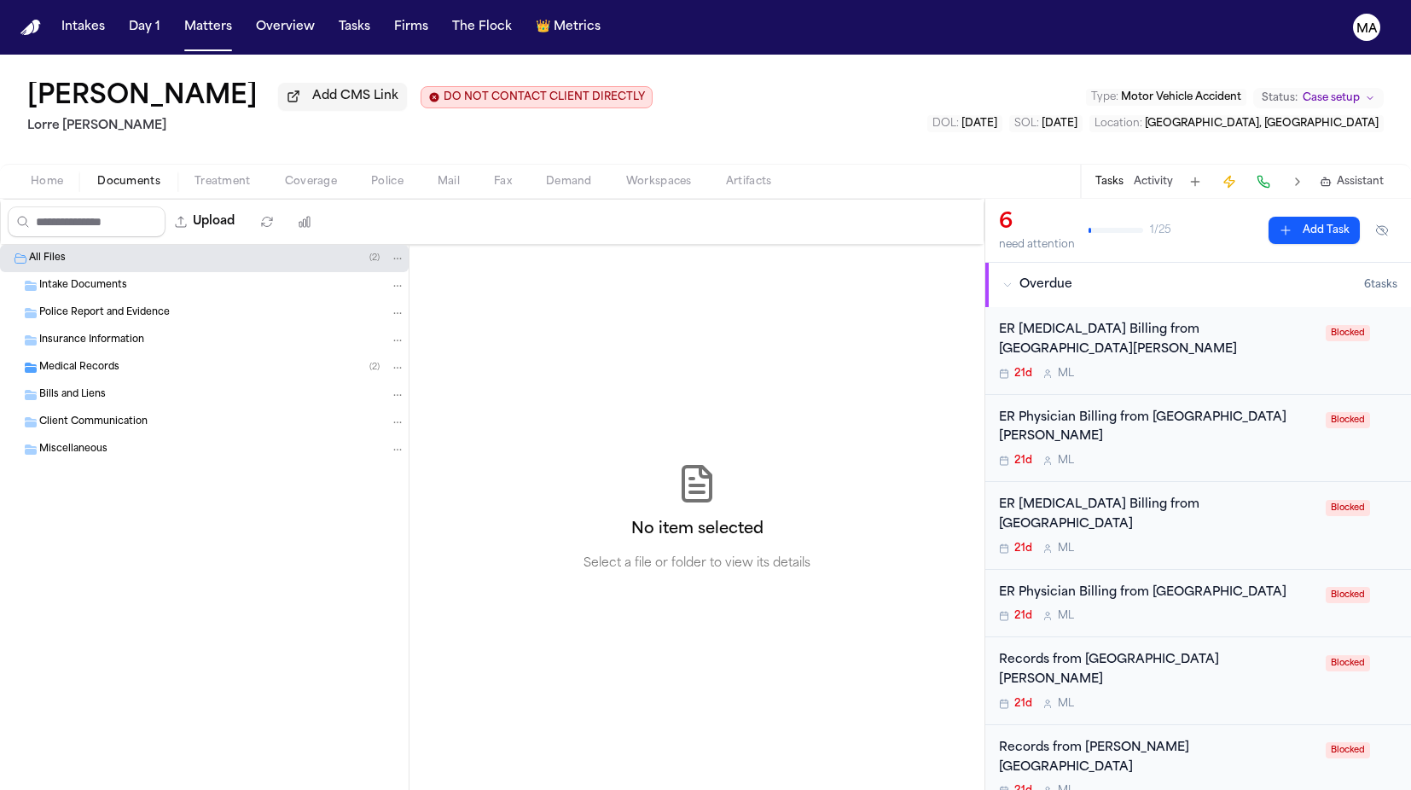
click at [134, 354] on div "Medical Records ( 2 )" at bounding box center [204, 367] width 409 height 27
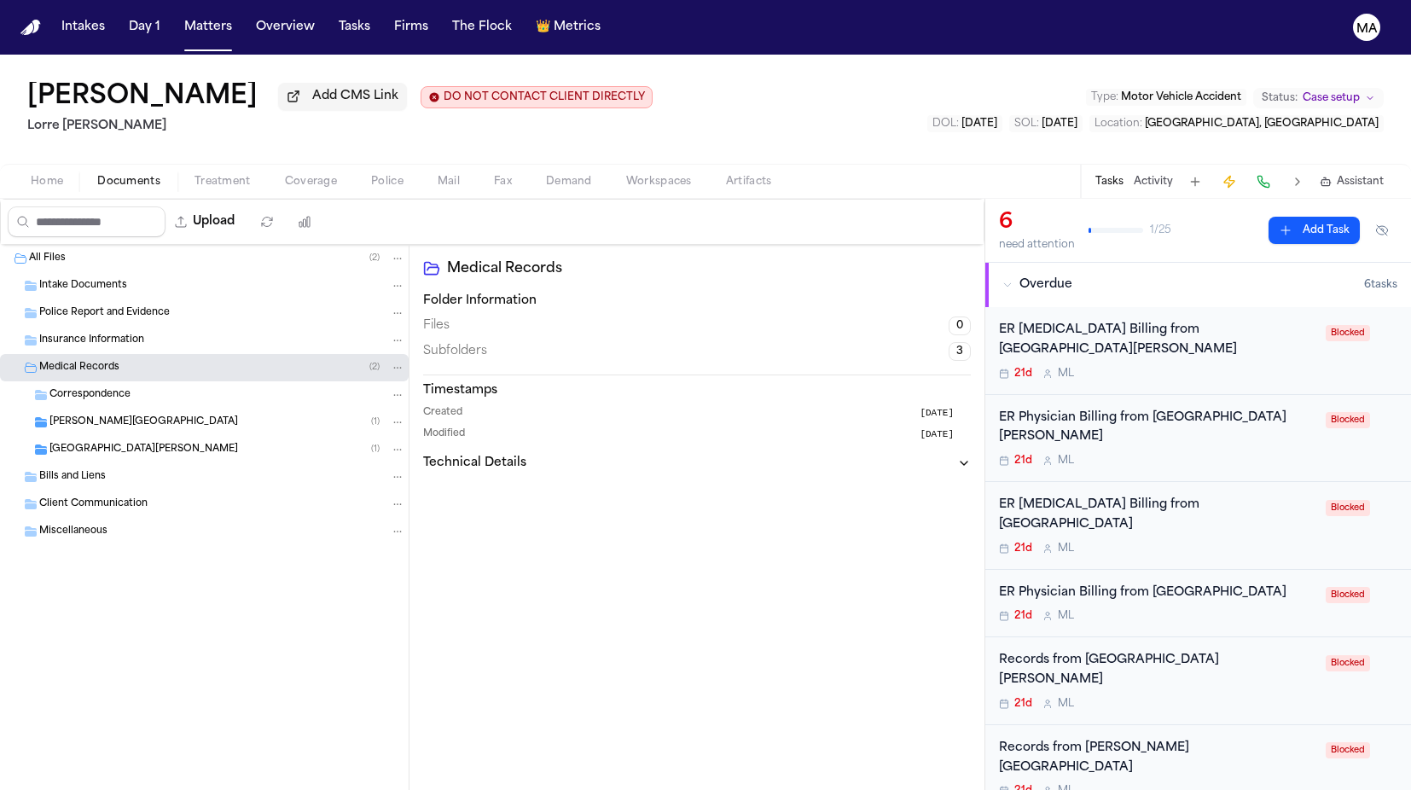
click at [156, 415] on span "Cooperman Barnabas Medical Center" at bounding box center [143, 422] width 188 height 14
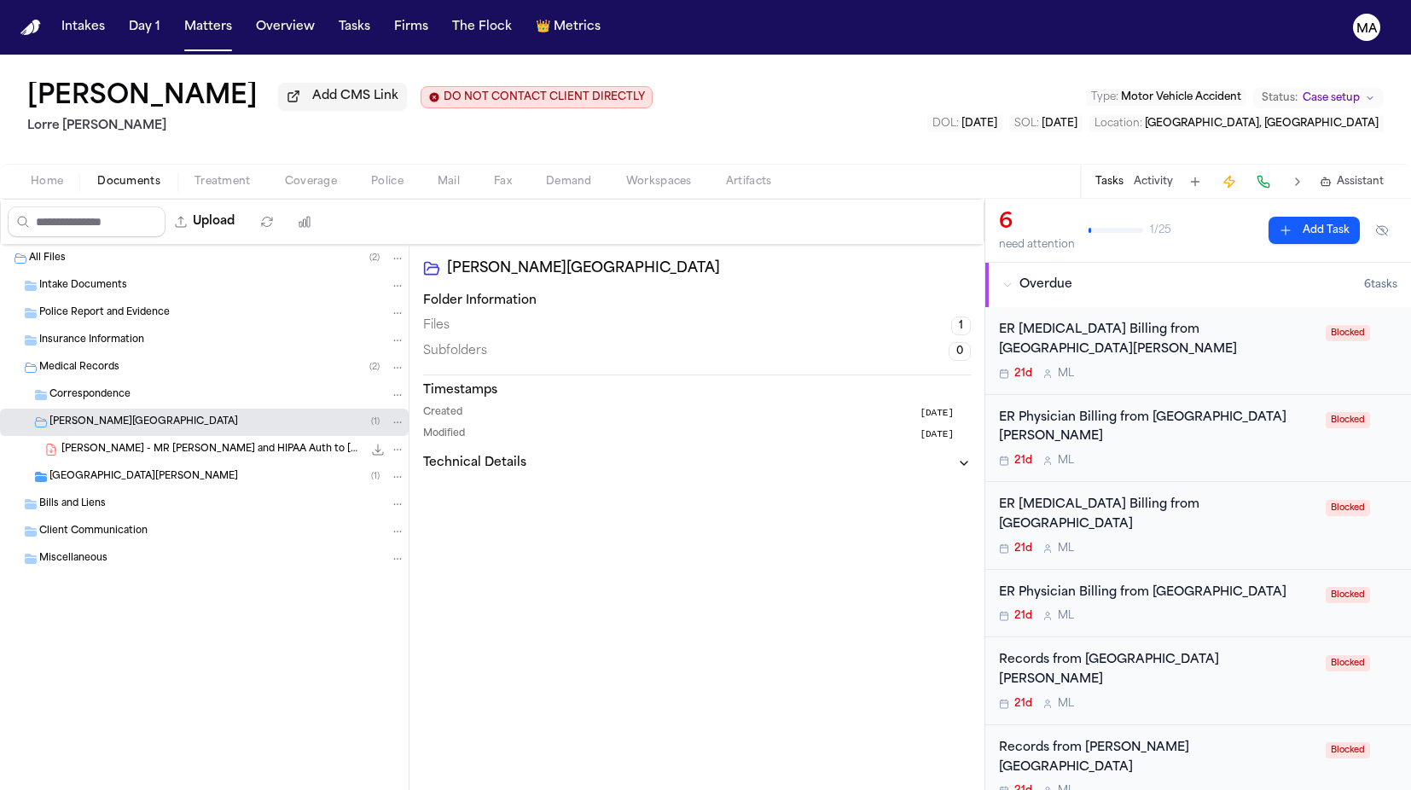
click at [164, 470] on span "Newark Beth Israel Medical Center" at bounding box center [143, 477] width 188 height 14
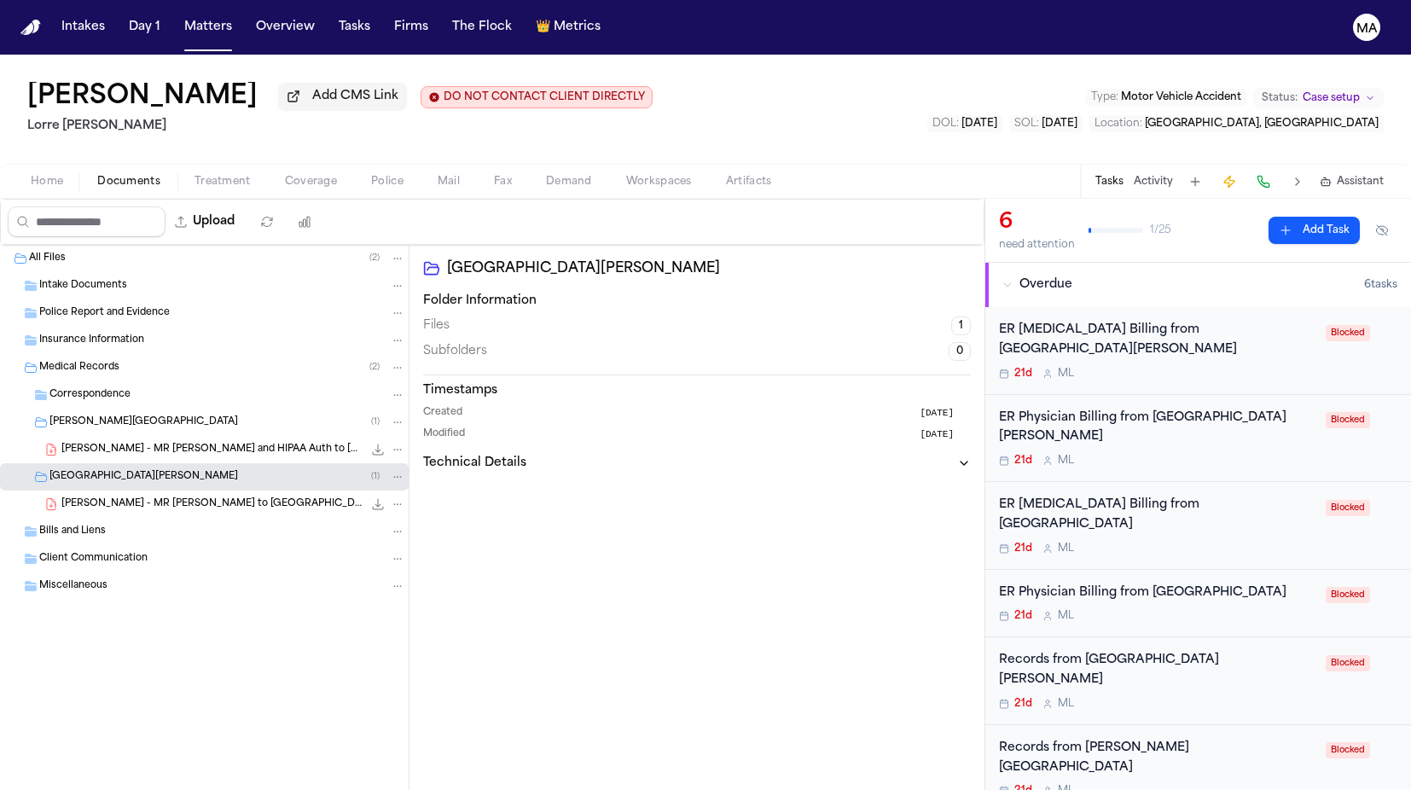
click at [1073, 321] on div "ER Radiology Billing from Newark Beth Israel Medical Center" at bounding box center [1157, 340] width 316 height 39
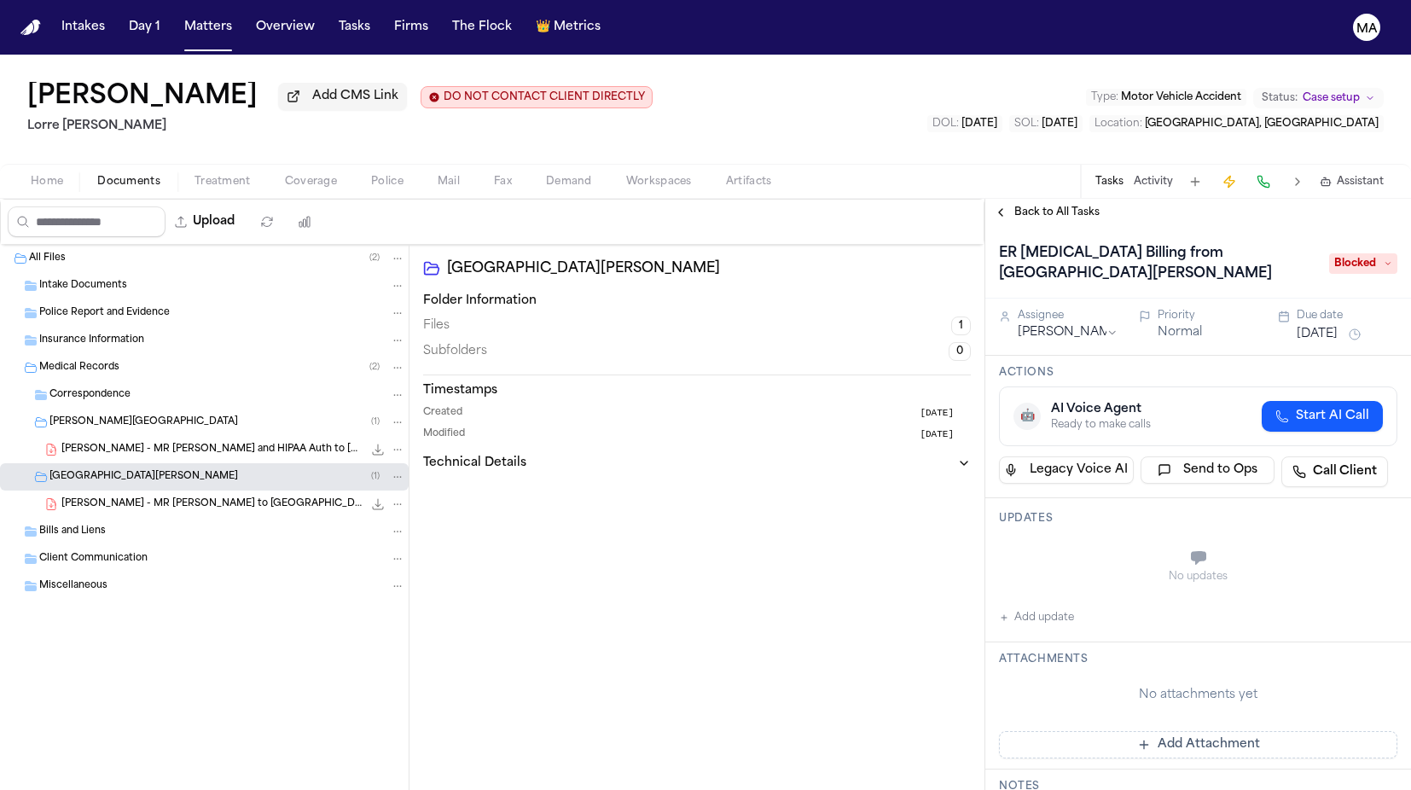
click at [1025, 206] on span "Back to All Tasks" at bounding box center [1056, 213] width 85 height 14
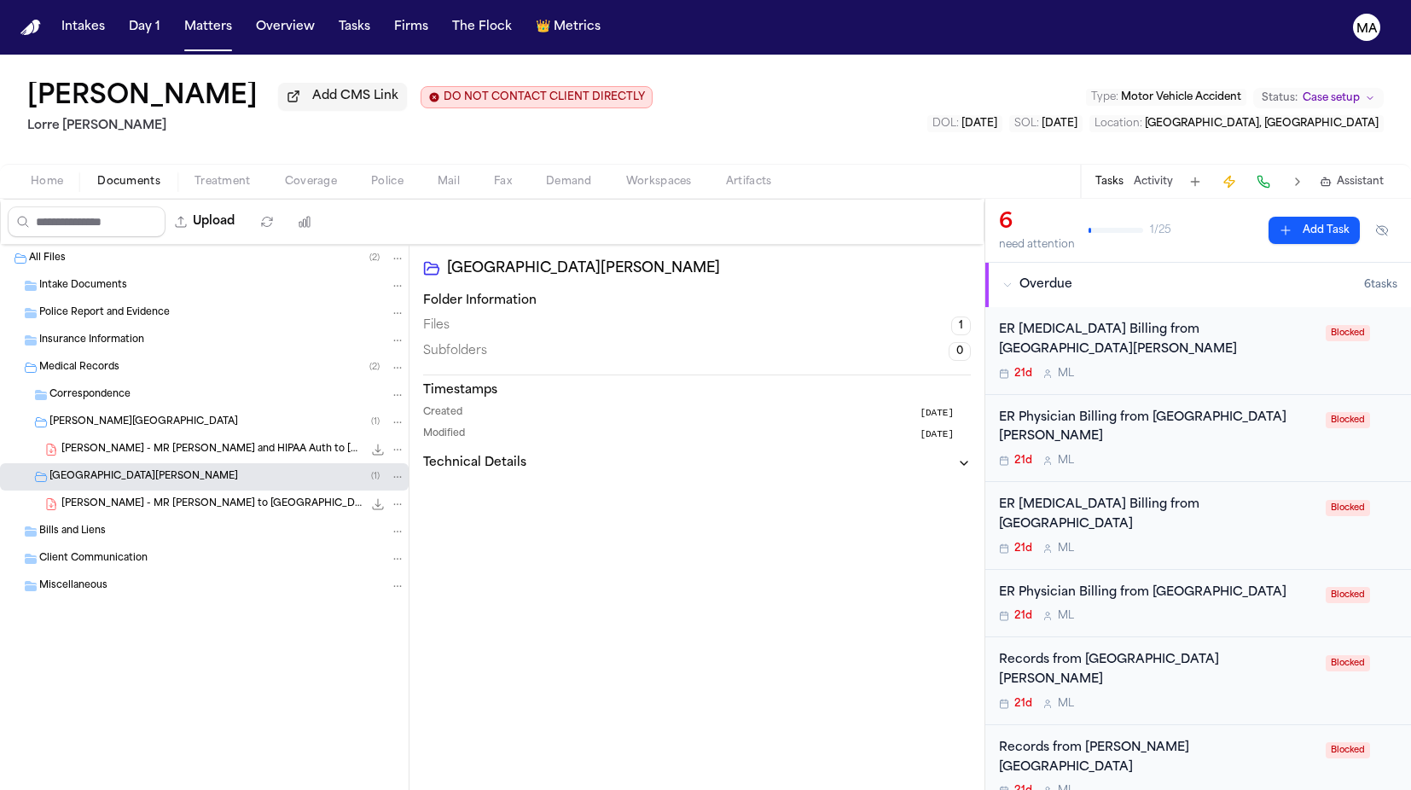
click at [1080, 409] on div "ER Physician Billing from Newark Beth Israel Medical Center" at bounding box center [1157, 428] width 316 height 39
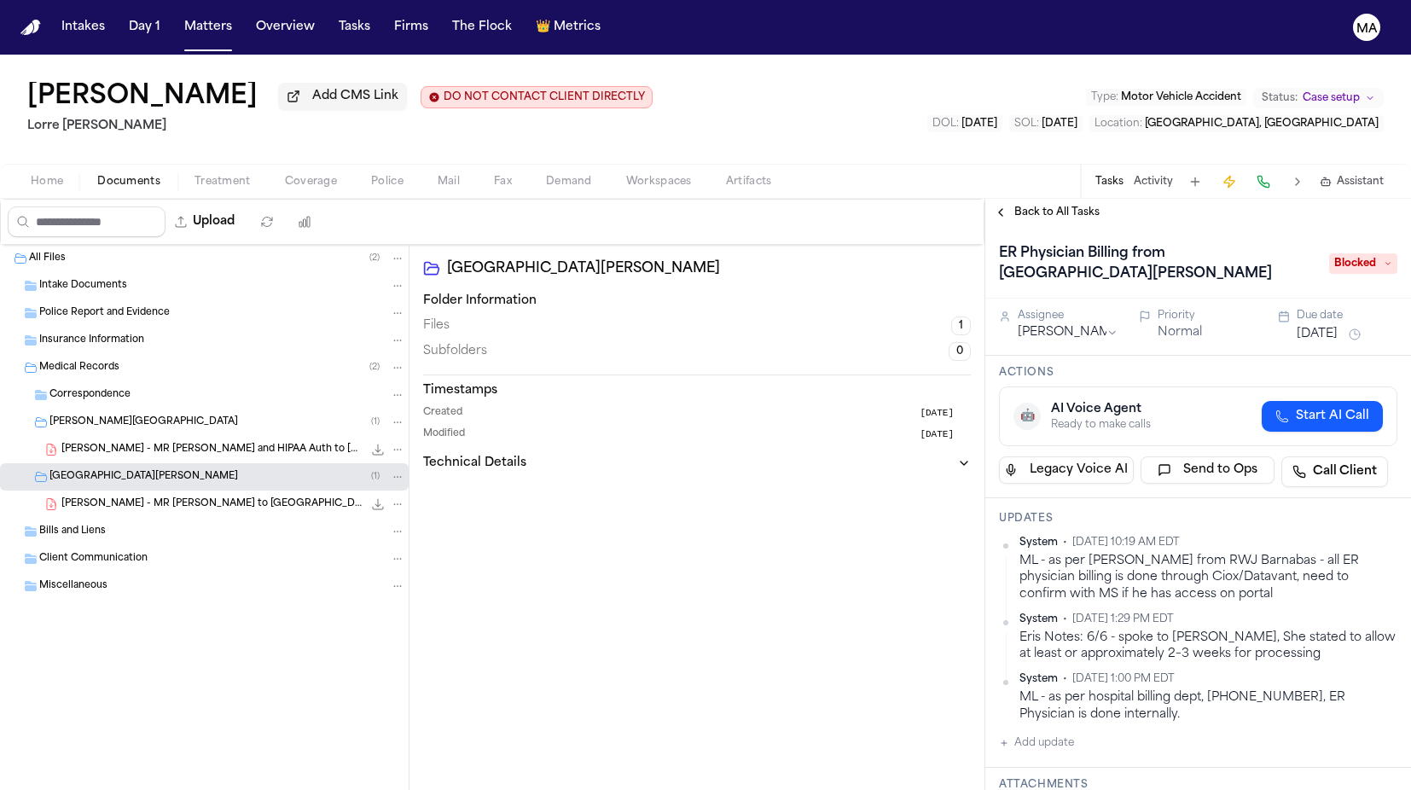
click at [1014, 206] on span "Back to All Tasks" at bounding box center [1056, 213] width 85 height 14
